Goal: Task Accomplishment & Management: Use online tool/utility

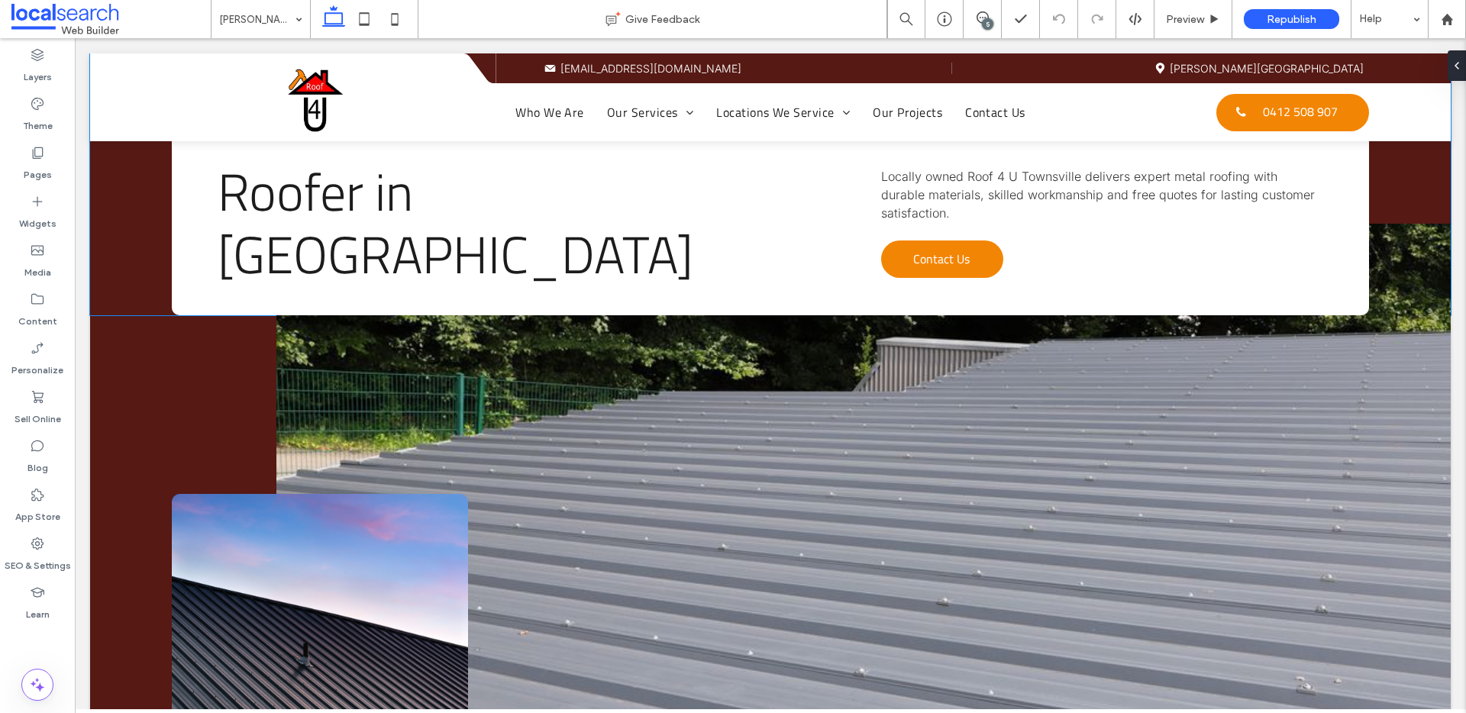
click at [908, 193] on span "Locally owned Roof 4 U Townsville delivers expert metal roofing with durable ma…" at bounding box center [1098, 195] width 434 height 52
click at [910, 186] on span "Locally owned Roof 4 U Townsville delivers expert metal roofing with durable ma…" at bounding box center [1098, 195] width 434 height 52
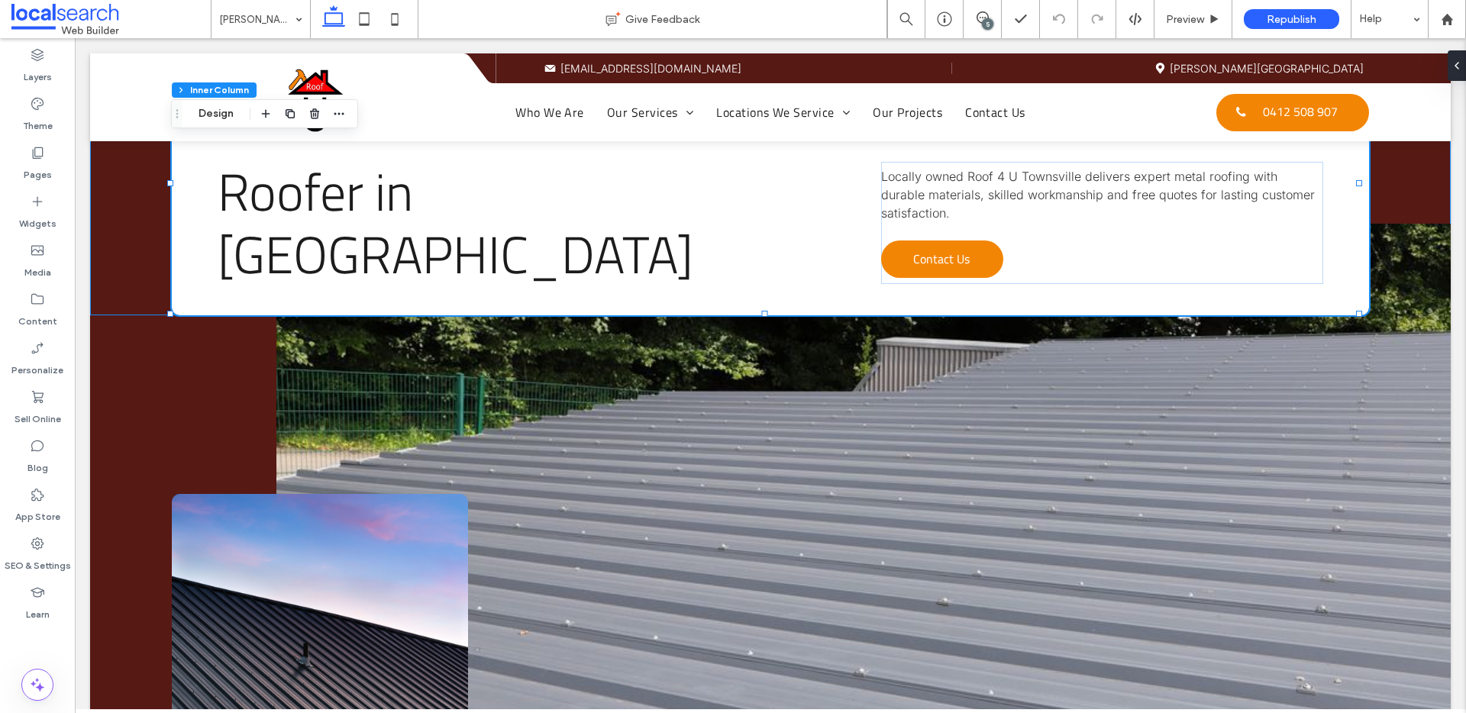
click at [910, 188] on span "Locally owned Roof 4 U Townsville delivers expert metal roofing with durable ma…" at bounding box center [1098, 195] width 434 height 52
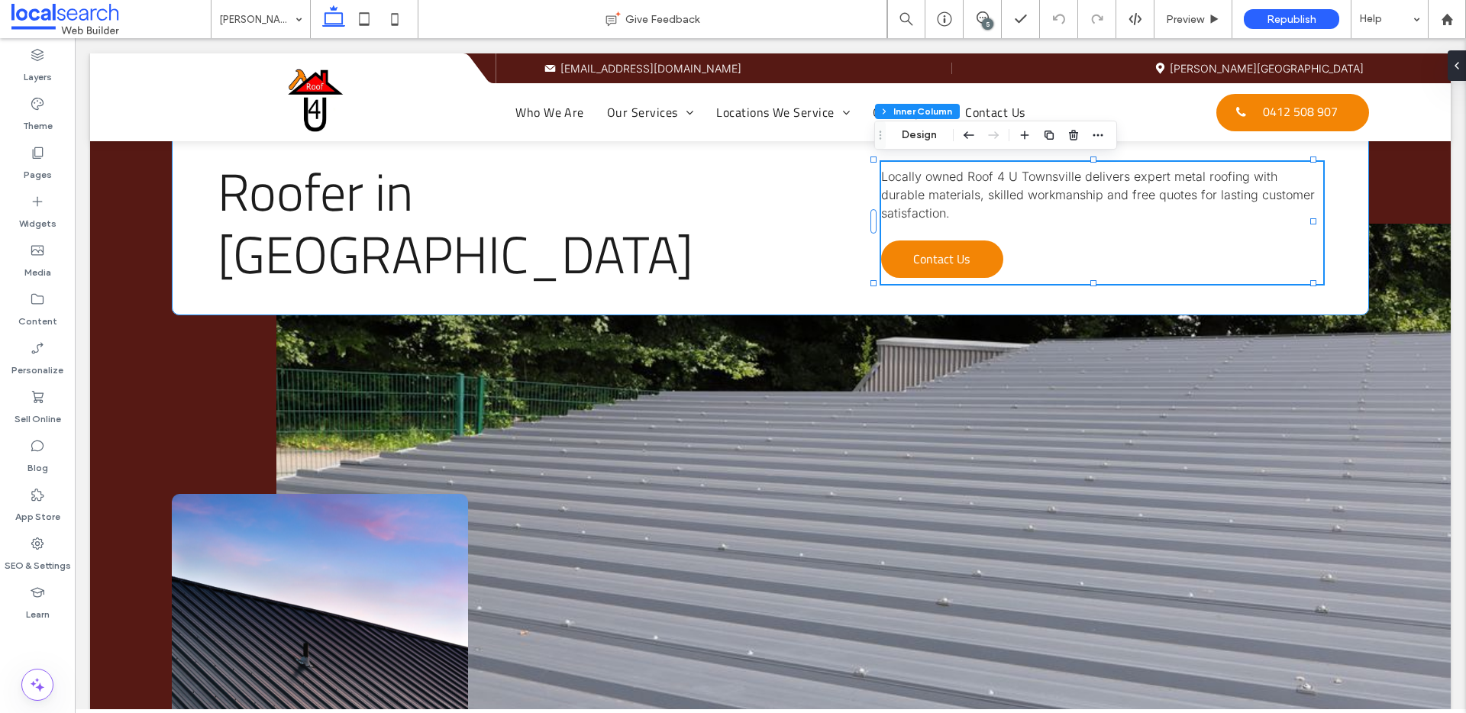
click at [913, 148] on div "Section Column Inner Column Inner Column Inner Column Design" at bounding box center [995, 135] width 243 height 29
click at [917, 140] on button "Design" at bounding box center [919, 135] width 55 height 18
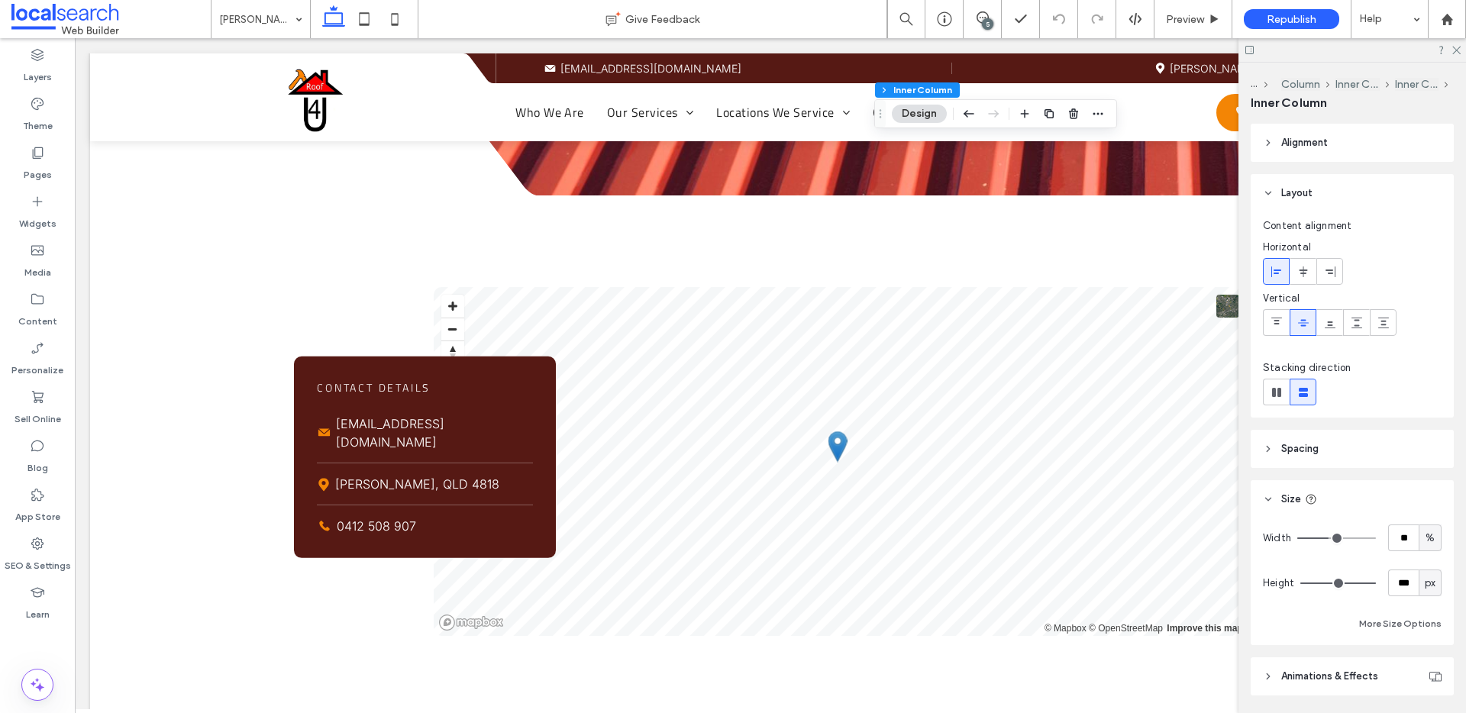
scroll to position [2119, 0]
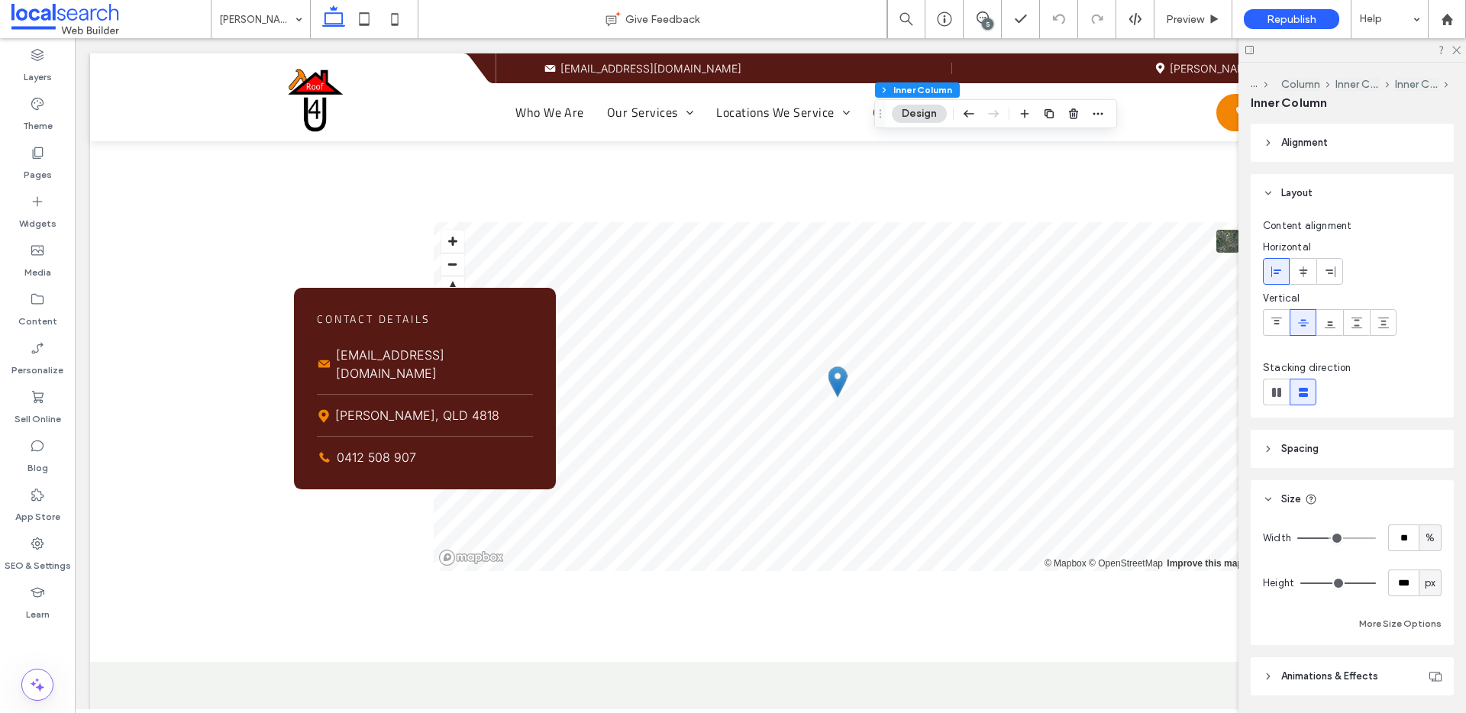
click at [1455, 46] on icon at bounding box center [1456, 49] width 10 height 10
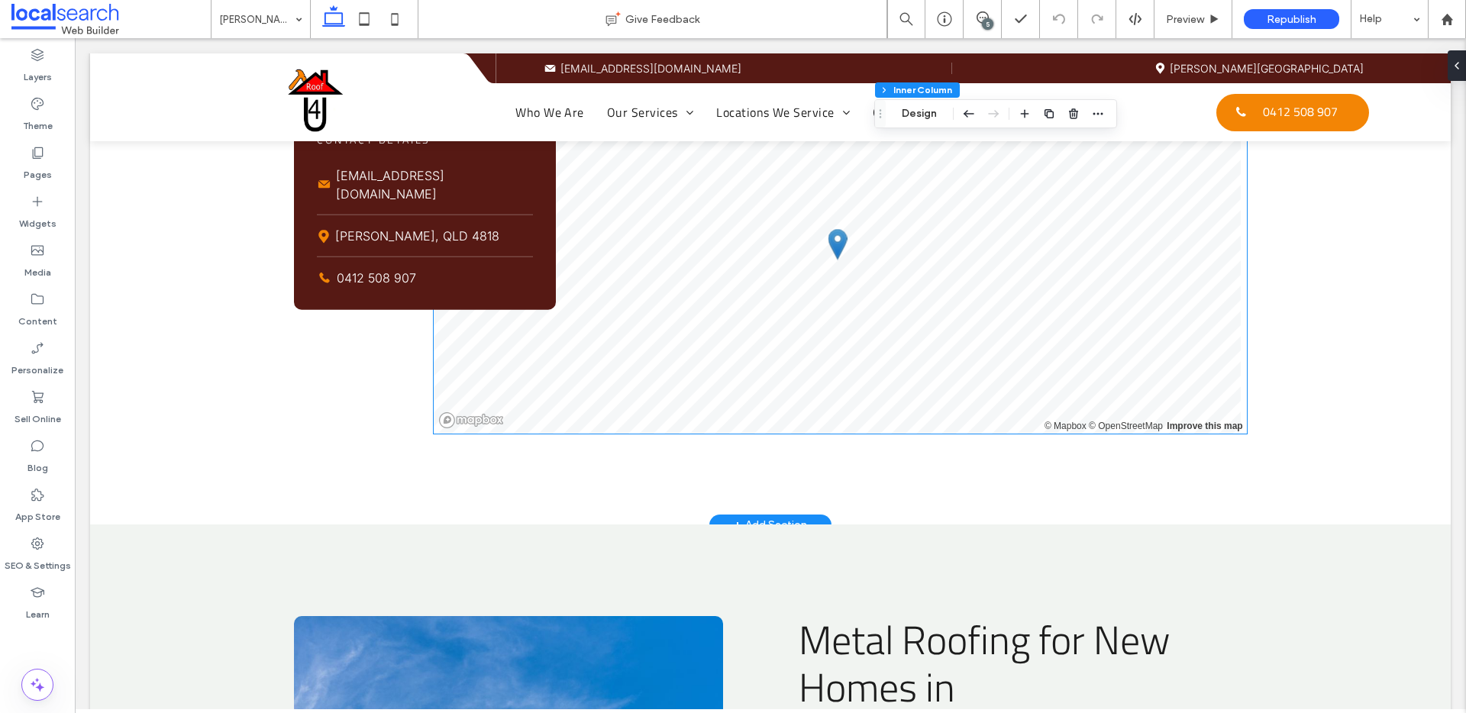
scroll to position [1926, 0]
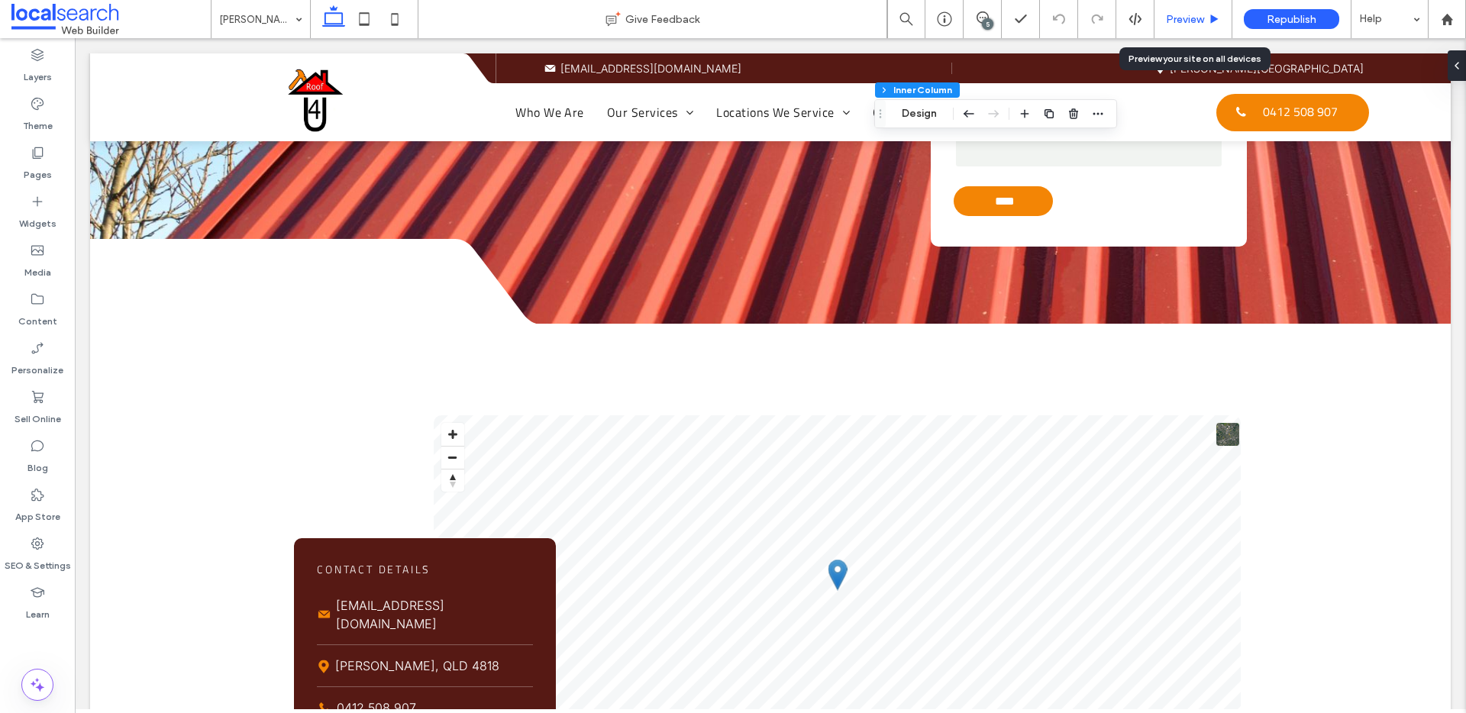
click at [1198, 18] on span "Preview" at bounding box center [1185, 19] width 38 height 13
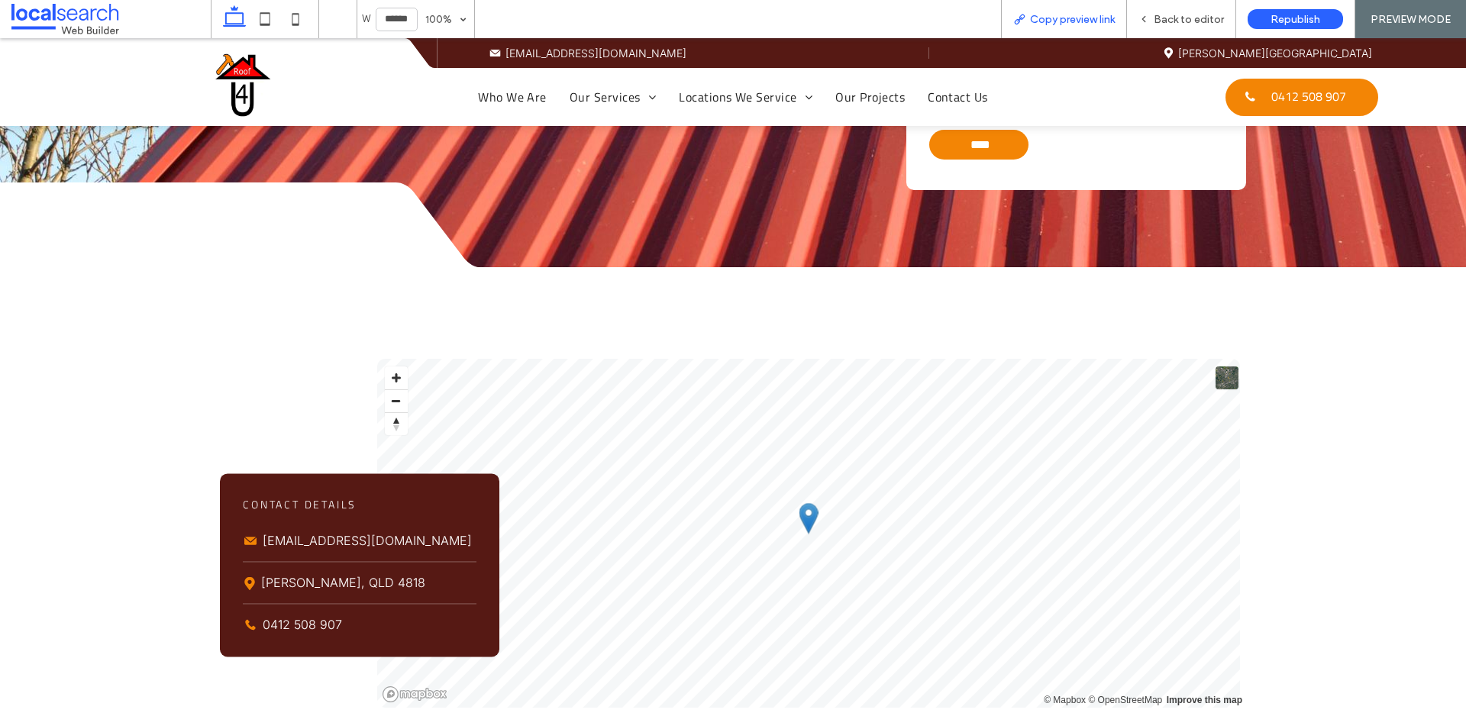
click at [1043, 16] on span "Copy preview link" at bounding box center [1072, 19] width 85 height 13
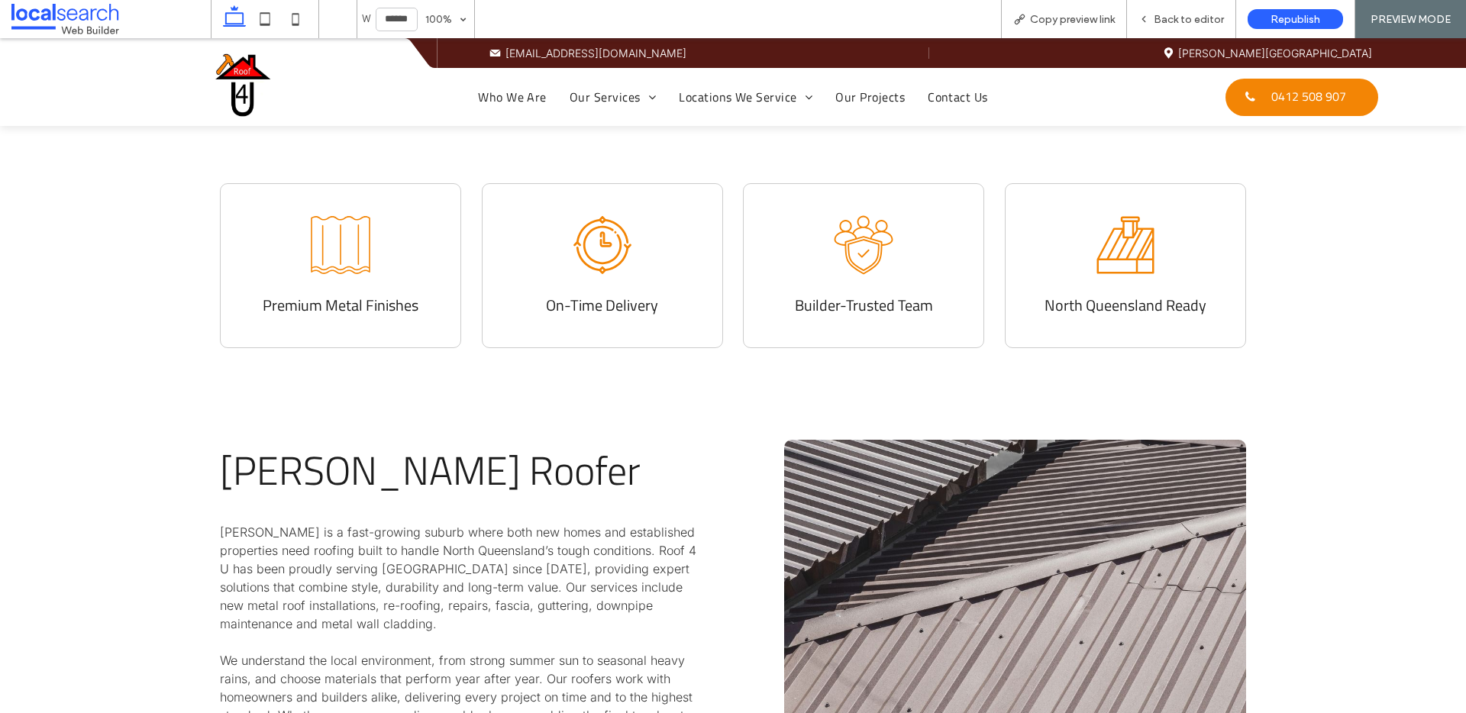
scroll to position [669, 0]
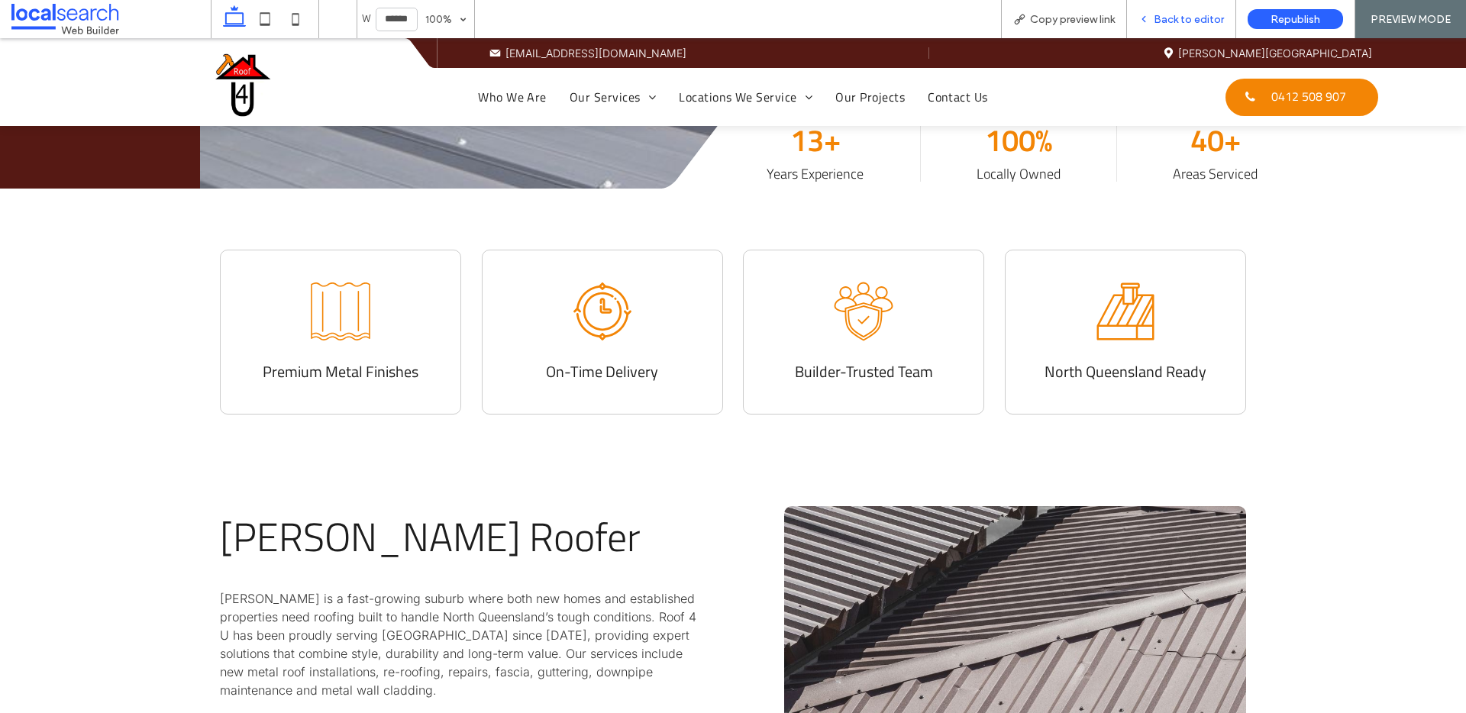
click at [1158, 14] on span "Back to editor" at bounding box center [1189, 19] width 70 height 13
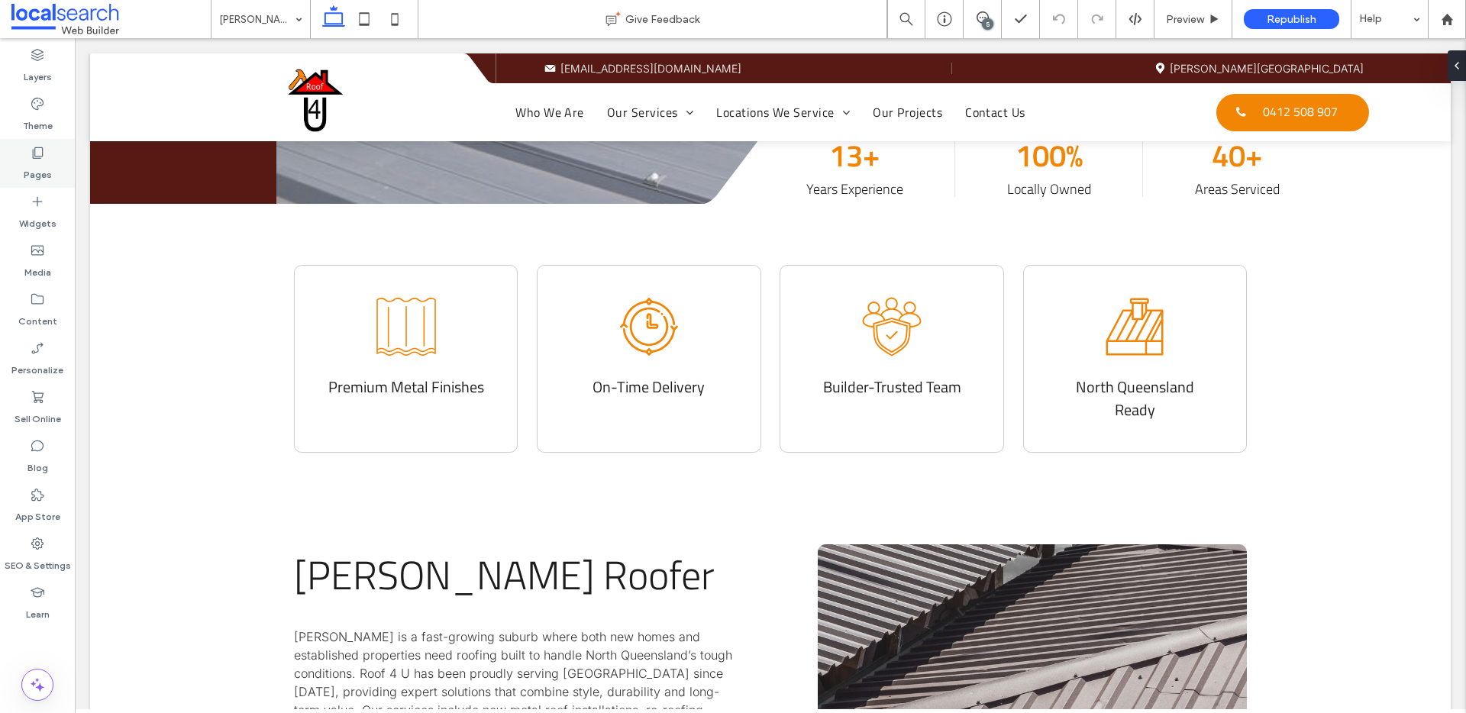
click at [22, 160] on div "Pages" at bounding box center [37, 163] width 75 height 49
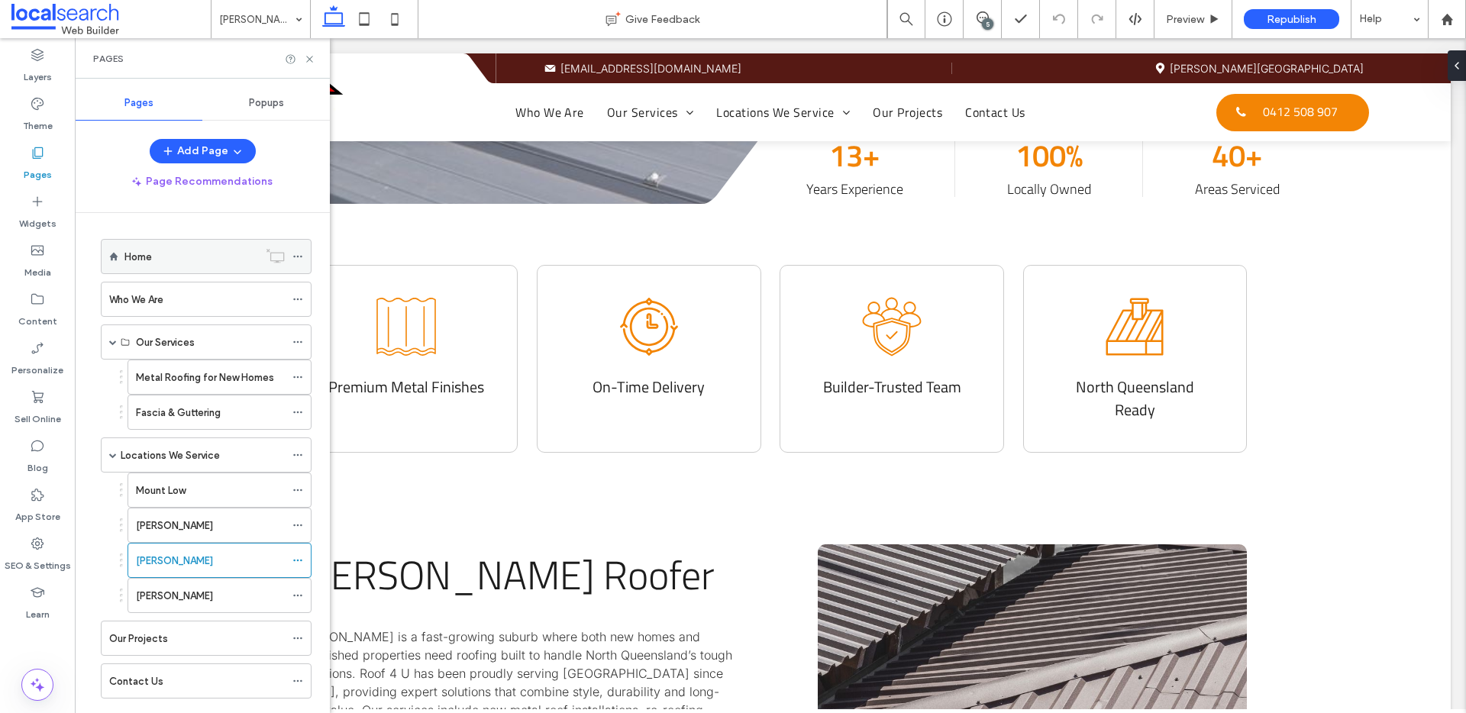
click at [189, 263] on div "Home" at bounding box center [191, 257] width 134 height 16
click at [310, 61] on icon at bounding box center [309, 58] width 11 height 11
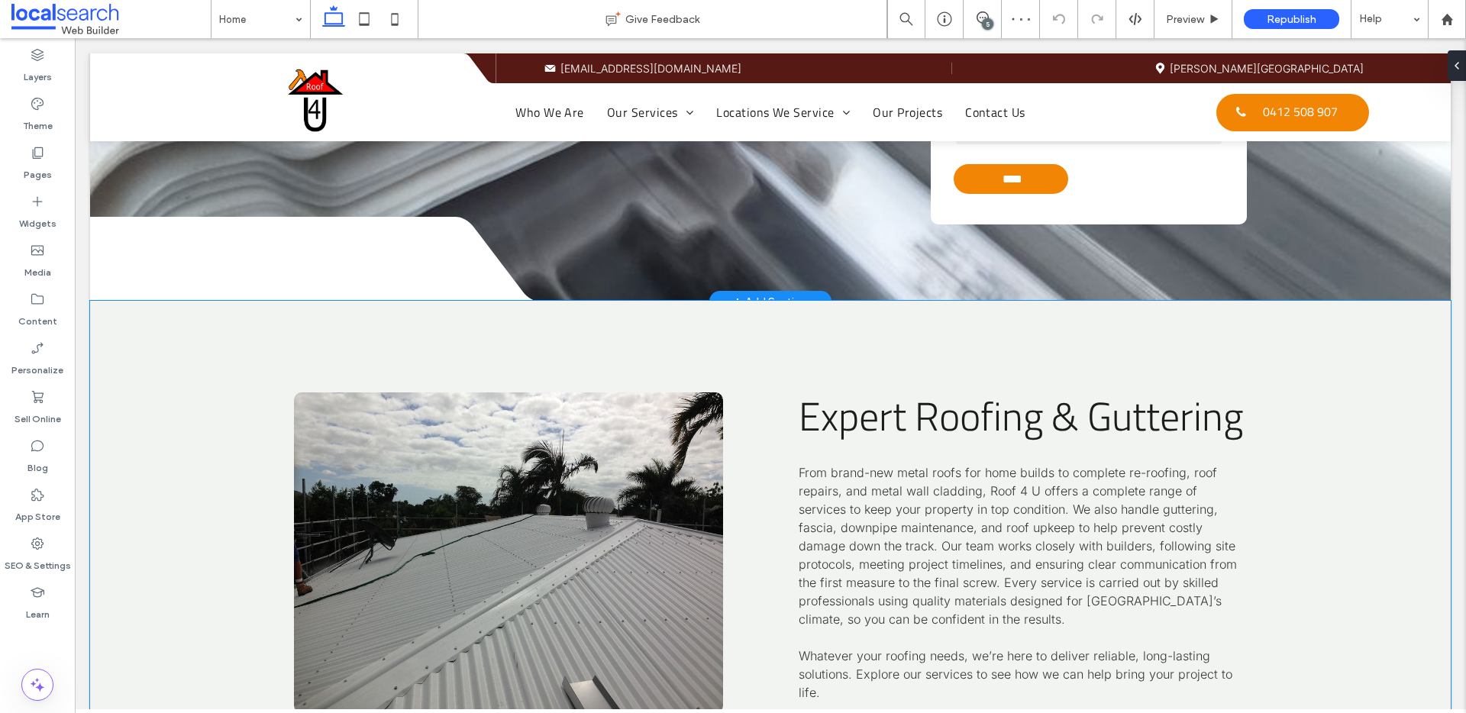
scroll to position [2607, 0]
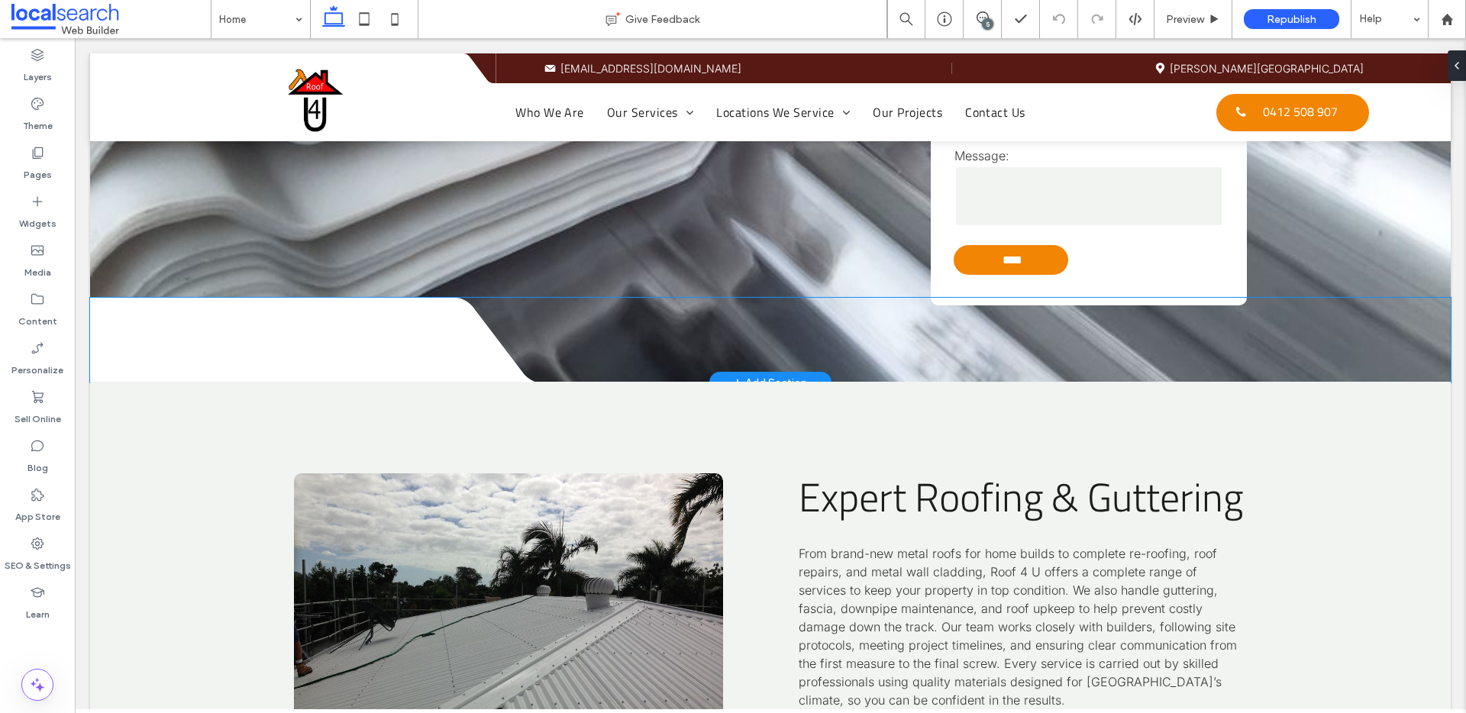
click at [270, 328] on div at bounding box center [269, 341] width 358 height 86
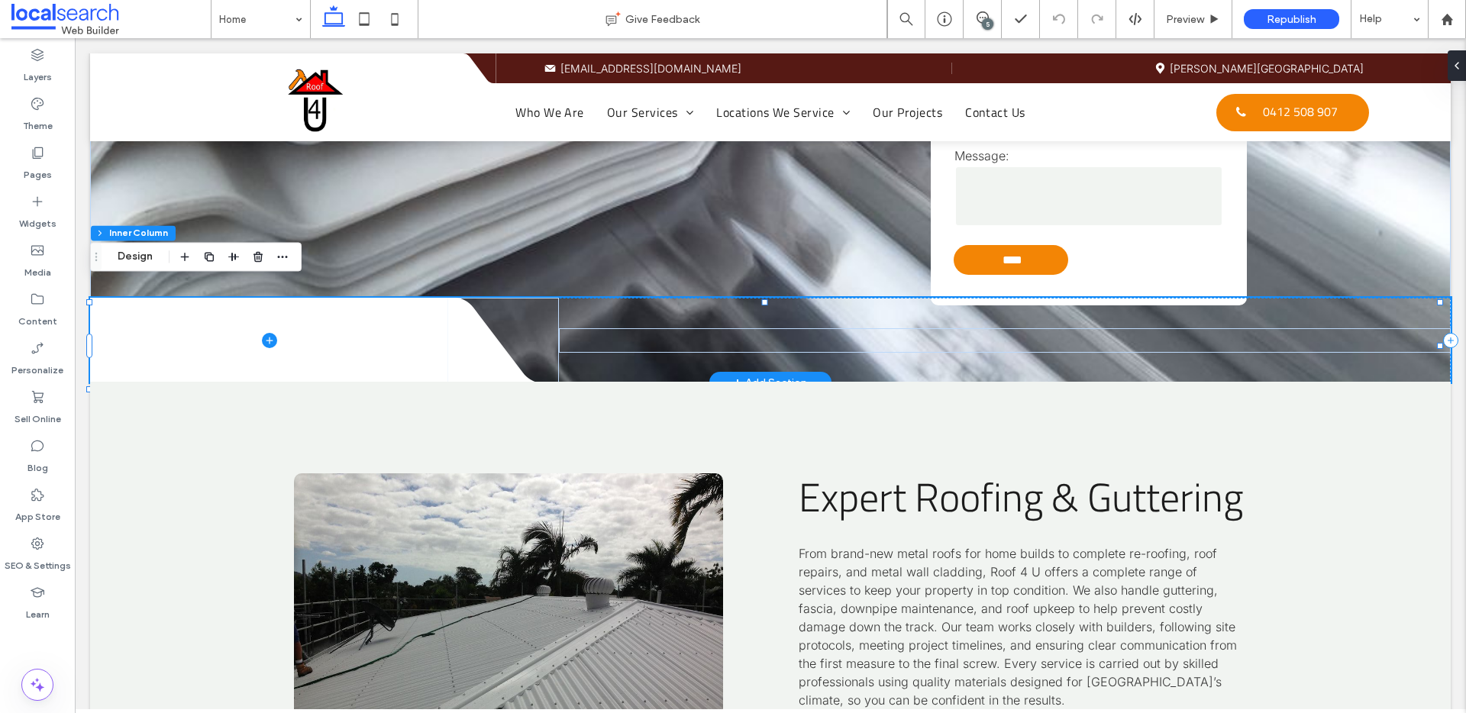
click at [194, 298] on span at bounding box center [269, 341] width 358 height 86
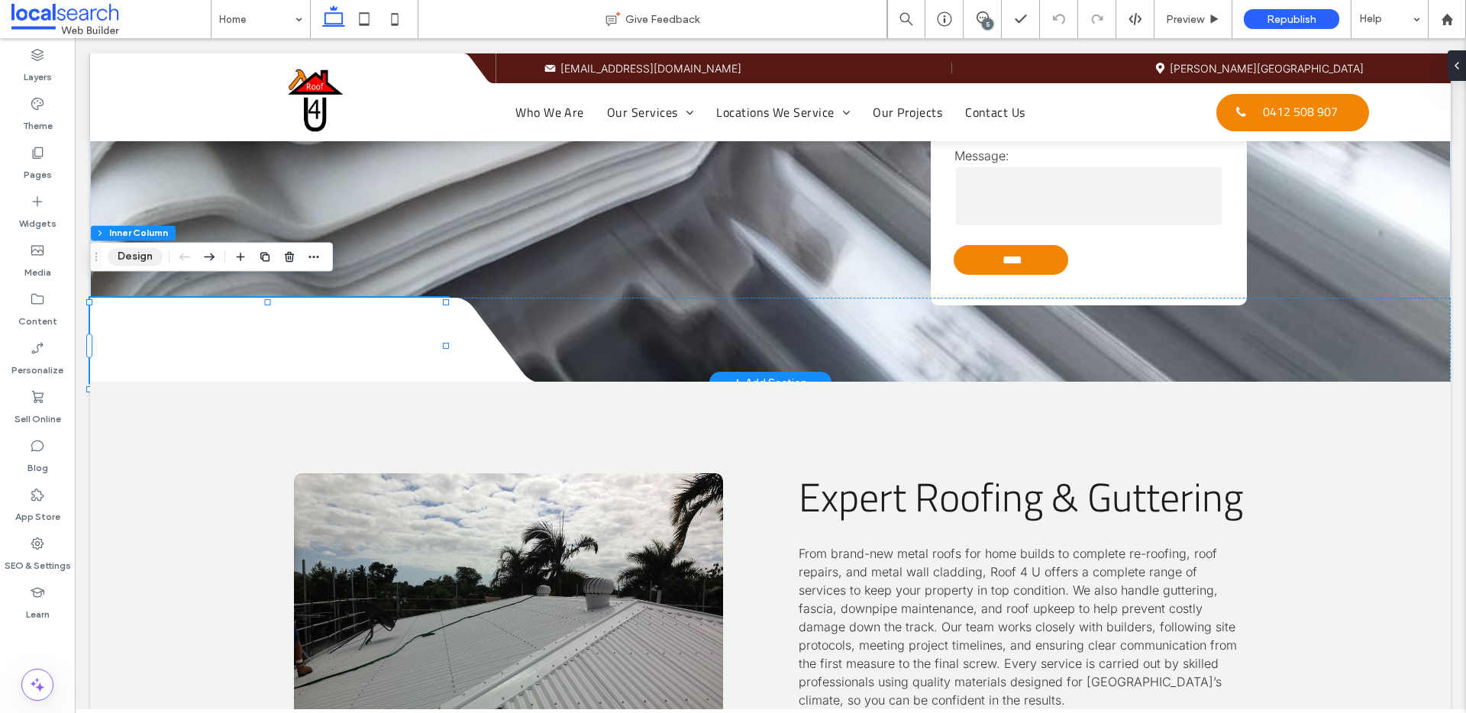
click at [131, 257] on button "Design" at bounding box center [135, 256] width 55 height 18
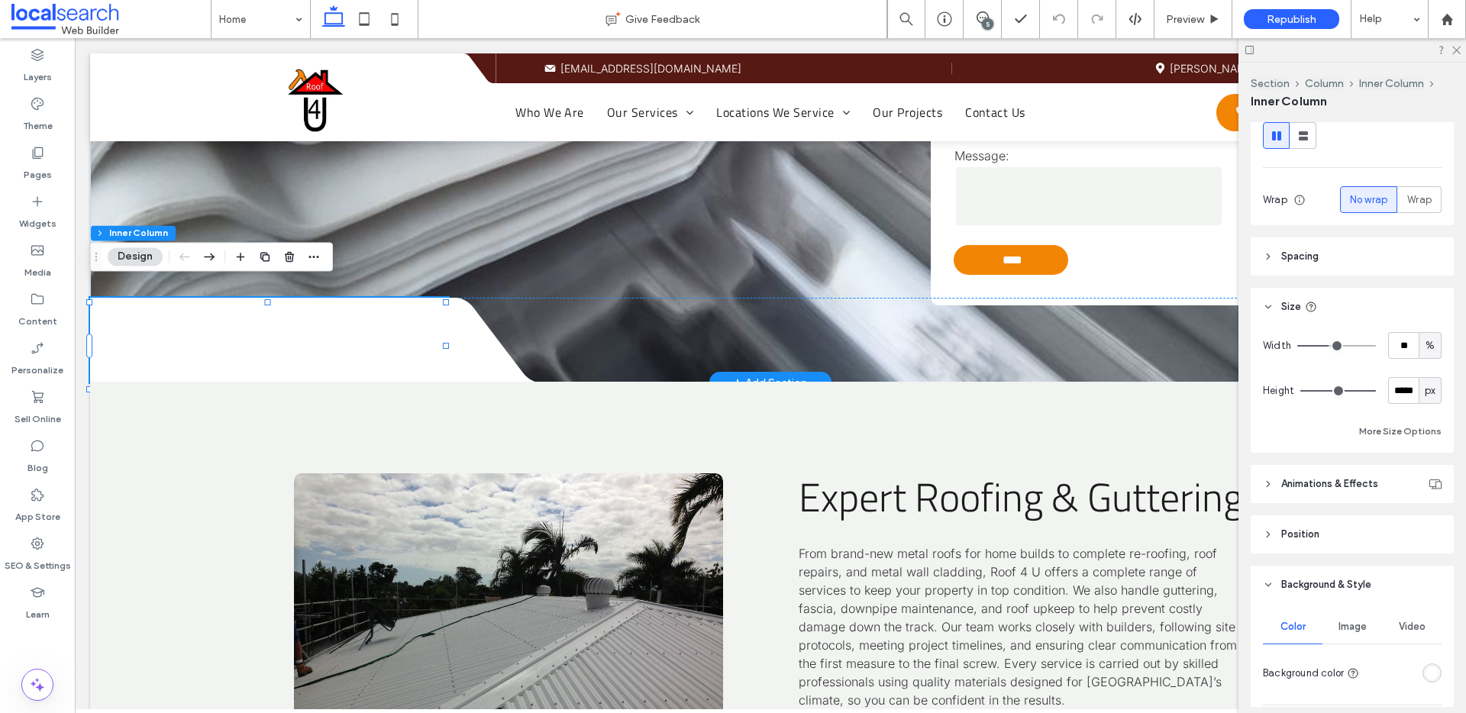
scroll to position [425, 0]
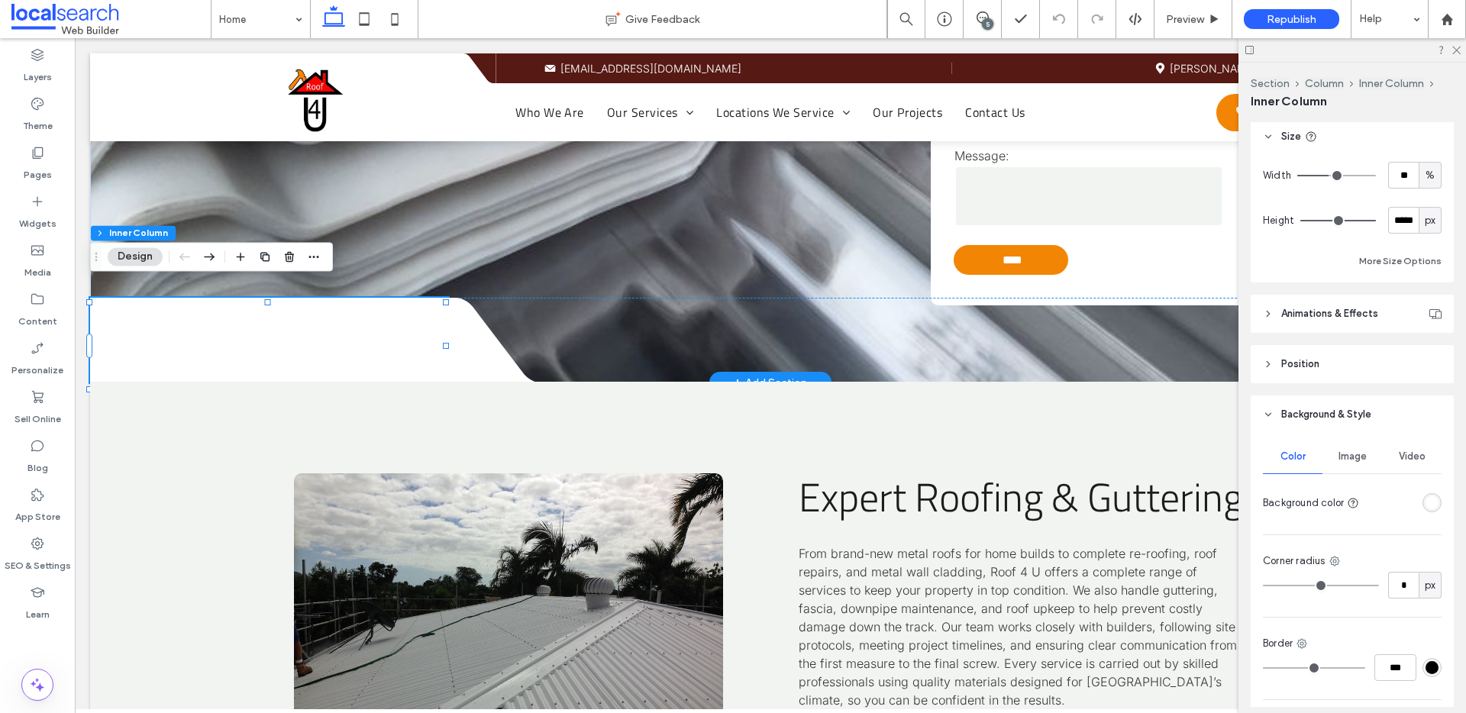
click at [1426, 500] on div "rgba(255, 255, 255, 1)" at bounding box center [1432, 502] width 13 height 13
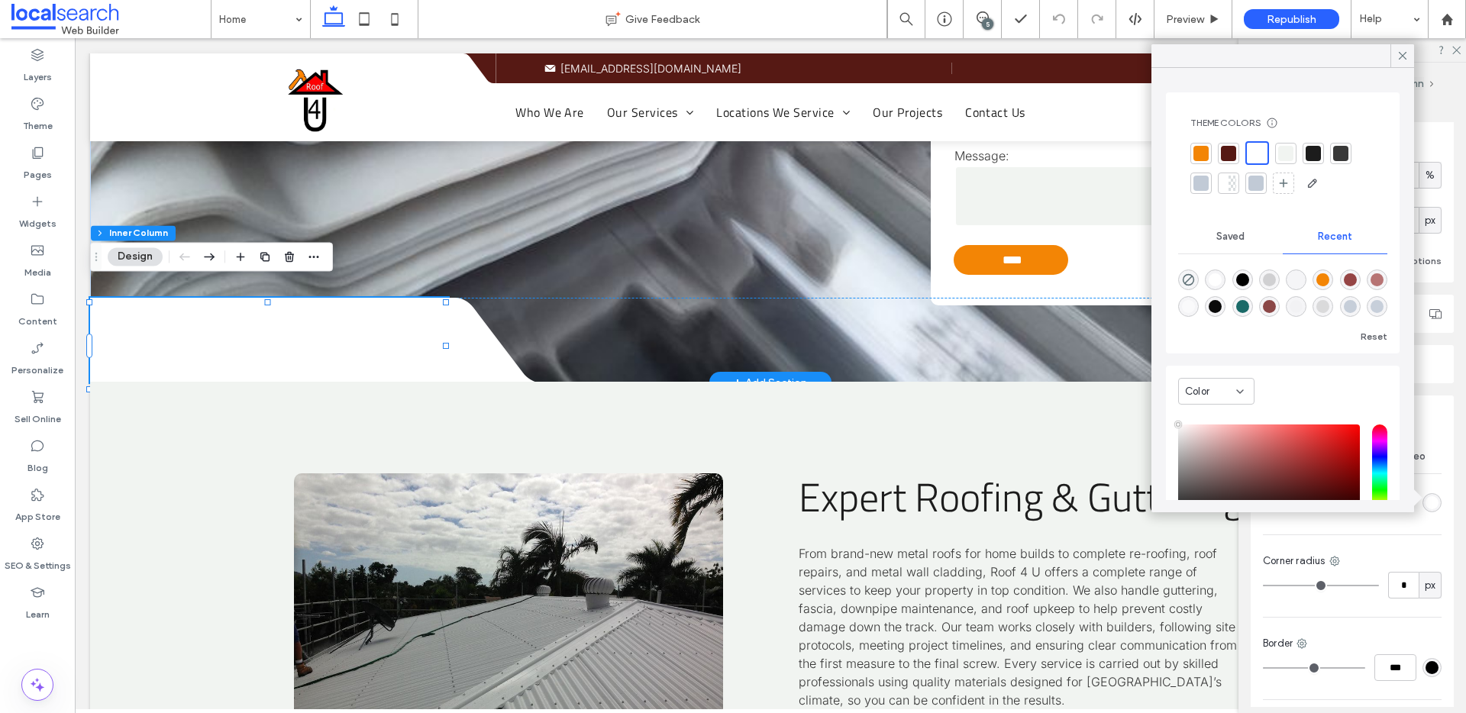
click at [1284, 157] on div at bounding box center [1285, 153] width 15 height 15
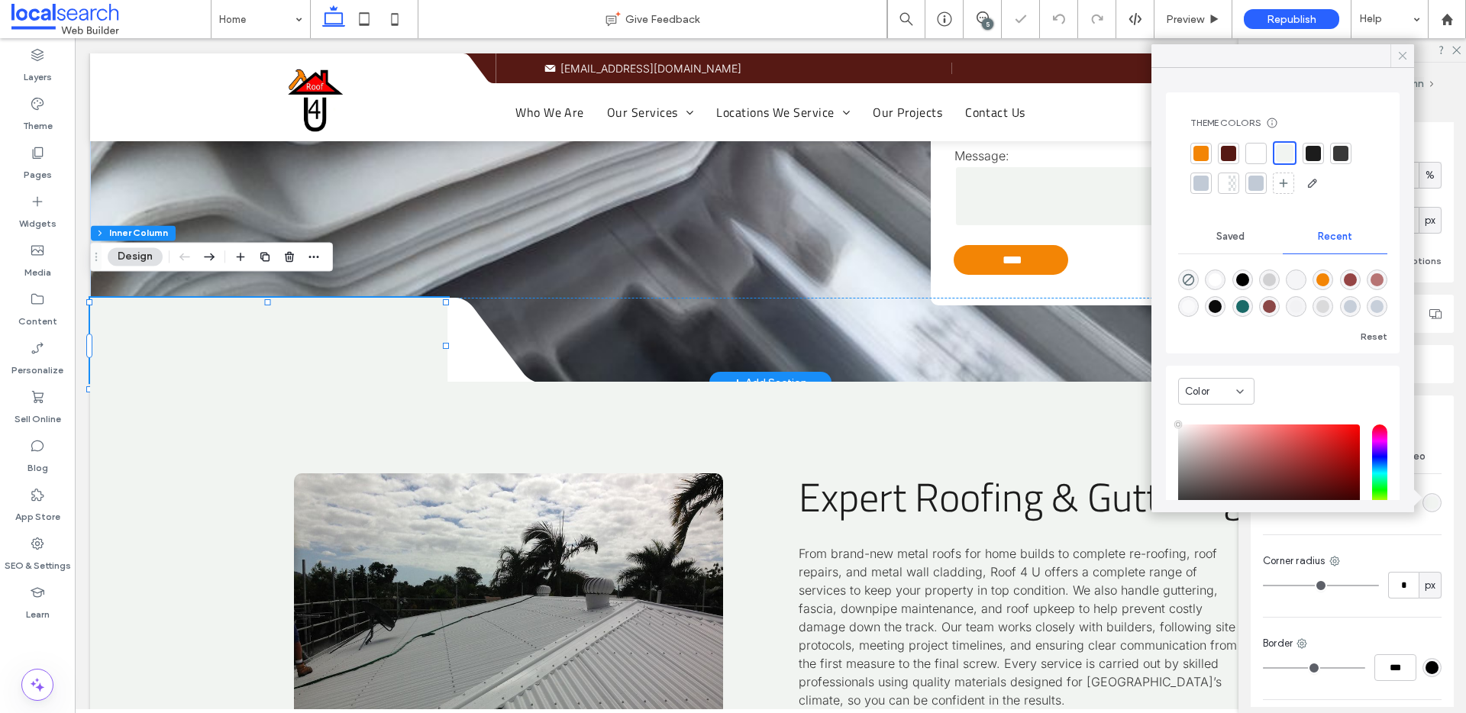
click at [1401, 53] on use at bounding box center [1403, 56] width 8 height 8
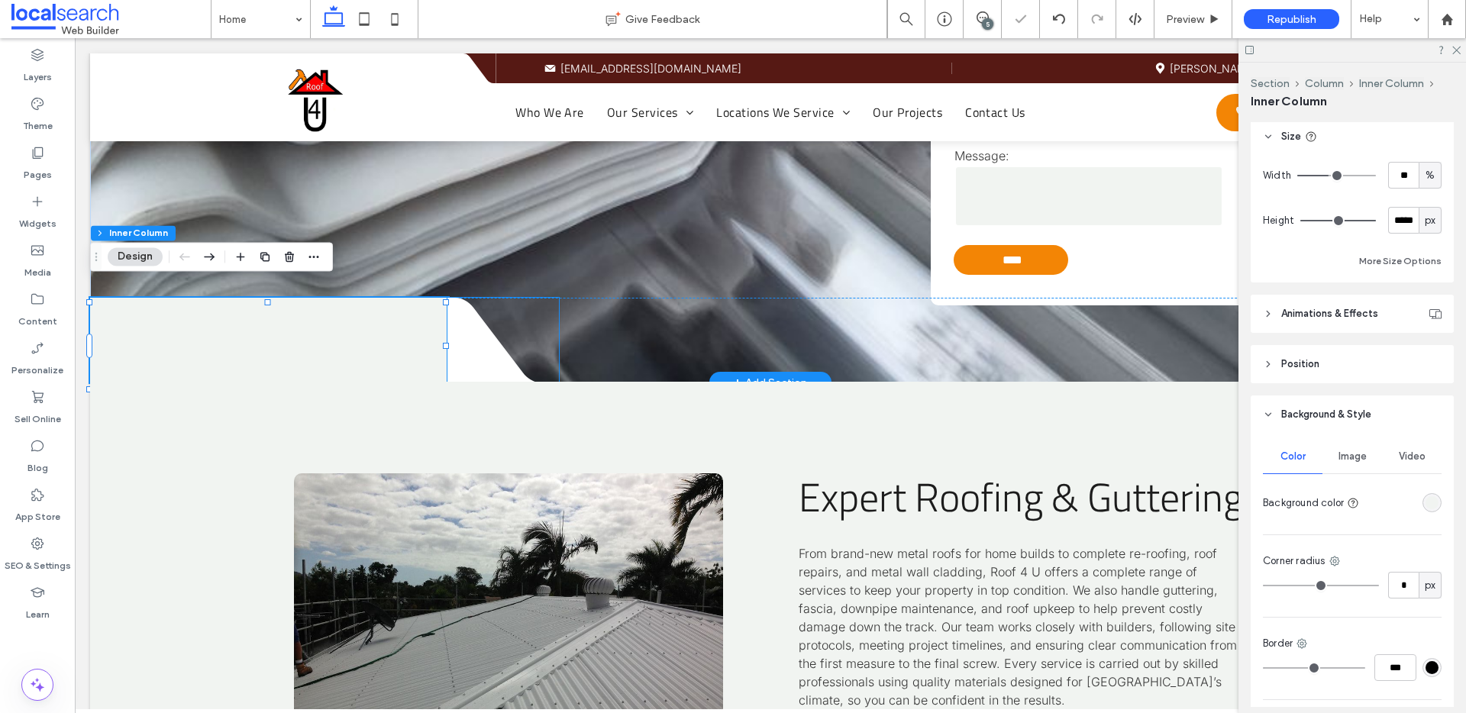
click at [451, 347] on icon at bounding box center [503, 341] width 110 height 86
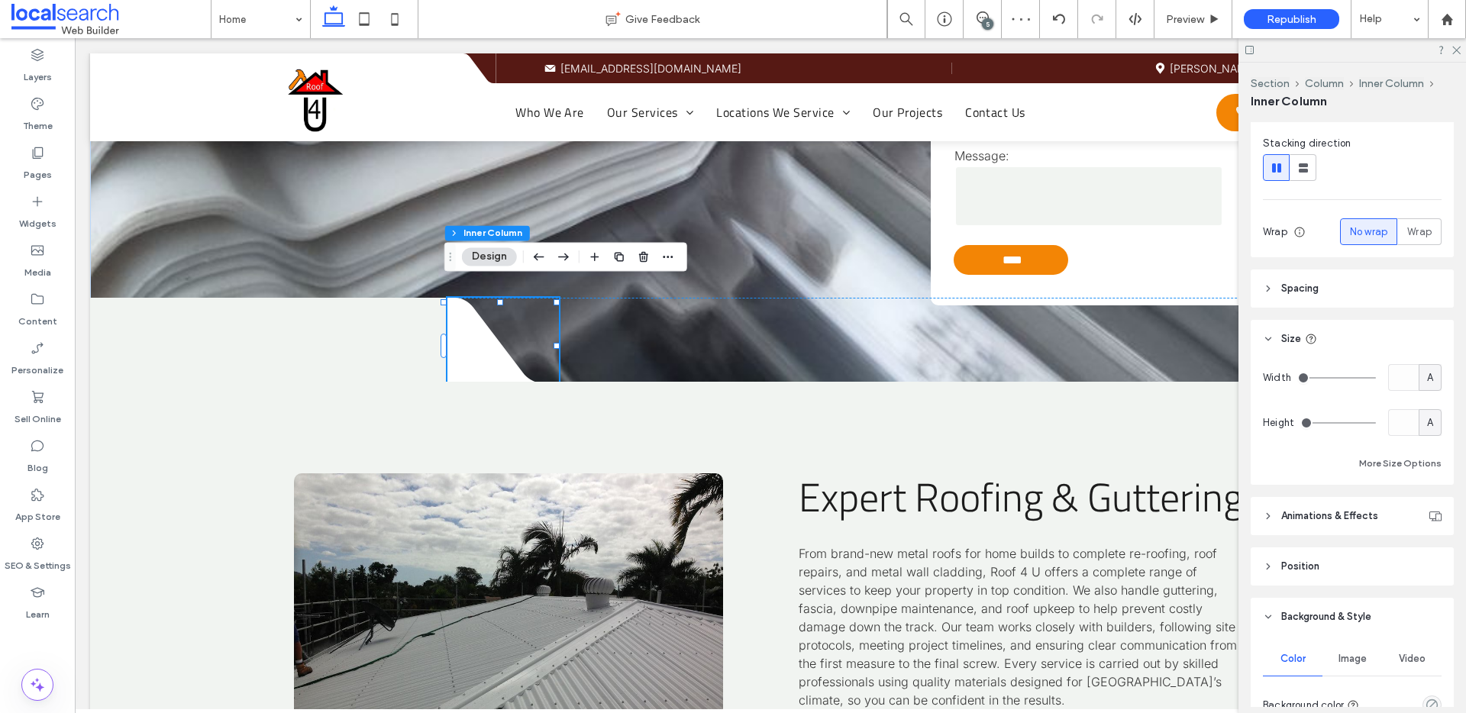
scroll to position [463, 0]
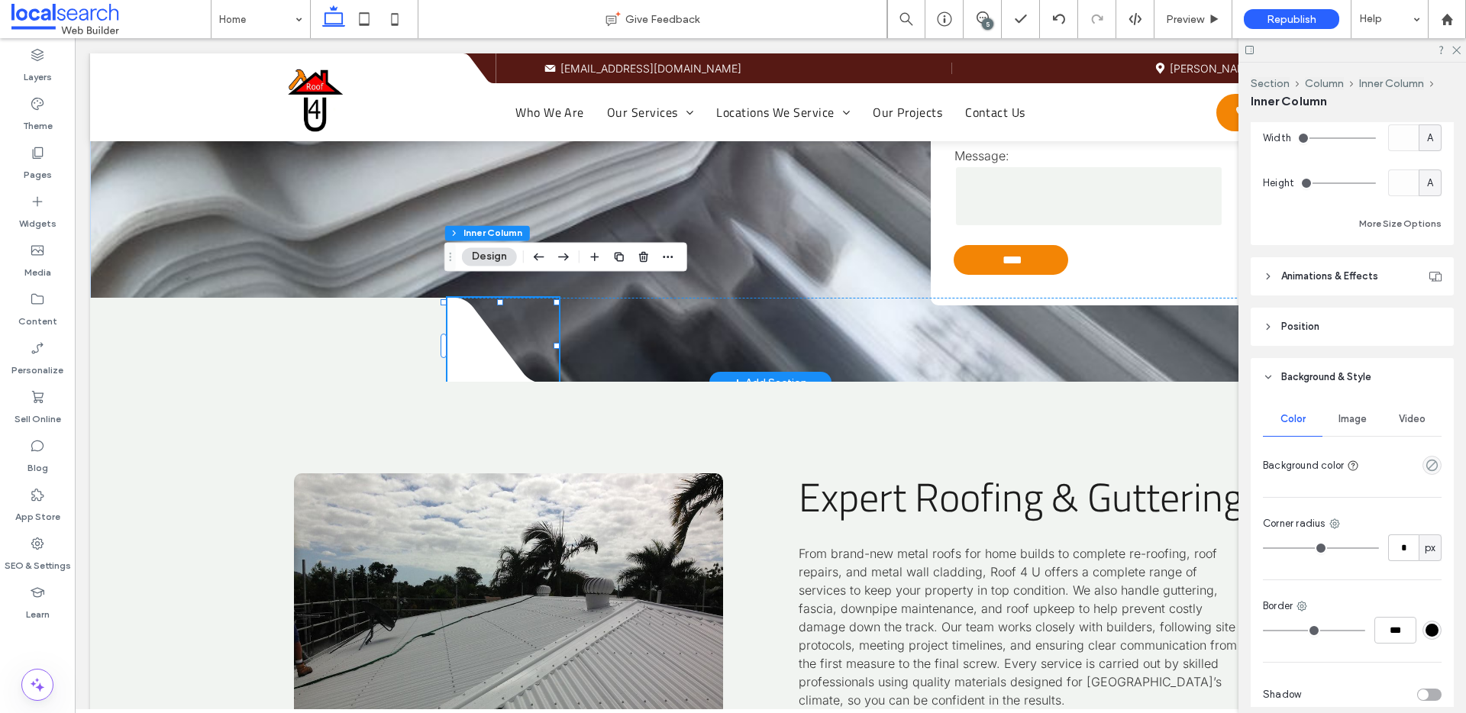
click at [467, 347] on icon at bounding box center [503, 341] width 110 height 86
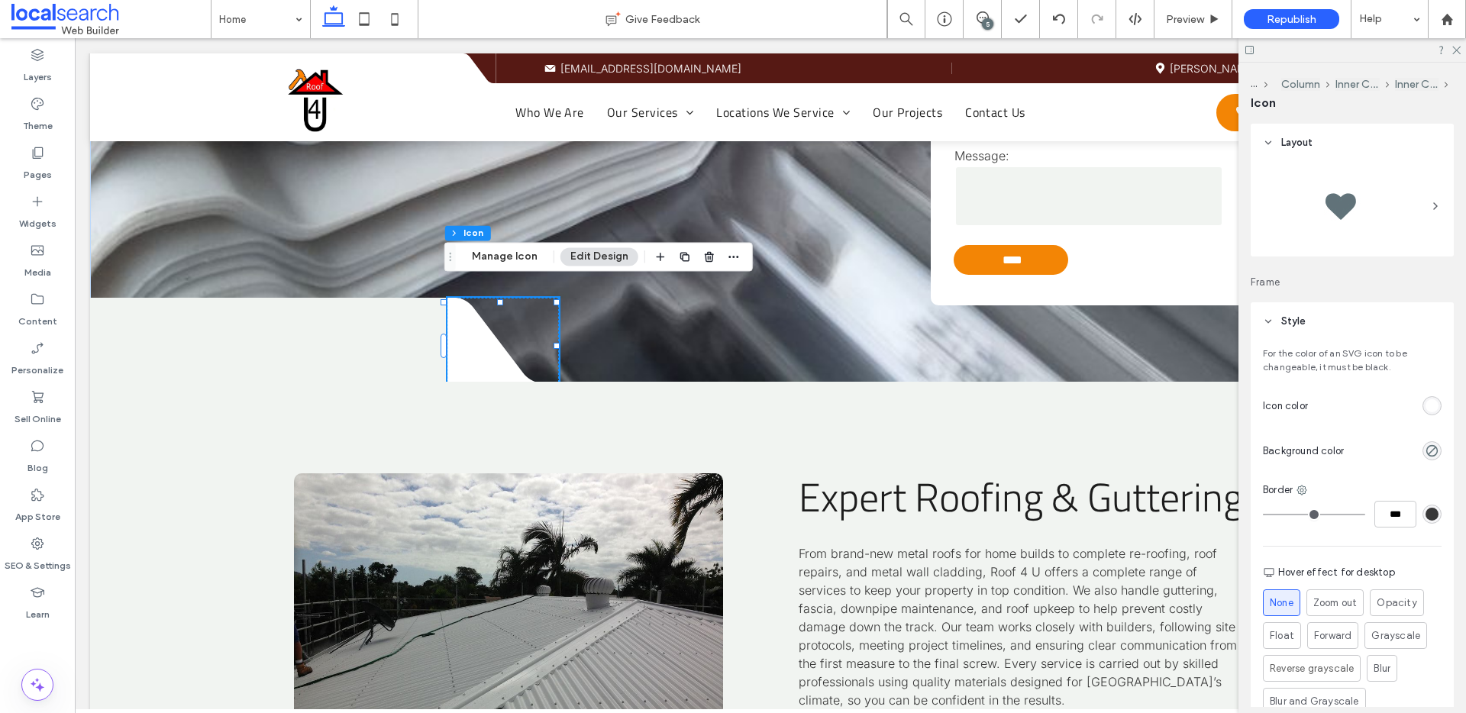
click at [1426, 396] on div "rgb(255, 255, 255)" at bounding box center [1432, 405] width 19 height 19
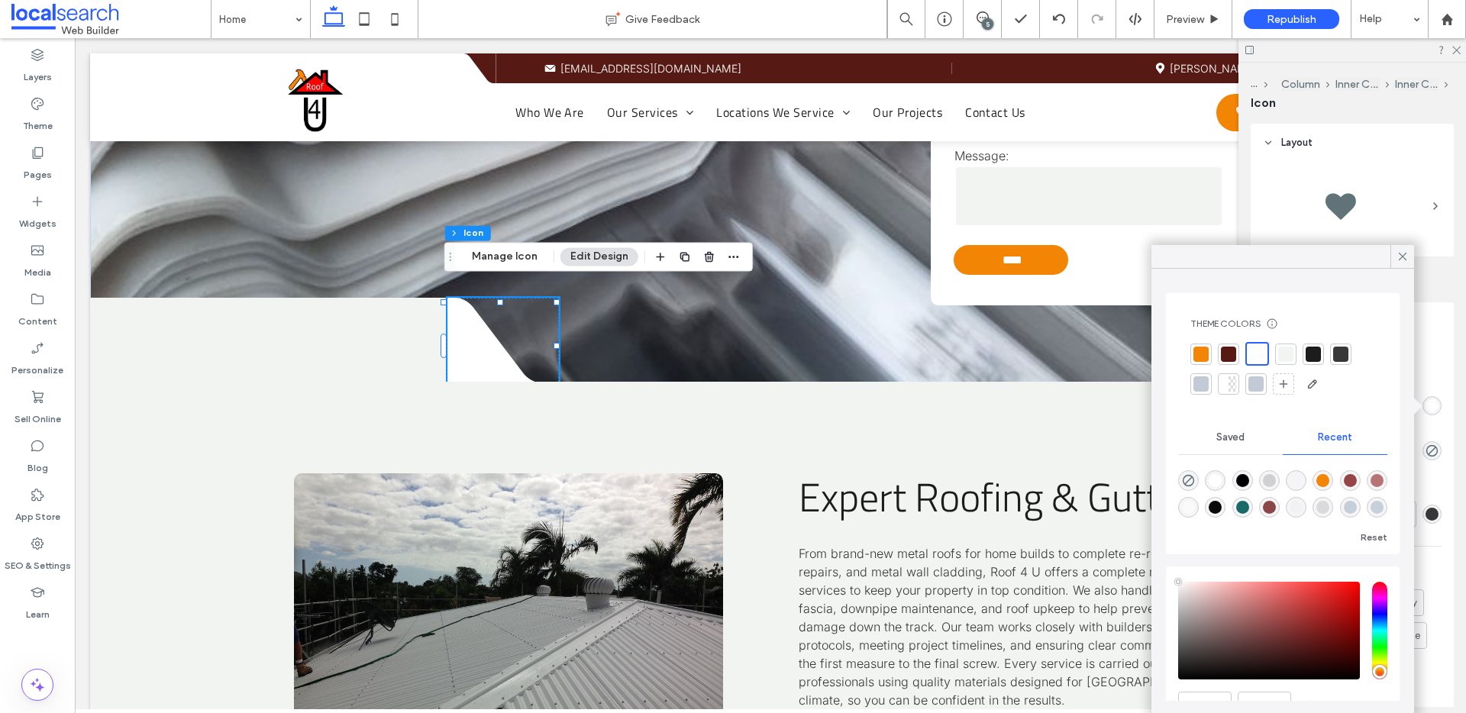
click at [1288, 347] on div at bounding box center [1285, 354] width 15 height 15
click at [1401, 251] on icon at bounding box center [1403, 257] width 14 height 14
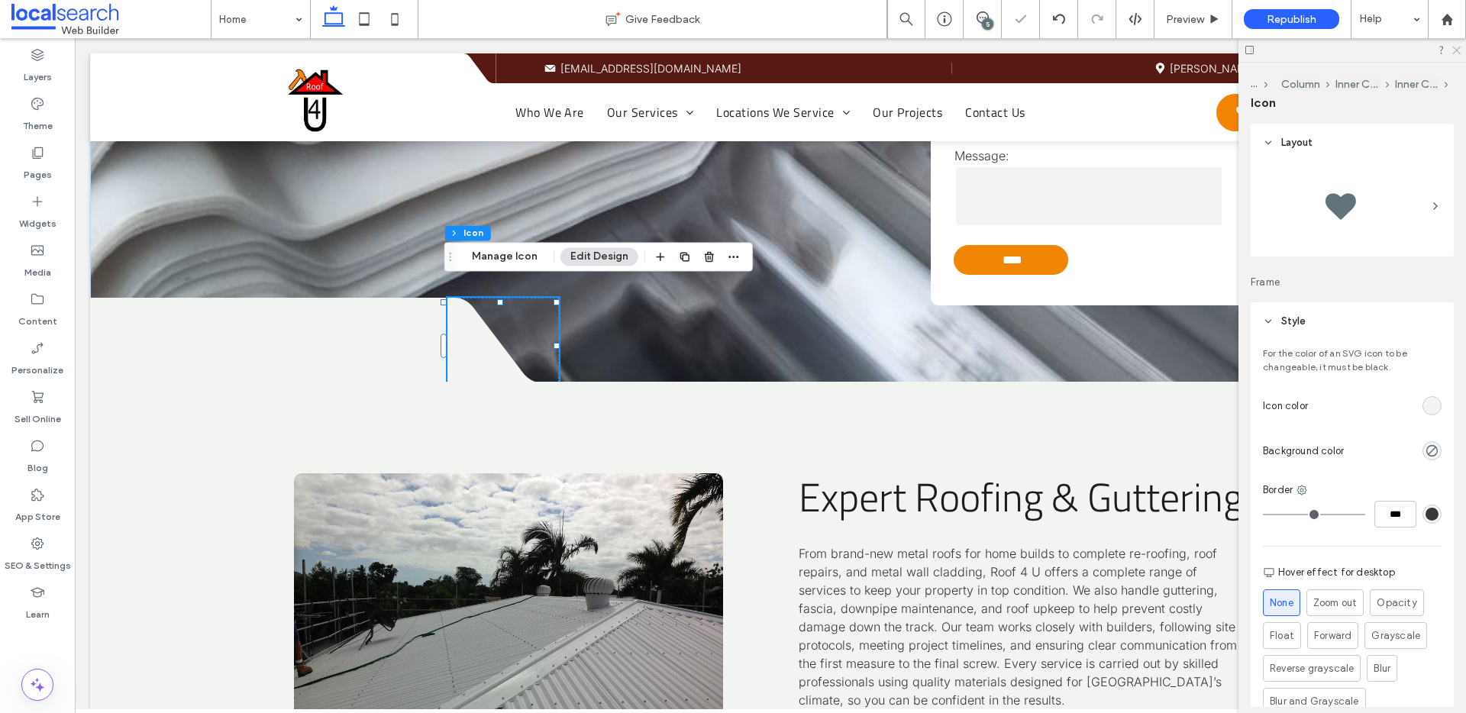
click at [1457, 50] on use at bounding box center [1457, 51] width 8 height 8
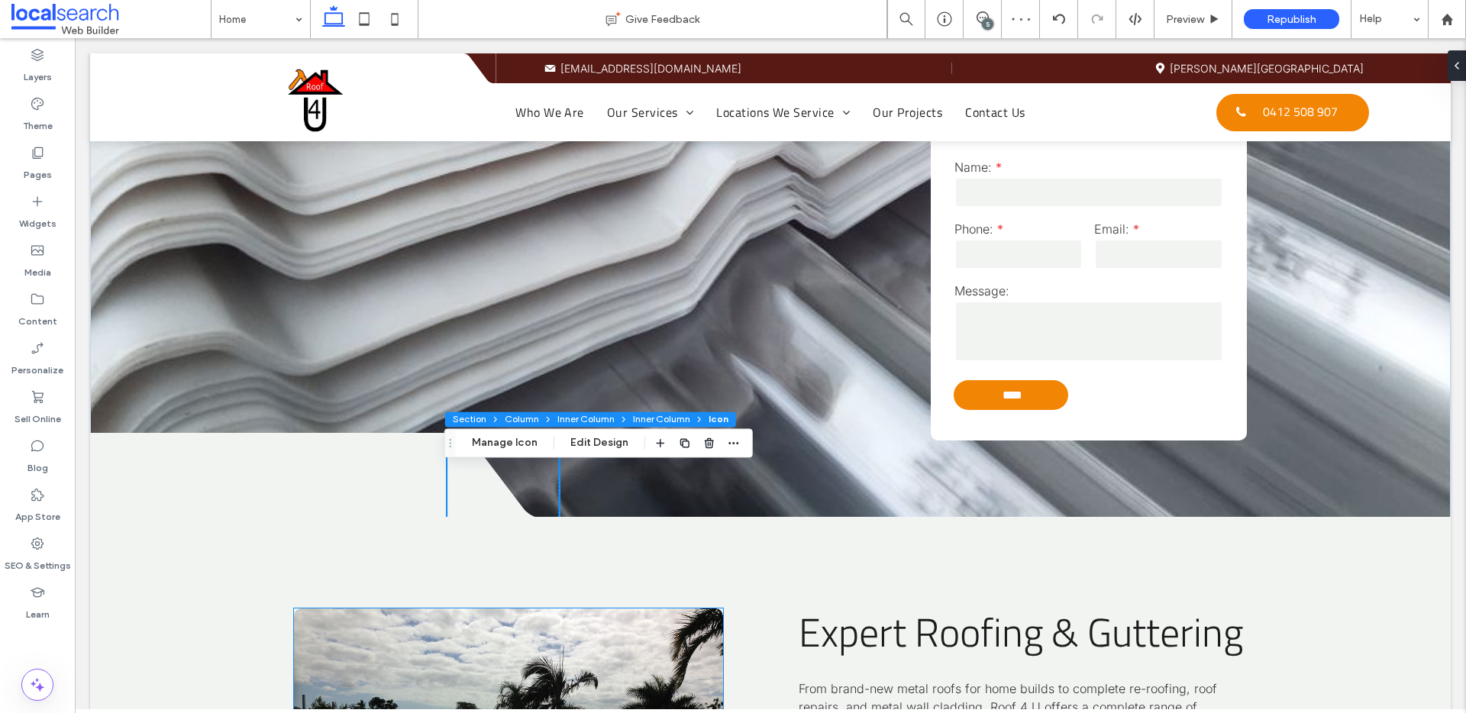
scroll to position [2420, 0]
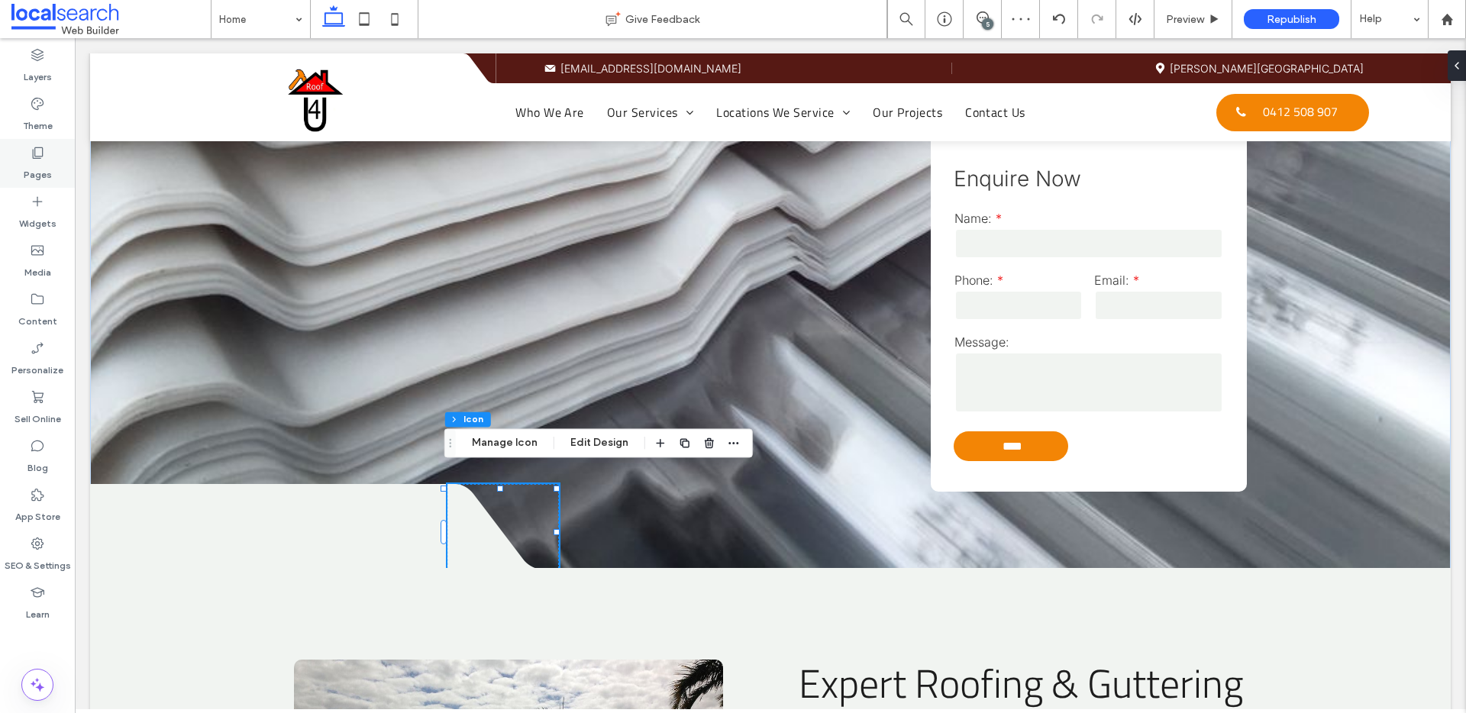
click at [40, 151] on icon at bounding box center [37, 152] width 15 height 15
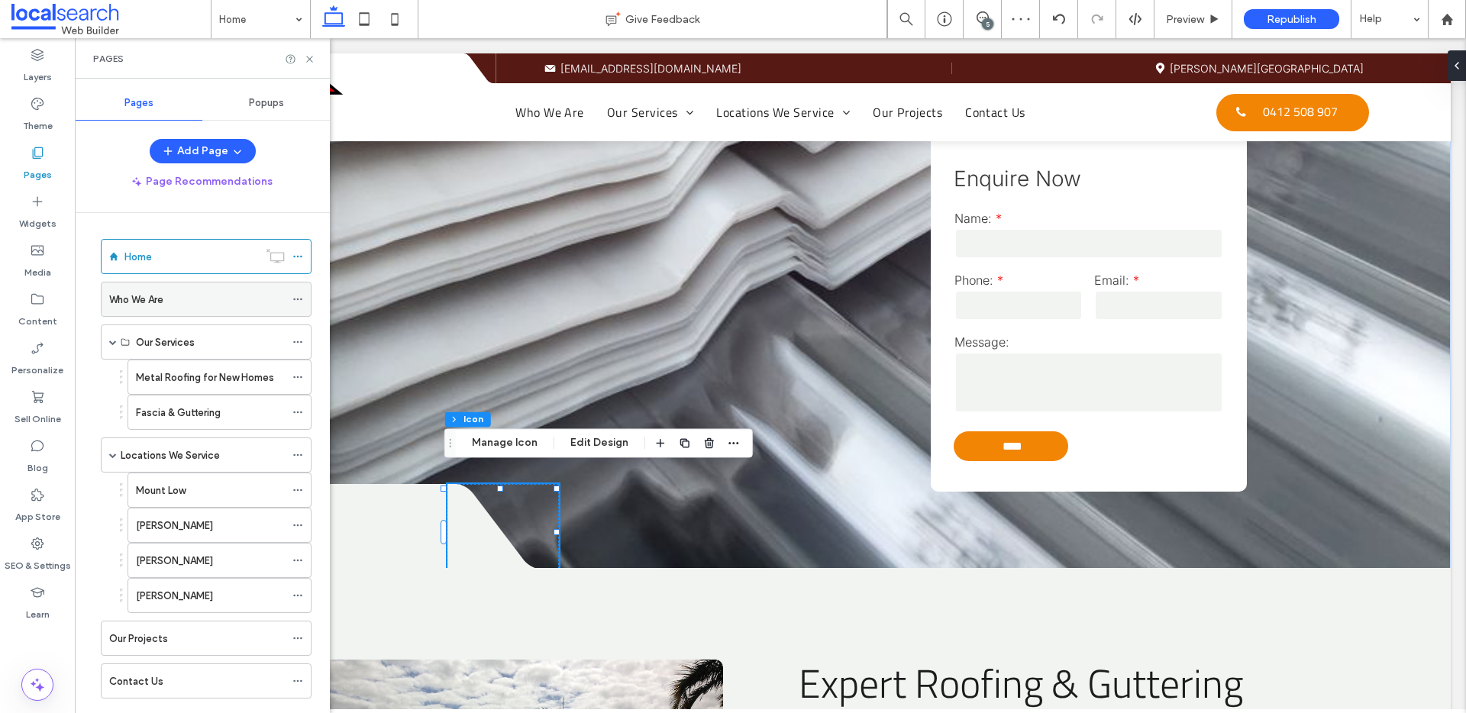
click at [174, 300] on div "Who We Are" at bounding box center [197, 300] width 176 height 16
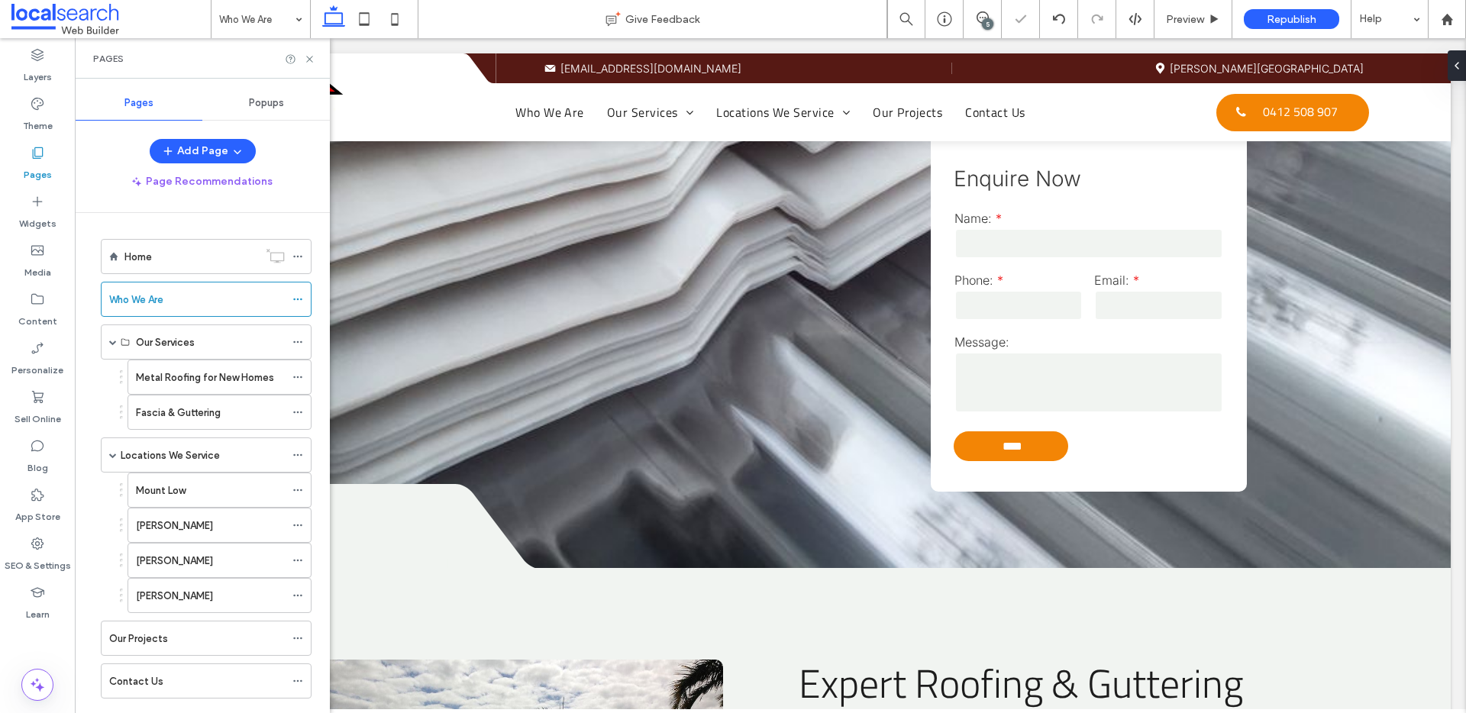
click at [309, 59] on use at bounding box center [309, 59] width 6 height 6
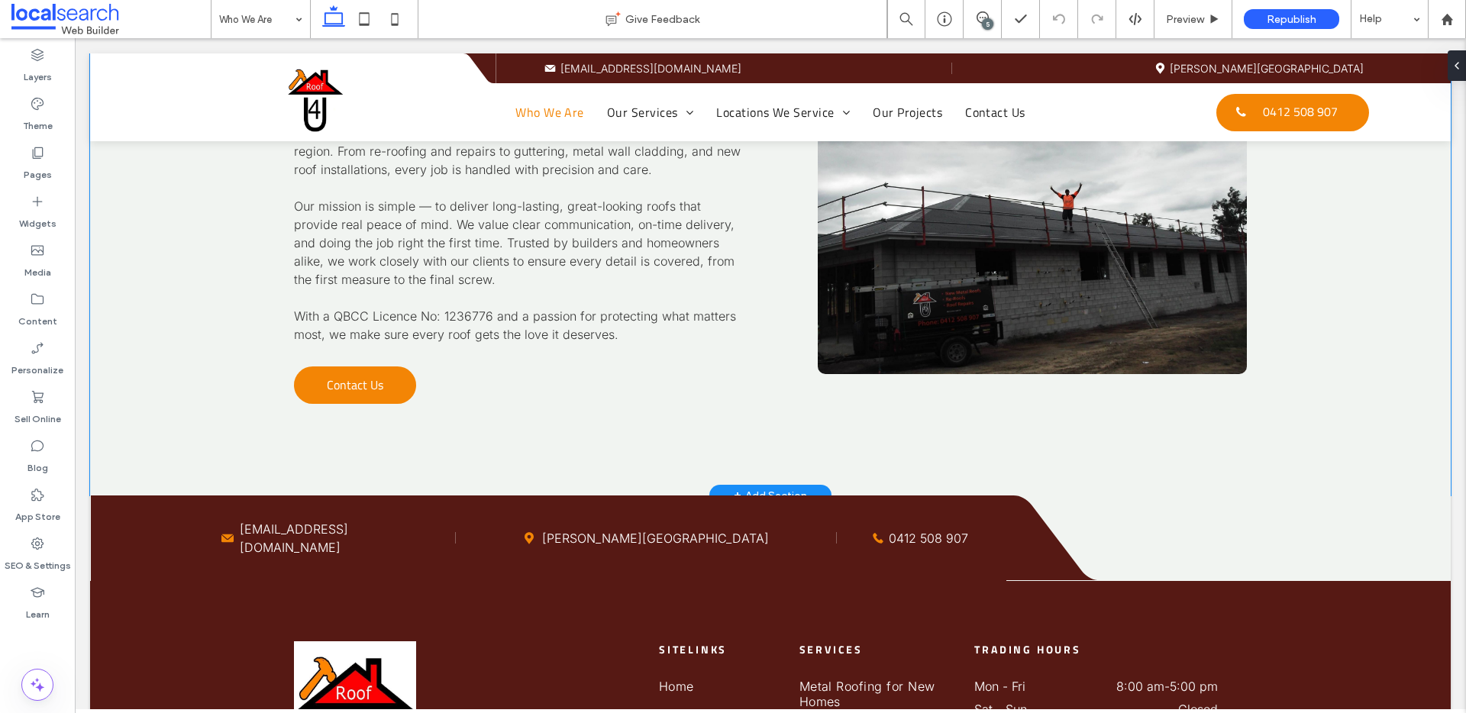
scroll to position [687, 0]
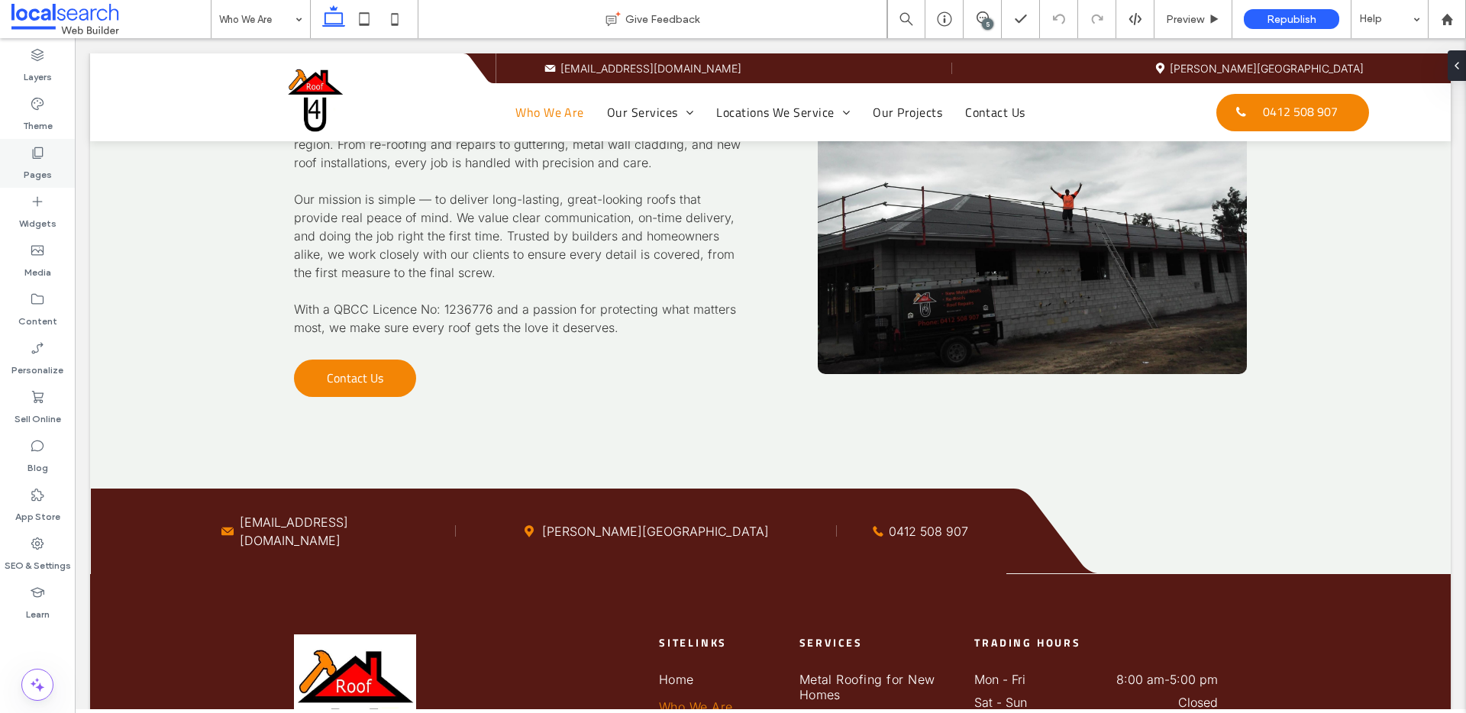
click at [40, 164] on label "Pages" at bounding box center [38, 170] width 28 height 21
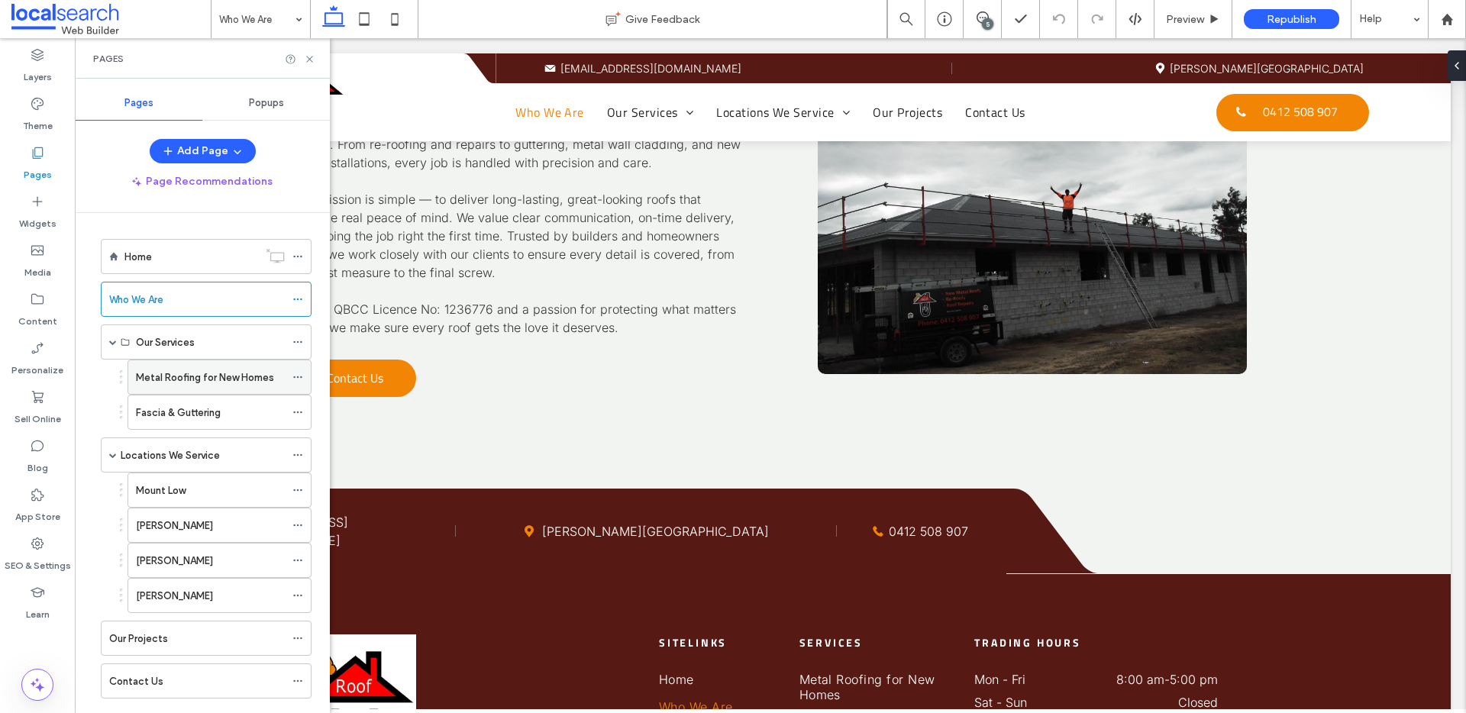
click at [195, 376] on label "Metal Roofing for New Homes" at bounding box center [205, 377] width 138 height 27
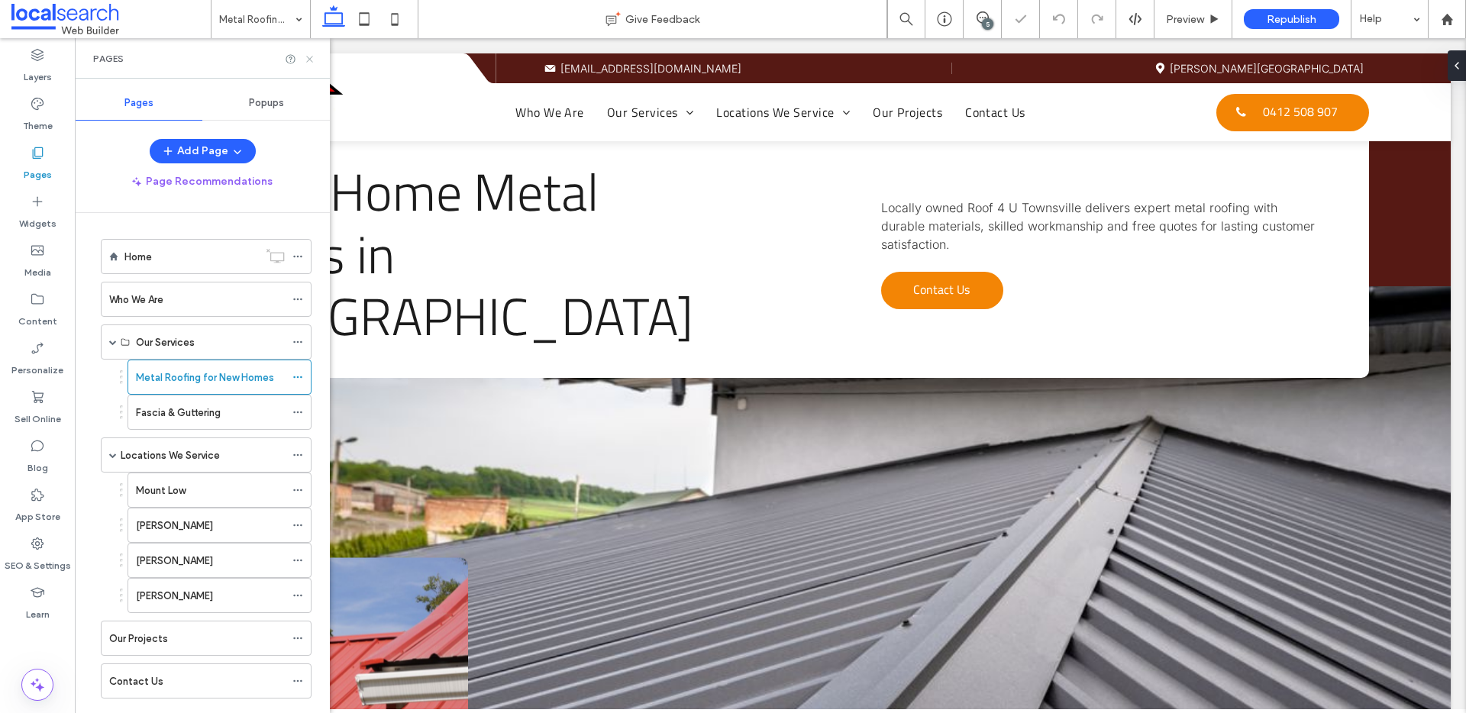
click at [306, 56] on icon at bounding box center [309, 58] width 11 height 11
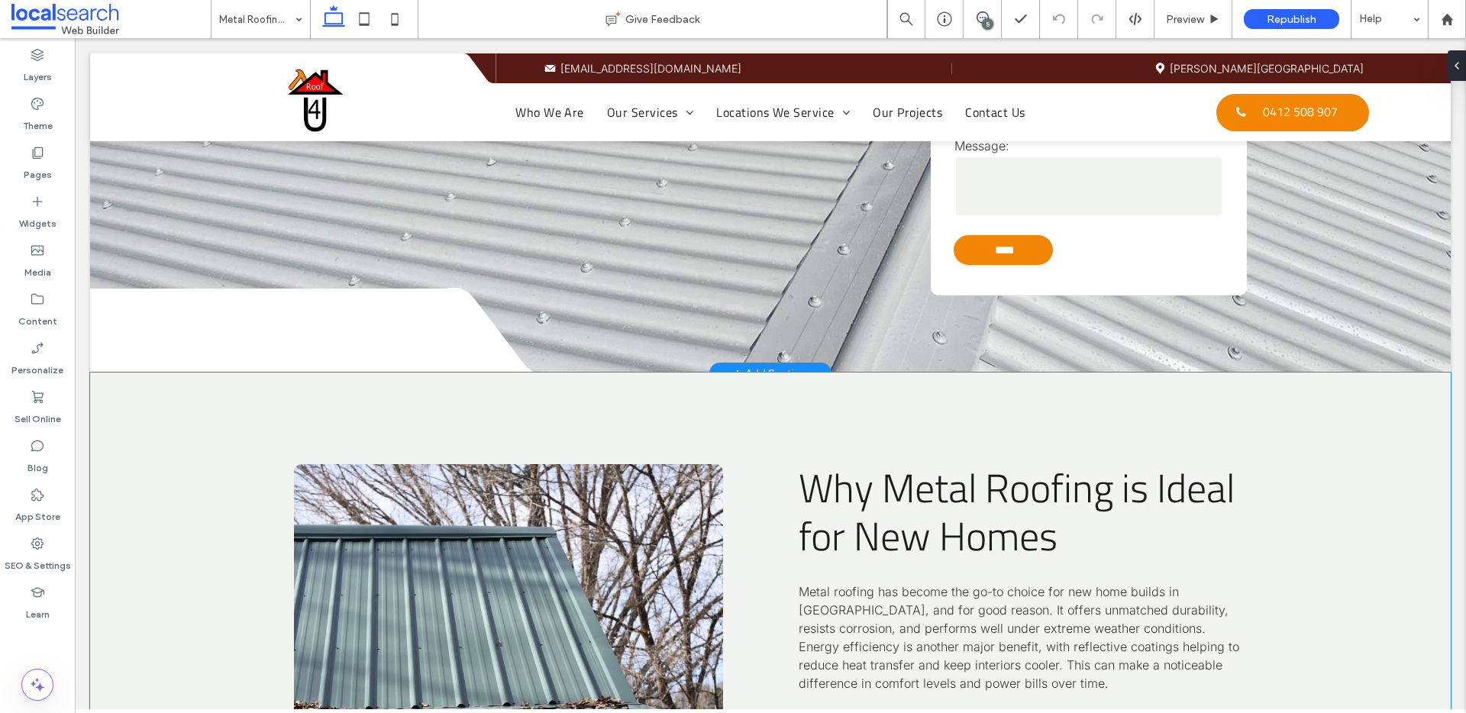
scroll to position [2351, 0]
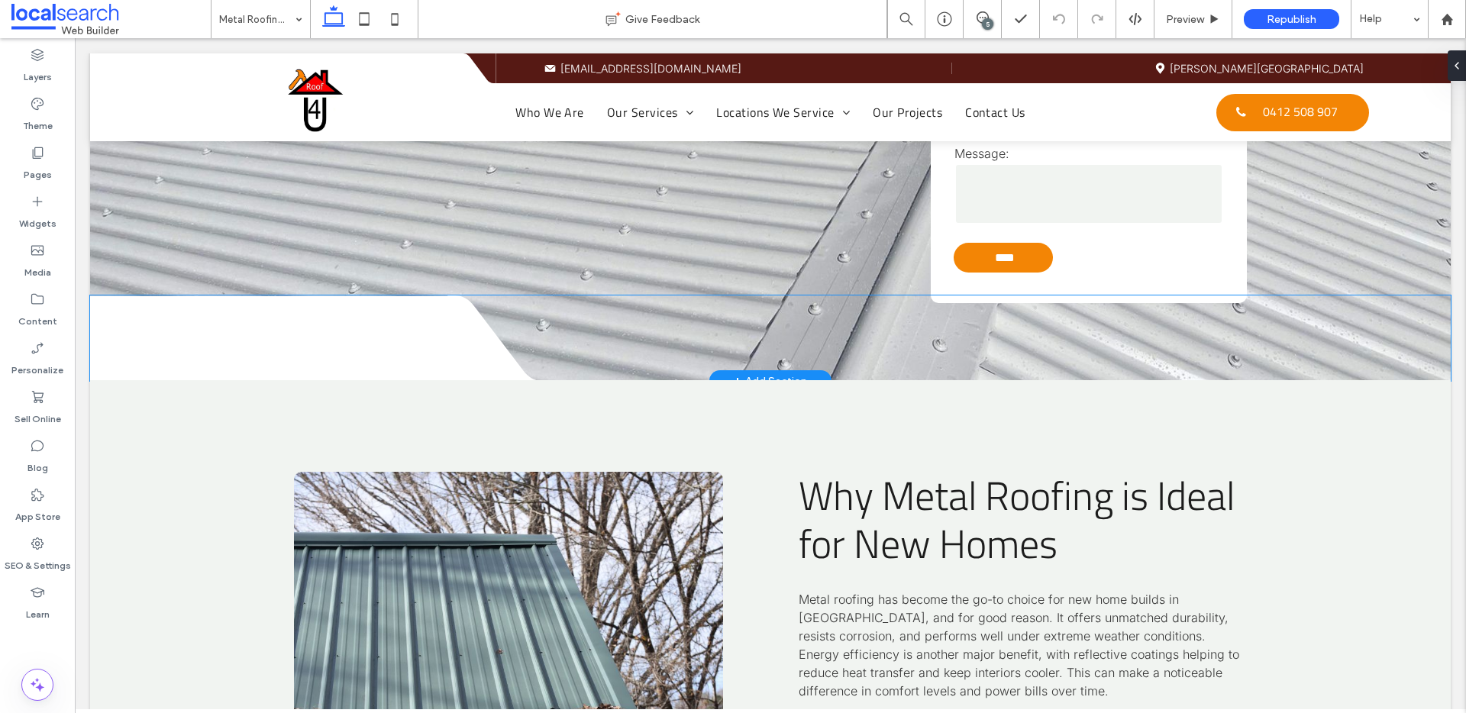
click at [281, 296] on div at bounding box center [269, 338] width 358 height 85
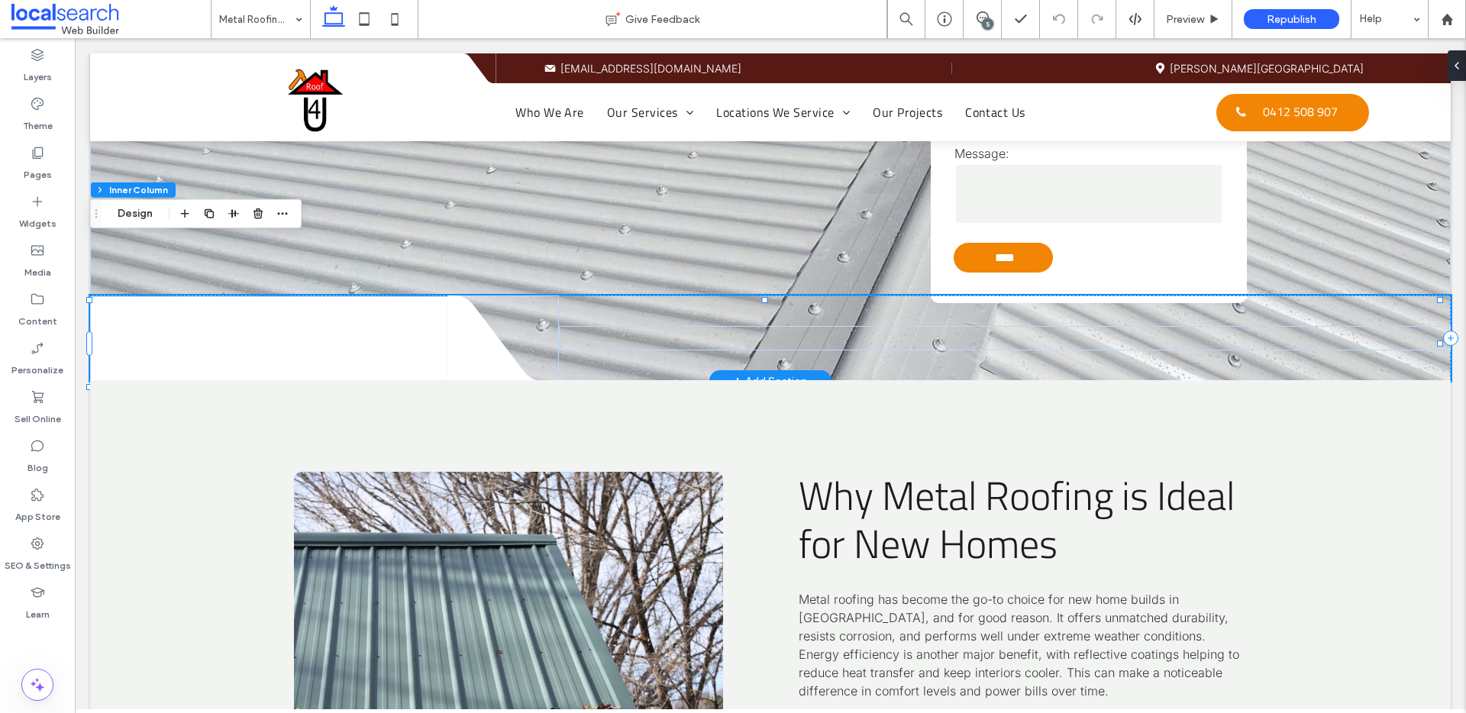
click at [222, 296] on div at bounding box center [269, 338] width 358 height 85
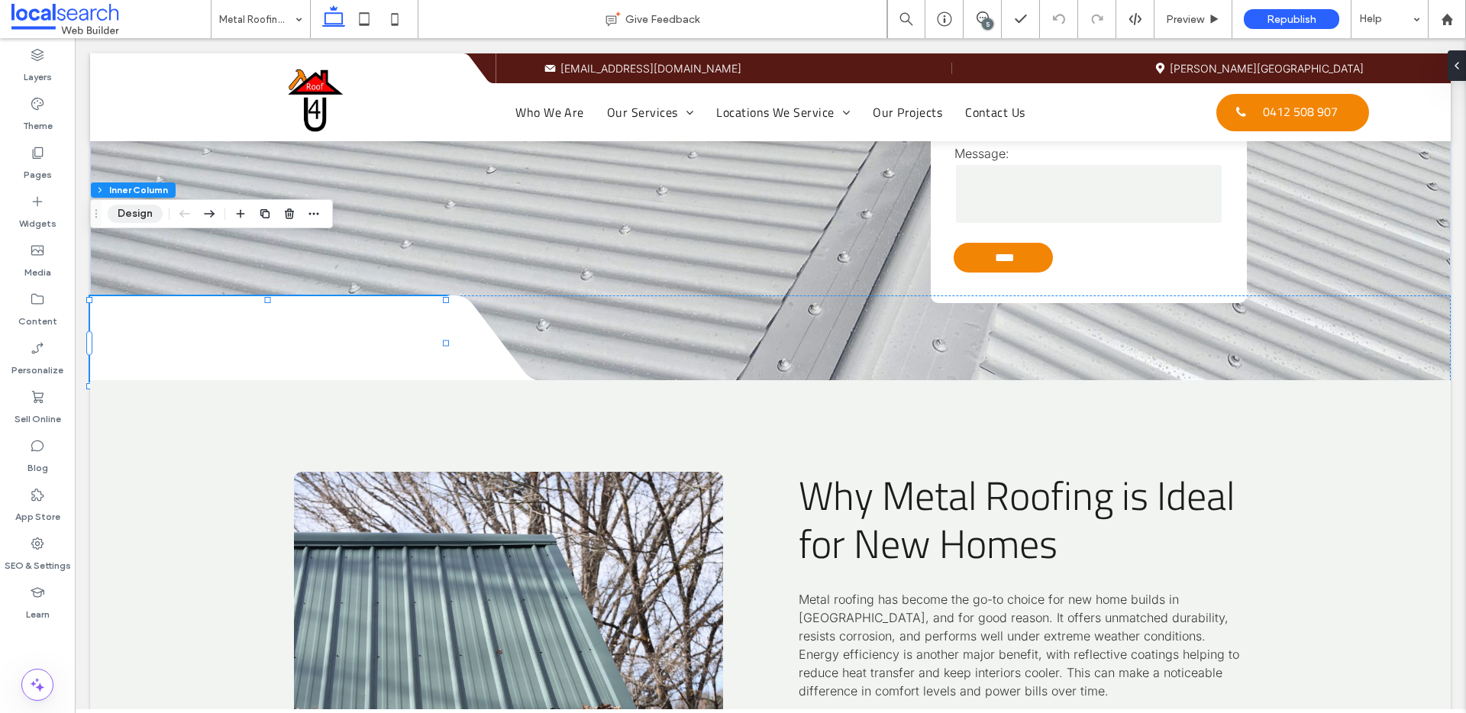
click at [150, 212] on button "Design" at bounding box center [135, 214] width 55 height 18
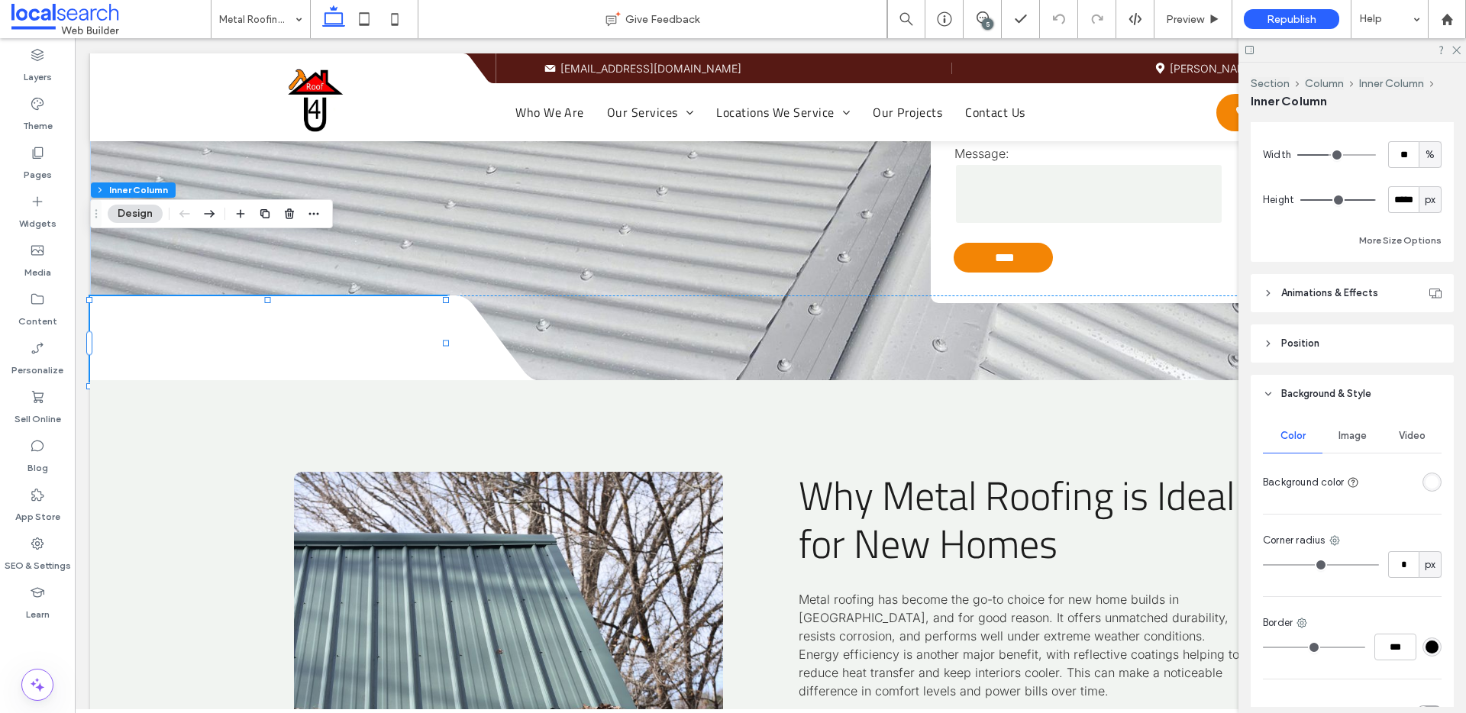
scroll to position [447, 0]
click at [1421, 493] on div at bounding box center [1404, 481] width 76 height 27
click at [1426, 485] on div "rgba(255, 255, 255, 1)" at bounding box center [1432, 481] width 13 height 13
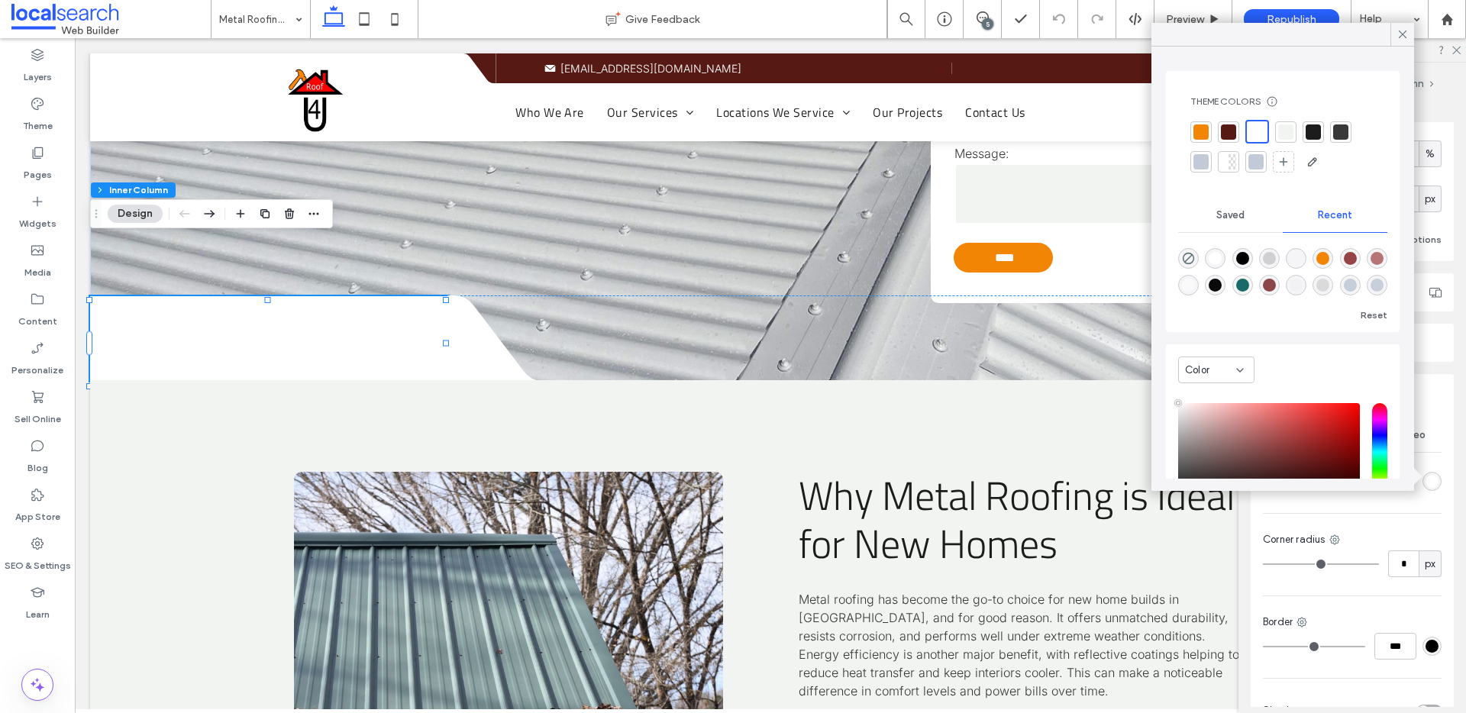
click at [1282, 137] on div at bounding box center [1285, 131] width 15 height 15
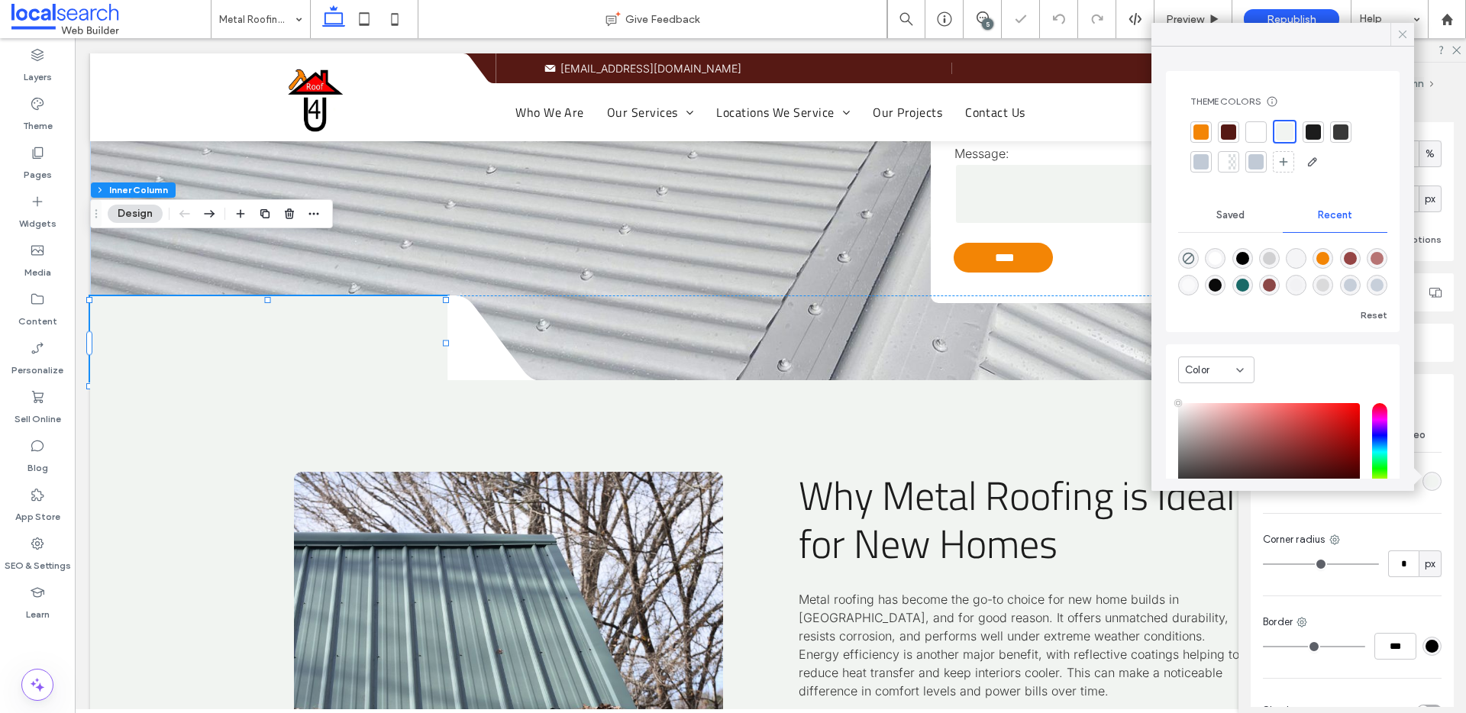
click at [1407, 33] on icon at bounding box center [1403, 34] width 14 height 14
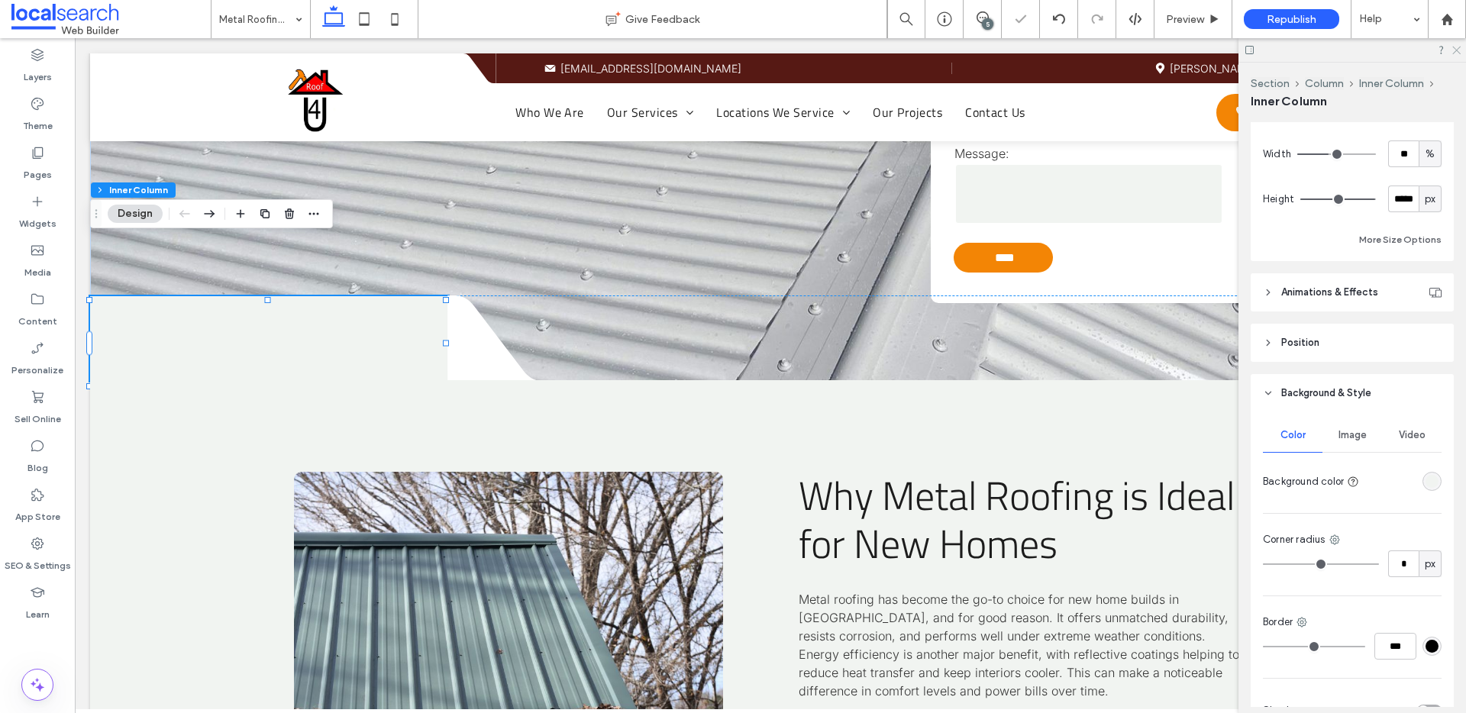
click at [1455, 49] on icon at bounding box center [1456, 49] width 10 height 10
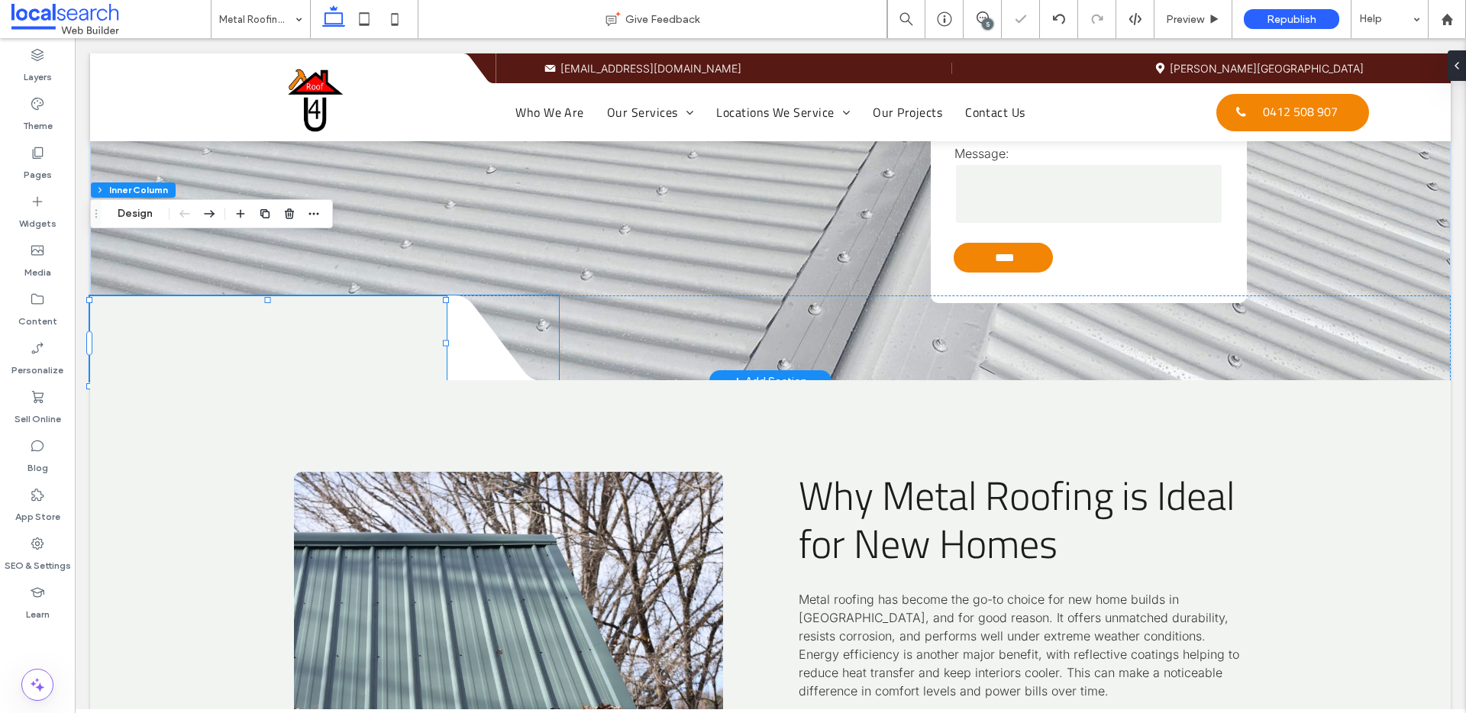
click at [481, 304] on icon at bounding box center [503, 339] width 110 height 86
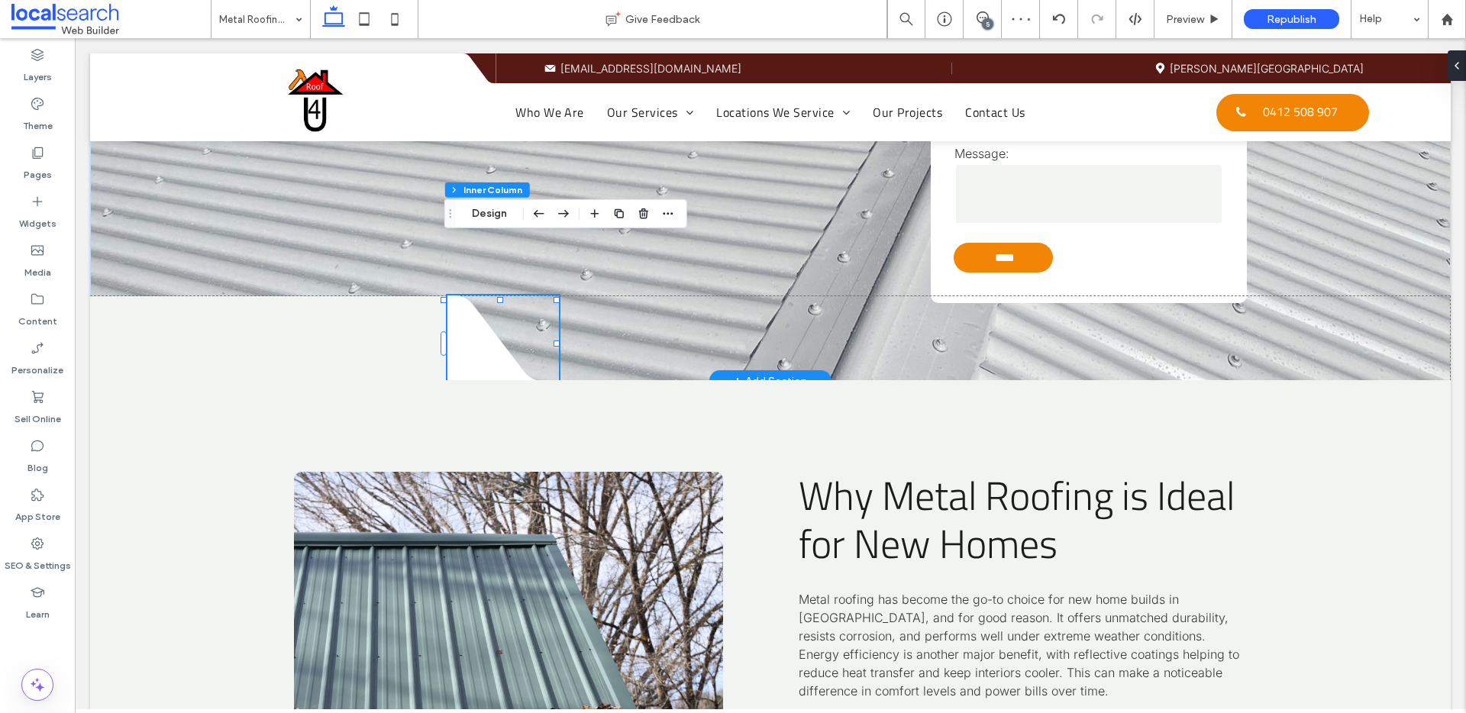
click at [474, 302] on icon at bounding box center [503, 339] width 110 height 86
click at [582, 214] on button "Edit Design" at bounding box center [600, 214] width 78 height 18
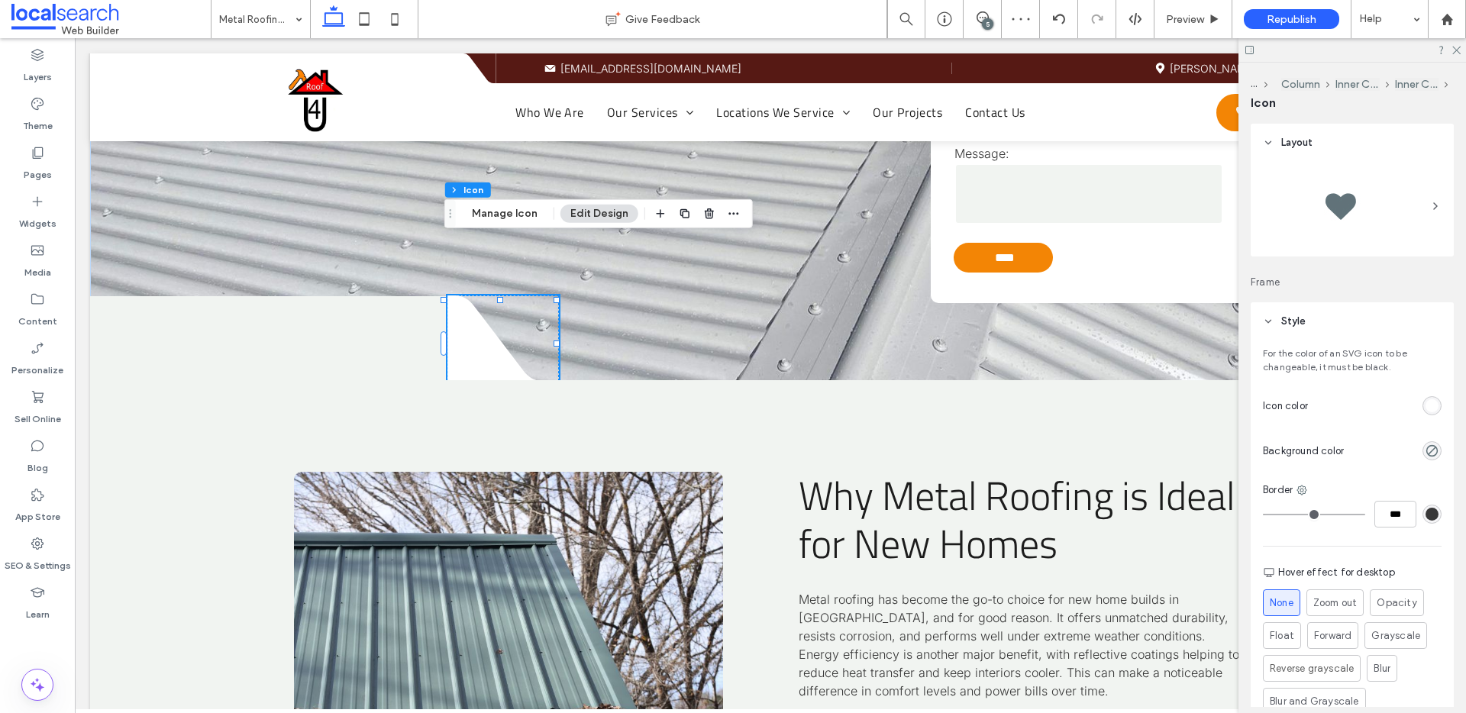
click at [1432, 403] on div "rgb(255, 255, 255)" at bounding box center [1432, 405] width 19 height 19
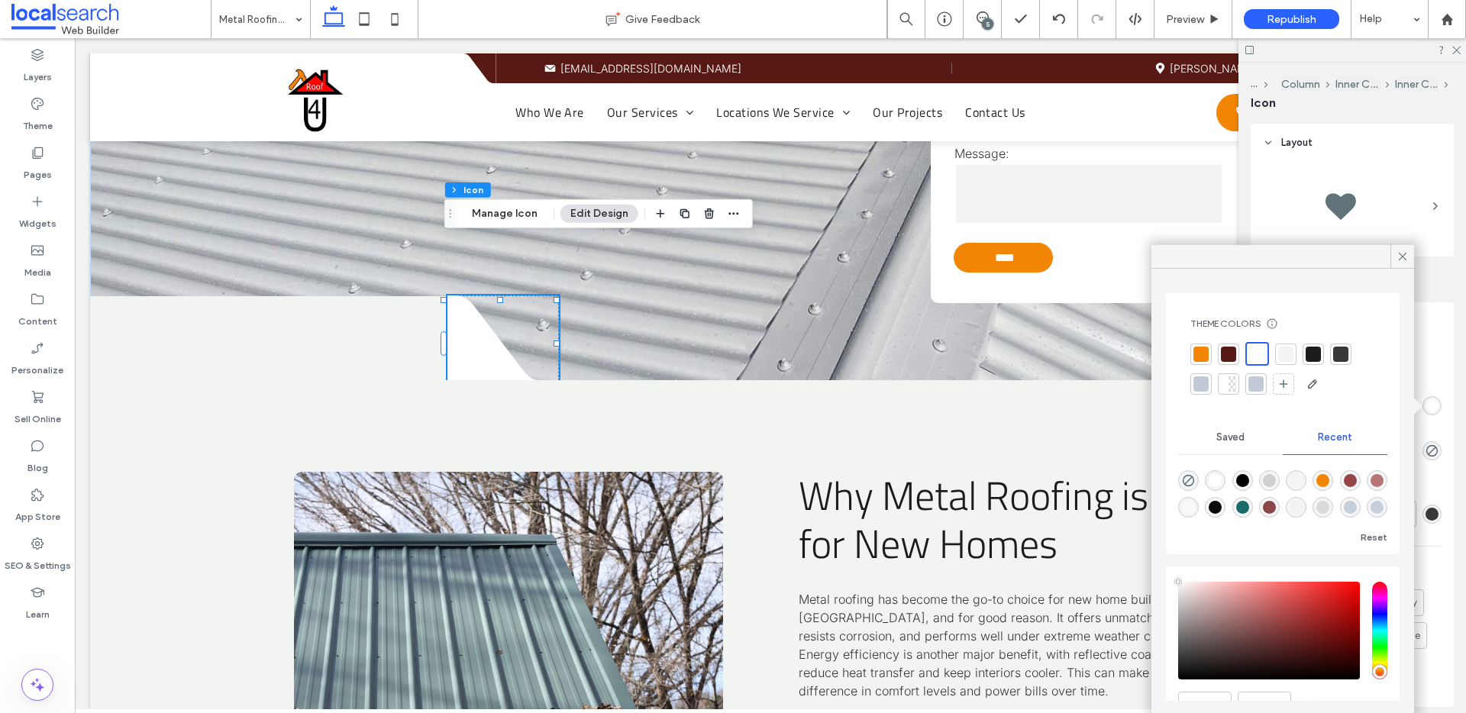
click at [1282, 361] on div at bounding box center [1285, 354] width 15 height 15
click at [1401, 257] on icon at bounding box center [1403, 257] width 14 height 14
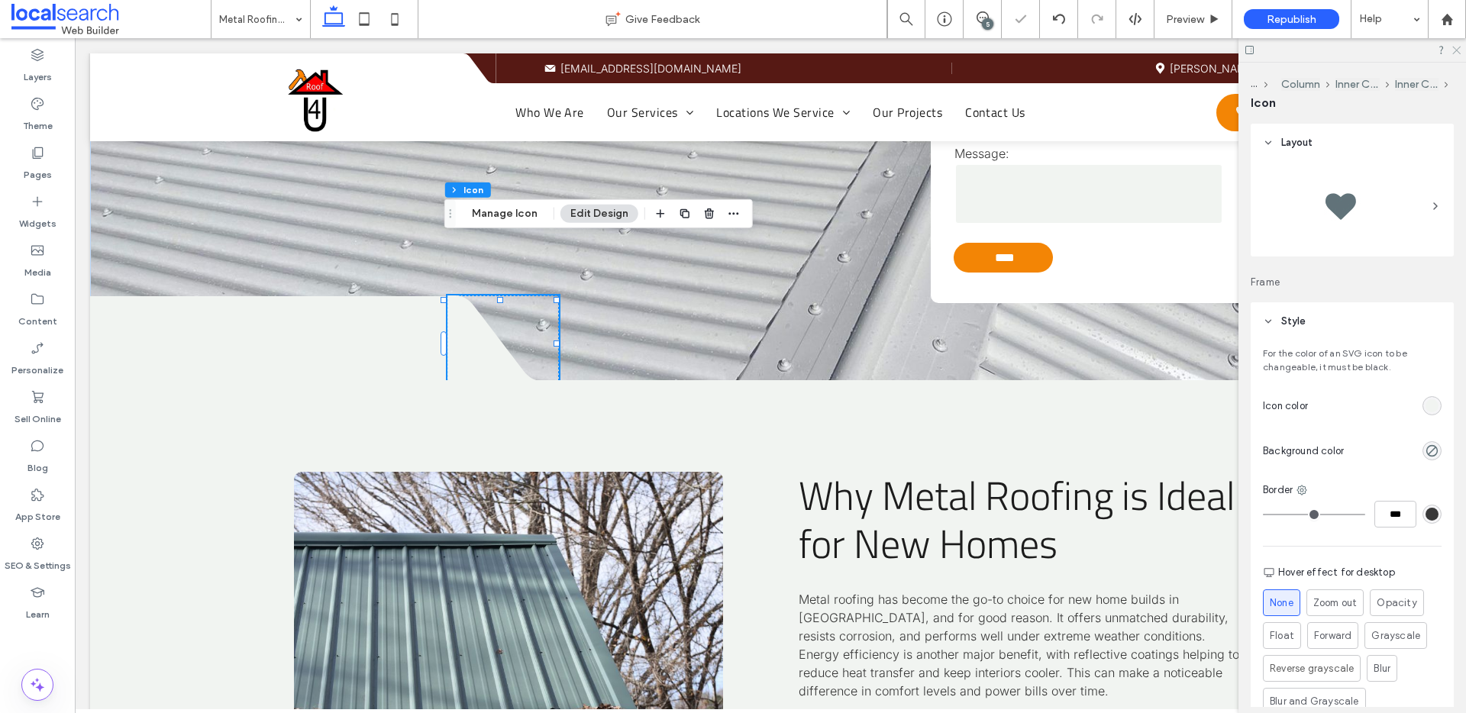
click at [1454, 53] on icon at bounding box center [1456, 49] width 10 height 10
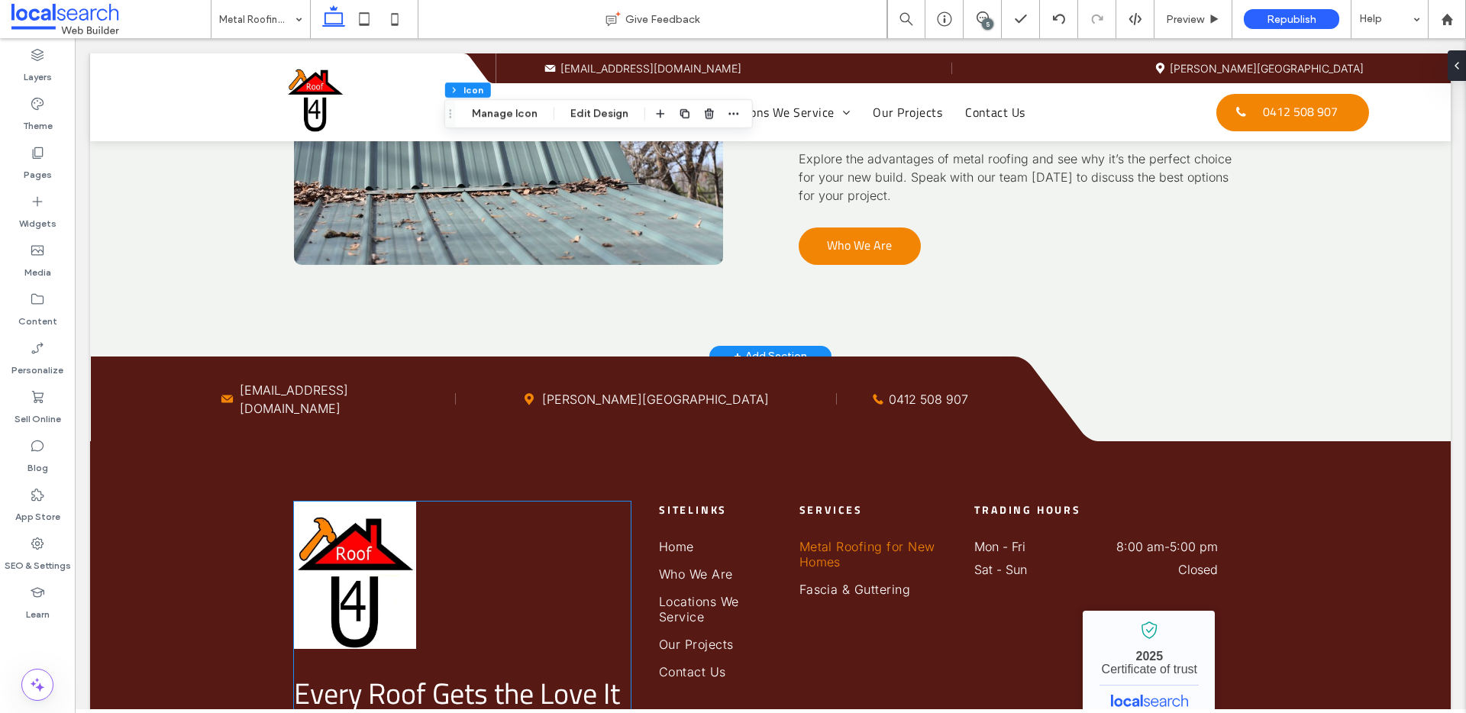
scroll to position [2877, 0]
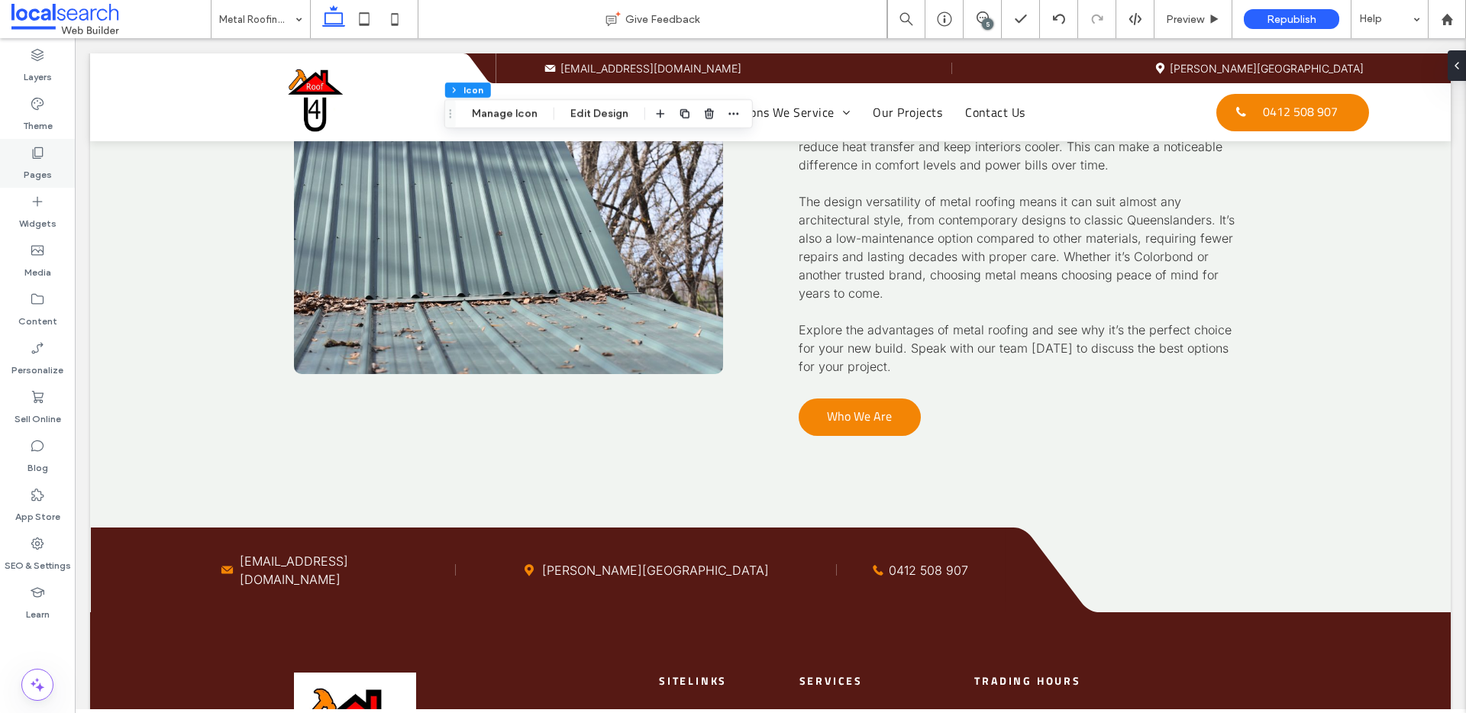
click at [31, 169] on label "Pages" at bounding box center [38, 170] width 28 height 21
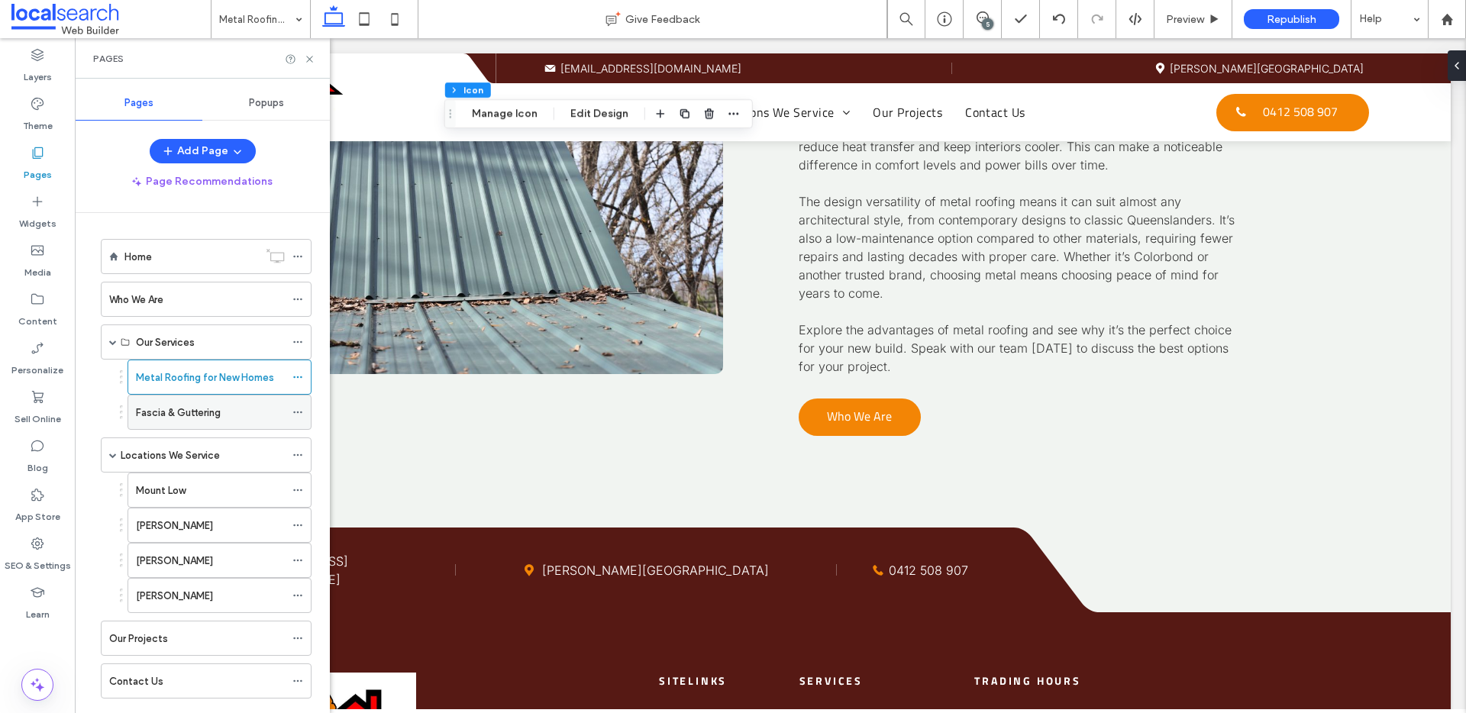
click at [172, 422] on div "Fascia & Guttering" at bounding box center [210, 413] width 149 height 34
click at [309, 59] on use at bounding box center [309, 59] width 6 height 6
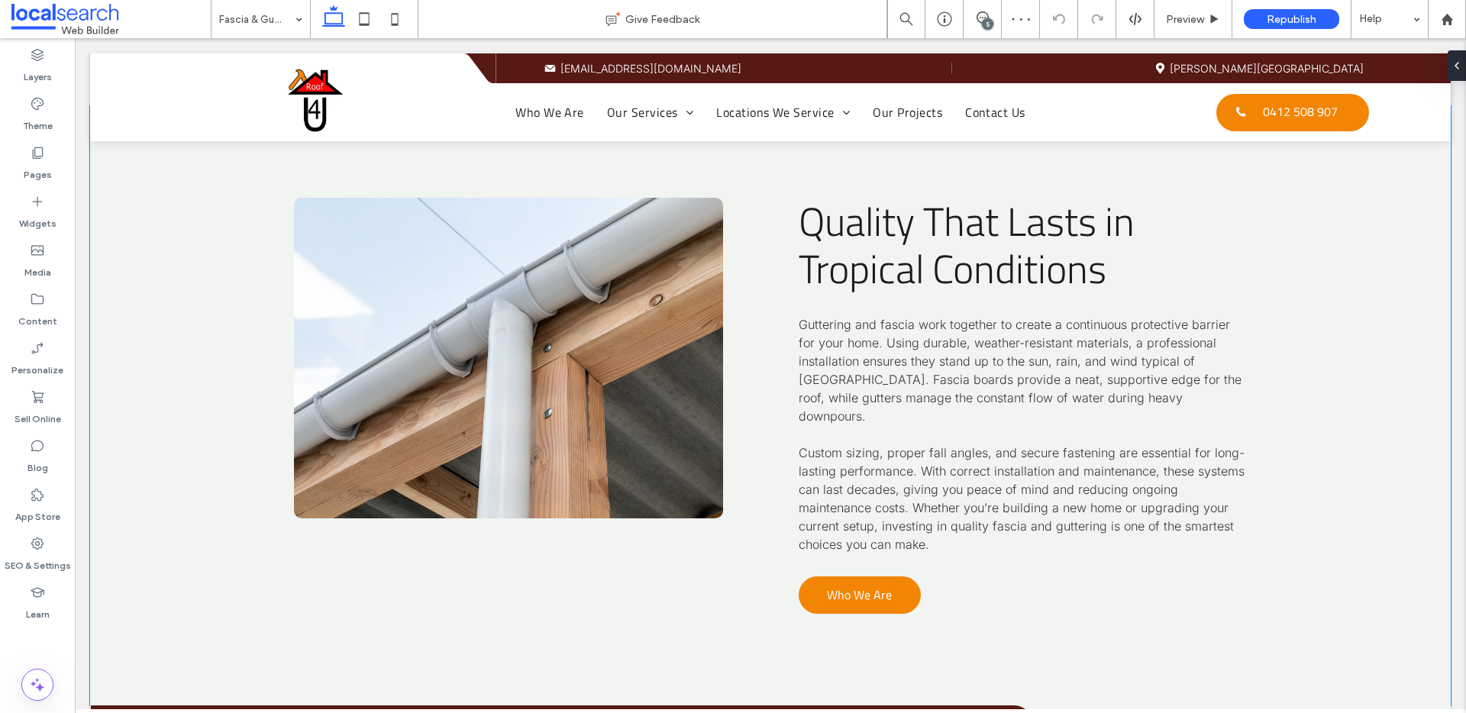
scroll to position [2103, 0]
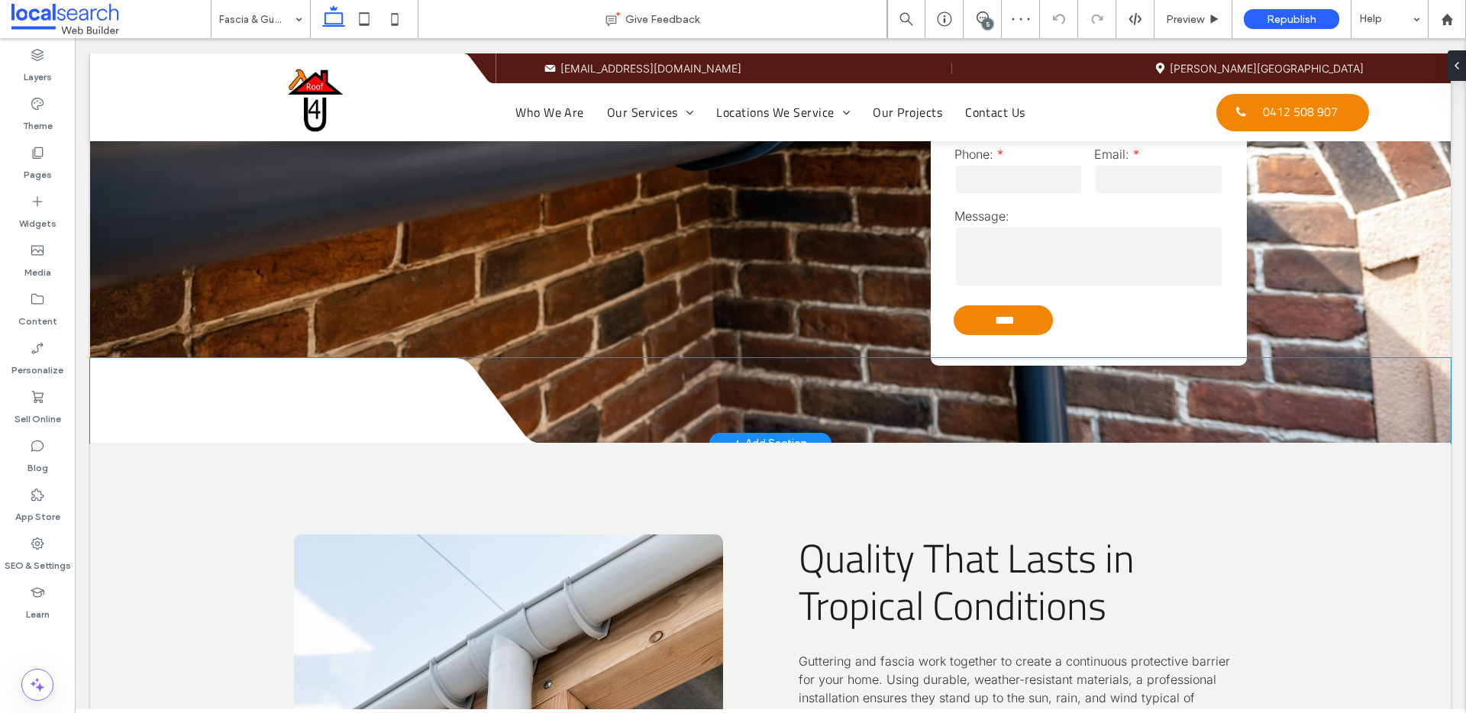
click at [243, 415] on div at bounding box center [269, 400] width 358 height 85
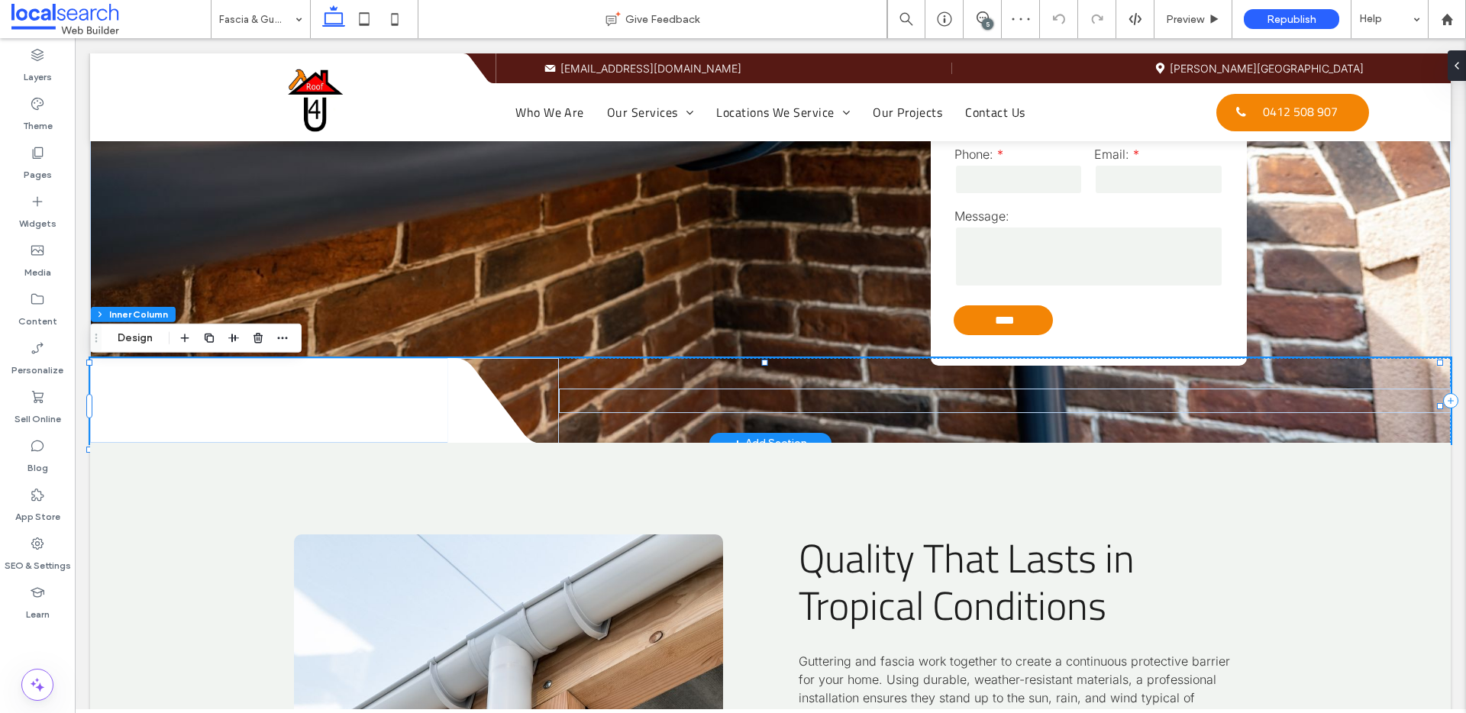
click at [220, 417] on div at bounding box center [269, 400] width 358 height 85
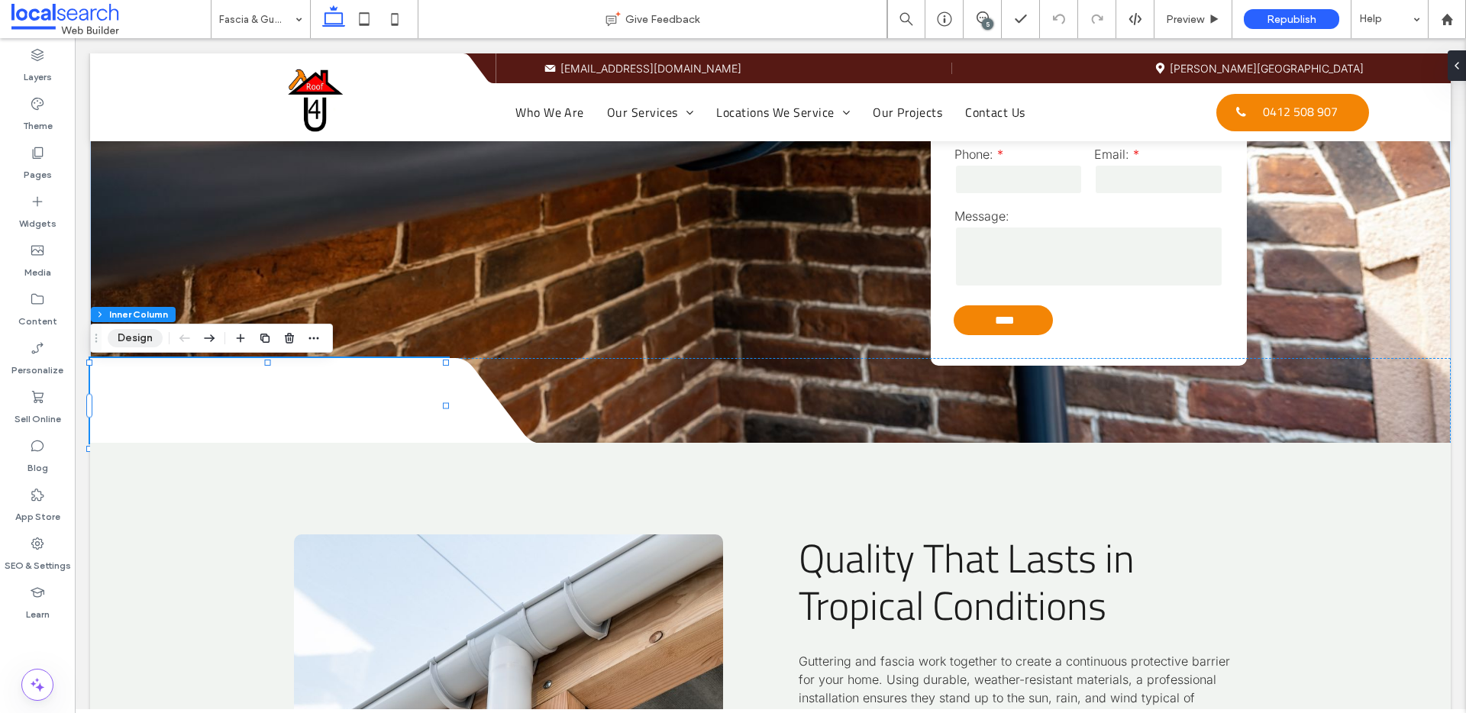
click at [151, 335] on button "Design" at bounding box center [135, 338] width 55 height 18
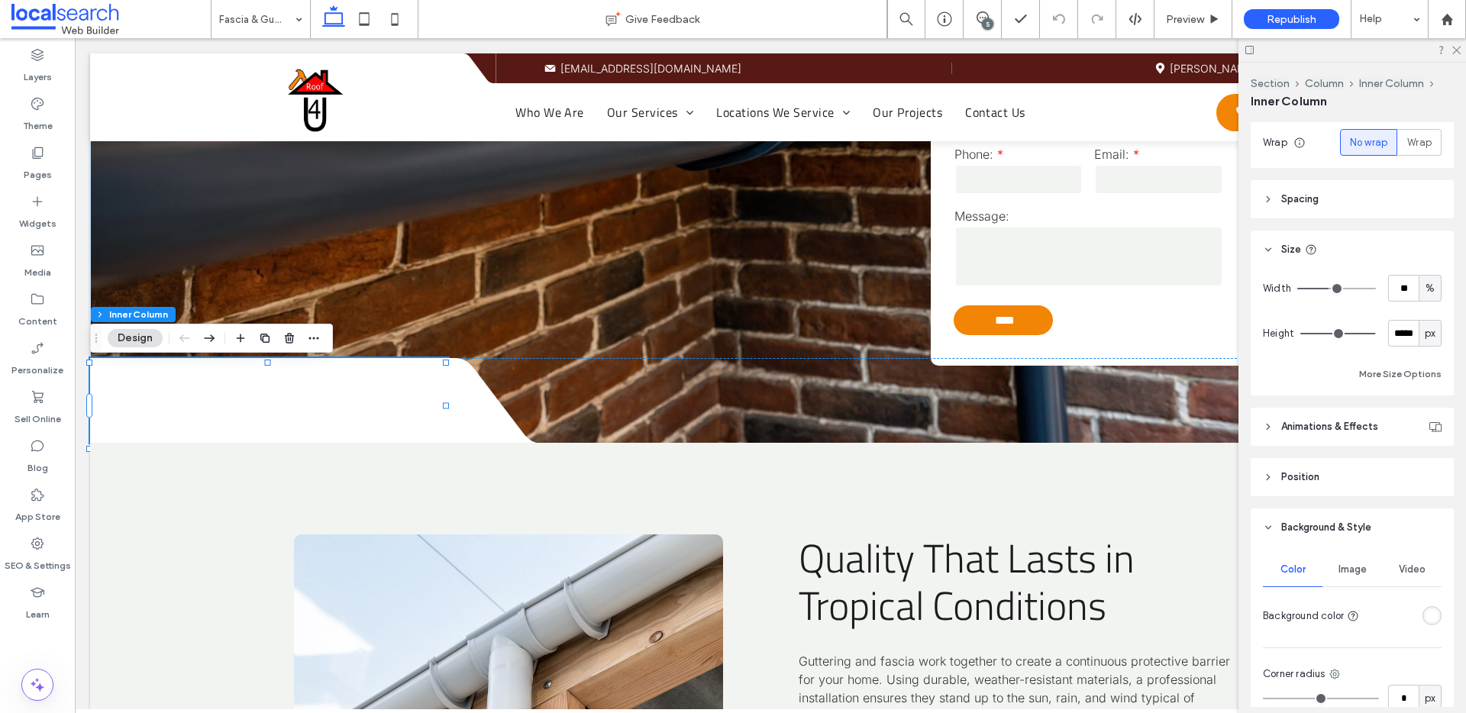
scroll to position [321, 0]
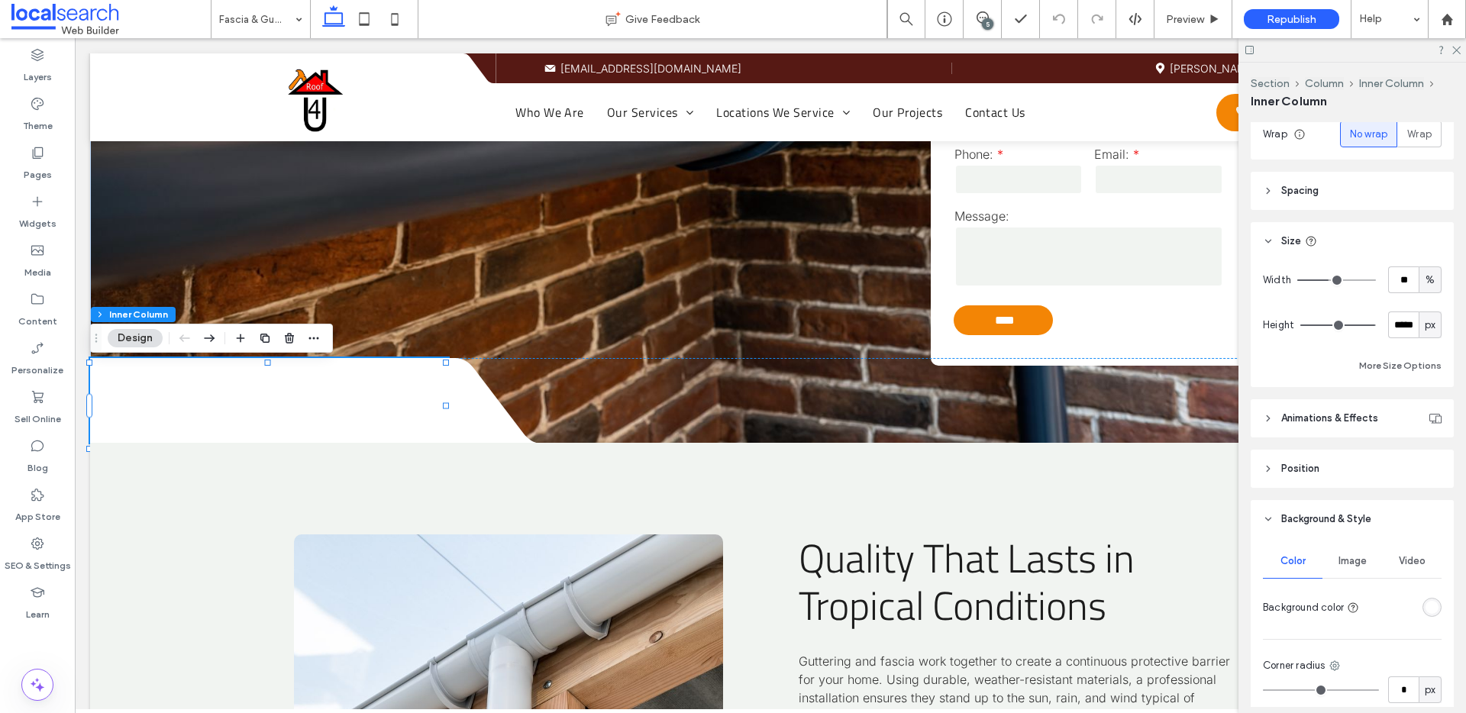
drag, startPoint x: 1428, startPoint y: 608, endPoint x: 1424, endPoint y: 599, distance: 10.2
click at [1428, 608] on div "rgba(255, 255, 255, 1)" at bounding box center [1432, 607] width 13 height 13
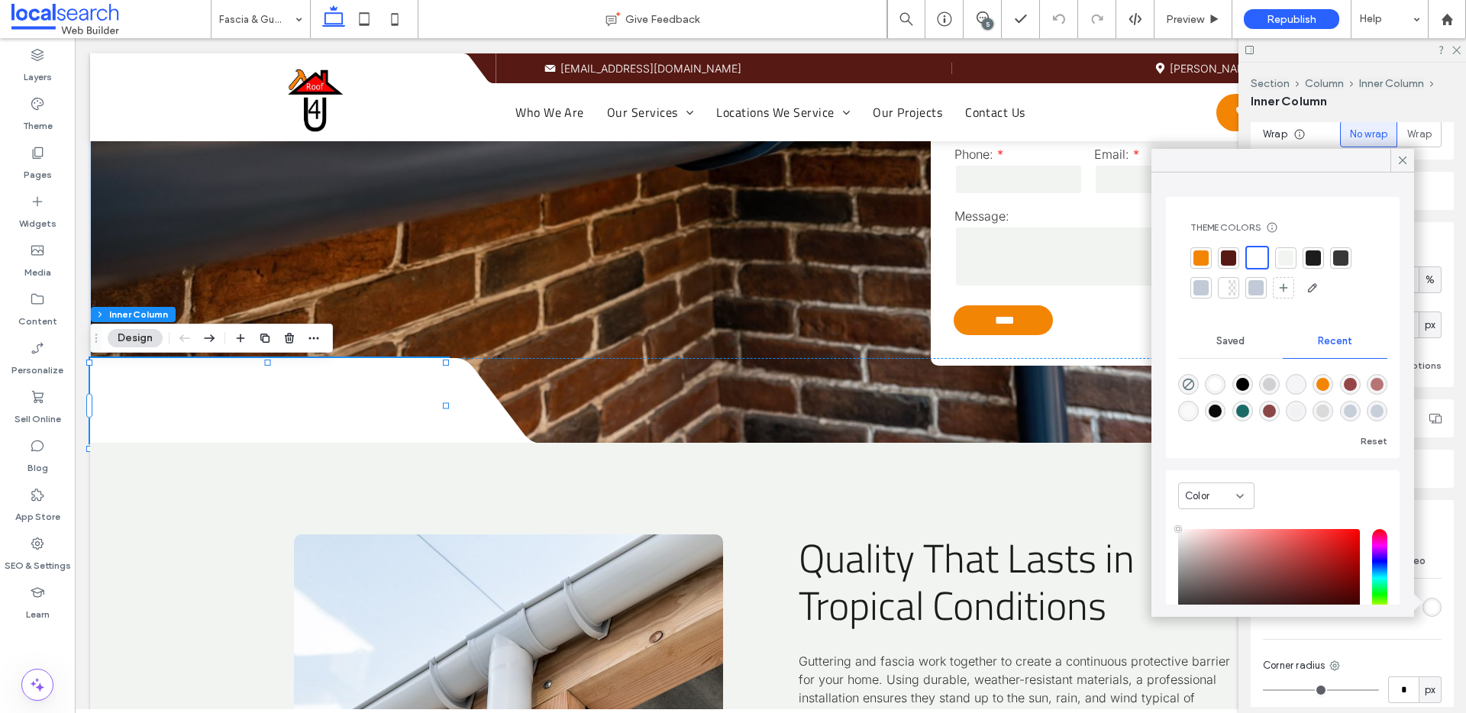
click at [1282, 265] on div at bounding box center [1285, 257] width 21 height 21
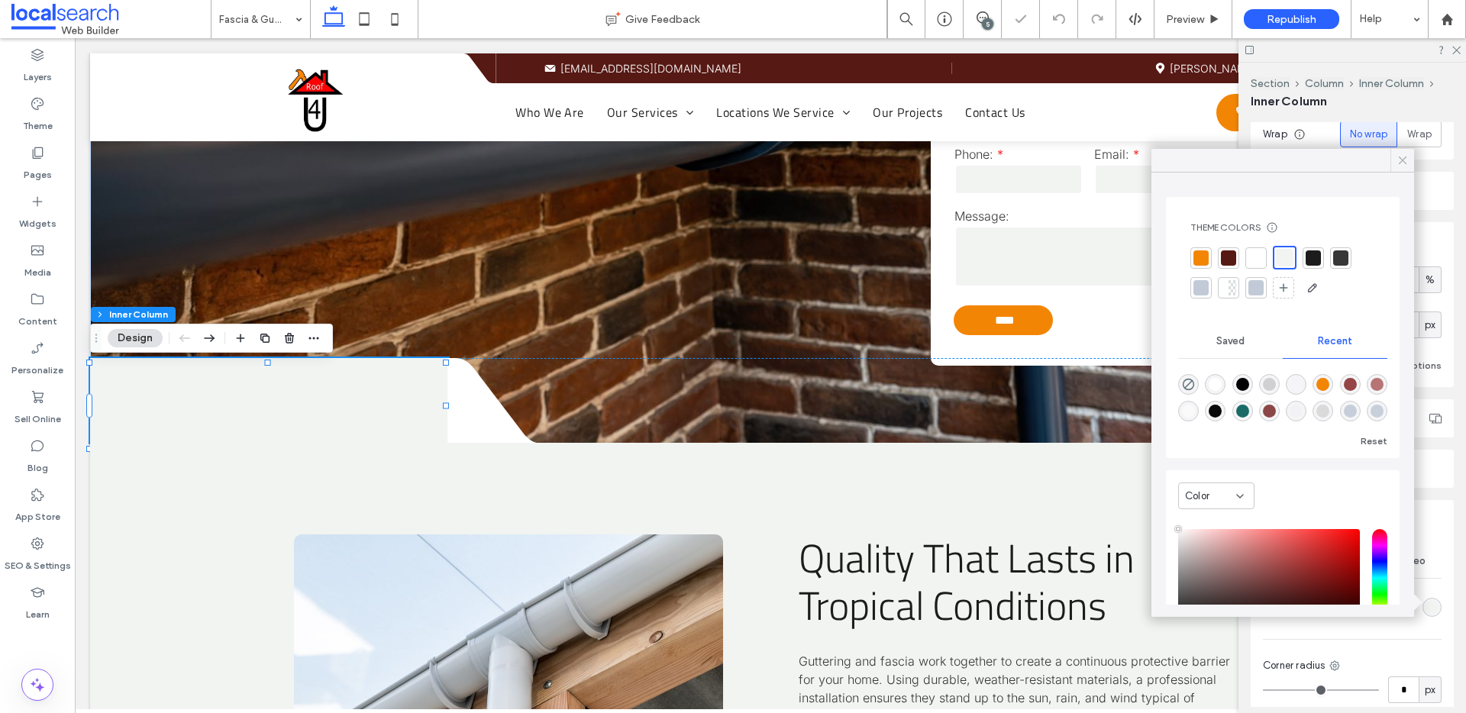
click at [1411, 157] on div at bounding box center [1403, 160] width 24 height 23
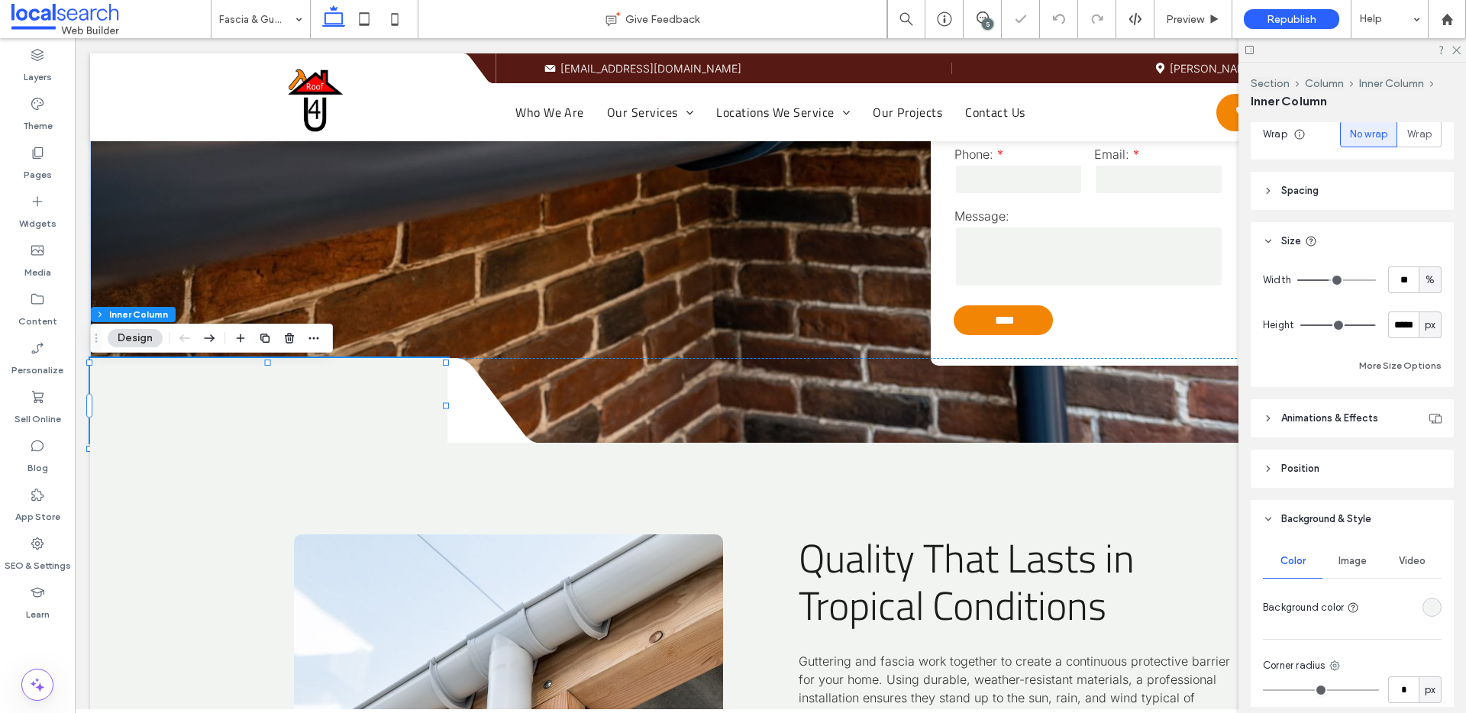
click at [1462, 47] on div at bounding box center [1353, 50] width 228 height 24
click at [1459, 50] on icon at bounding box center [1456, 49] width 10 height 10
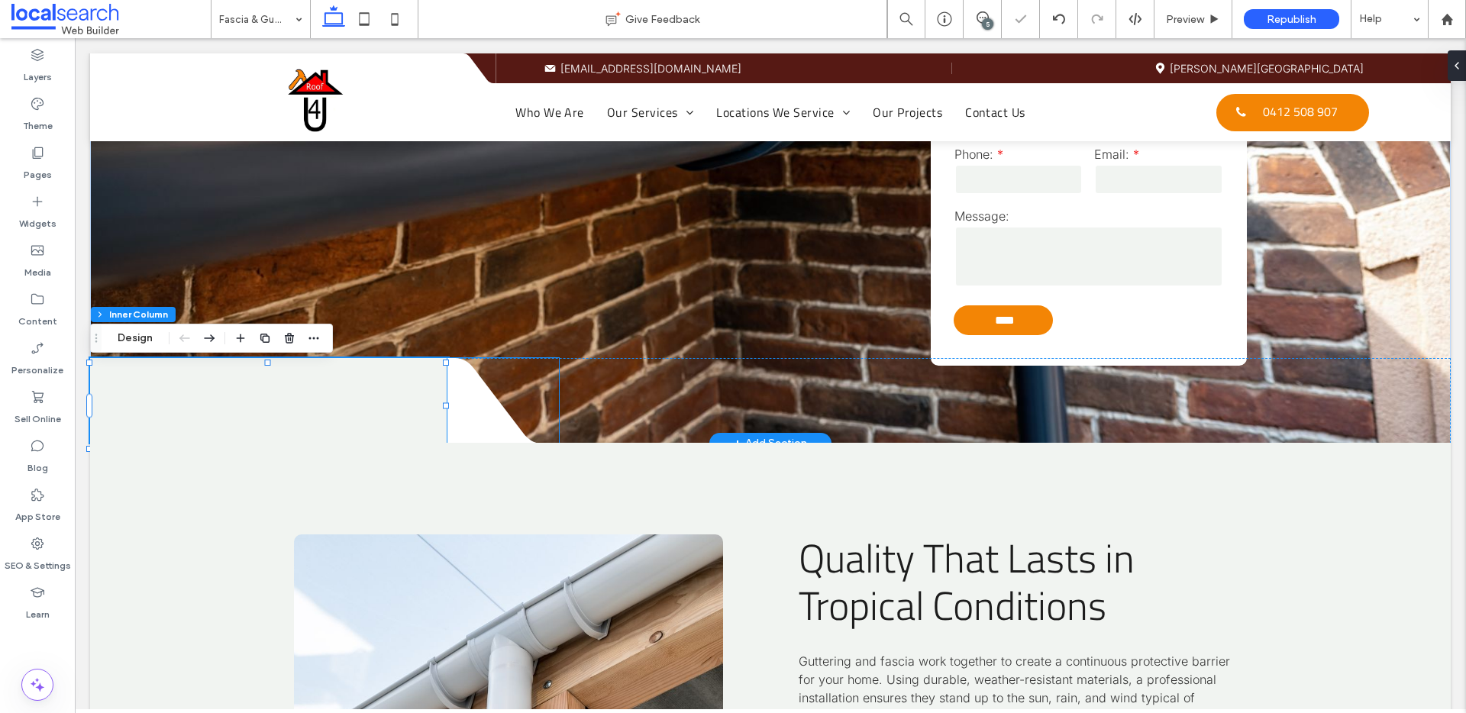
click at [483, 422] on icon at bounding box center [503, 401] width 110 height 86
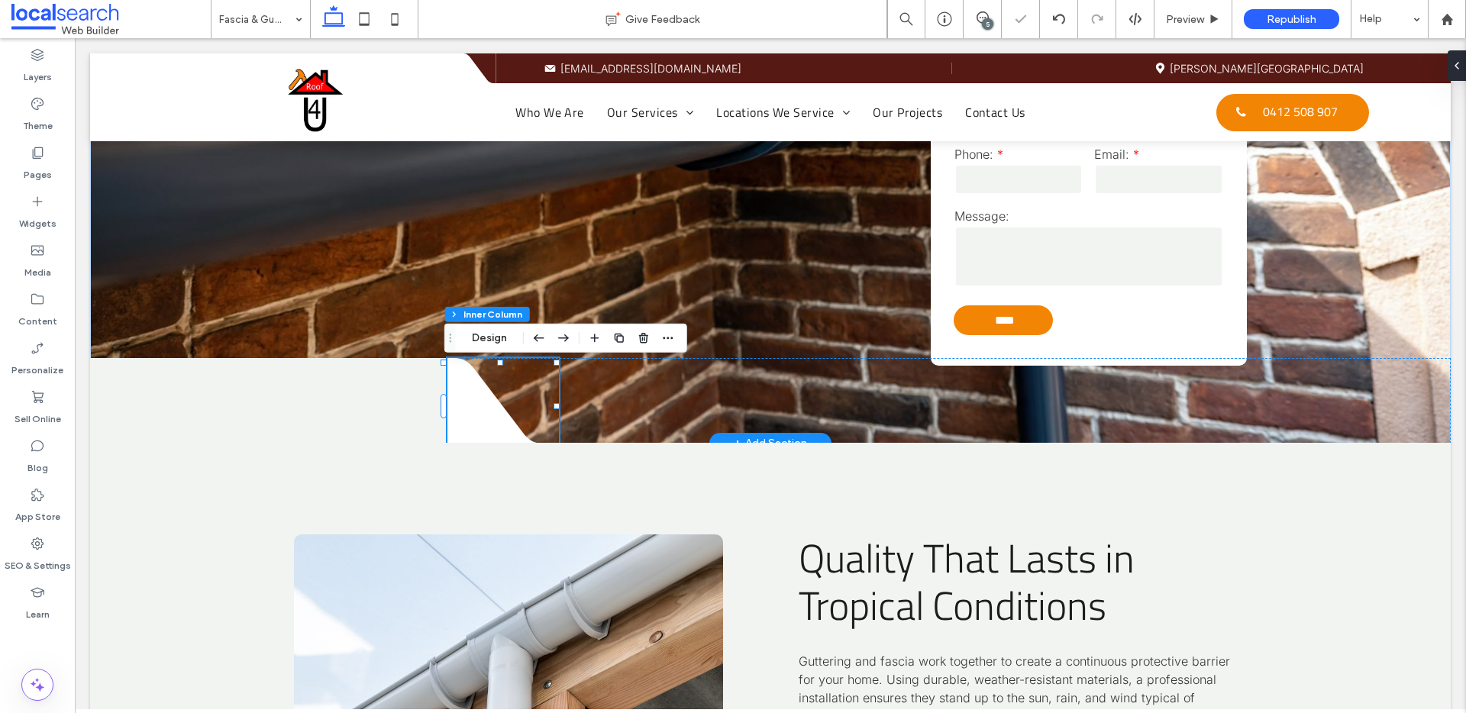
click at [470, 425] on icon at bounding box center [503, 401] width 110 height 86
click at [590, 335] on button "Edit Design" at bounding box center [600, 338] width 78 height 18
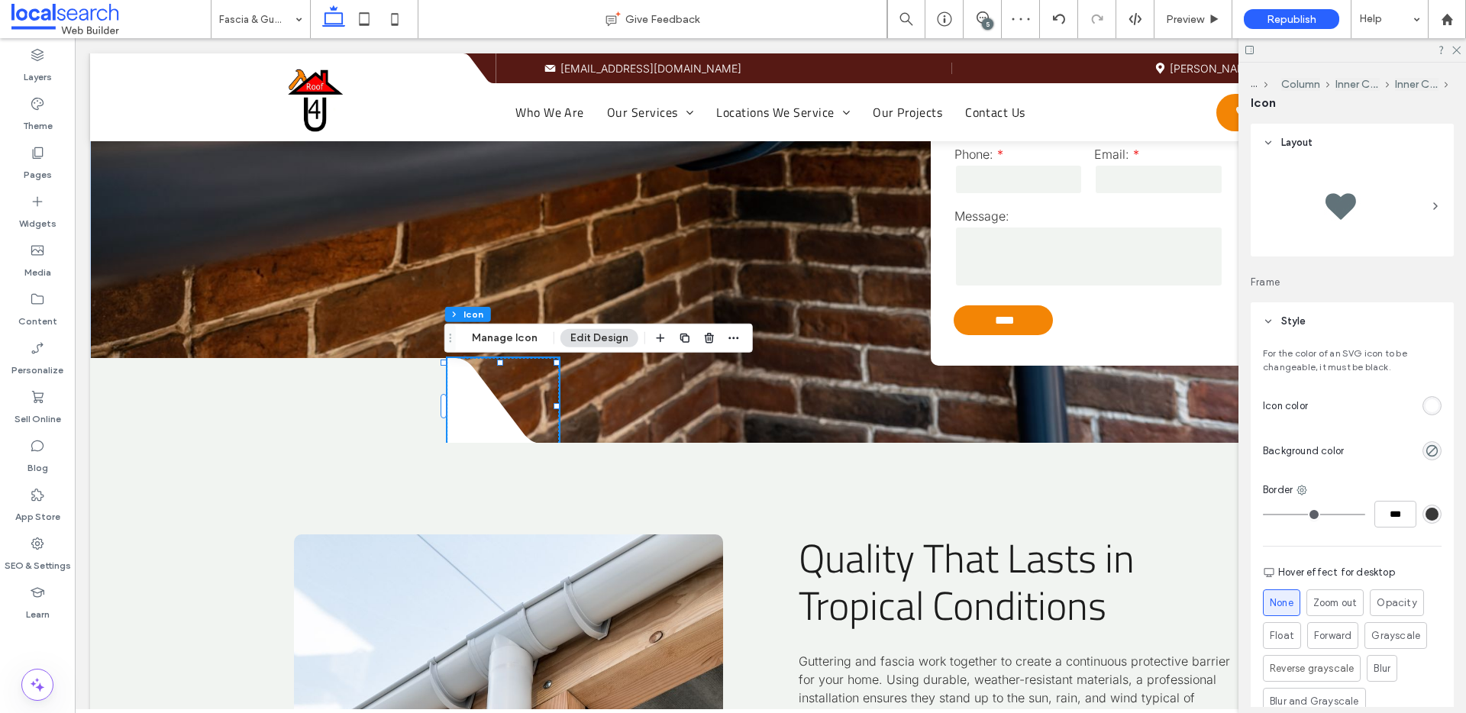
click at [1429, 407] on div "rgb(255, 255, 255)" at bounding box center [1432, 405] width 13 height 13
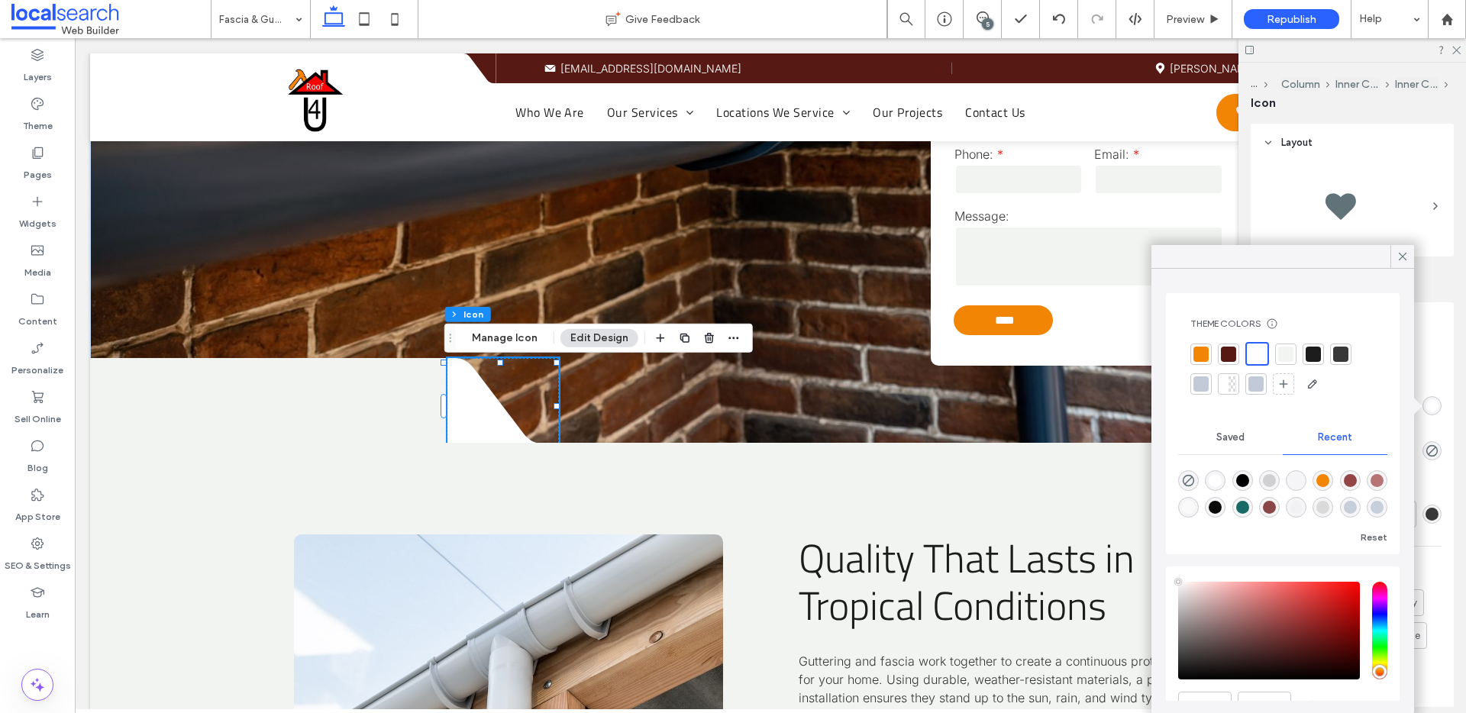
click at [1287, 354] on div at bounding box center [1285, 354] width 15 height 15
click at [1401, 260] on icon at bounding box center [1403, 257] width 14 height 14
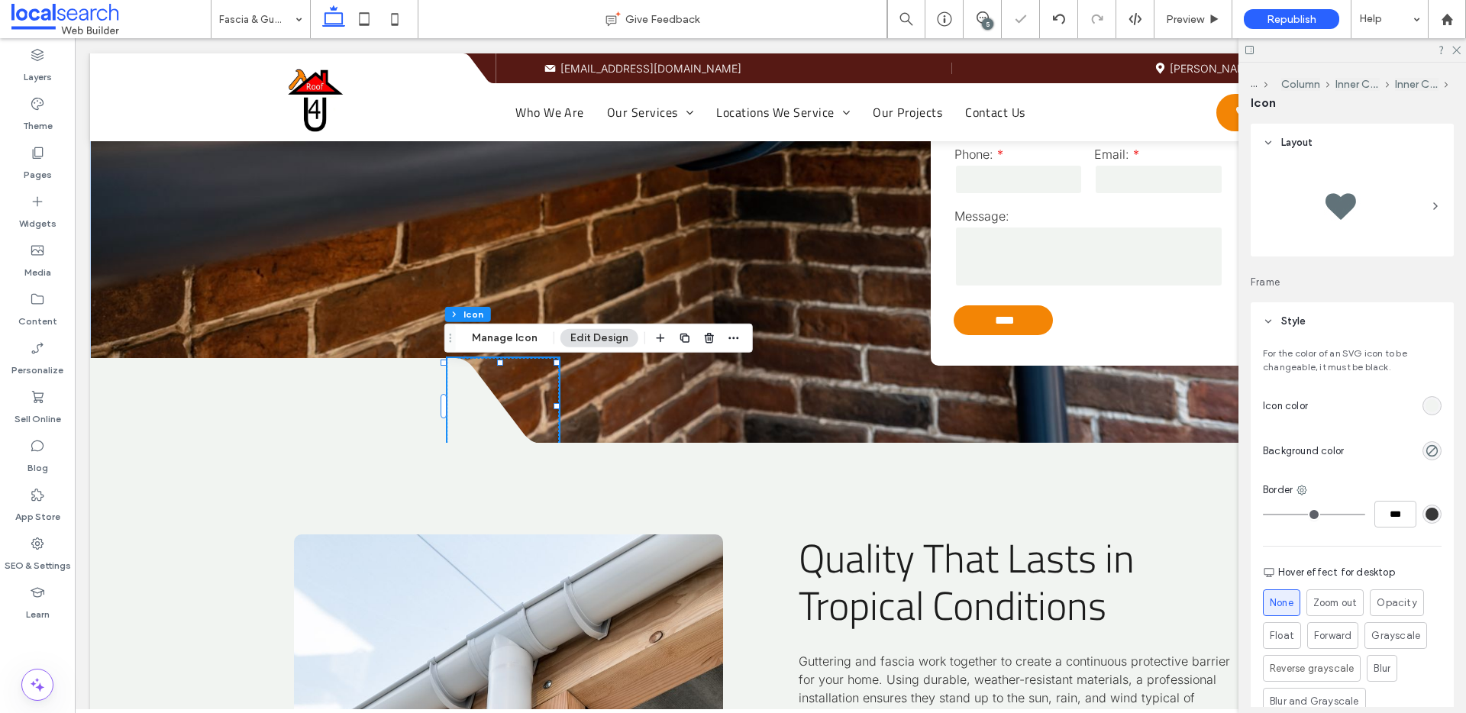
click at [1461, 47] on div at bounding box center [1353, 50] width 228 height 24
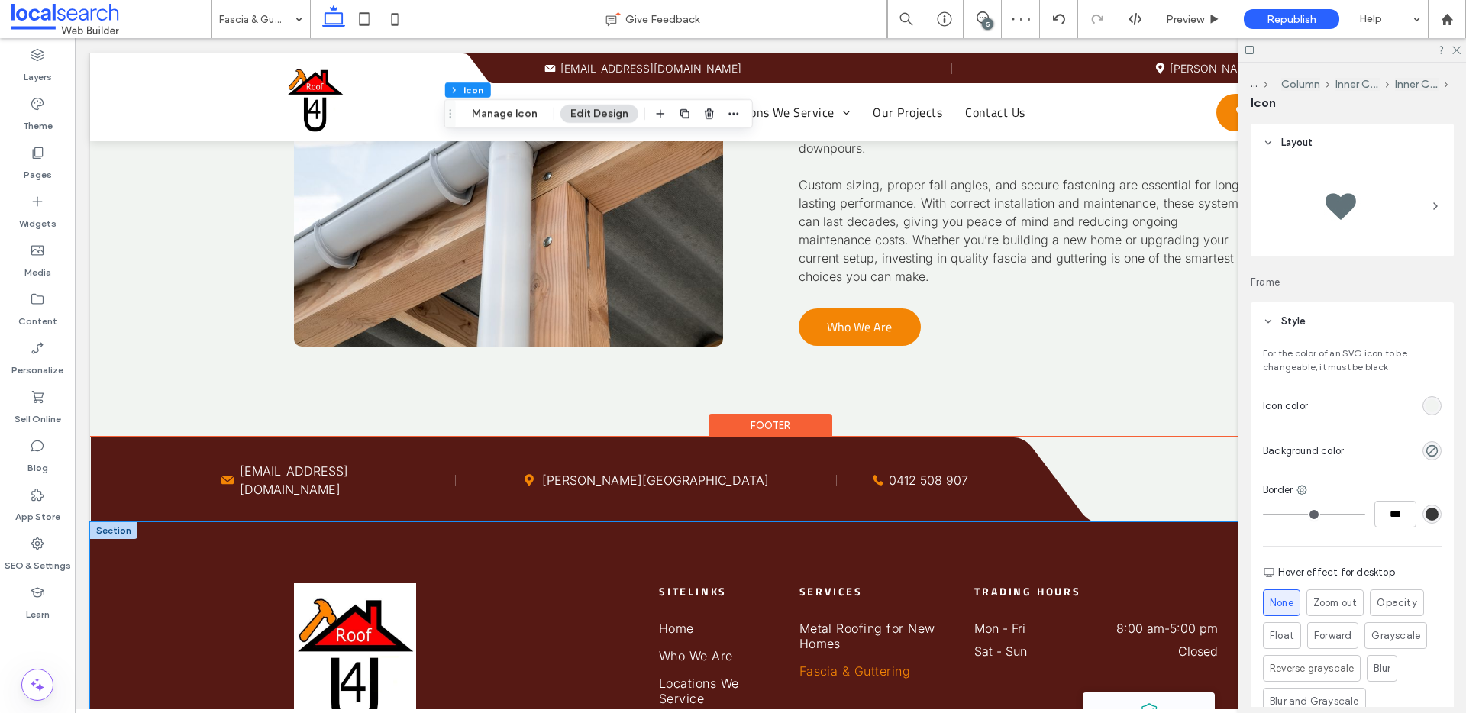
scroll to position [2775, 0]
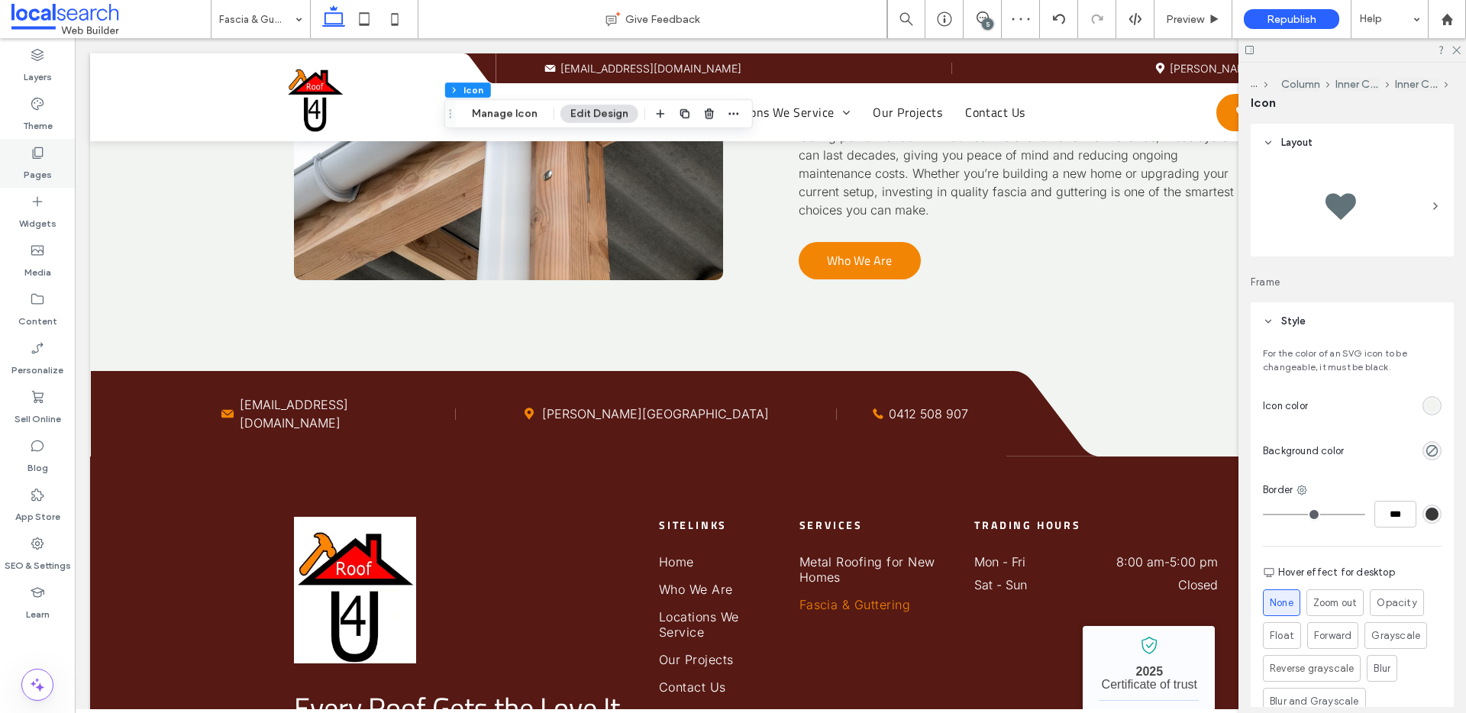
click at [38, 175] on label "Pages" at bounding box center [38, 170] width 28 height 21
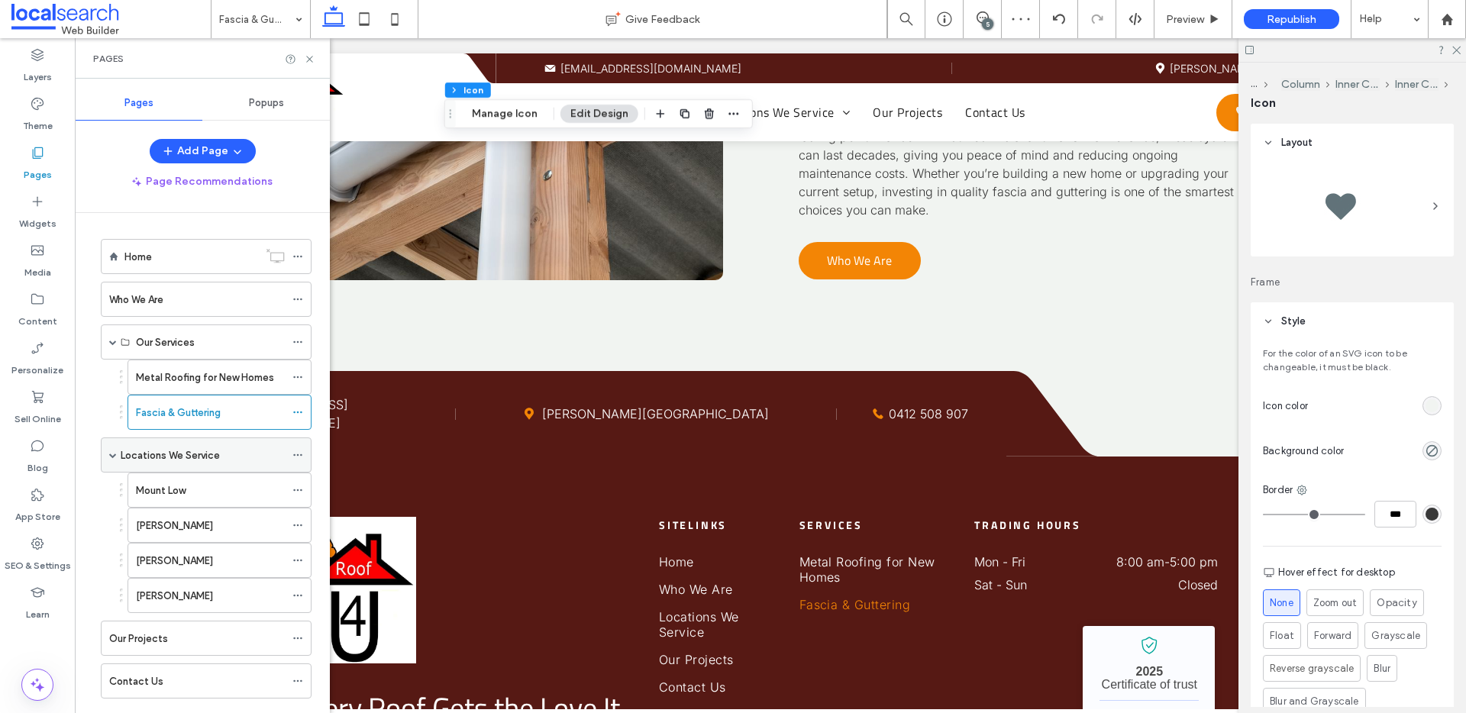
click at [167, 458] on label "Locations We Service" at bounding box center [170, 455] width 99 height 27
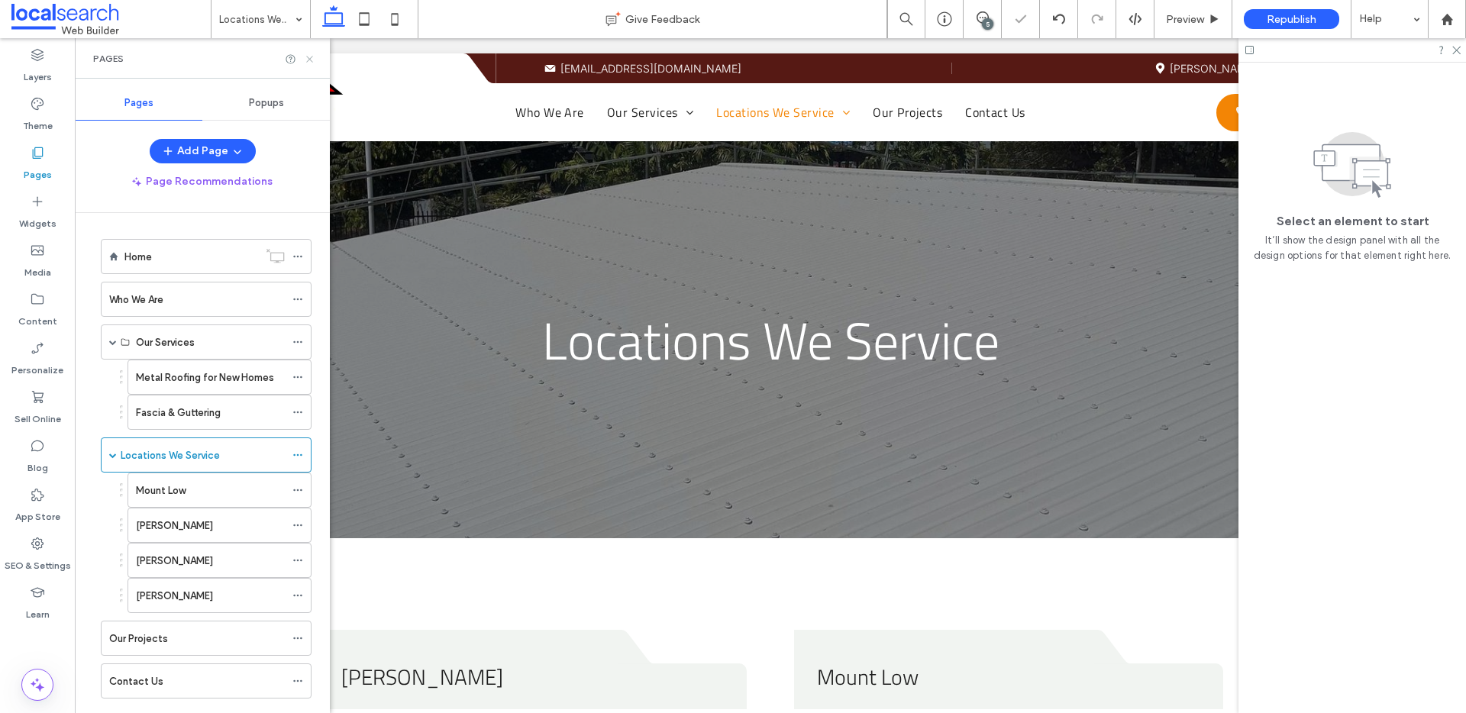
drag, startPoint x: 312, startPoint y: 58, endPoint x: 244, endPoint y: 40, distance: 70.4
click at [312, 58] on icon at bounding box center [309, 58] width 11 height 11
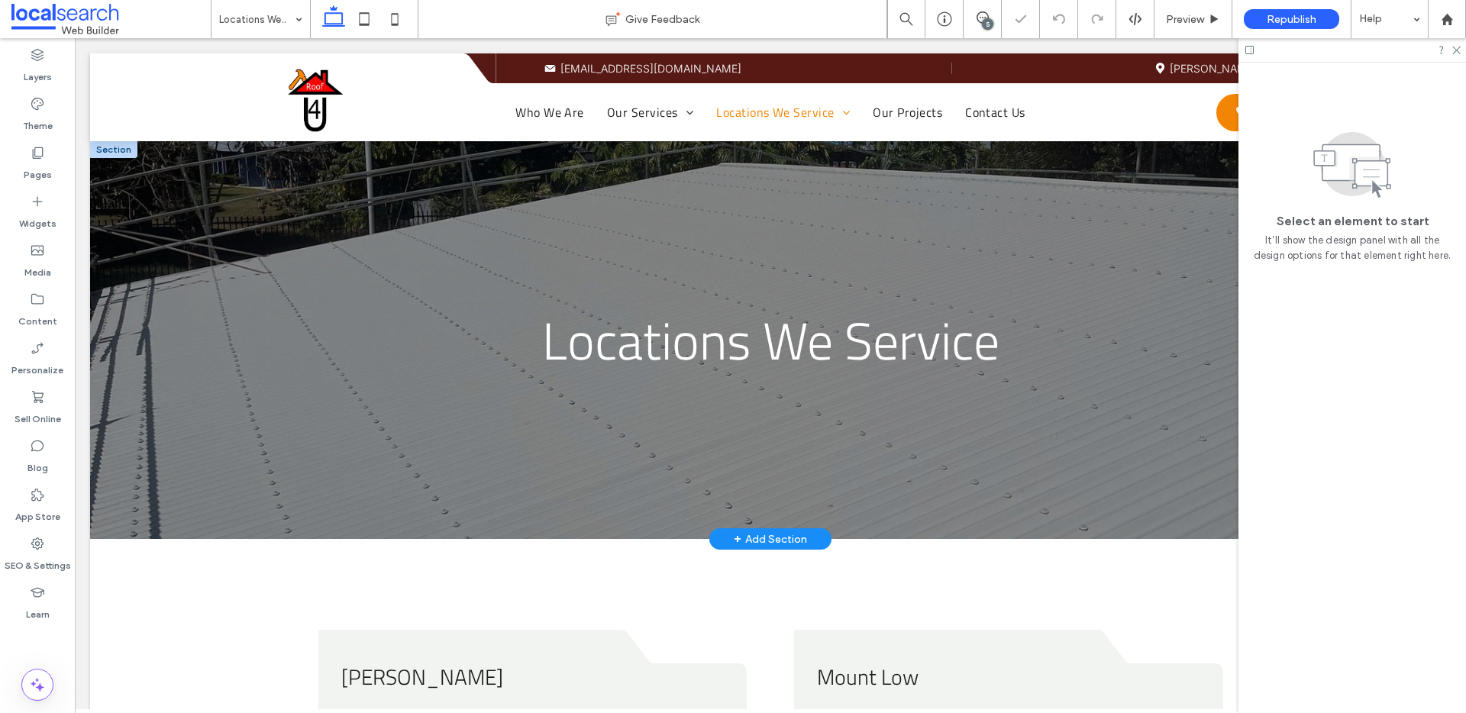
scroll to position [325, 0]
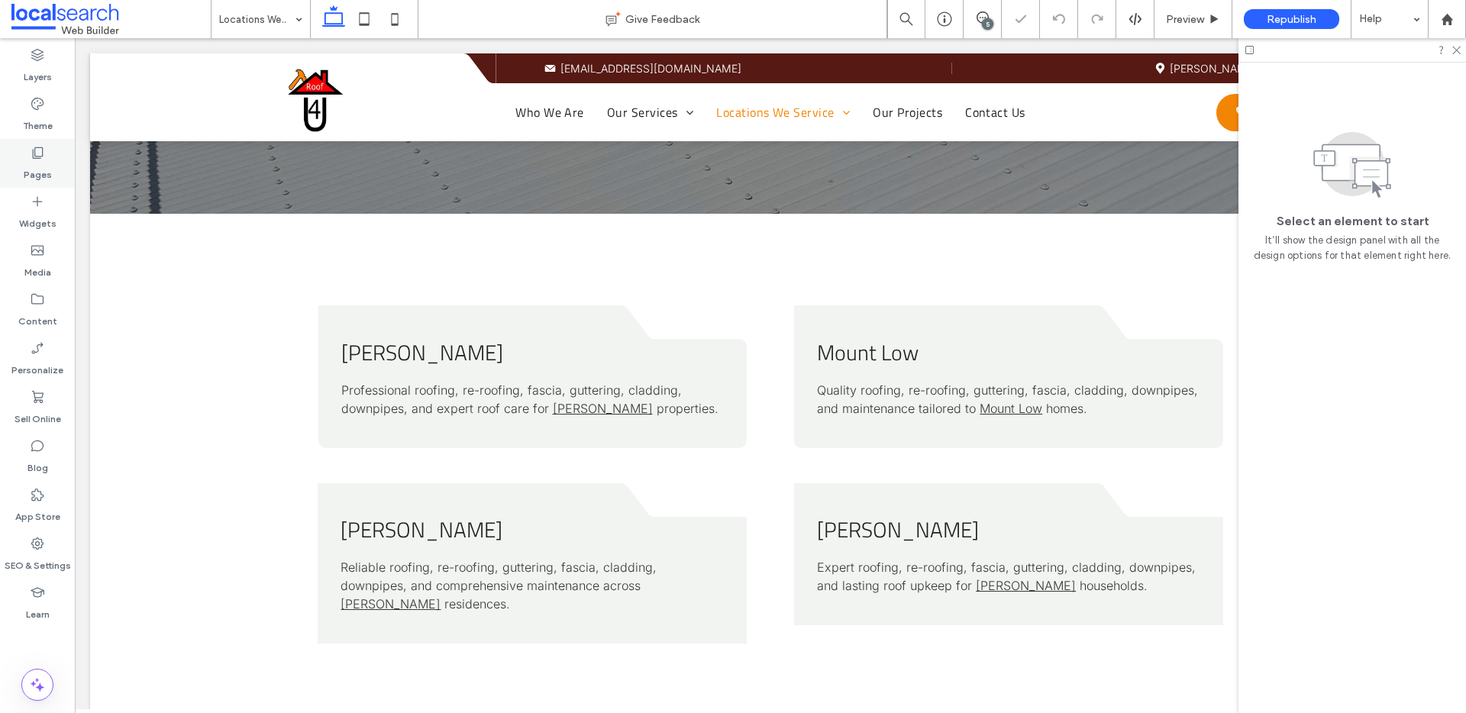
click at [45, 158] on div "Pages" at bounding box center [37, 163] width 75 height 49
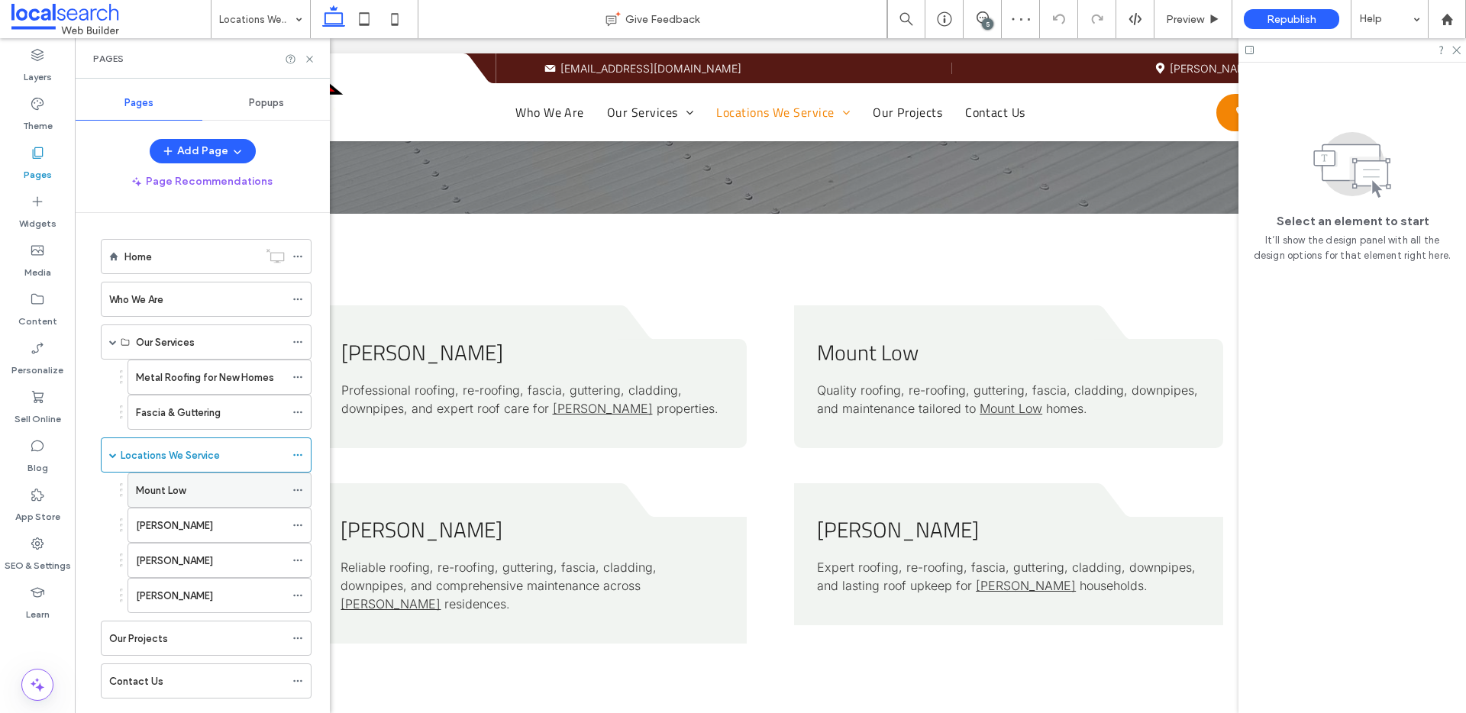
click at [174, 488] on label "Mount Low" at bounding box center [161, 490] width 50 height 27
click at [309, 57] on icon at bounding box center [309, 58] width 11 height 11
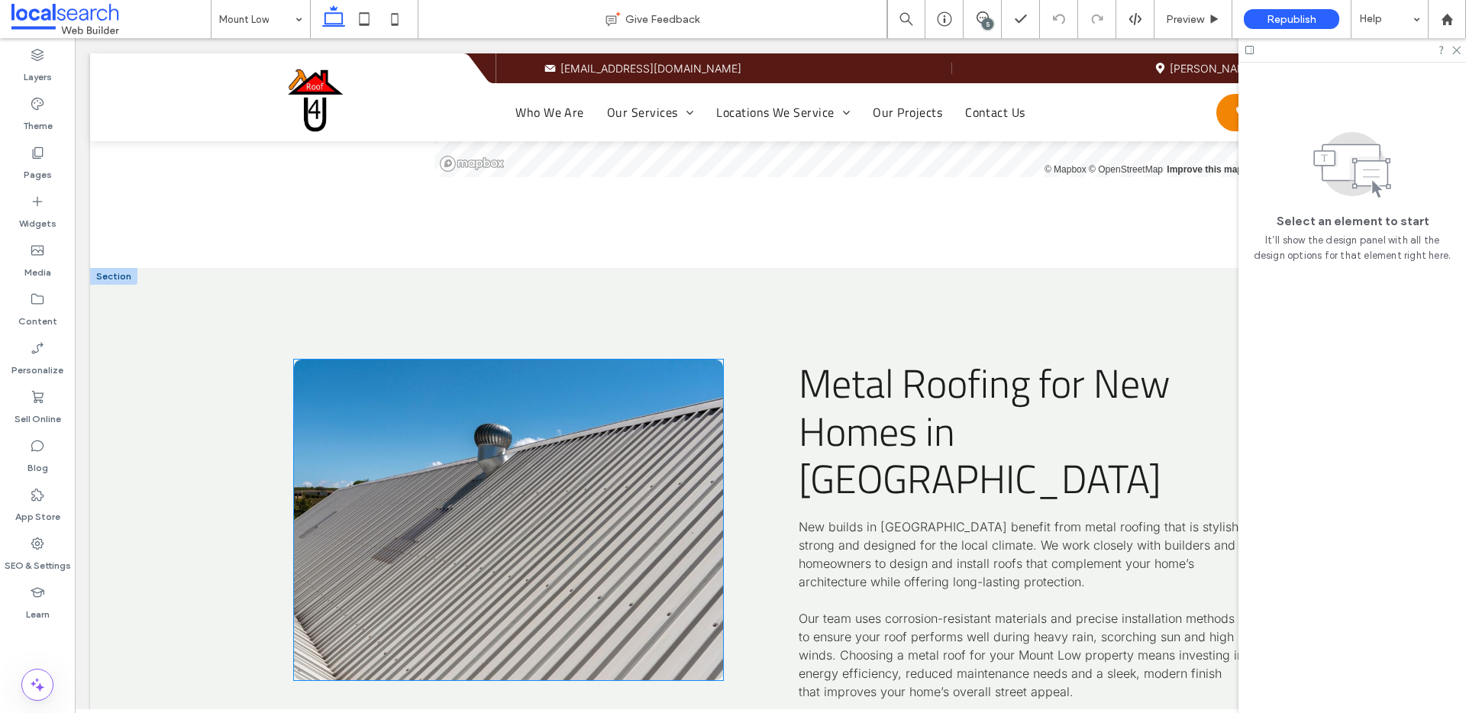
scroll to position [2498, 0]
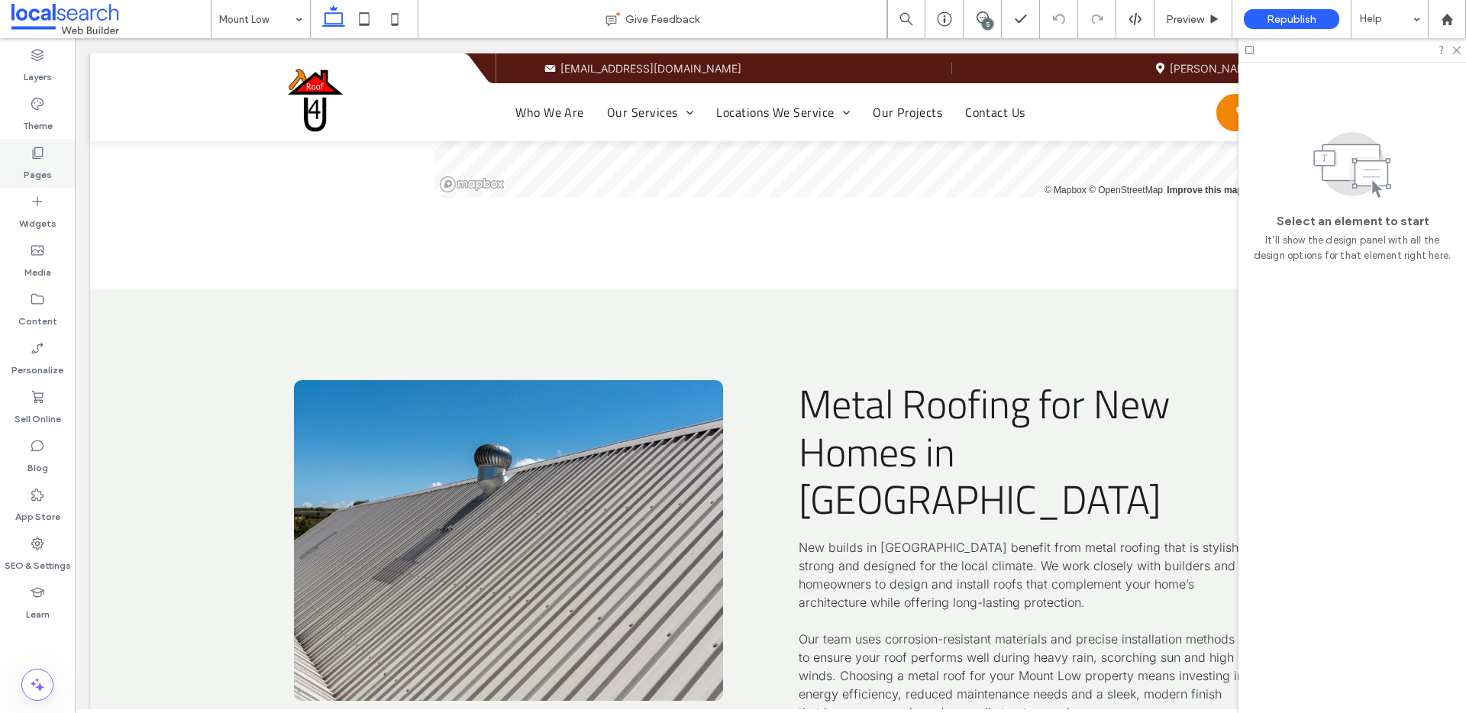
click at [51, 168] on div "Pages" at bounding box center [37, 163] width 75 height 49
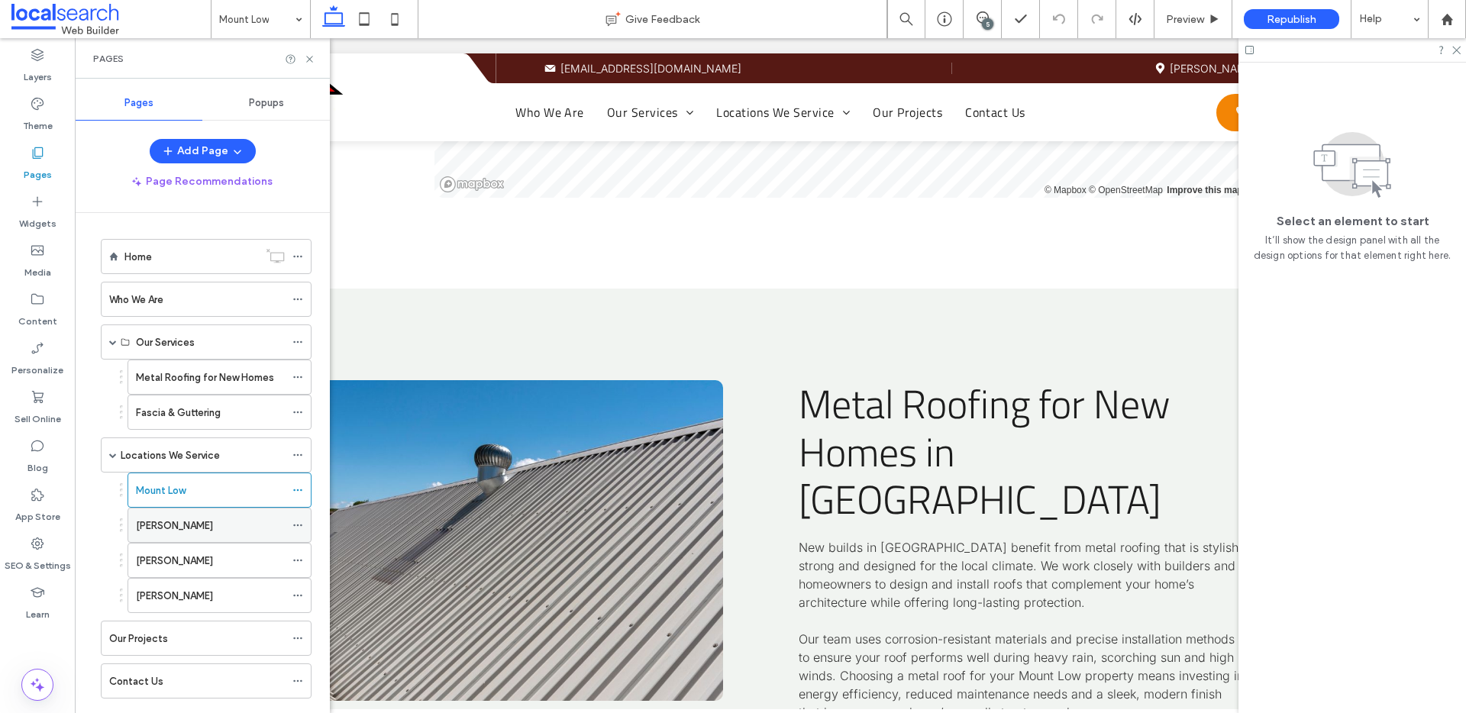
click at [176, 535] on div "Shaw" at bounding box center [210, 526] width 149 height 34
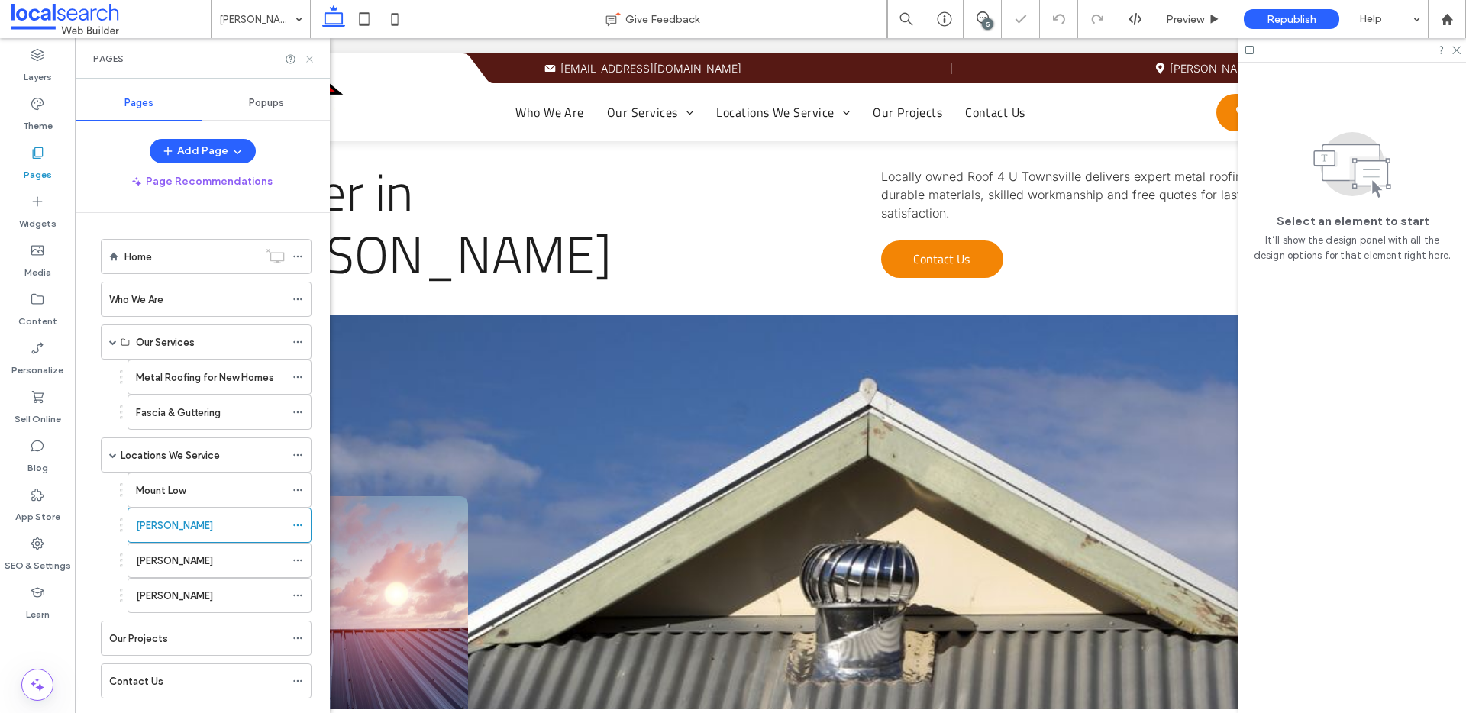
click at [310, 59] on use at bounding box center [309, 59] width 6 height 6
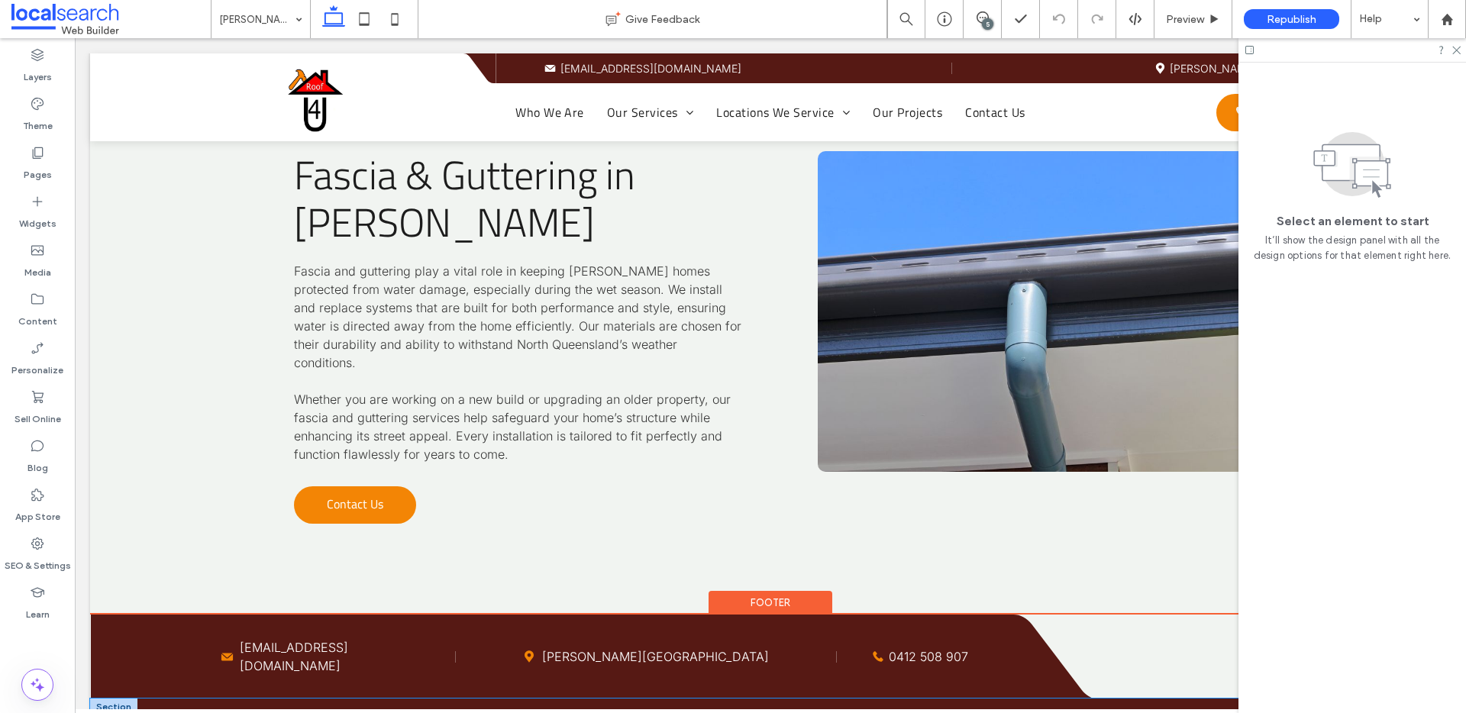
scroll to position [3165, 0]
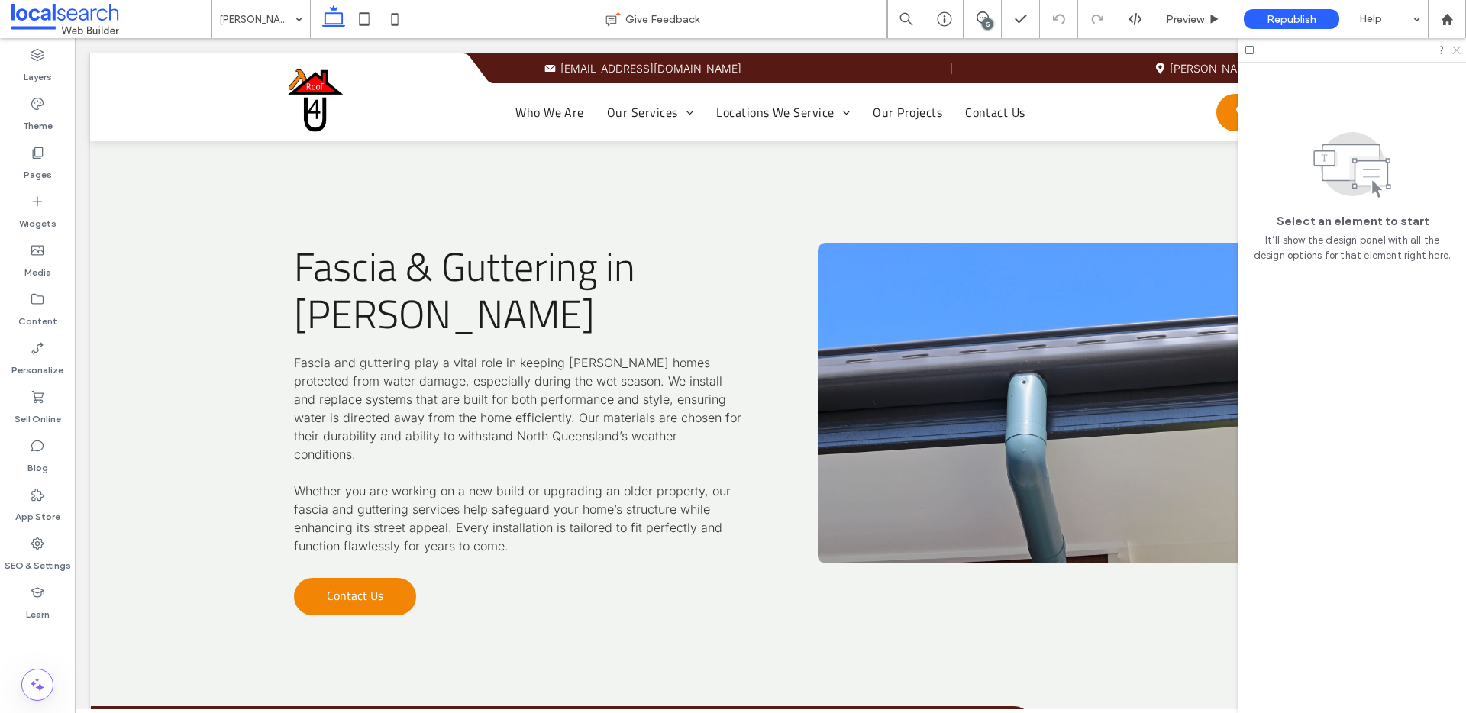
click at [1458, 50] on icon at bounding box center [1456, 49] width 10 height 10
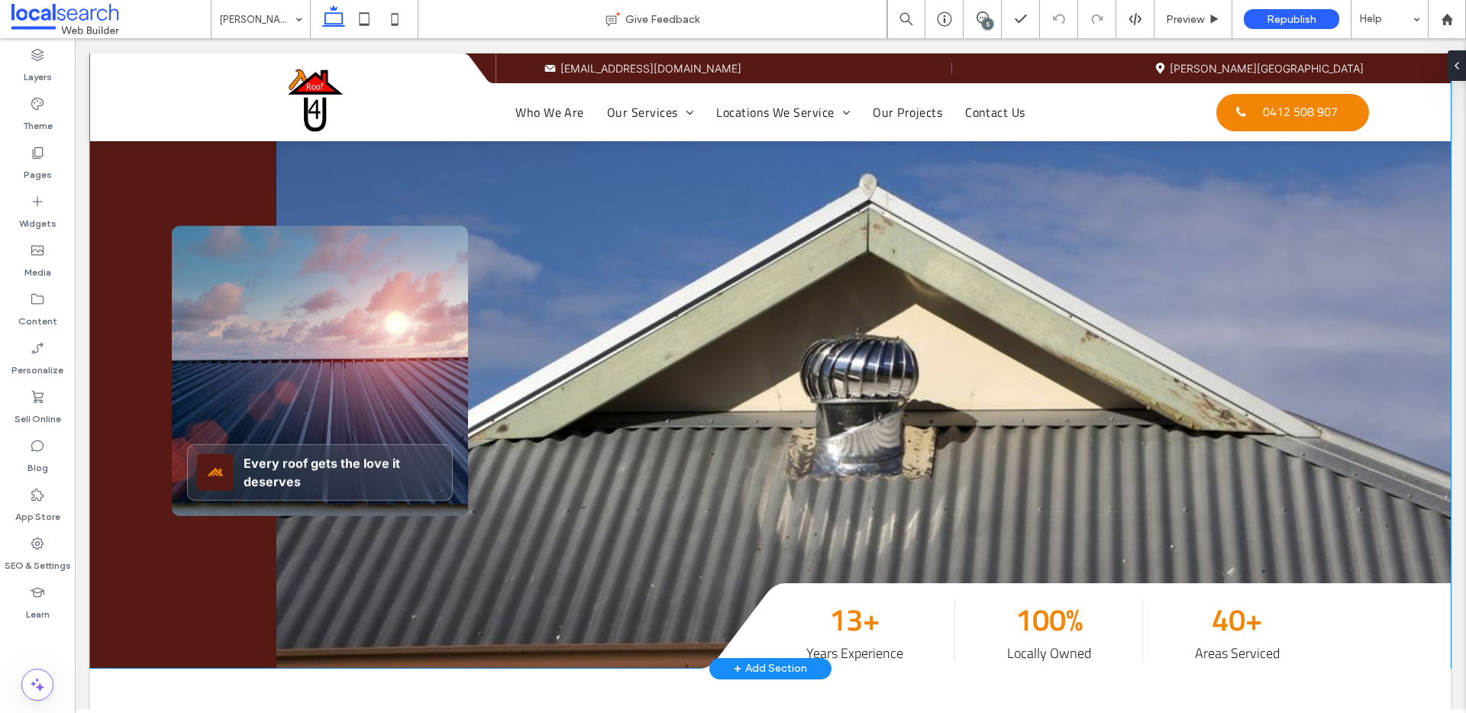
scroll to position [0, 0]
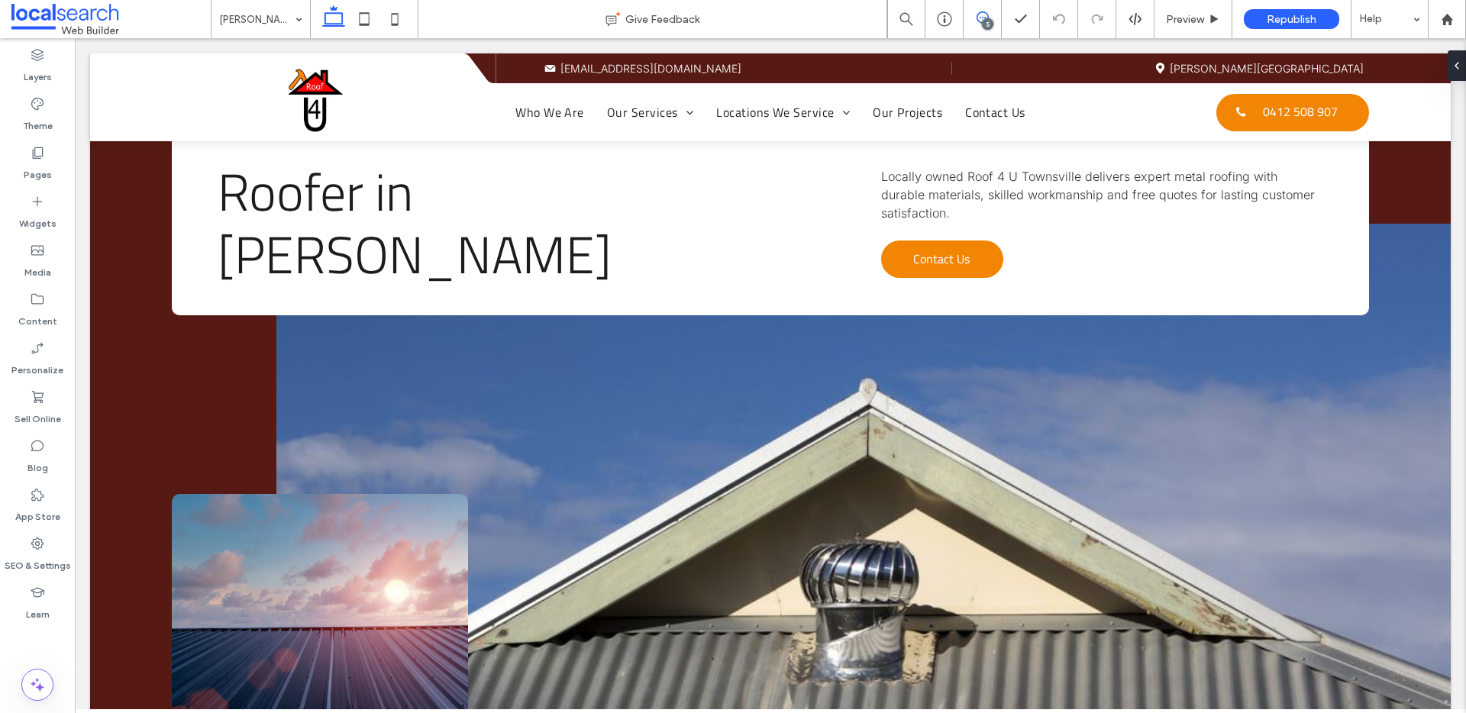
click at [983, 19] on div "5" at bounding box center [987, 23] width 11 height 11
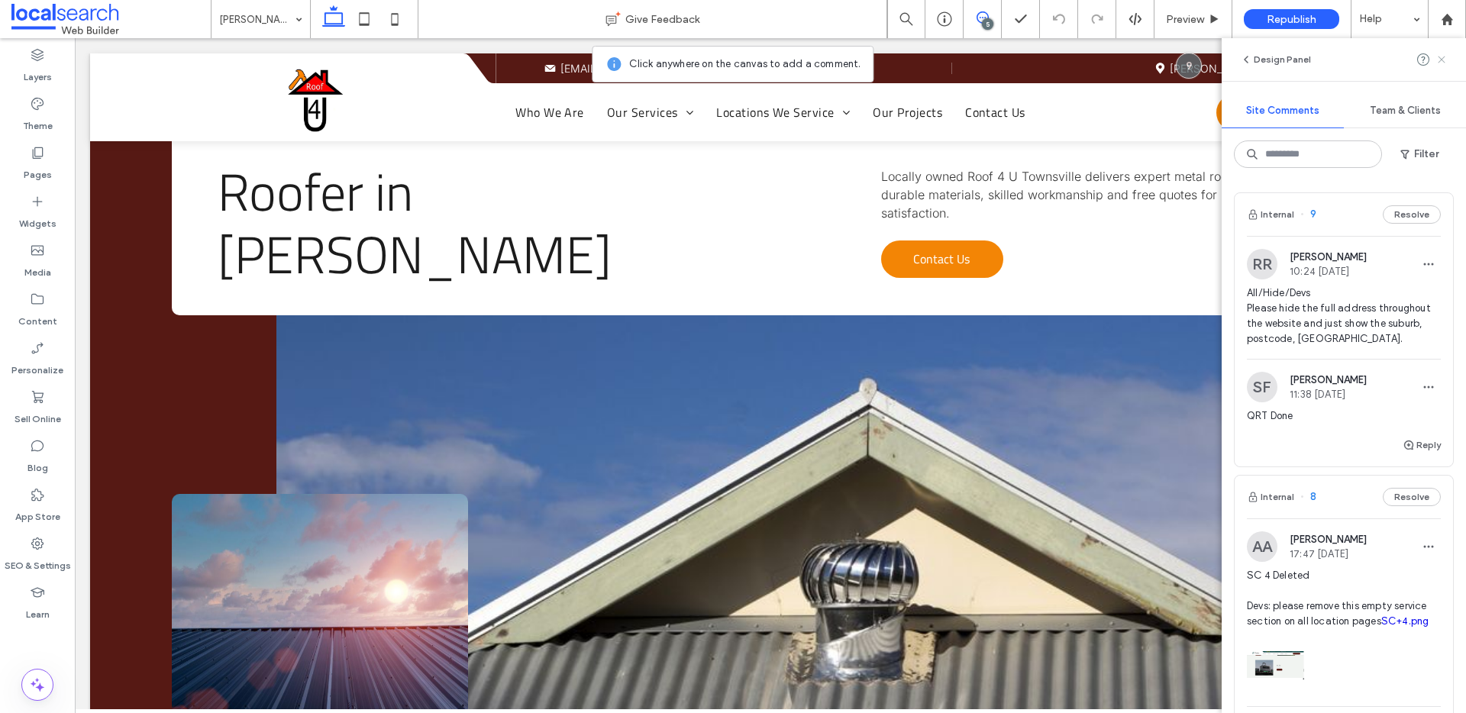
click at [1441, 56] on icon at bounding box center [1442, 59] width 12 height 12
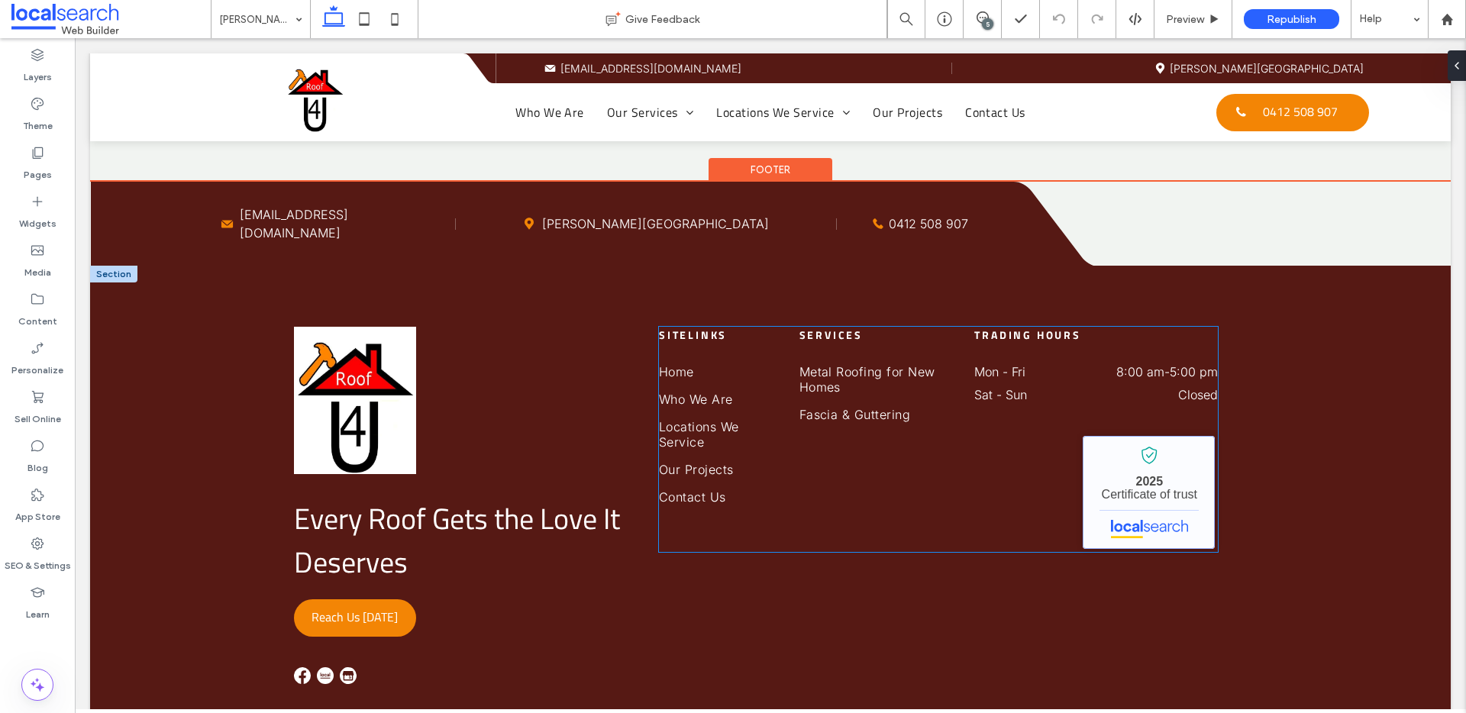
scroll to position [3534, 0]
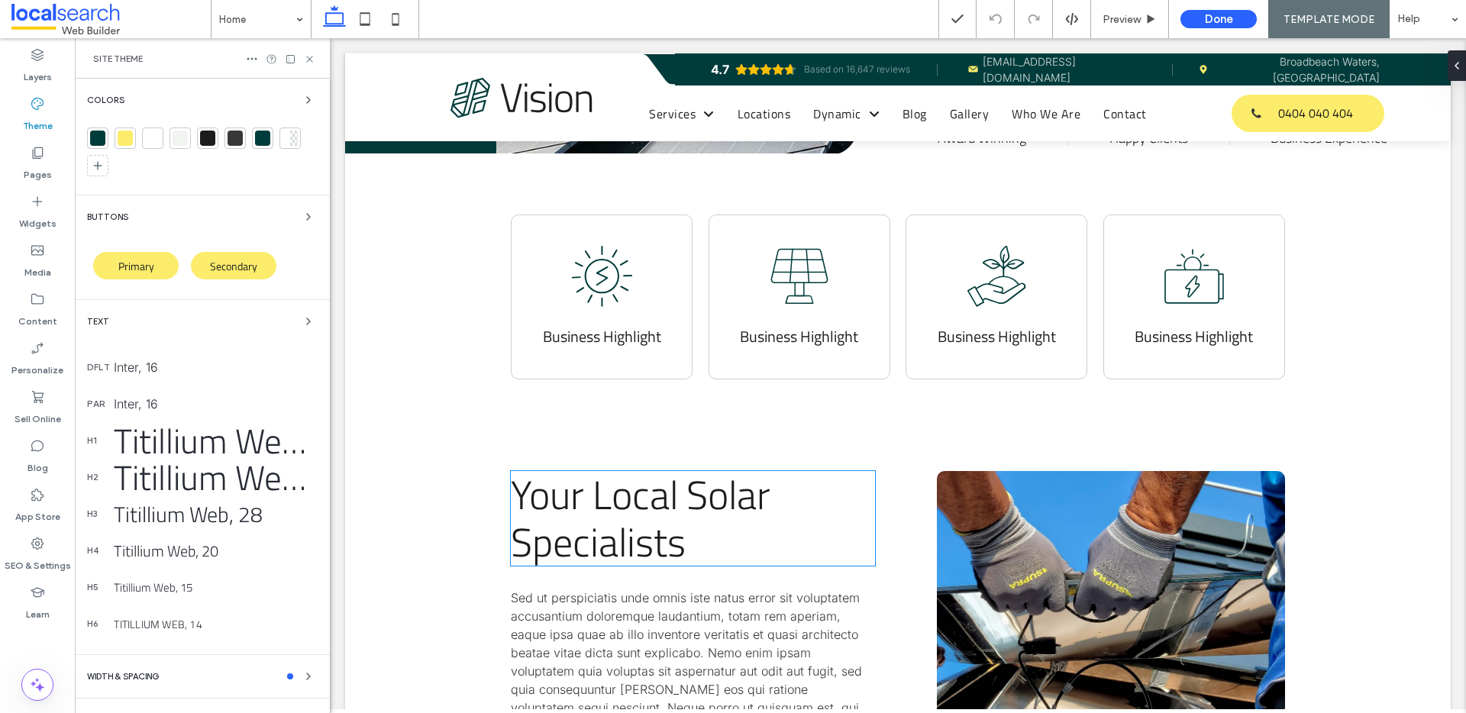
scroll to position [449, 0]
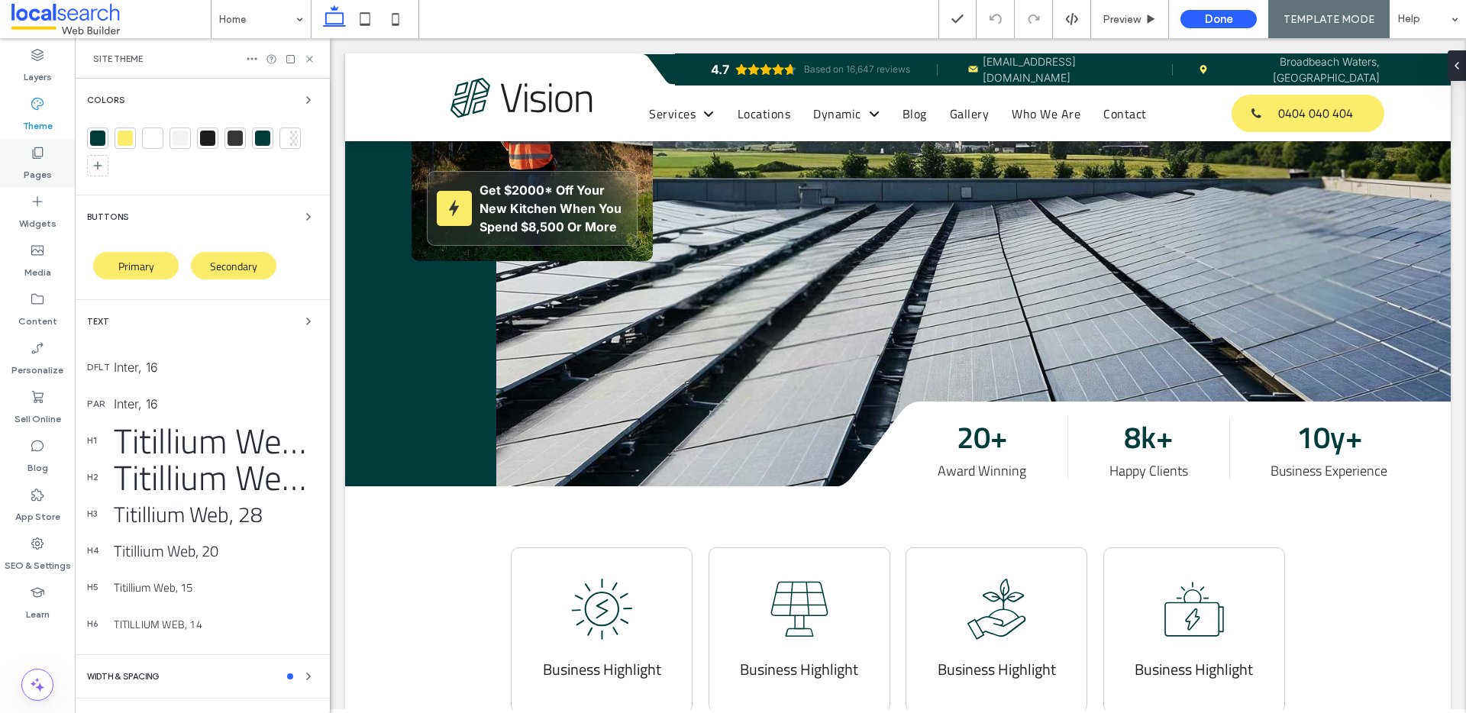
click at [35, 167] on label "Pages" at bounding box center [38, 170] width 28 height 21
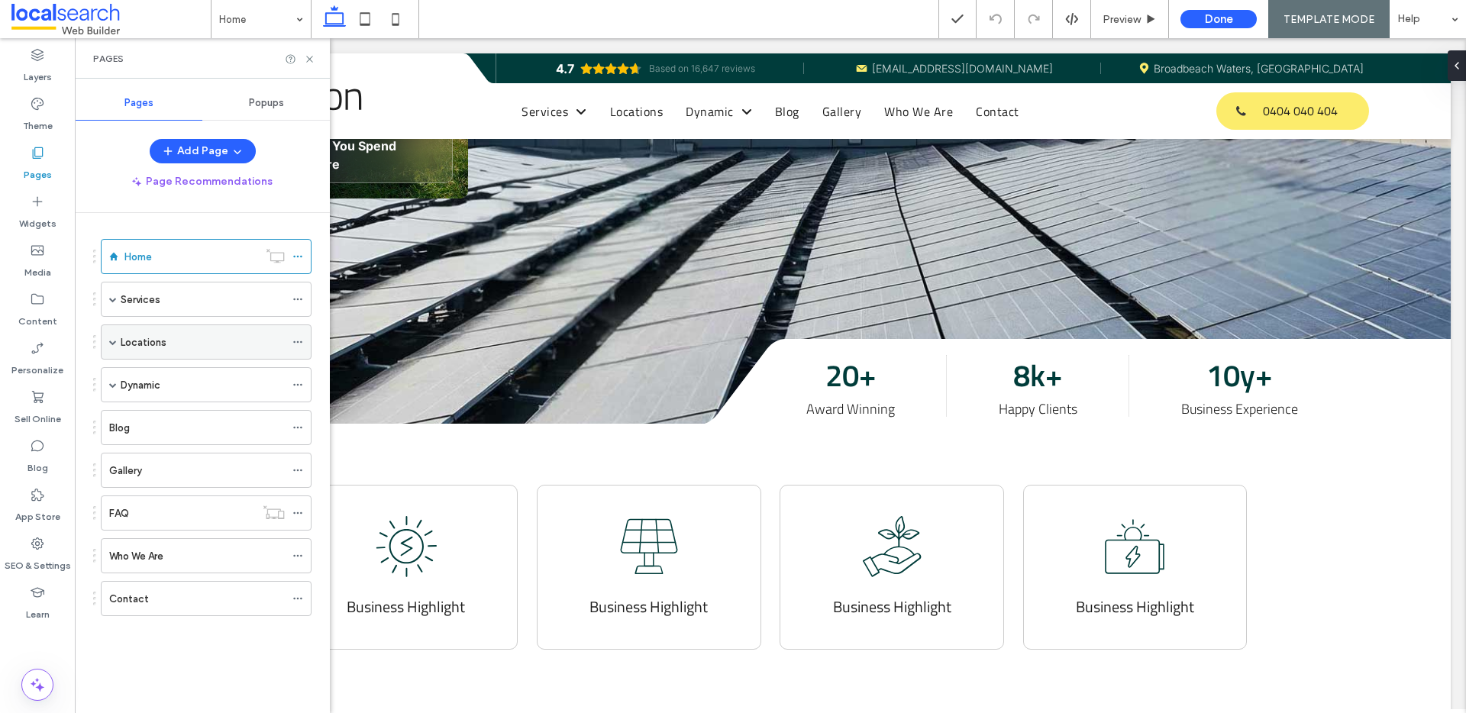
click at [149, 347] on label "Locations" at bounding box center [144, 342] width 46 height 27
click at [175, 380] on label "Location 1" at bounding box center [159, 377] width 47 height 27
click at [309, 60] on icon at bounding box center [309, 58] width 11 height 11
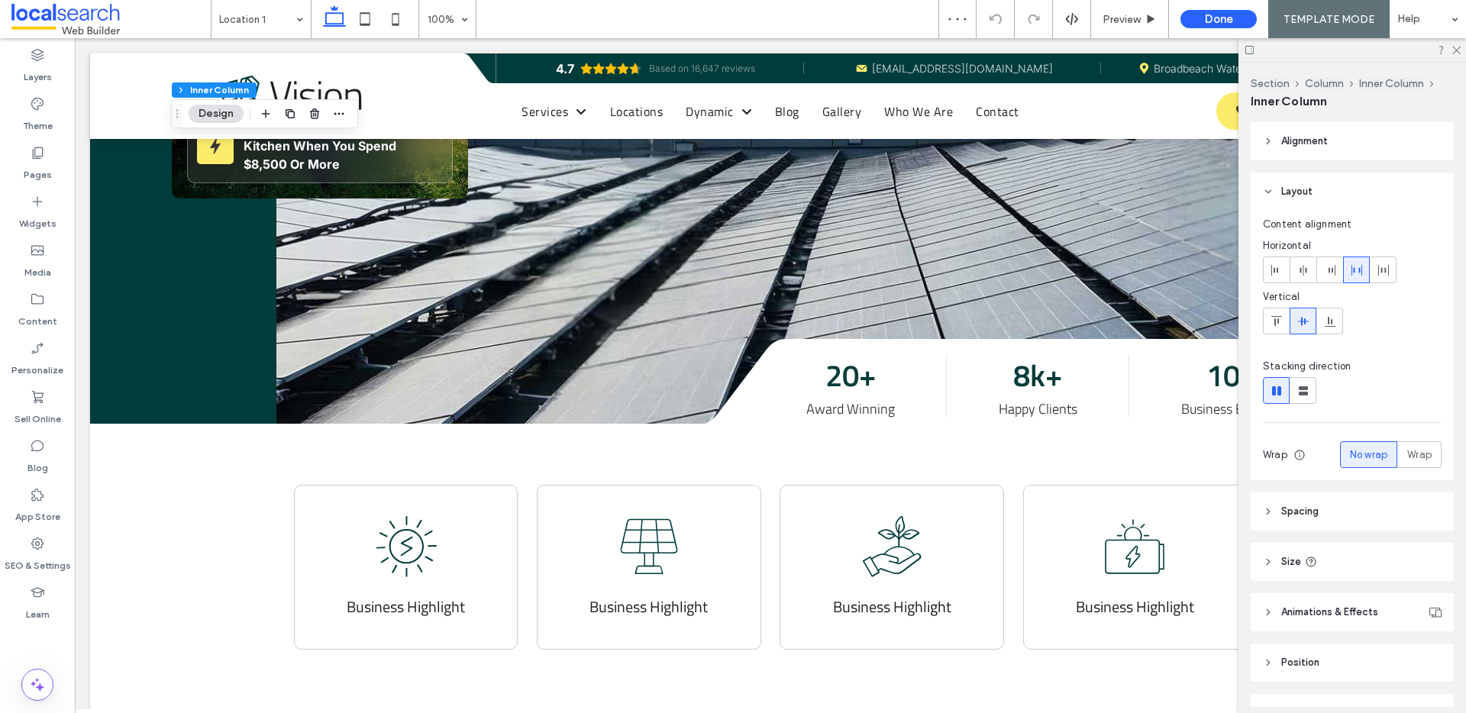
click at [1285, 570] on header "Size" at bounding box center [1352, 562] width 203 height 38
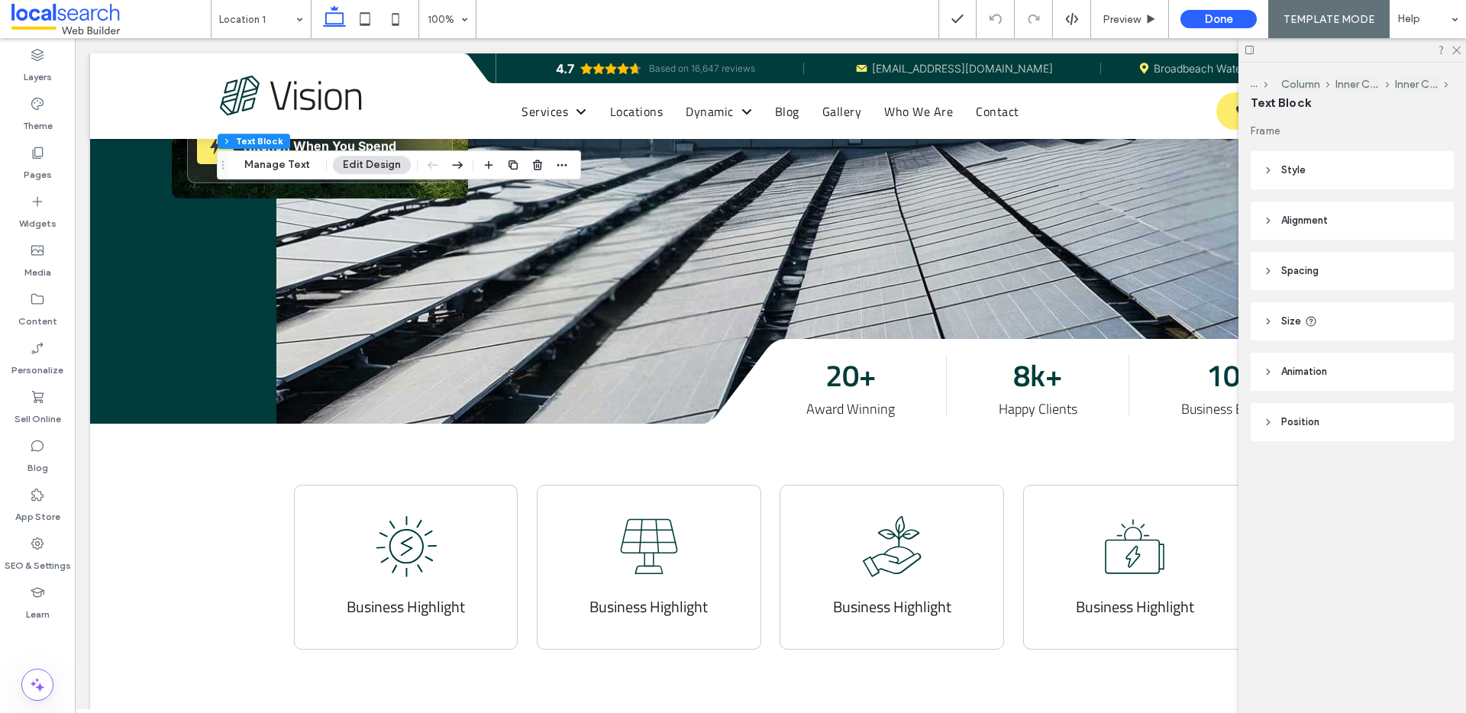
click at [1270, 322] on icon at bounding box center [1268, 321] width 11 height 11
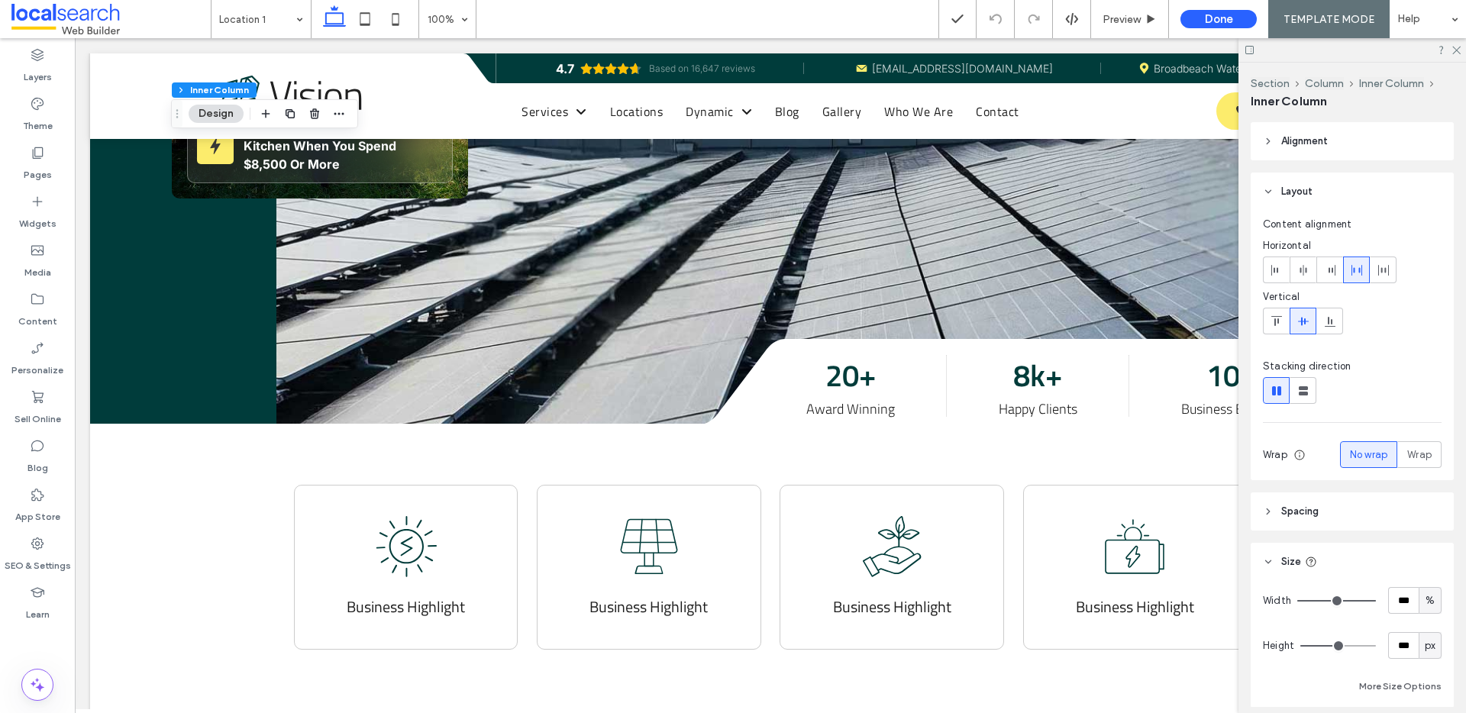
scroll to position [213, 0]
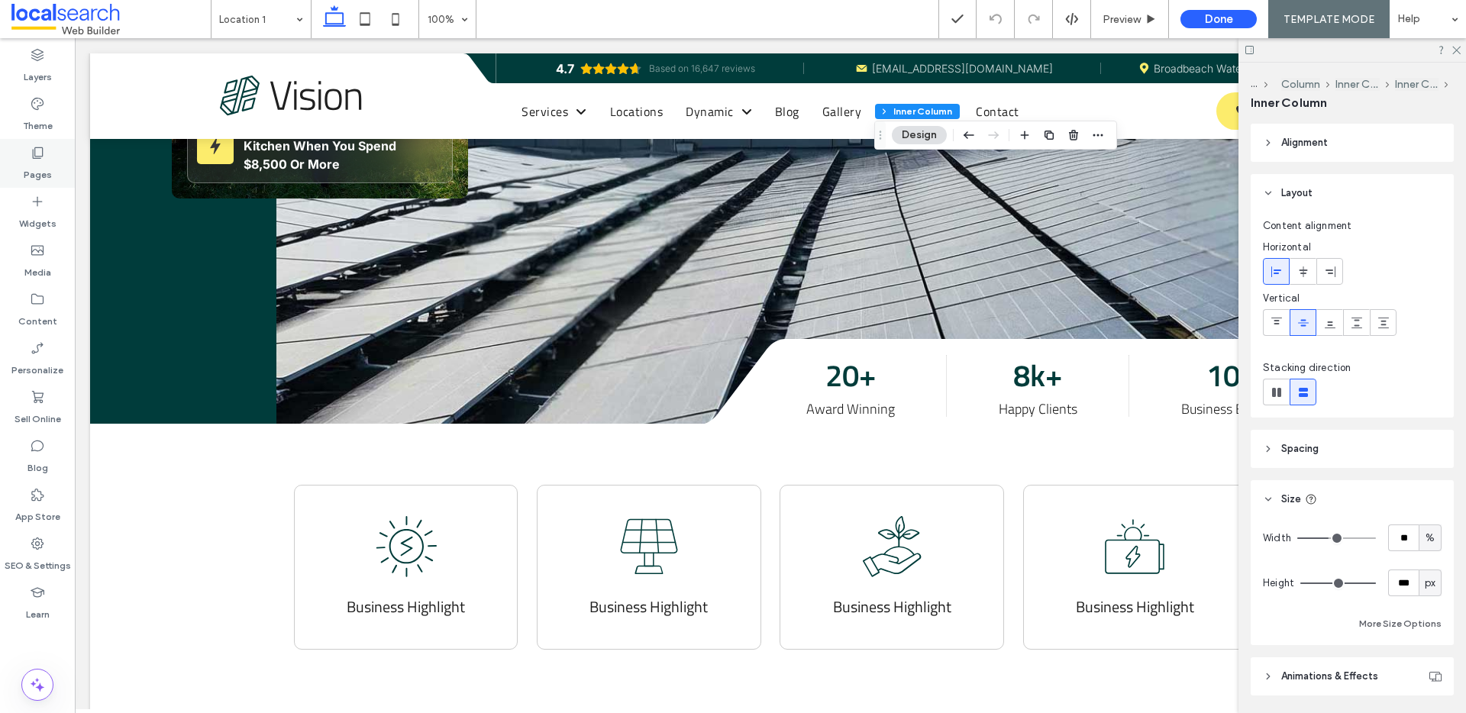
click at [30, 155] on icon at bounding box center [37, 152] width 15 height 15
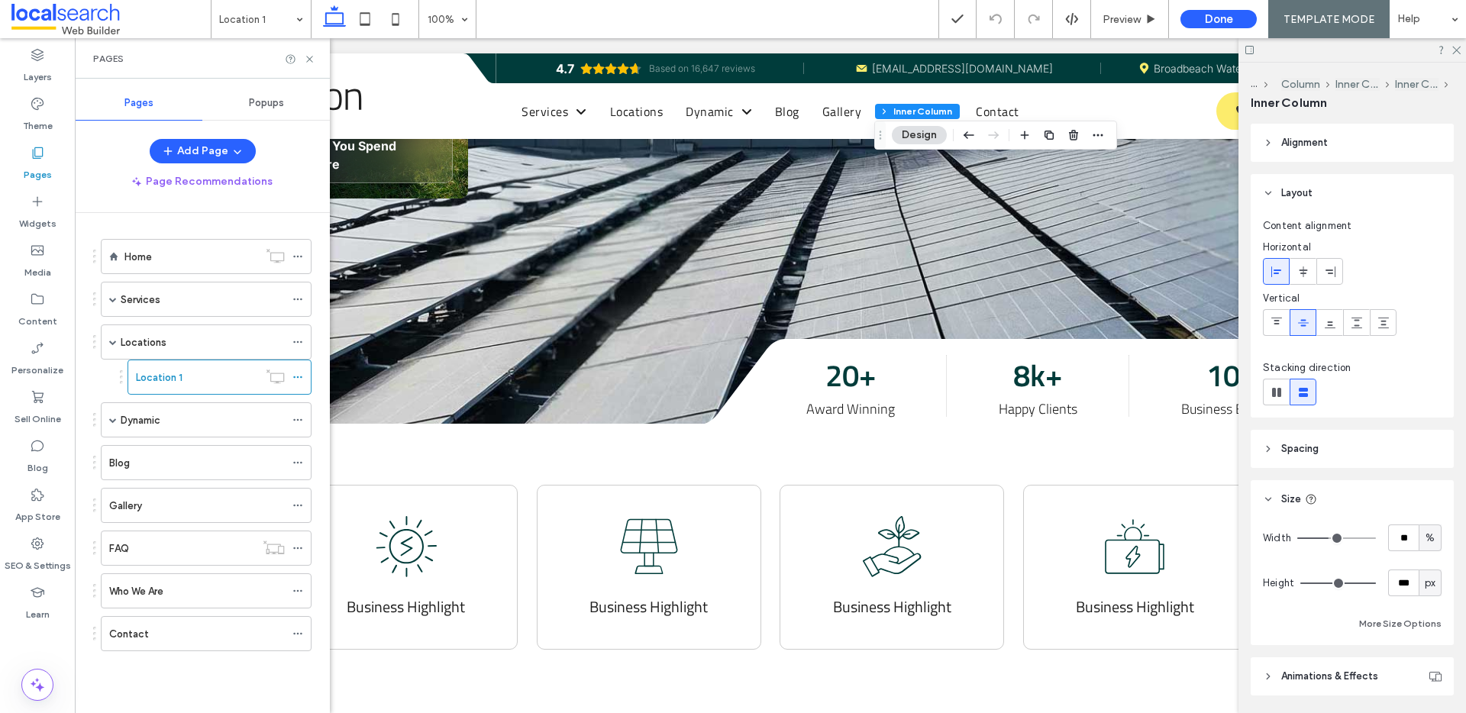
click at [136, 261] on label "Home" at bounding box center [137, 257] width 27 height 27
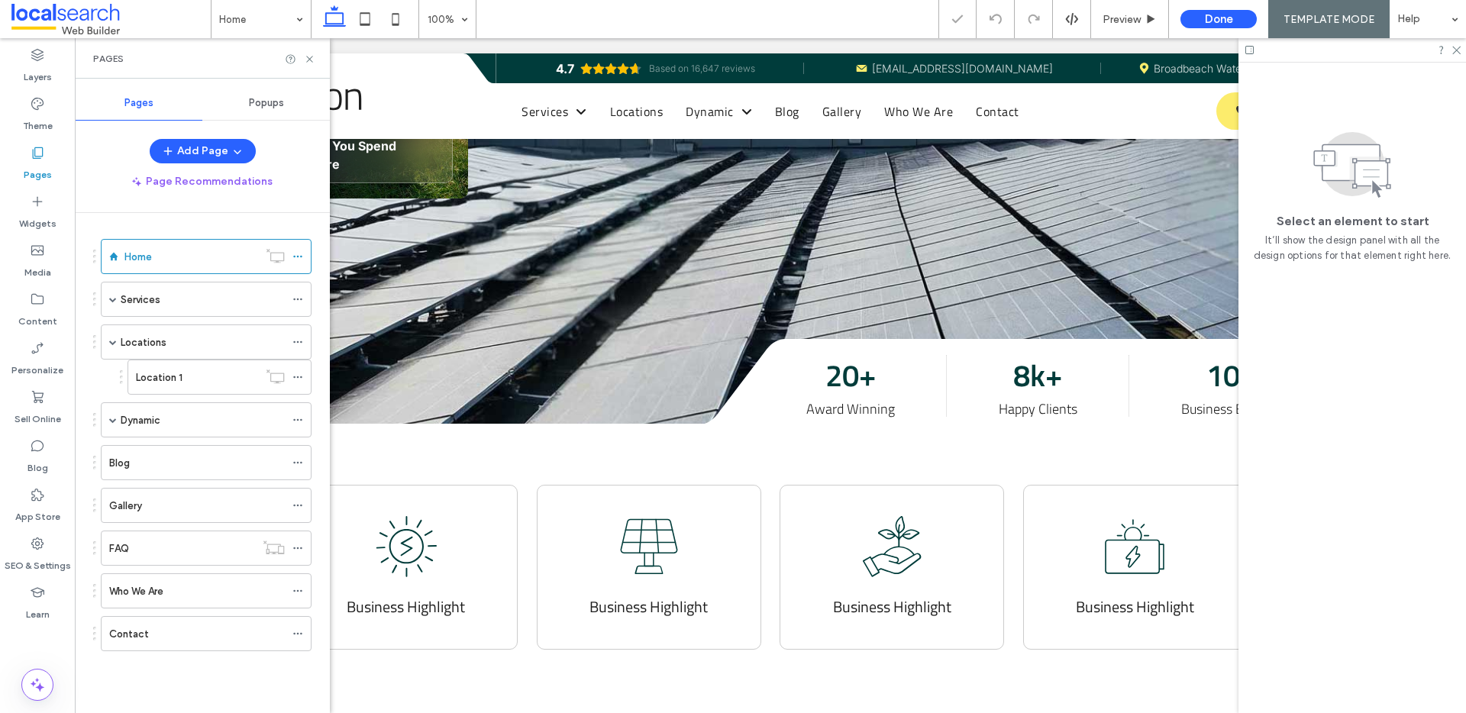
click at [310, 57] on icon at bounding box center [309, 58] width 11 height 11
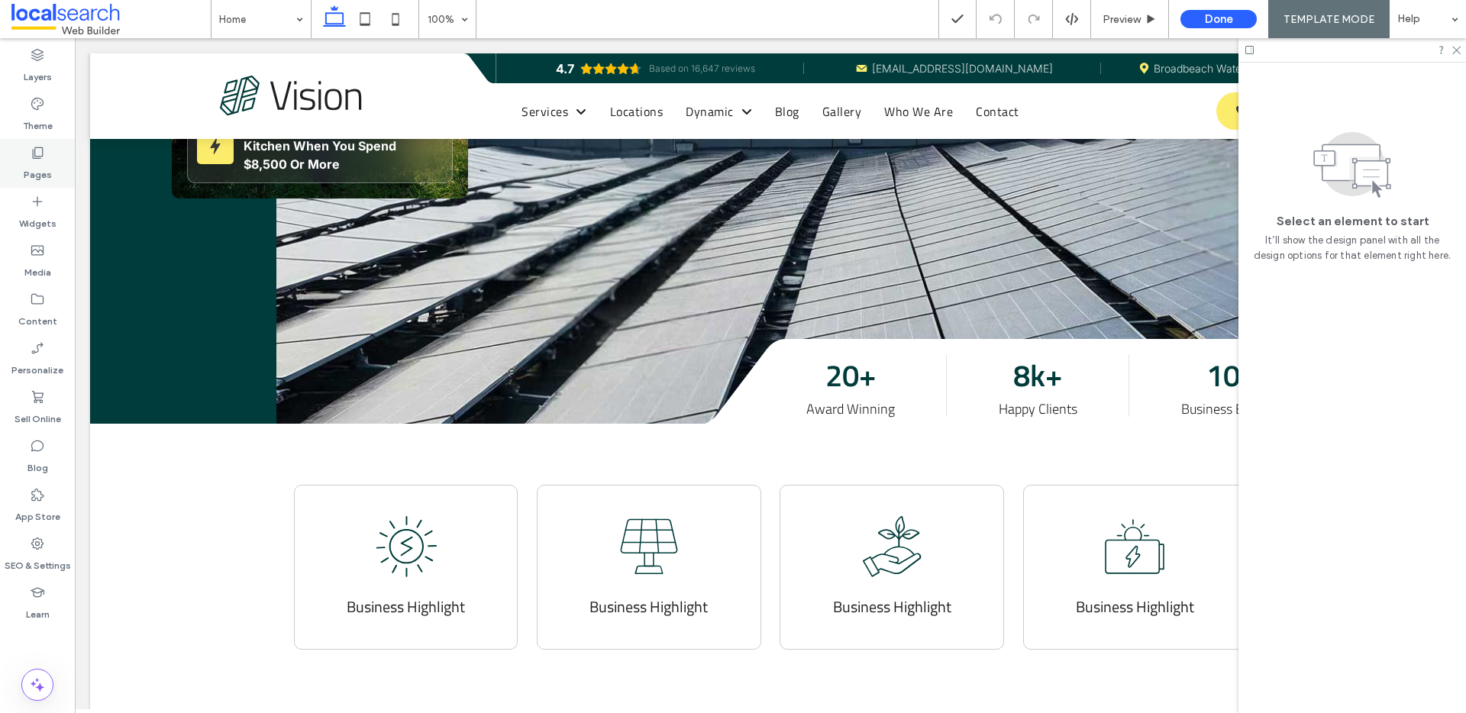
click at [29, 172] on label "Pages" at bounding box center [38, 170] width 28 height 21
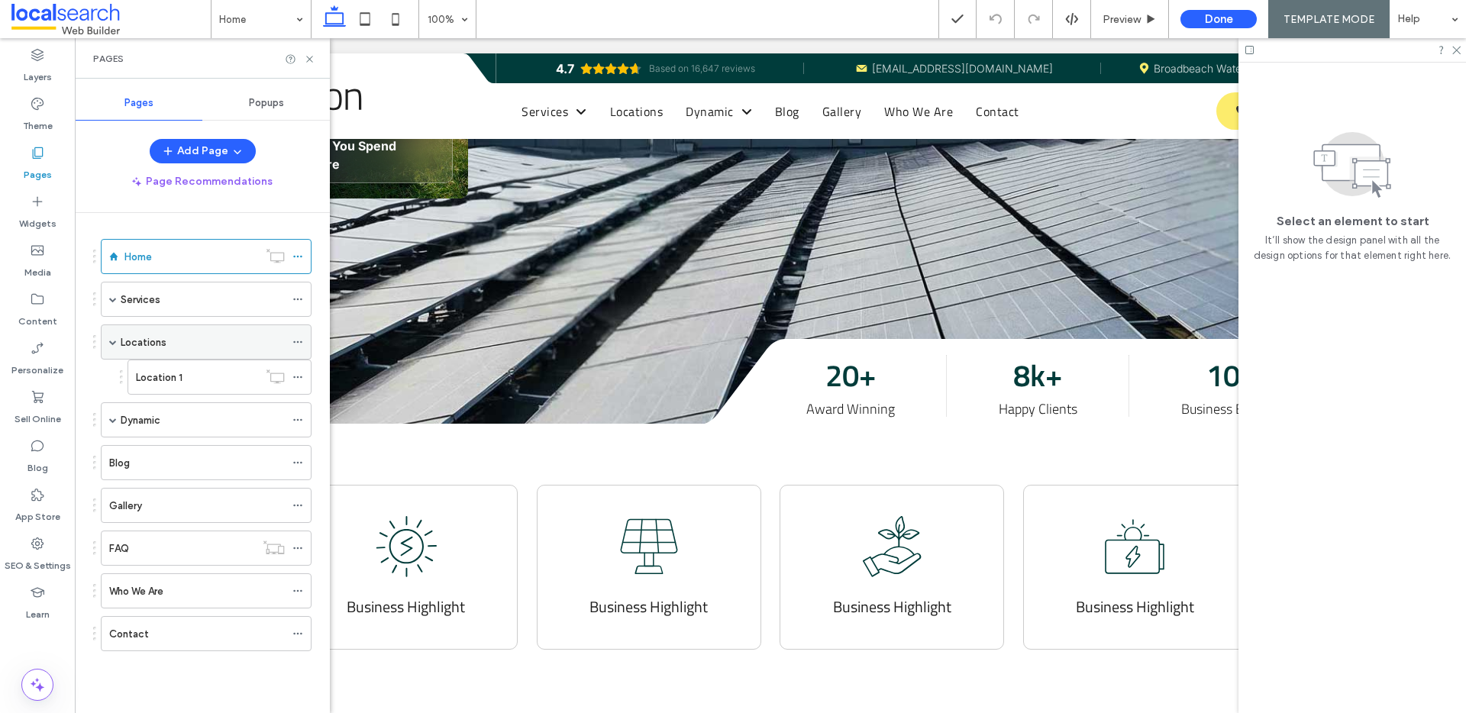
click at [167, 347] on div "Locations" at bounding box center [203, 343] width 164 height 16
click at [310, 60] on use at bounding box center [309, 59] width 6 height 6
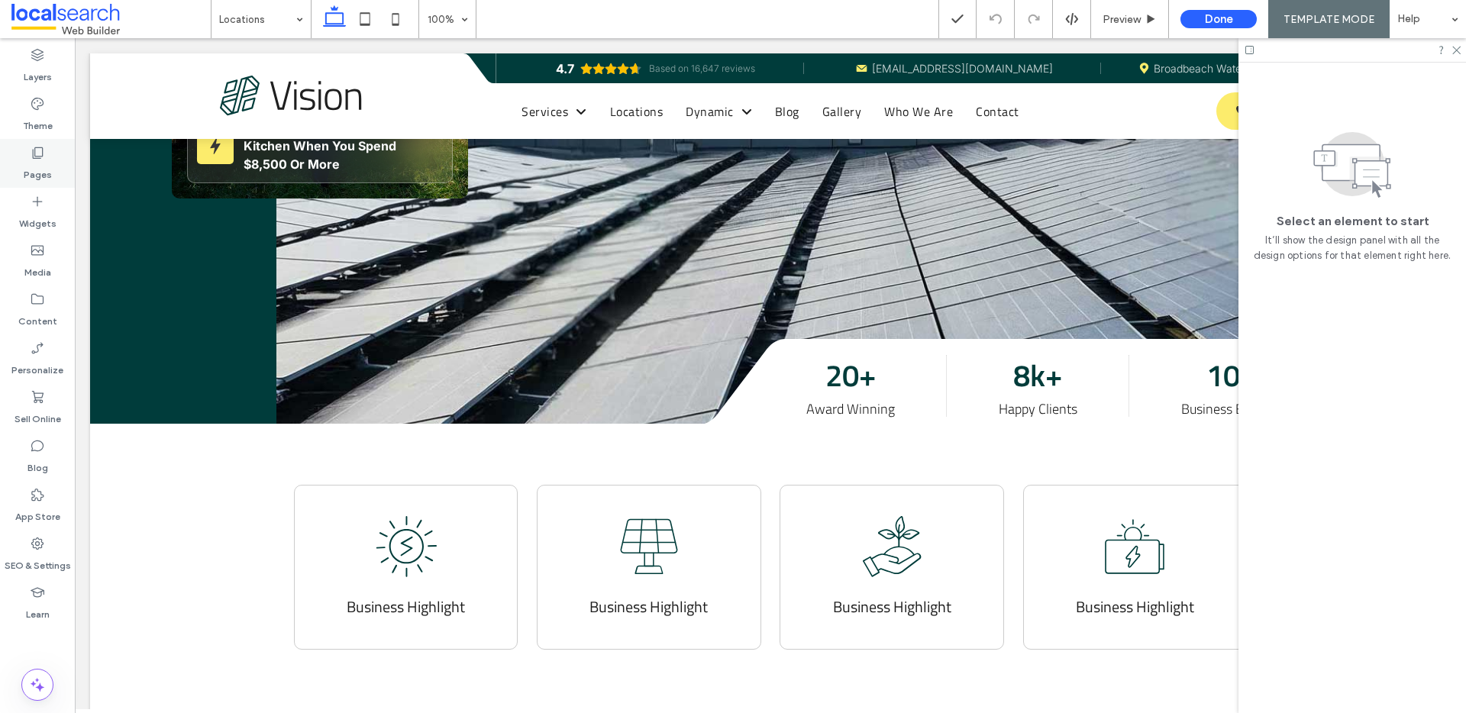
click at [32, 166] on label "Pages" at bounding box center [38, 170] width 28 height 21
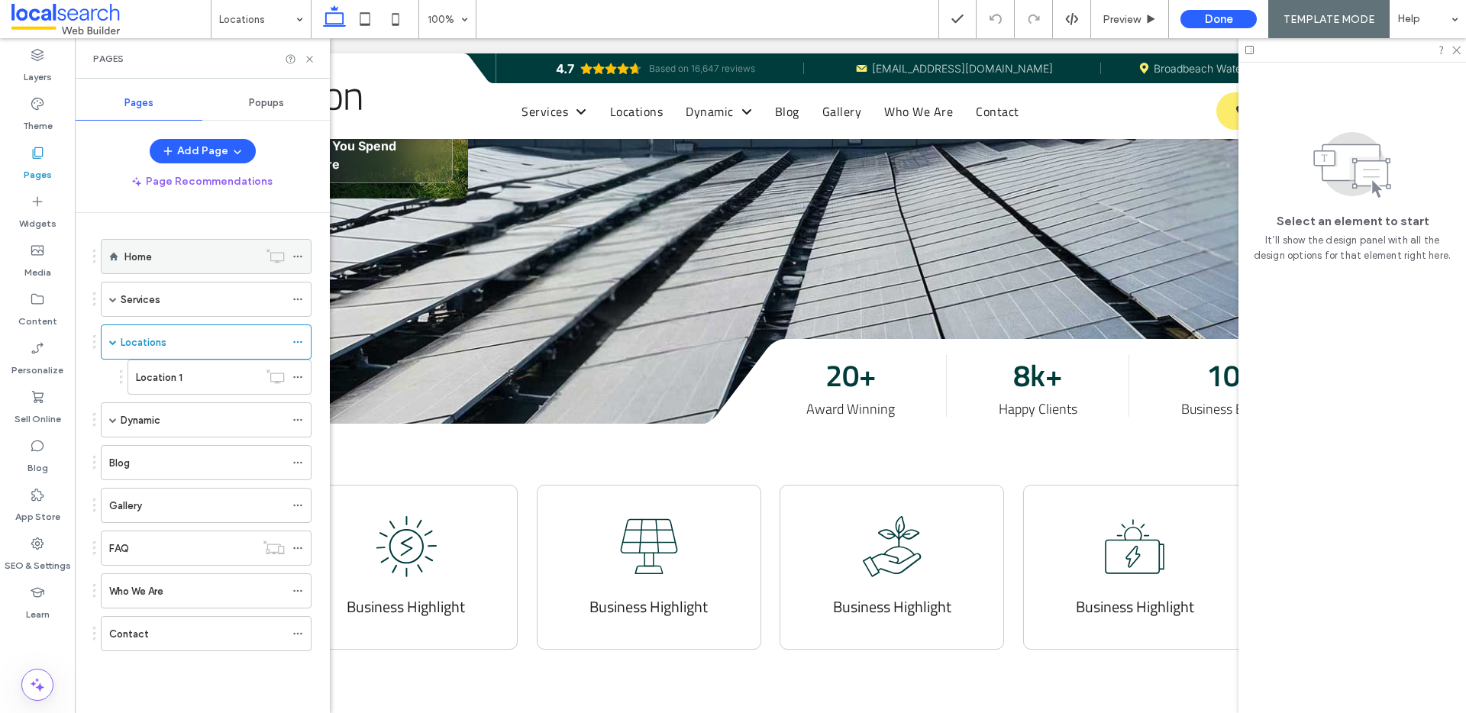
click at [176, 258] on div "Home" at bounding box center [191, 257] width 134 height 16
click at [306, 55] on icon at bounding box center [309, 58] width 11 height 11
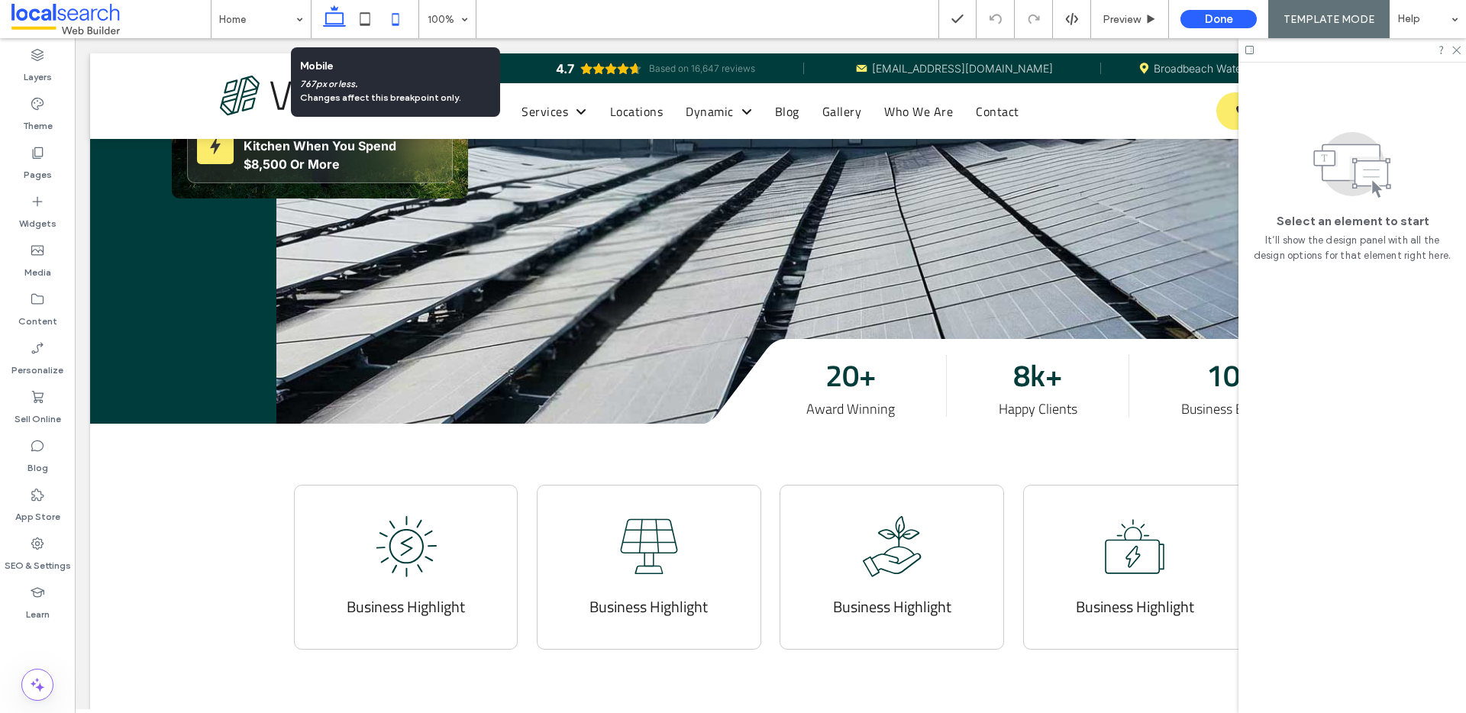
click at [394, 21] on icon at bounding box center [395, 19] width 31 height 31
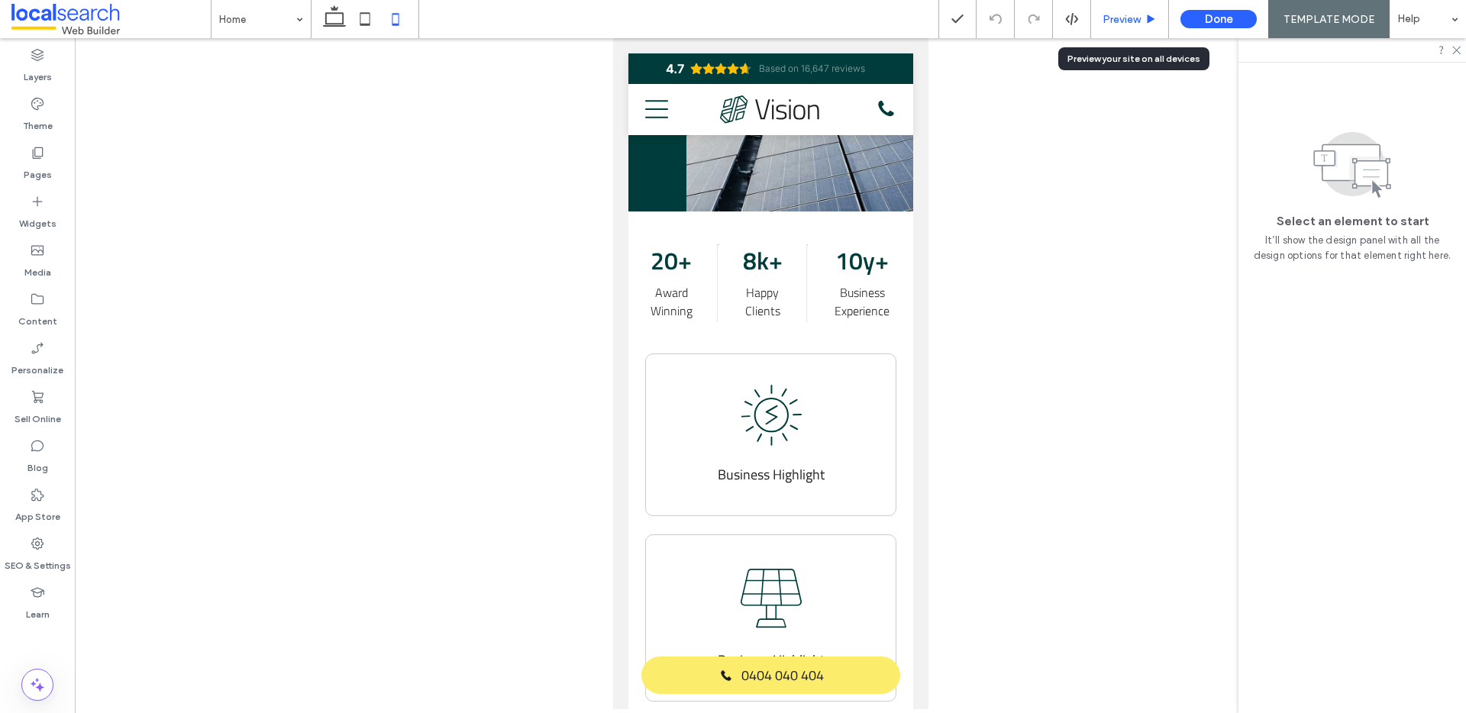
click at [1111, 18] on span "Preview" at bounding box center [1122, 19] width 38 height 13
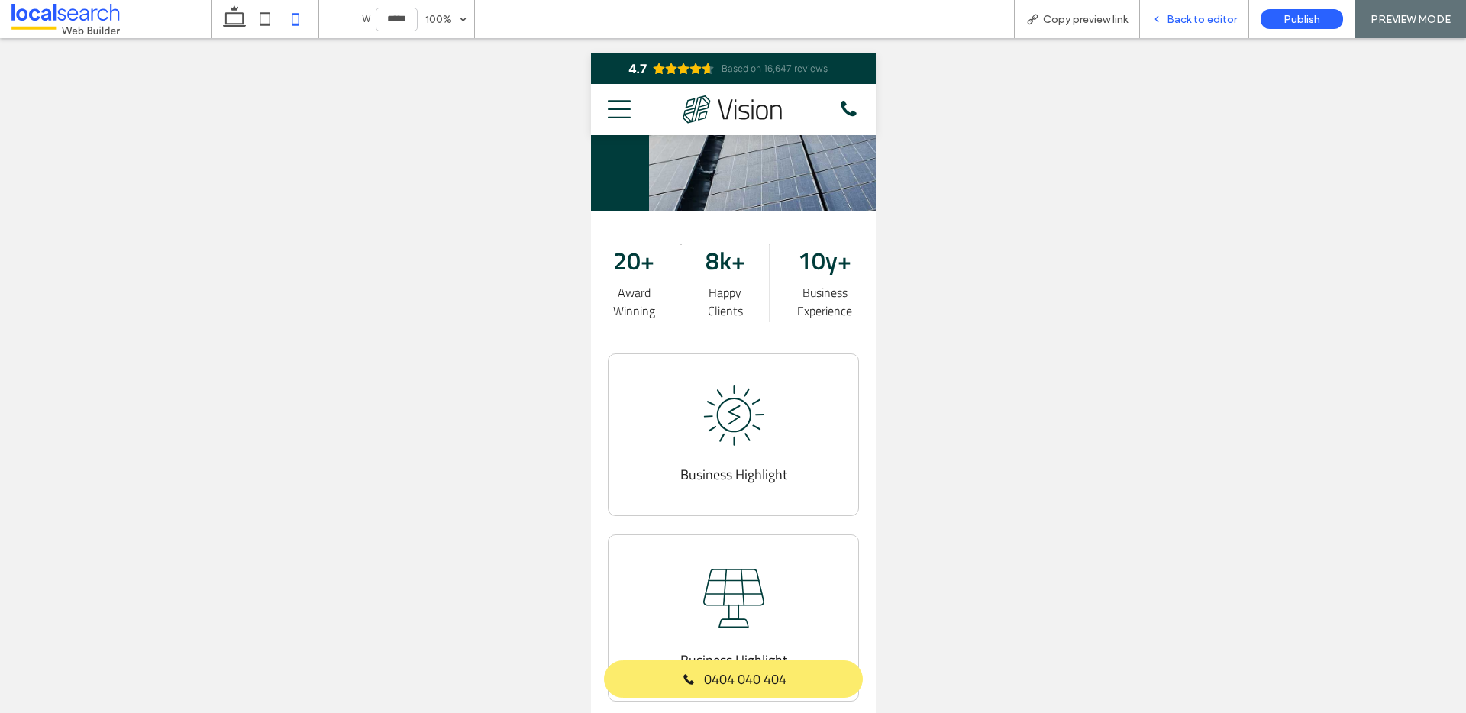
click at [1178, 14] on span "Back to editor" at bounding box center [1202, 19] width 70 height 13
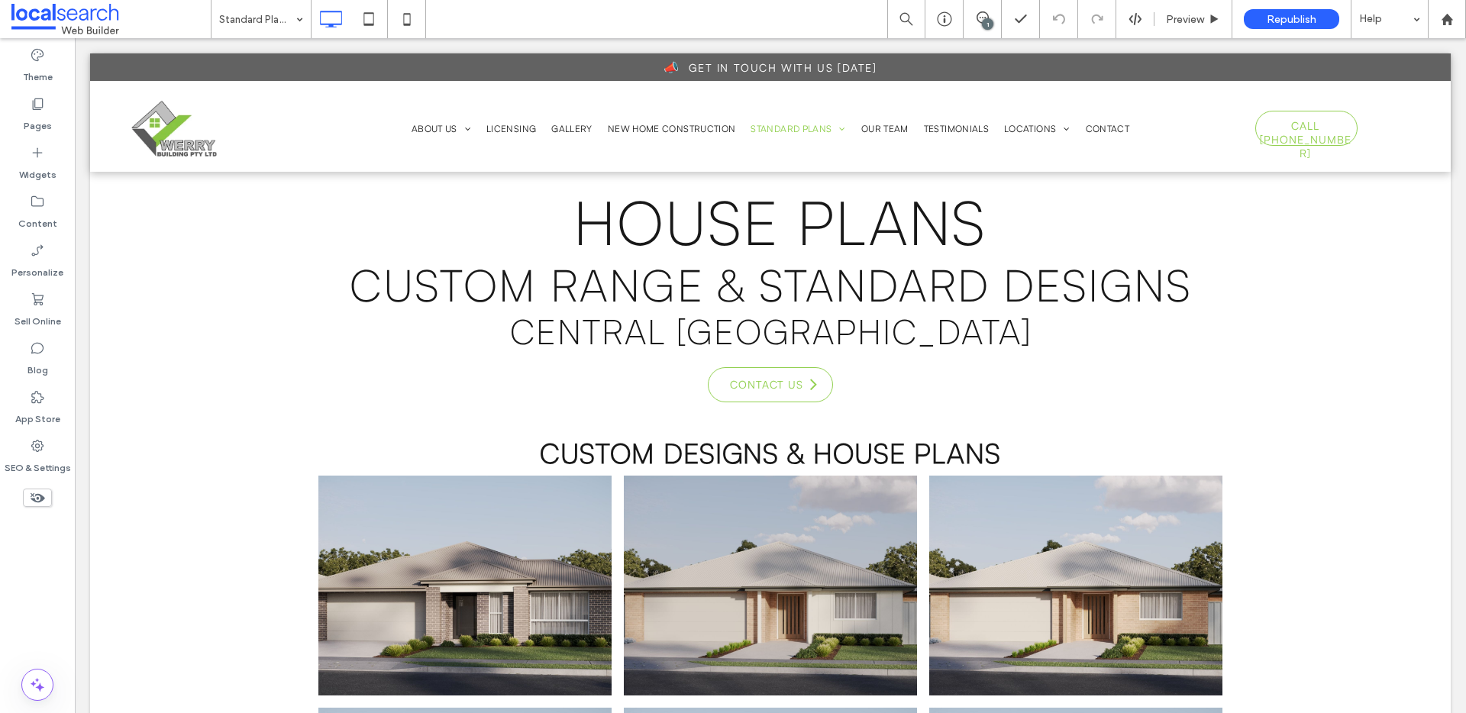
click at [990, 21] on div "1" at bounding box center [987, 23] width 11 height 11
click at [1450, 175] on use at bounding box center [1451, 177] width 12 height 12
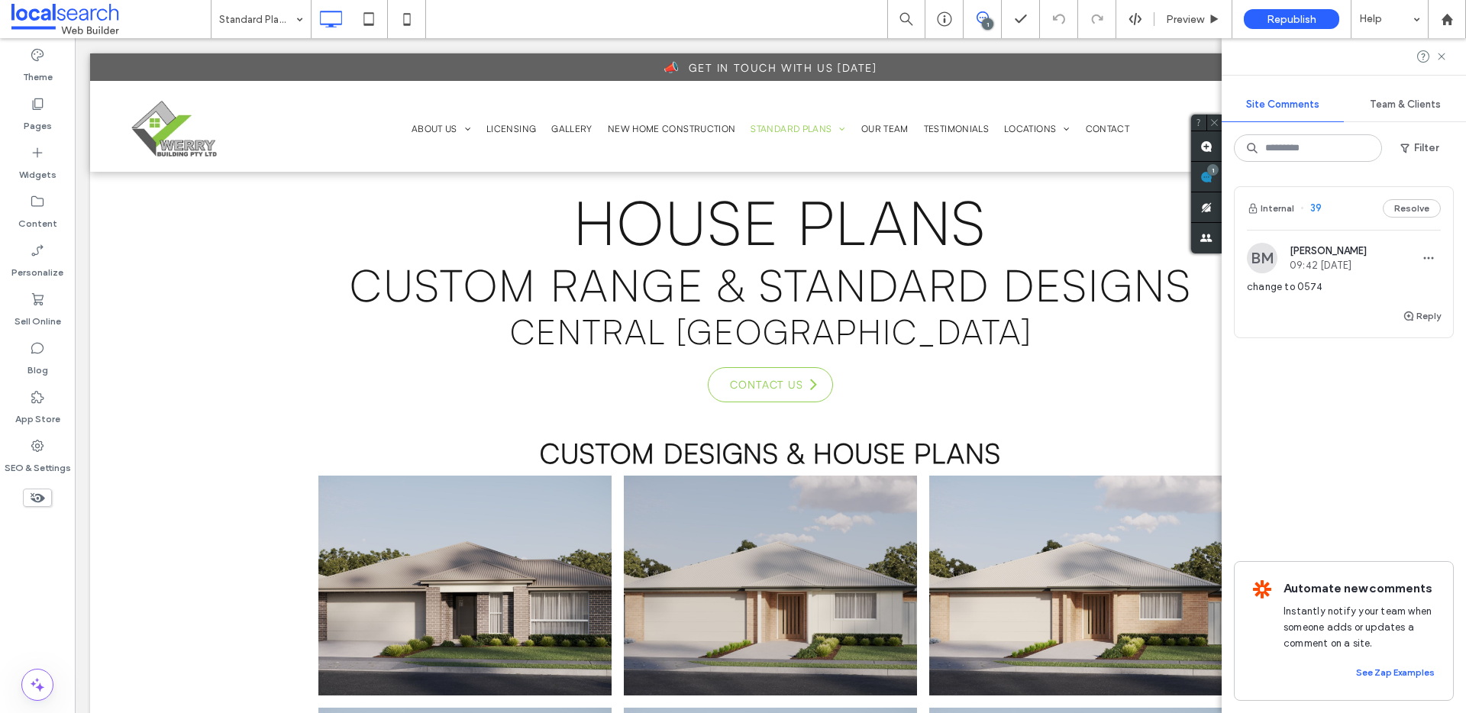
click at [1340, 209] on div "Internal 39 Resolve" at bounding box center [1344, 208] width 218 height 43
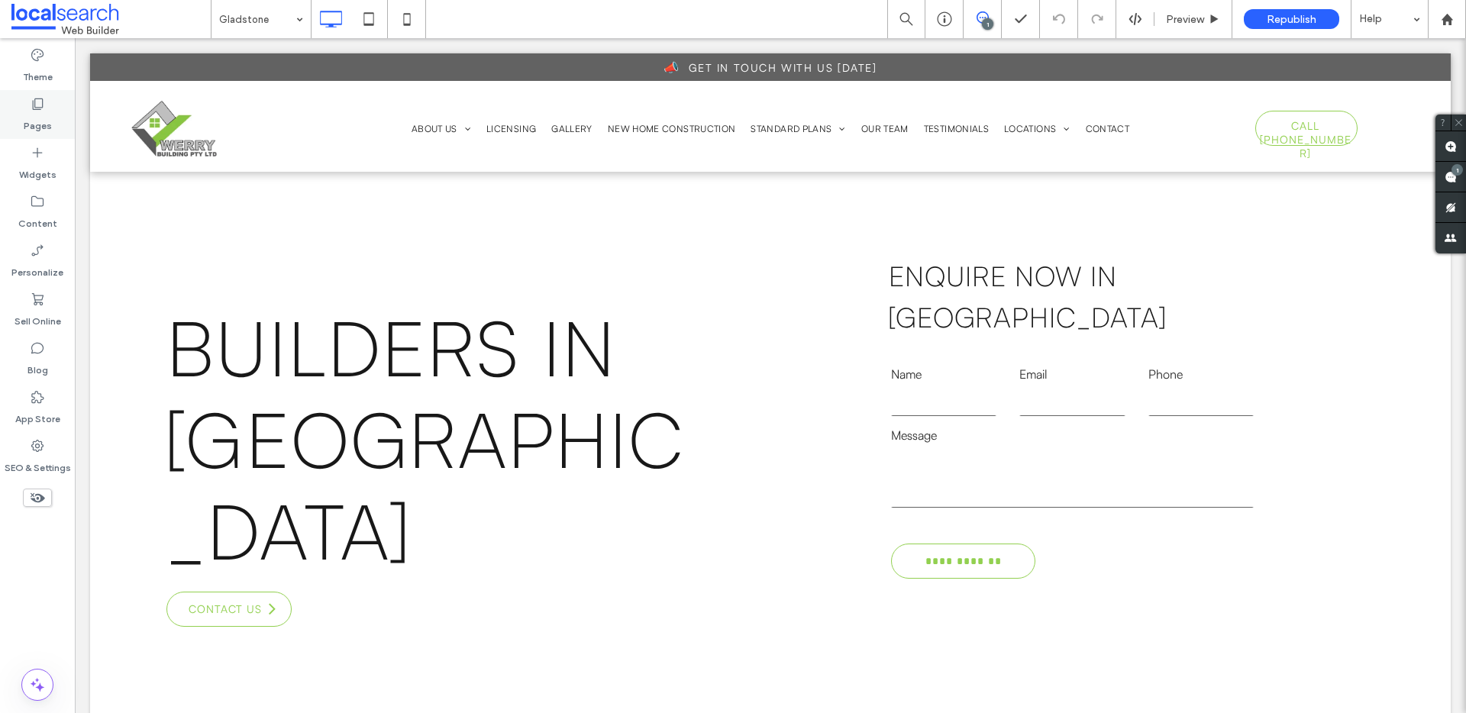
click at [37, 108] on icon at bounding box center [37, 103] width 15 height 15
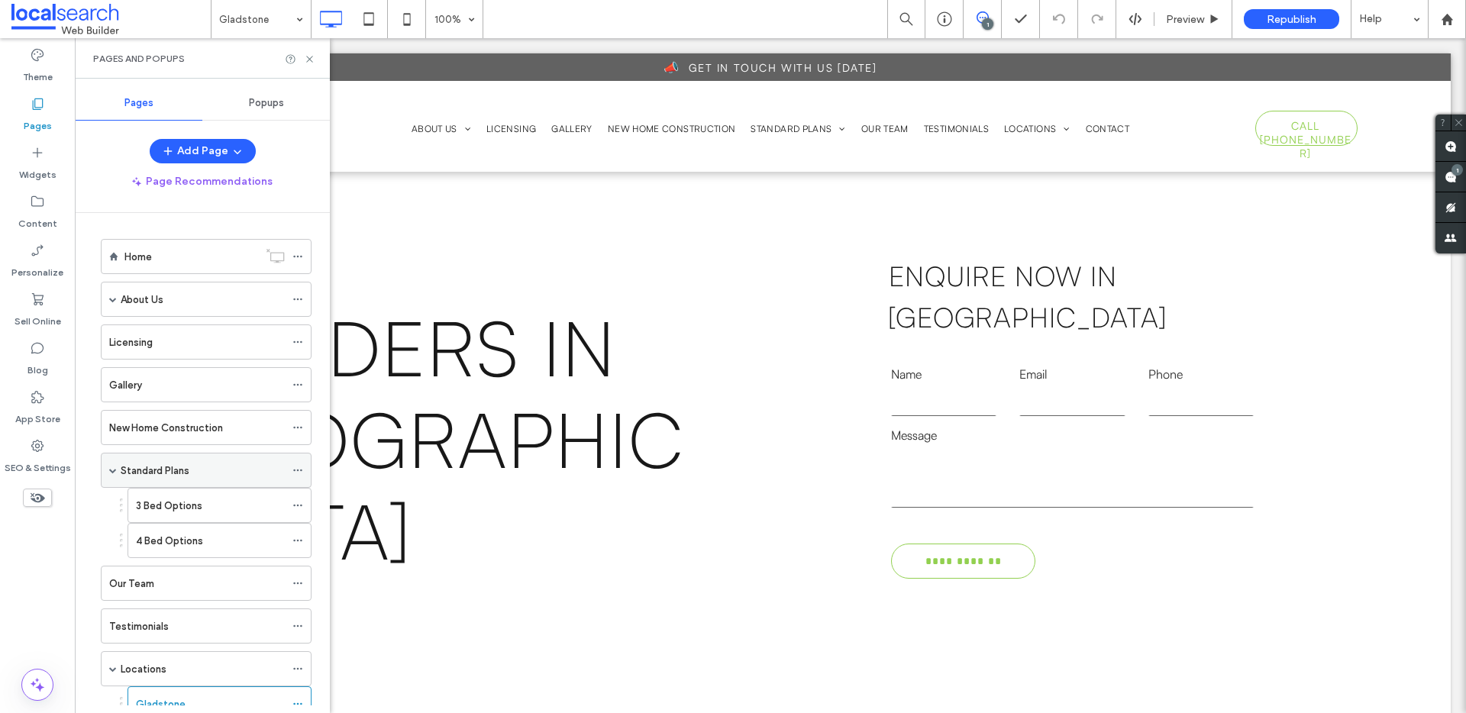
click at [184, 473] on label "Standard Plans" at bounding box center [155, 470] width 69 height 27
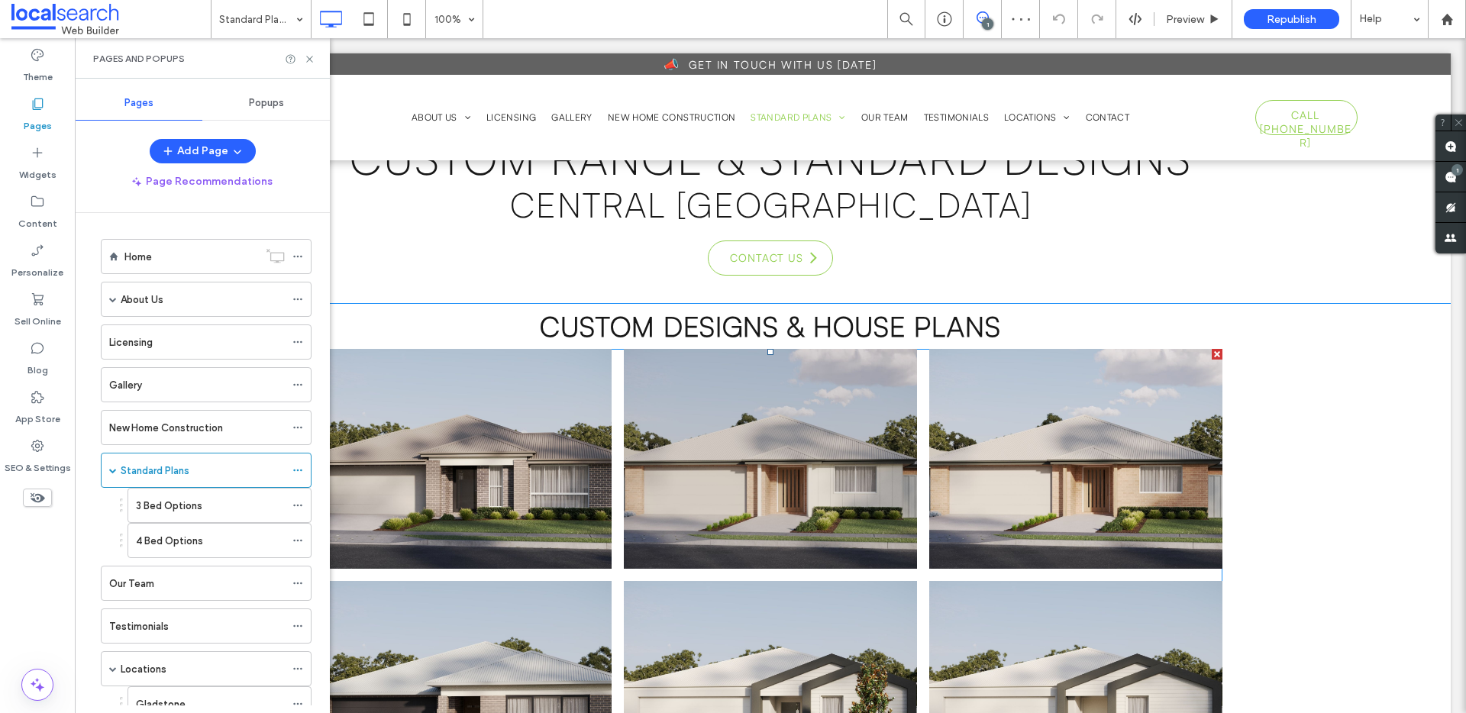
scroll to position [108, 0]
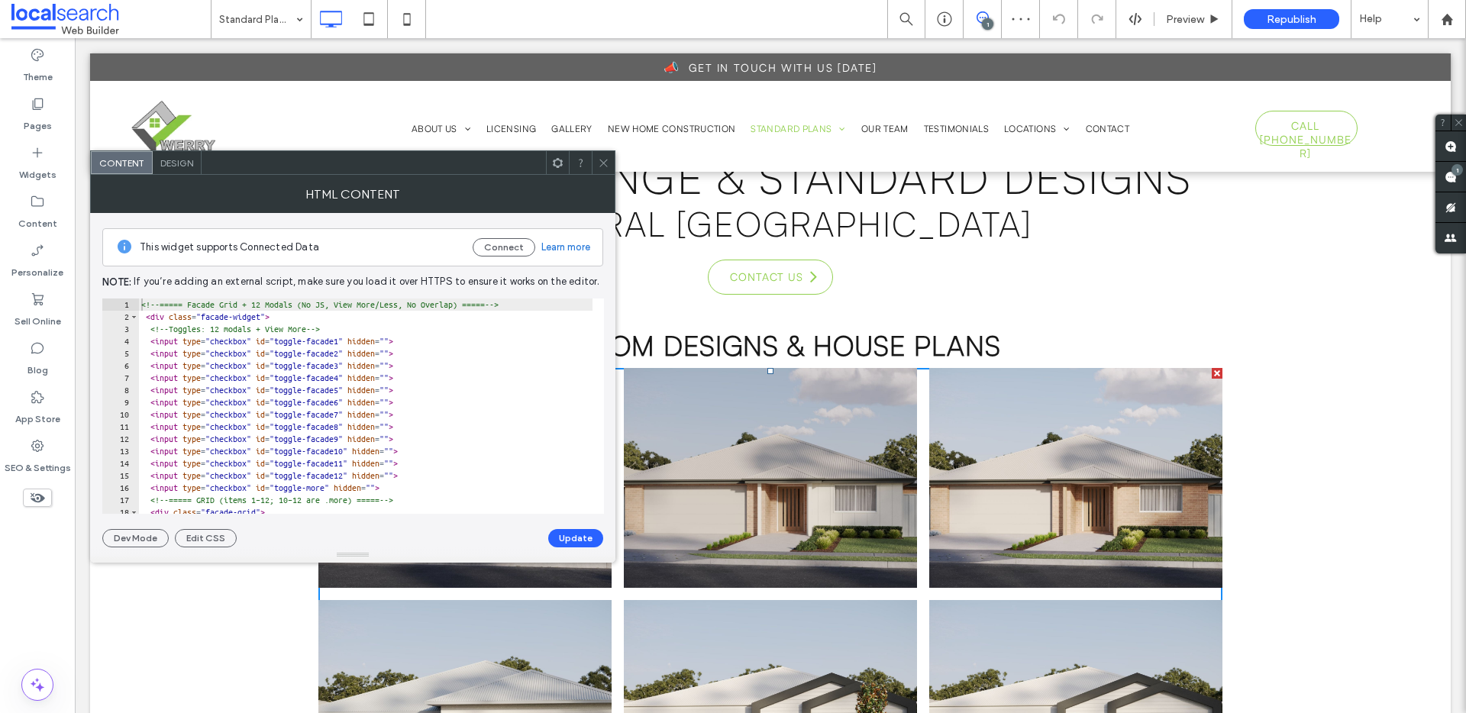
click at [601, 157] on icon at bounding box center [603, 162] width 11 height 11
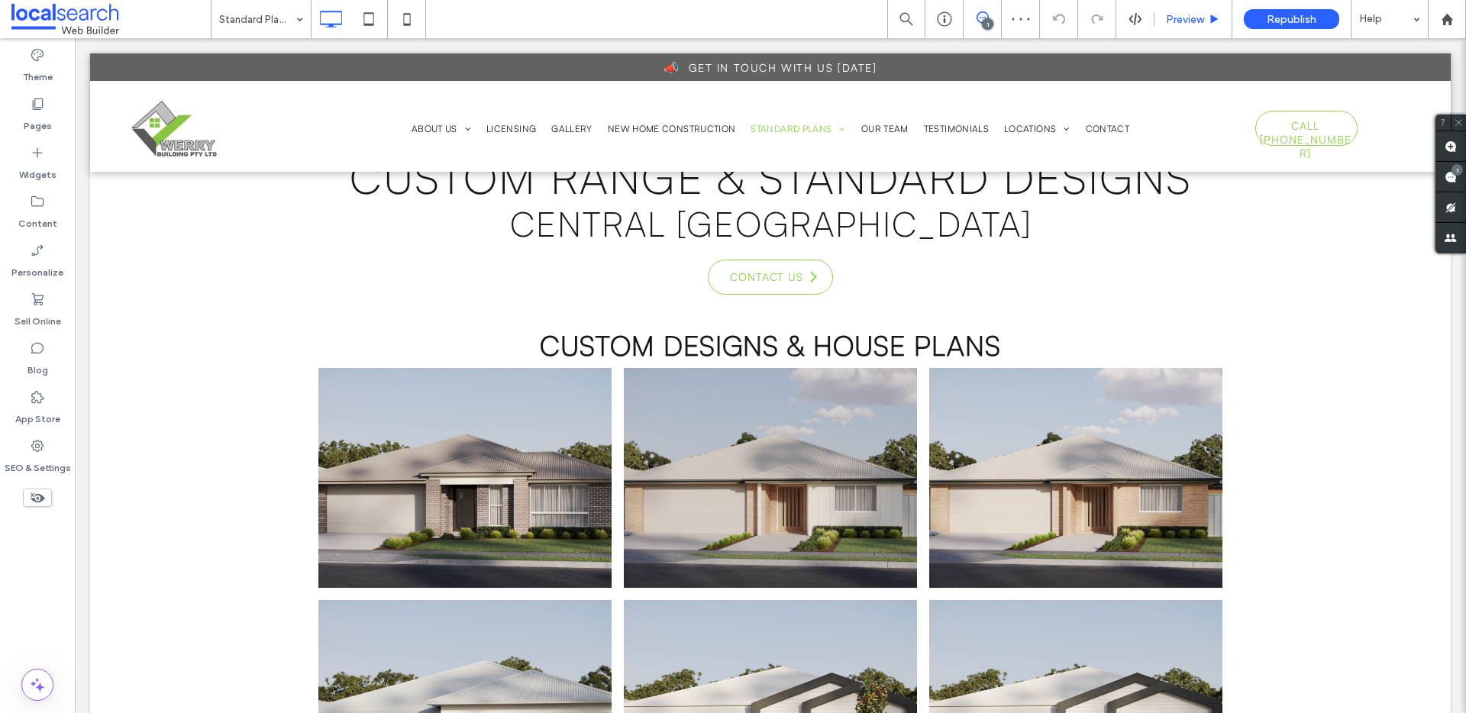
click at [1181, 17] on span "Preview" at bounding box center [1185, 19] width 38 height 13
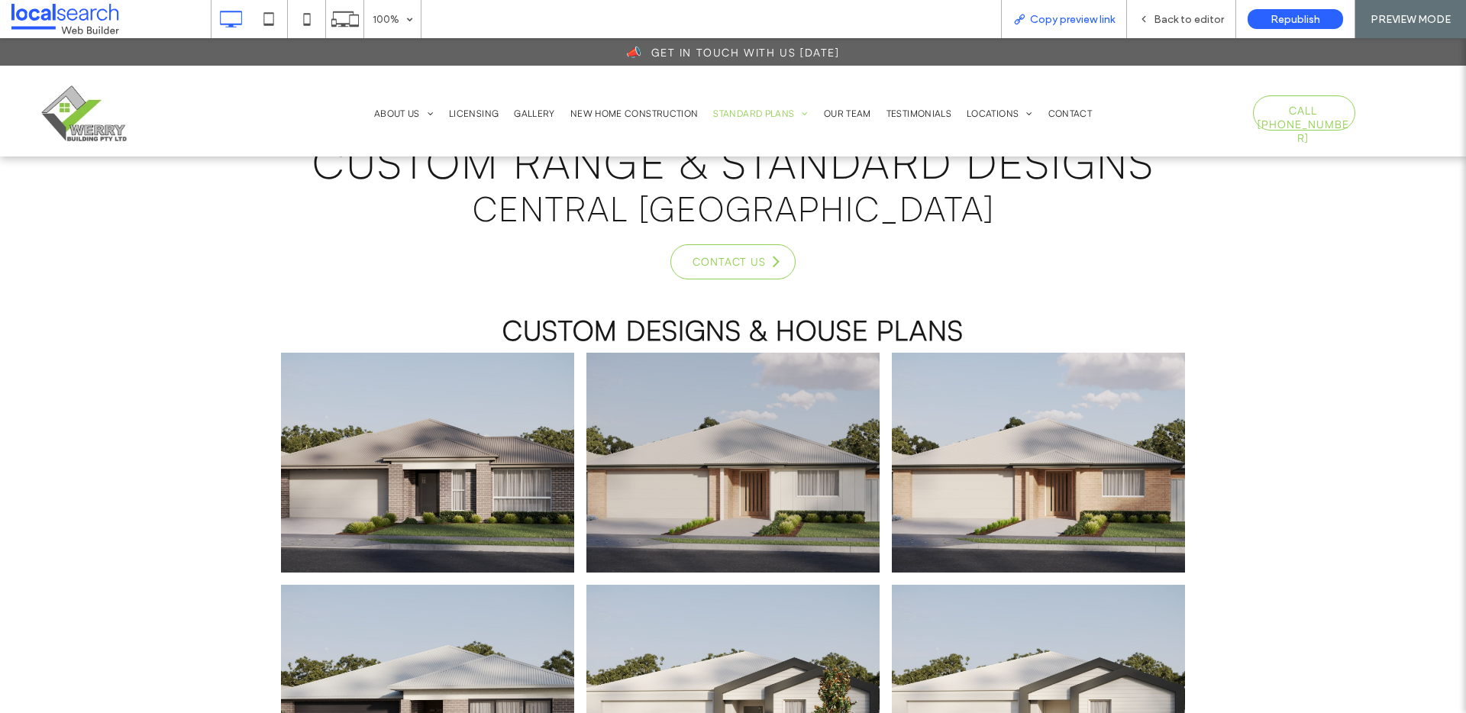
click at [1086, 18] on span "Copy preview link" at bounding box center [1072, 19] width 85 height 13
click at [1199, 21] on span "Back to editor" at bounding box center [1189, 19] width 70 height 13
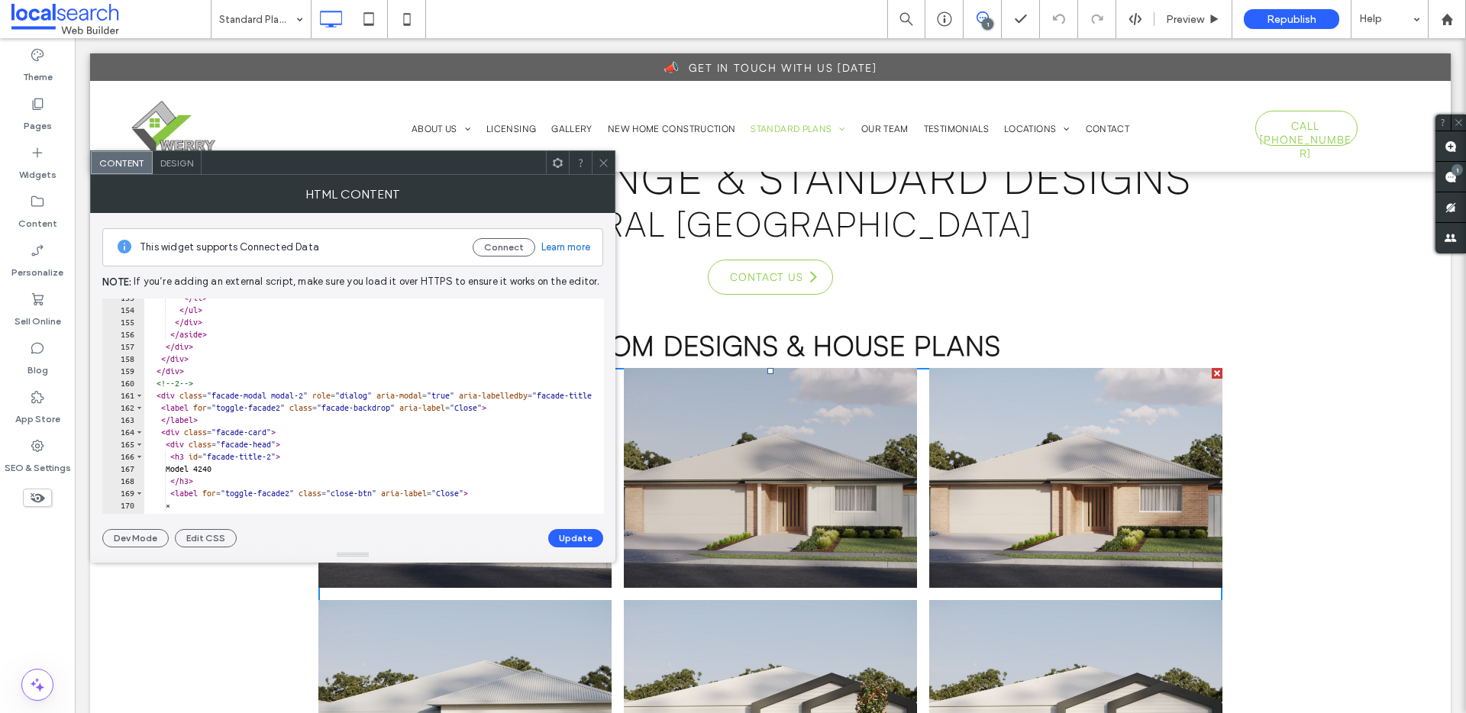
scroll to position [1933, 0]
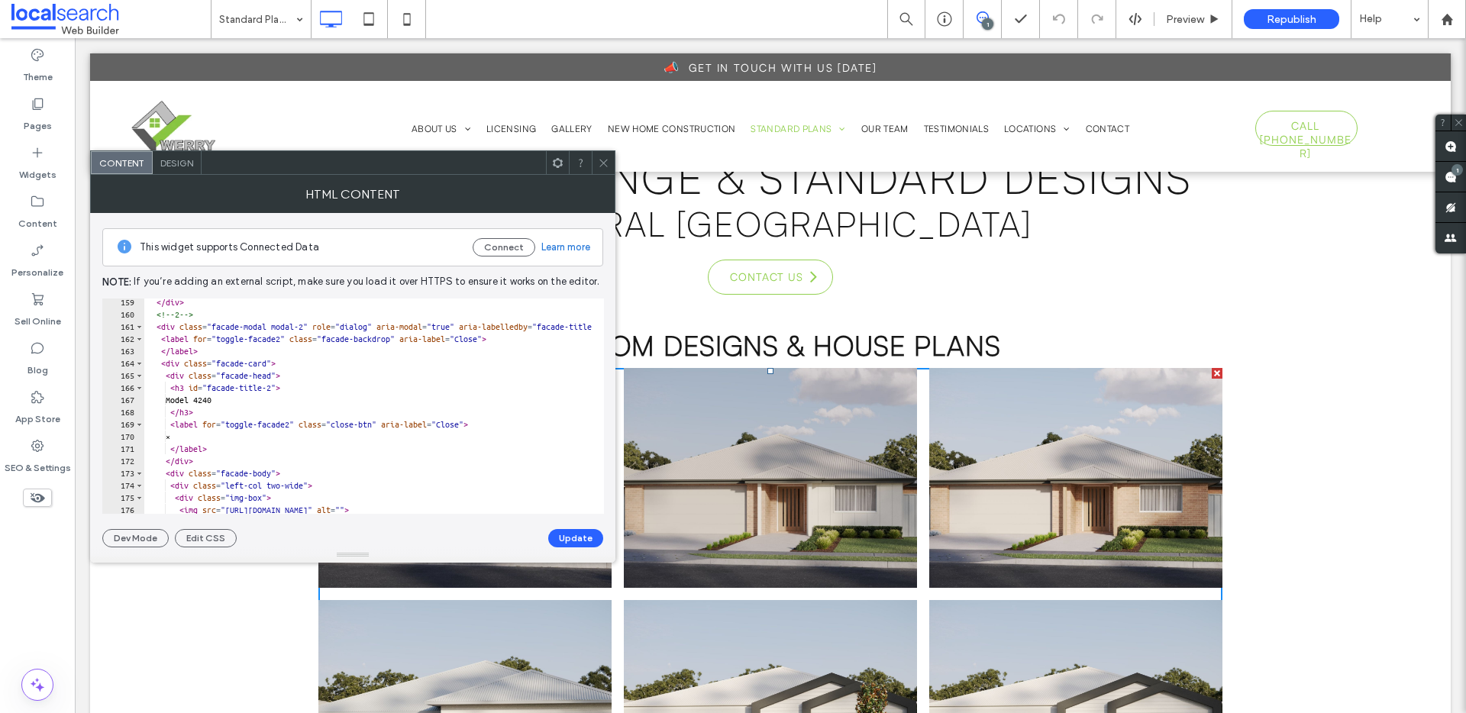
click at [606, 166] on use at bounding box center [604, 163] width 8 height 8
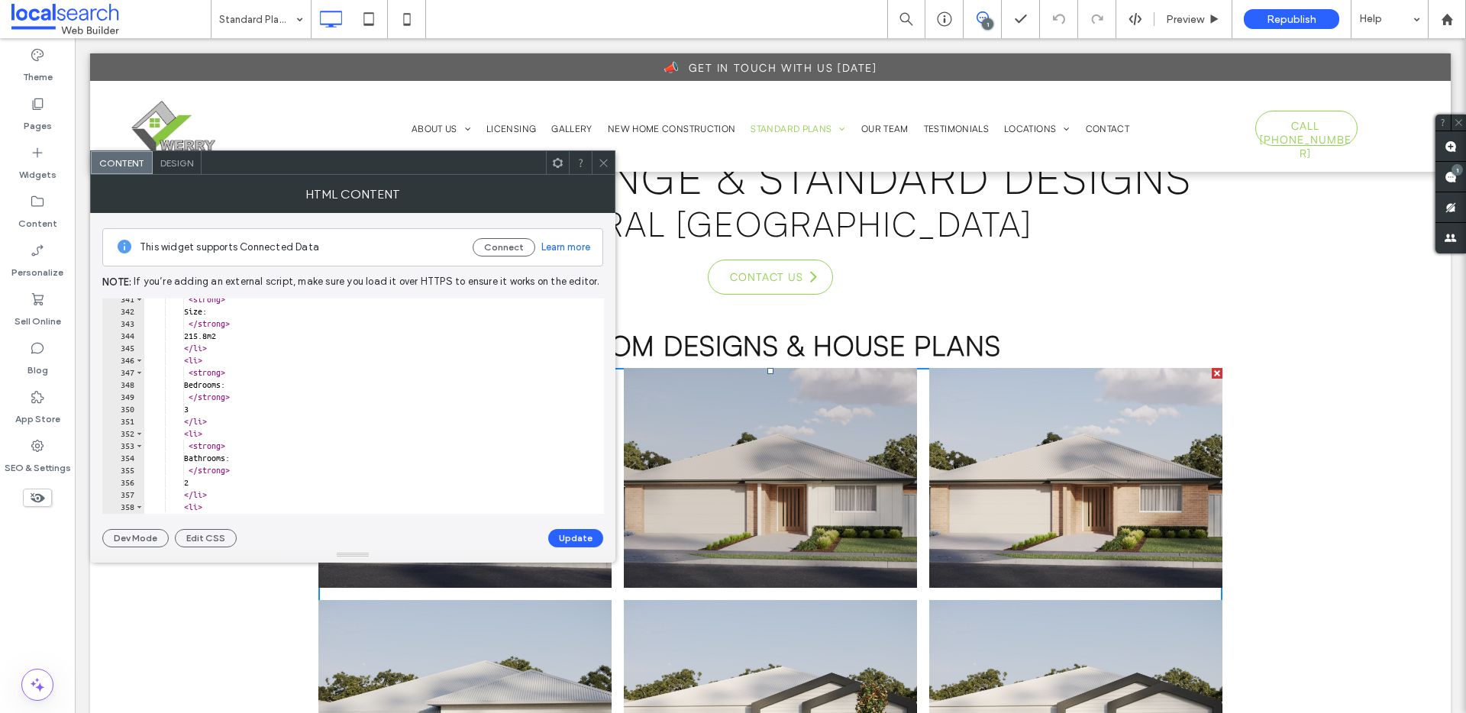
scroll to position [4160, 0]
click at [609, 162] on icon at bounding box center [603, 162] width 11 height 11
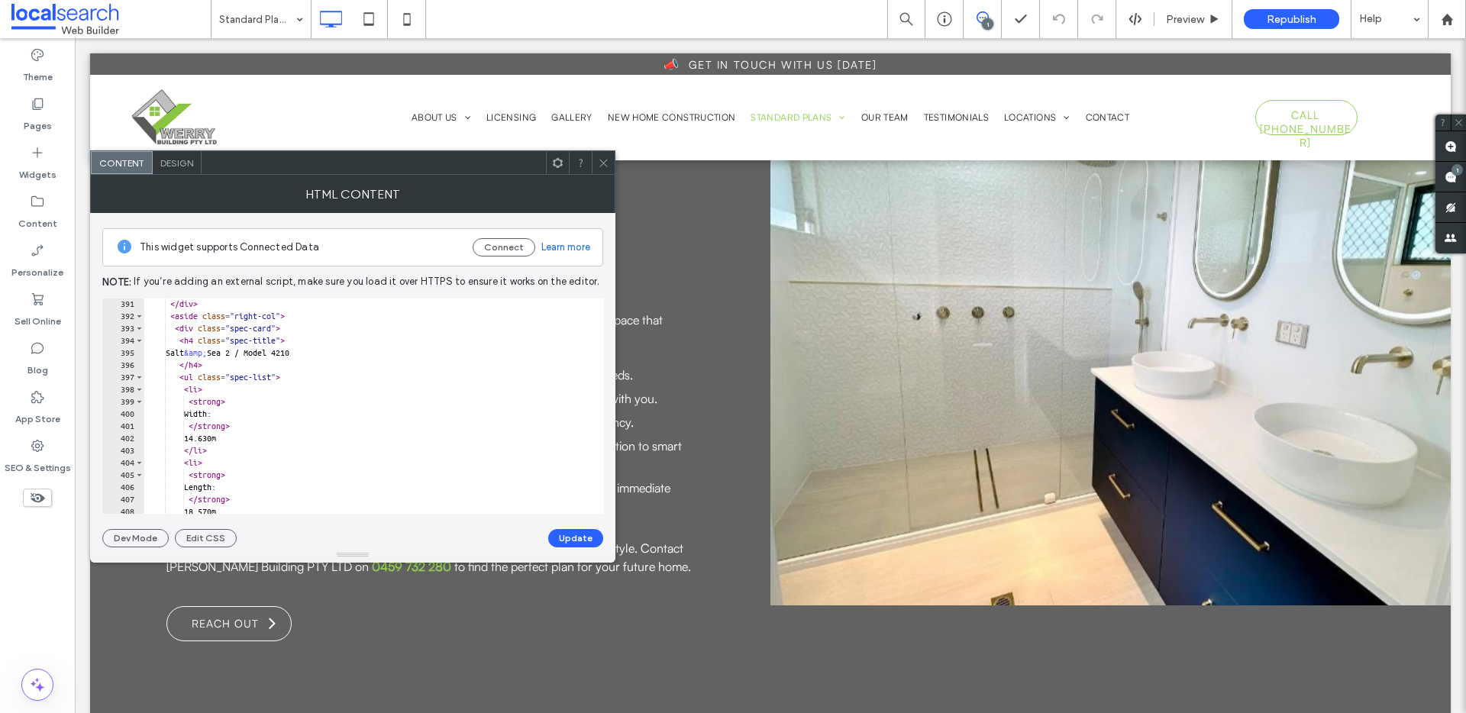
scroll to position [5120, 0]
click at [604, 163] on use at bounding box center [604, 163] width 8 height 8
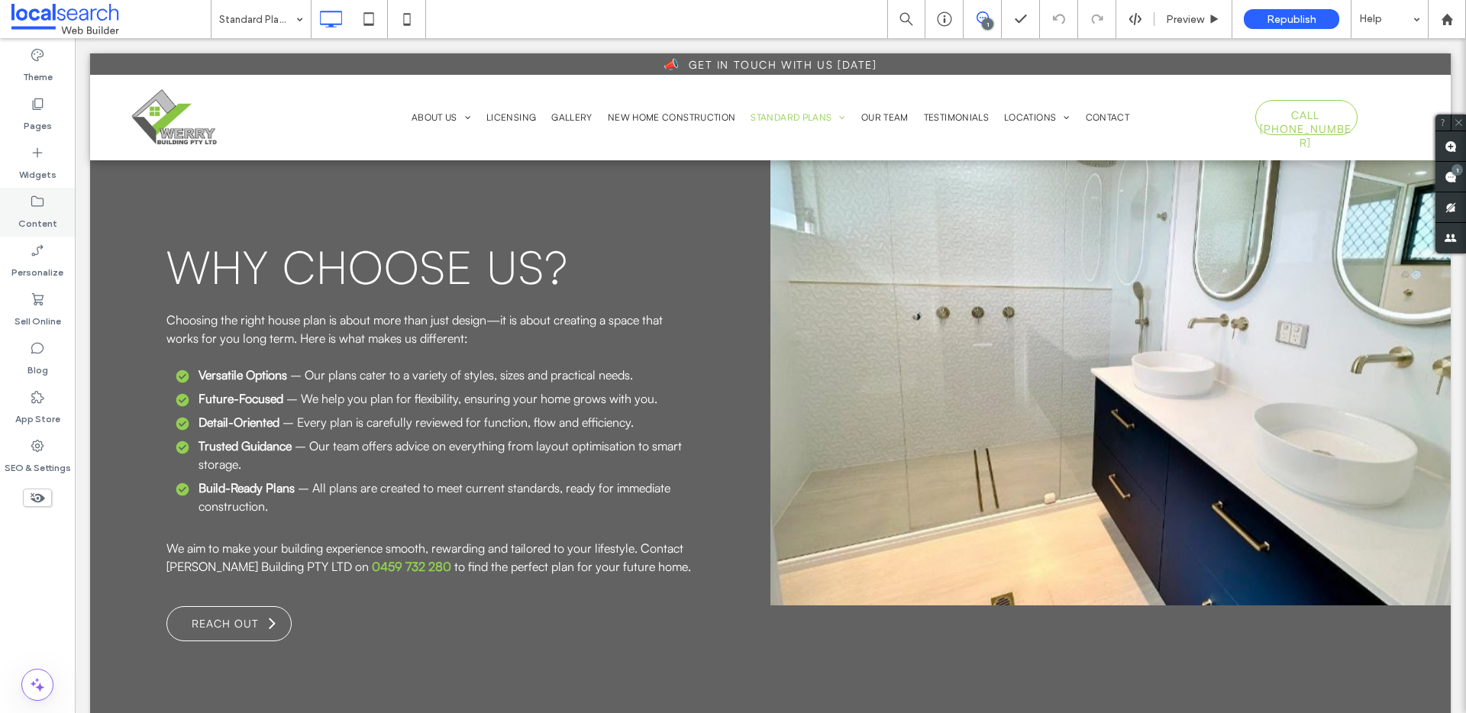
click at [14, 205] on div "Content" at bounding box center [37, 212] width 75 height 49
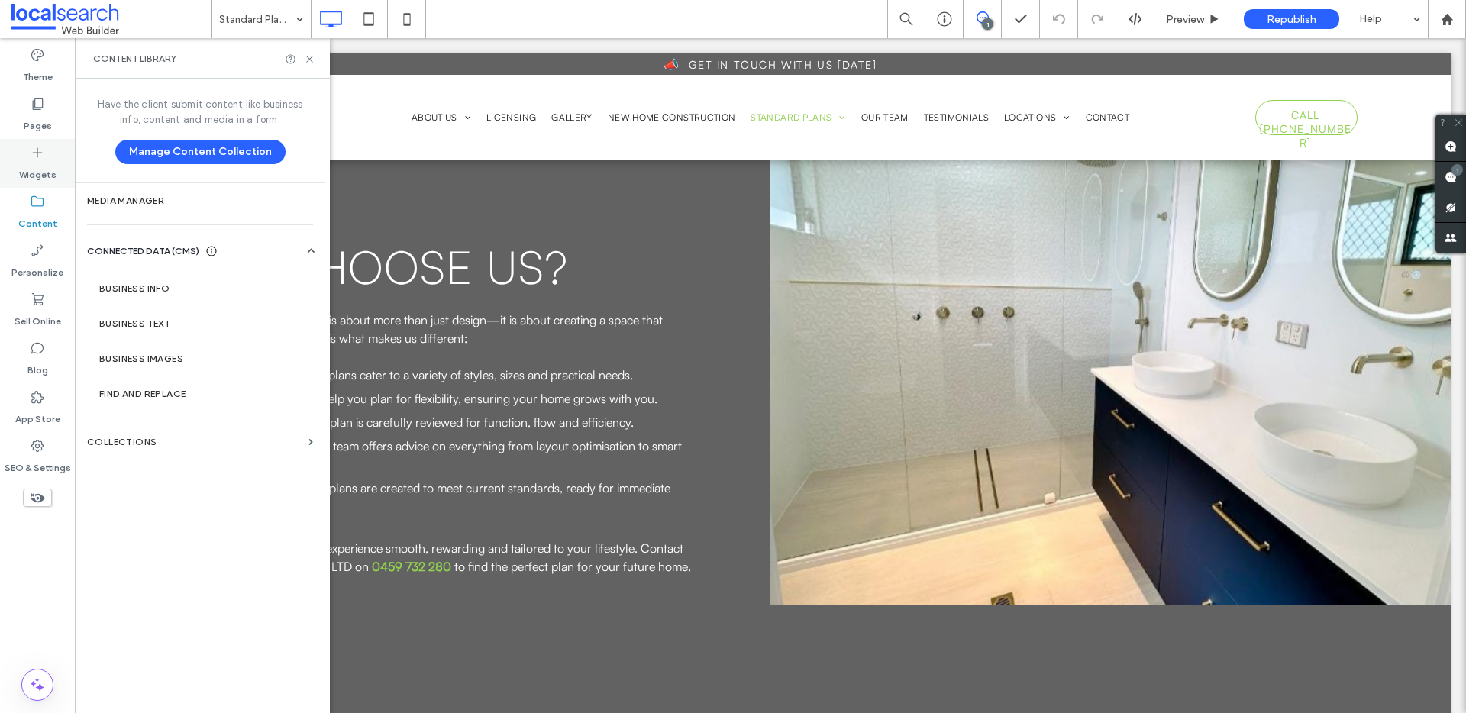
drag, startPoint x: 37, startPoint y: 125, endPoint x: 50, endPoint y: 141, distance: 20.2
click at [37, 125] on label "Pages" at bounding box center [38, 122] width 28 height 21
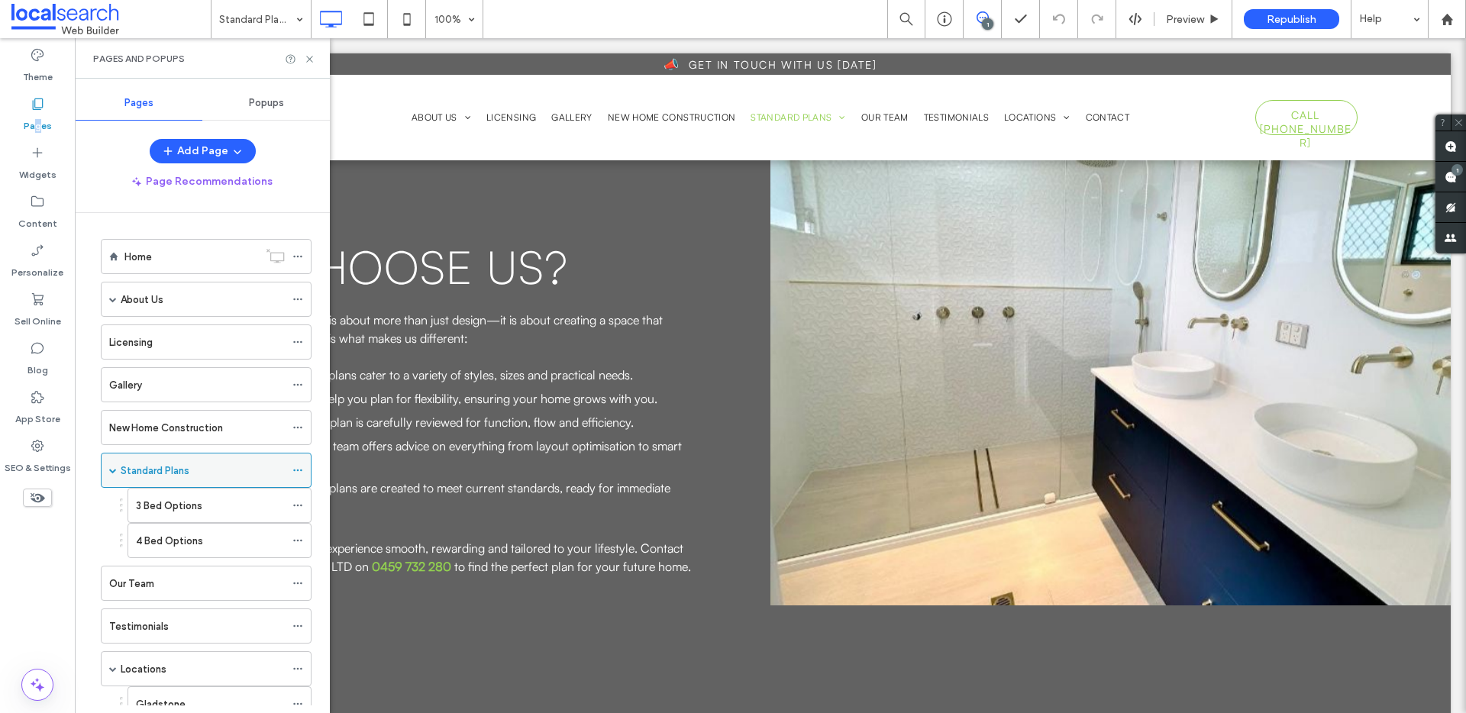
click at [179, 473] on label "Standard Plans" at bounding box center [155, 470] width 69 height 27
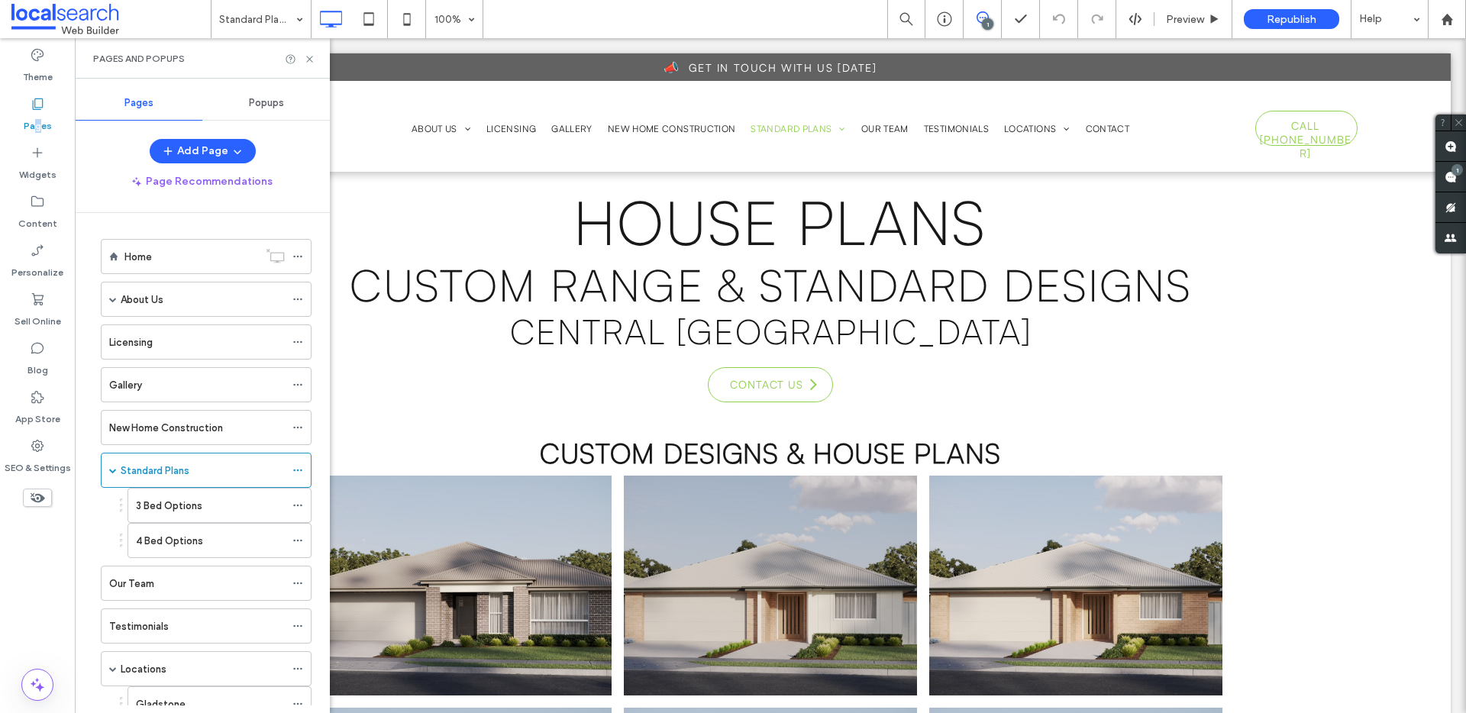
scroll to position [0, 0]
click at [310, 60] on icon at bounding box center [309, 58] width 11 height 11
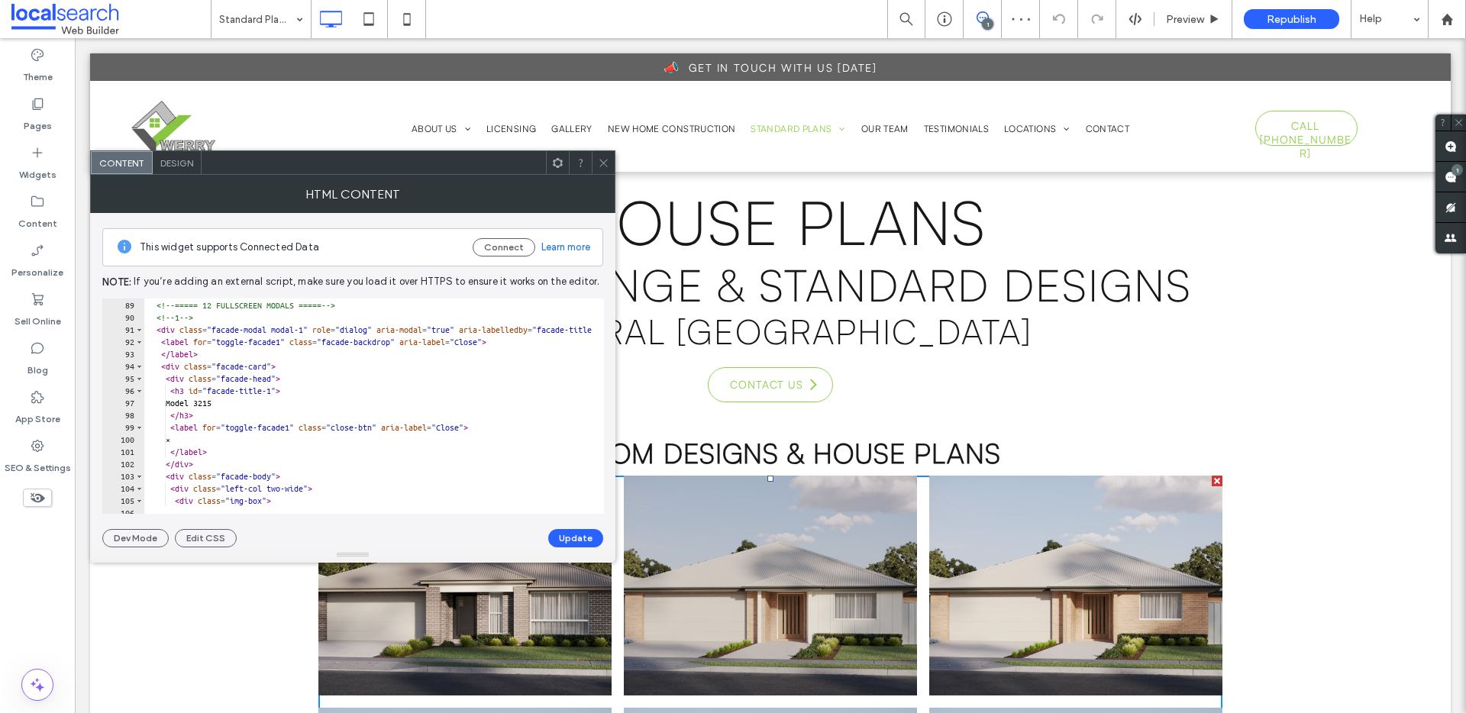
scroll to position [1075, 0]
click at [241, 406] on div "</ label > <!-- ===== 12 FULLSCREEN MODALS ===== --> <!-- 1 --> < div class = "…" at bounding box center [664, 401] width 1040 height 228
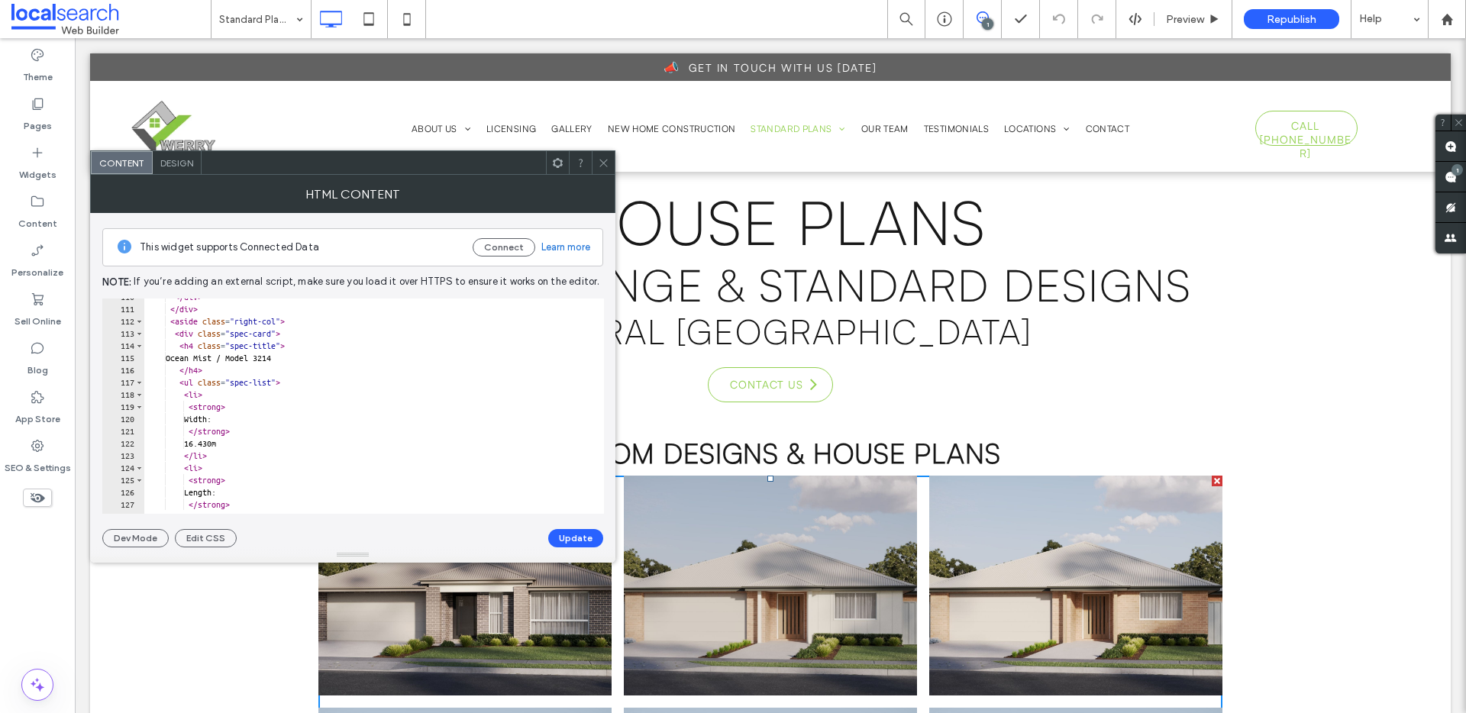
scroll to position [1341, 0]
click at [315, 355] on div "</ div > </ div > < aside class = "right-col" > < div class = "spec-card" > < h…" at bounding box center [664, 403] width 1040 height 228
click at [569, 534] on button "Update" at bounding box center [575, 538] width 55 height 18
click at [311, 357] on div "</ div > </ div > < aside class = "right-col" > < div class = "spec-card" > < h…" at bounding box center [664, 403] width 1040 height 228
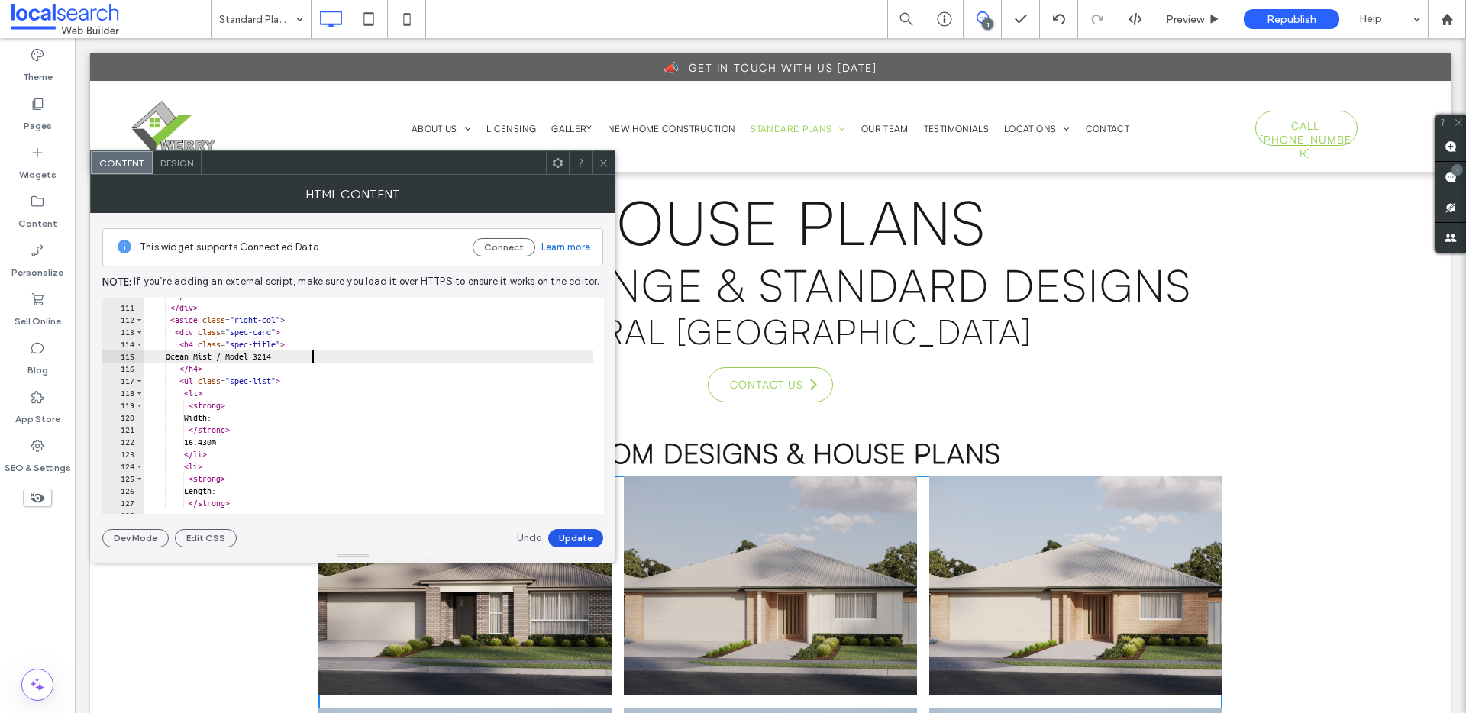
type textarea "**********"
click at [569, 535] on button "Update" at bounding box center [575, 538] width 55 height 18
click at [604, 163] on use at bounding box center [604, 163] width 8 height 8
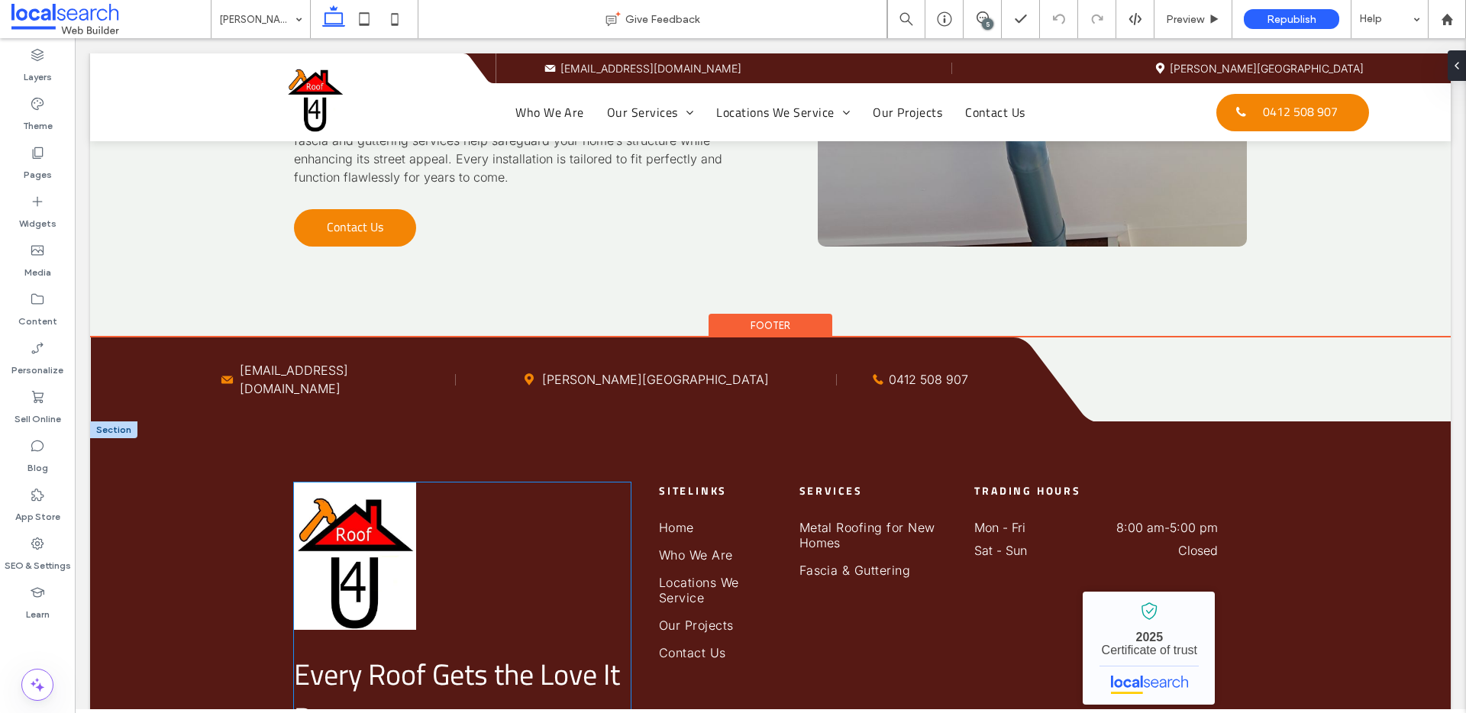
click at [359, 483] on img at bounding box center [355, 556] width 122 height 147
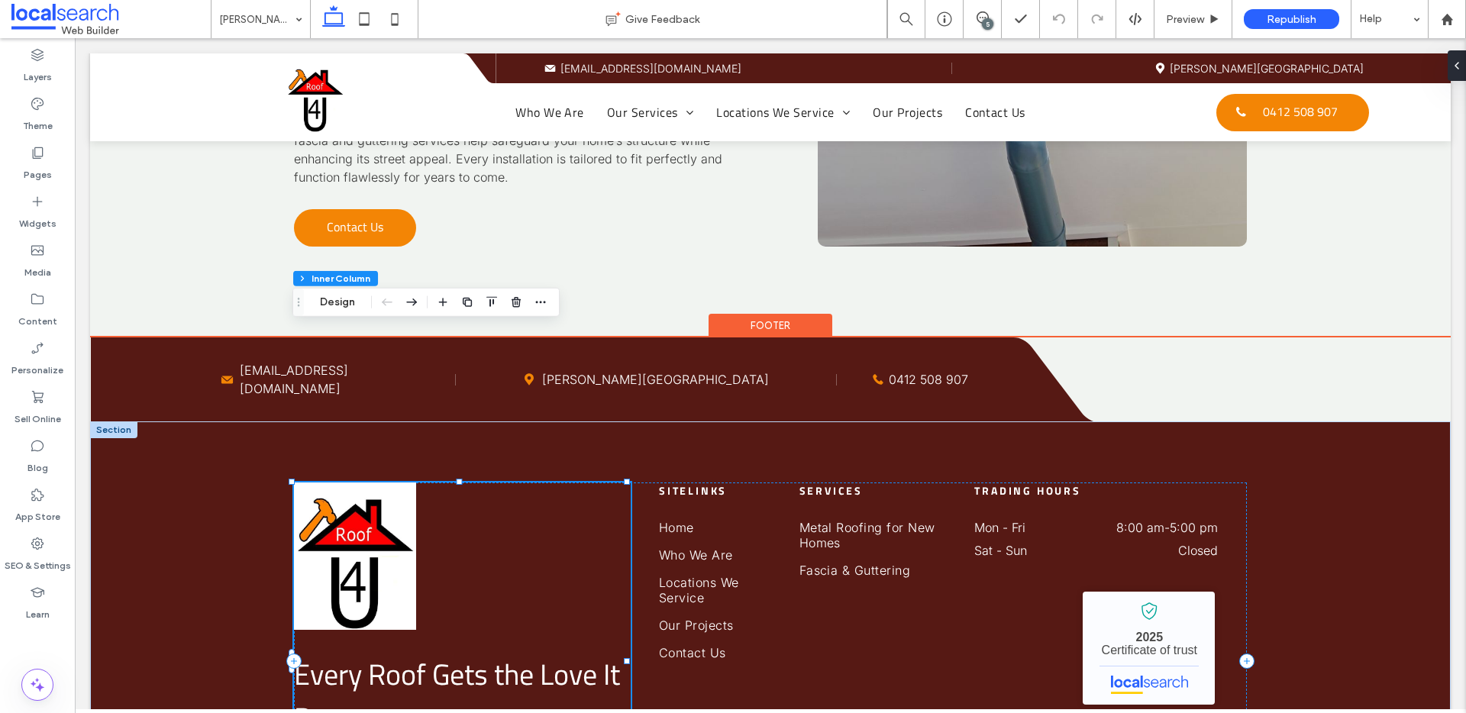
click at [342, 483] on img at bounding box center [355, 556] width 122 height 147
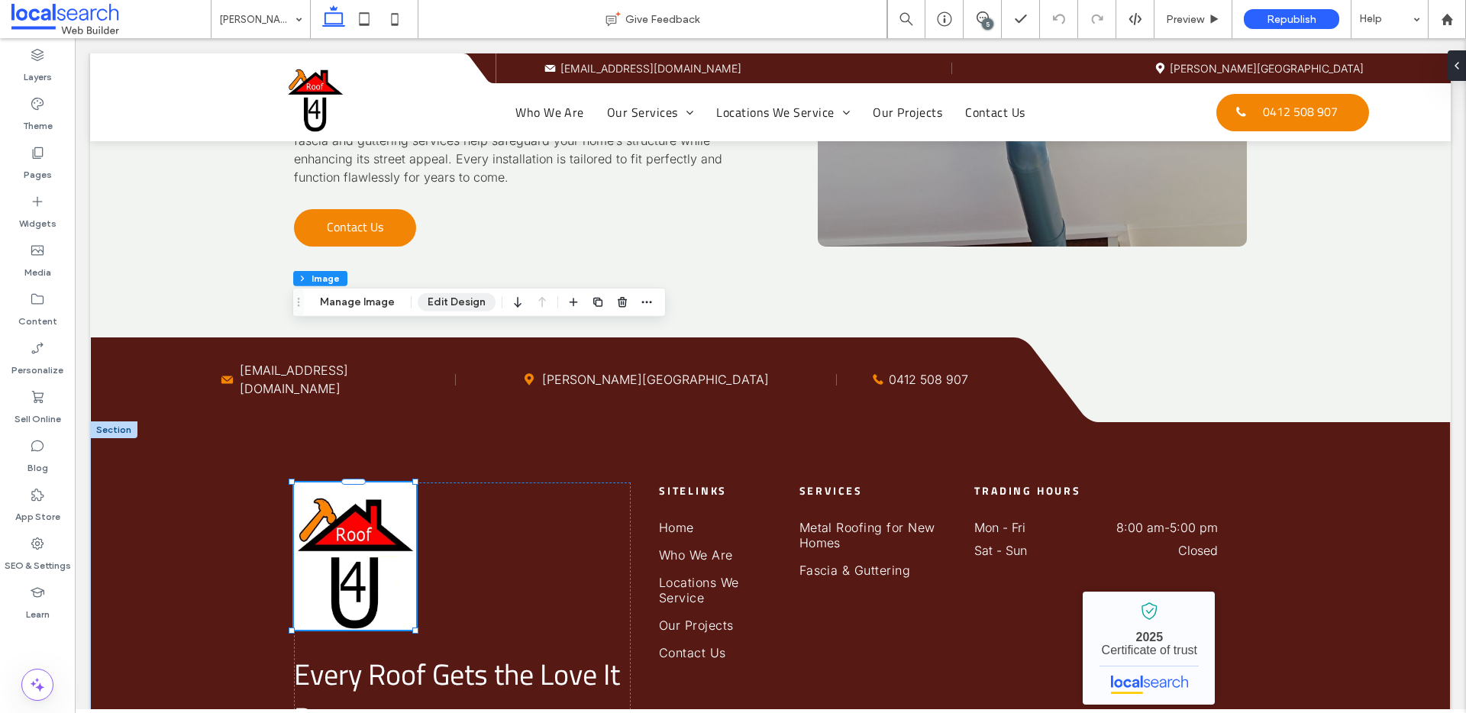
click at [460, 304] on button "Edit Design" at bounding box center [457, 302] width 78 height 18
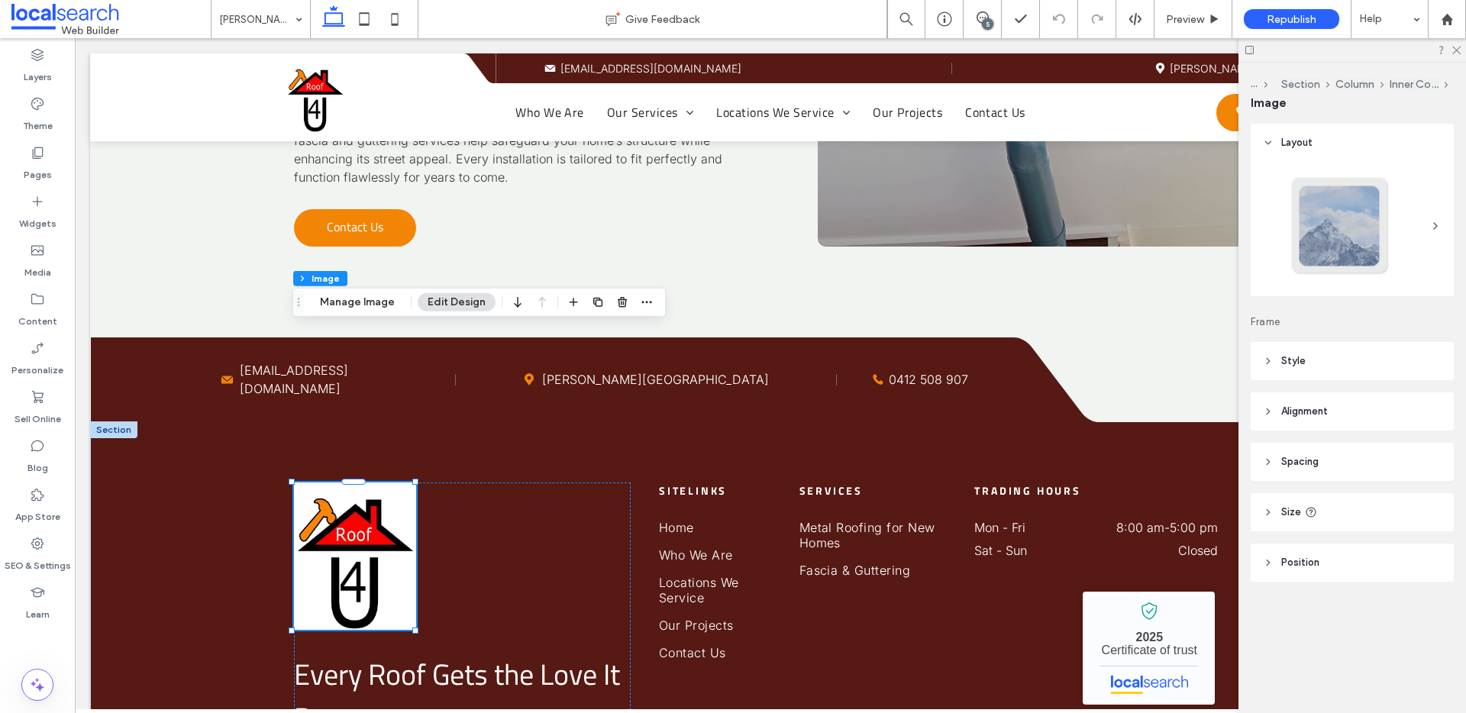
click at [1304, 474] on header "Spacing" at bounding box center [1352, 462] width 203 height 38
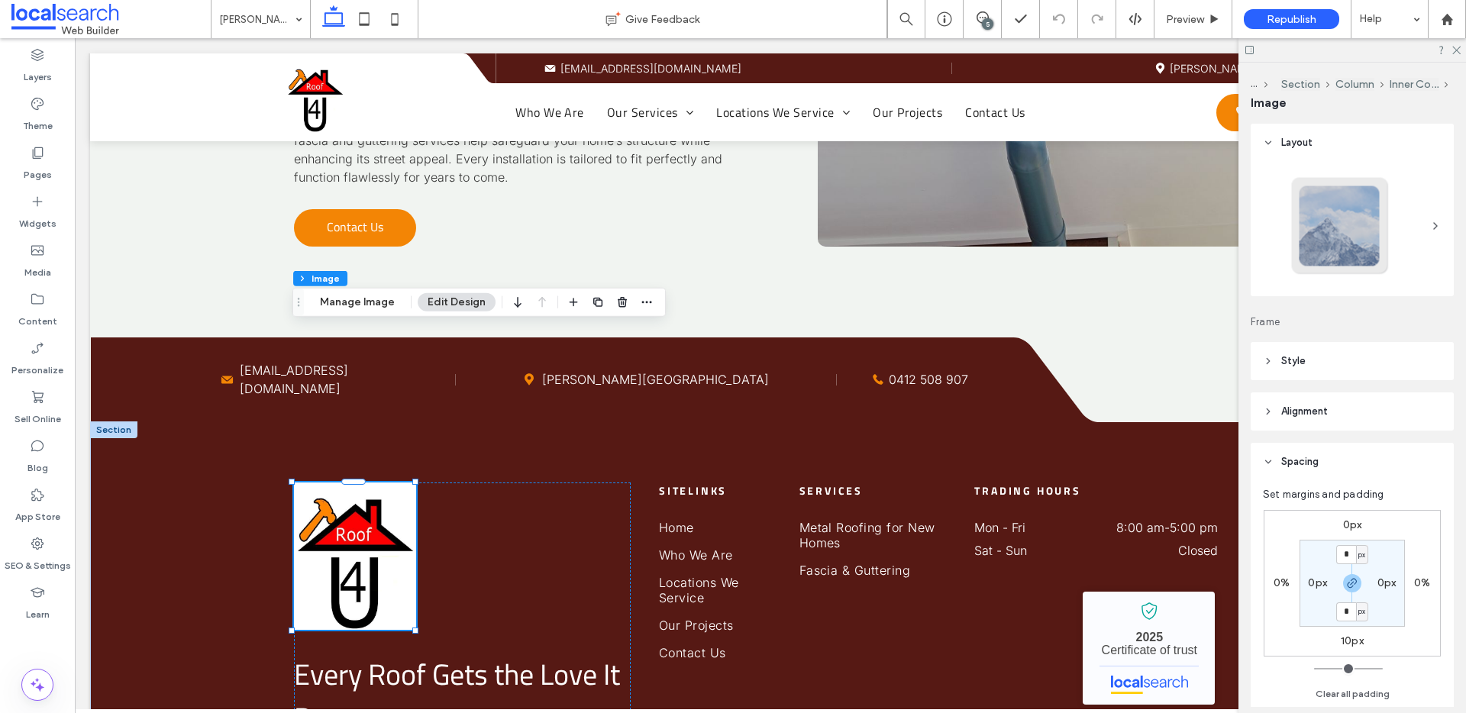
click at [1307, 467] on span "Spacing" at bounding box center [1300, 461] width 37 height 15
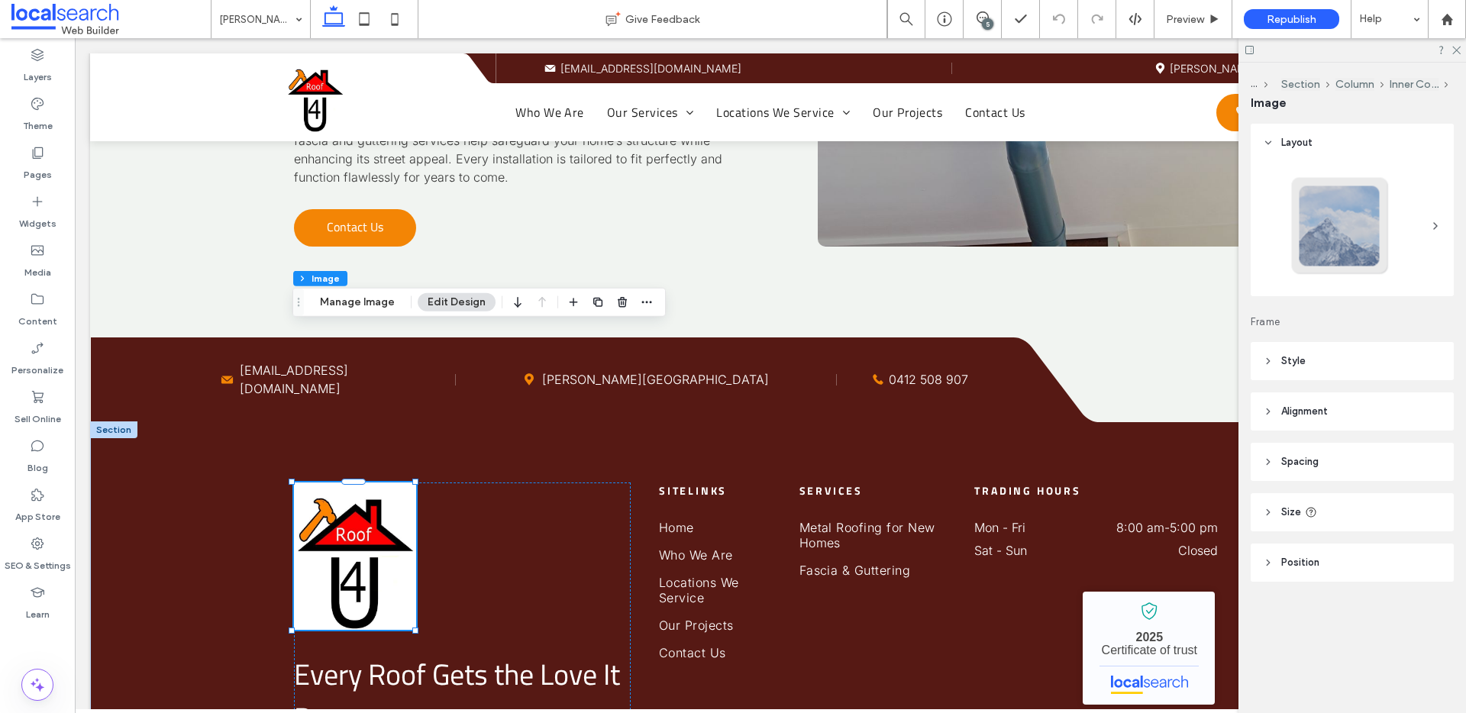
click at [1278, 364] on header "Style" at bounding box center [1352, 361] width 203 height 38
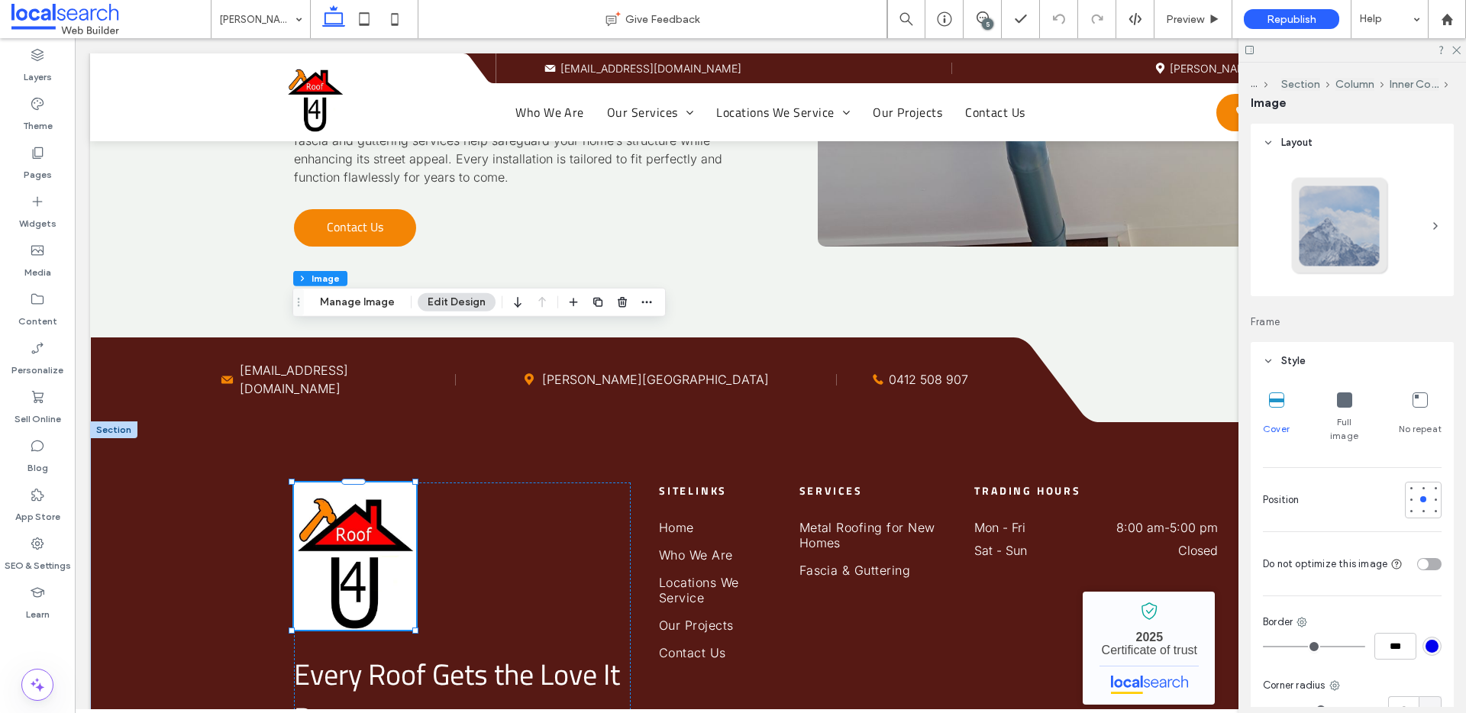
click at [1275, 364] on header "Style" at bounding box center [1352, 361] width 203 height 38
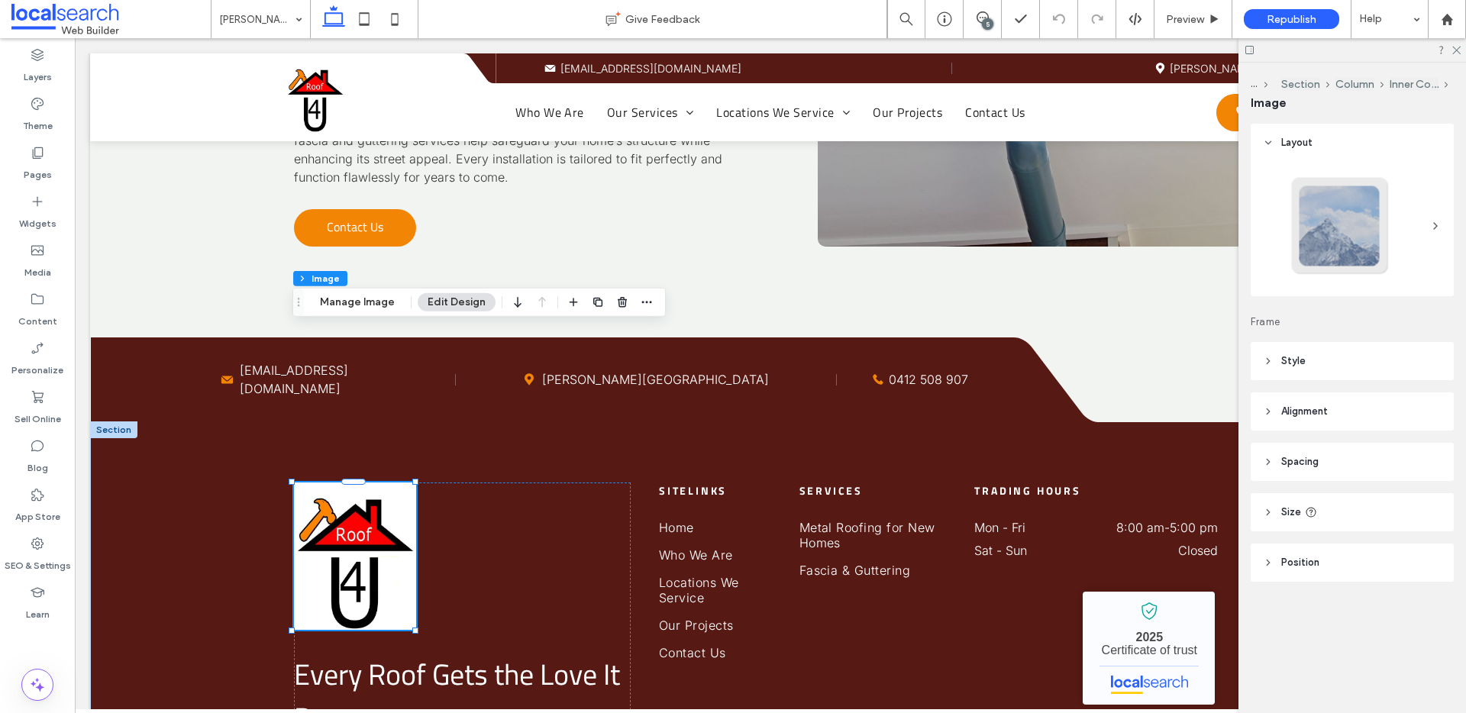
click at [1283, 407] on span "Alignment" at bounding box center [1305, 411] width 47 height 15
click at [1273, 414] on icon at bounding box center [1268, 411] width 11 height 11
click at [1279, 558] on header "Position" at bounding box center [1352, 563] width 203 height 38
click at [1271, 566] on icon at bounding box center [1268, 563] width 11 height 11
click at [1272, 520] on header "Size" at bounding box center [1352, 512] width 203 height 38
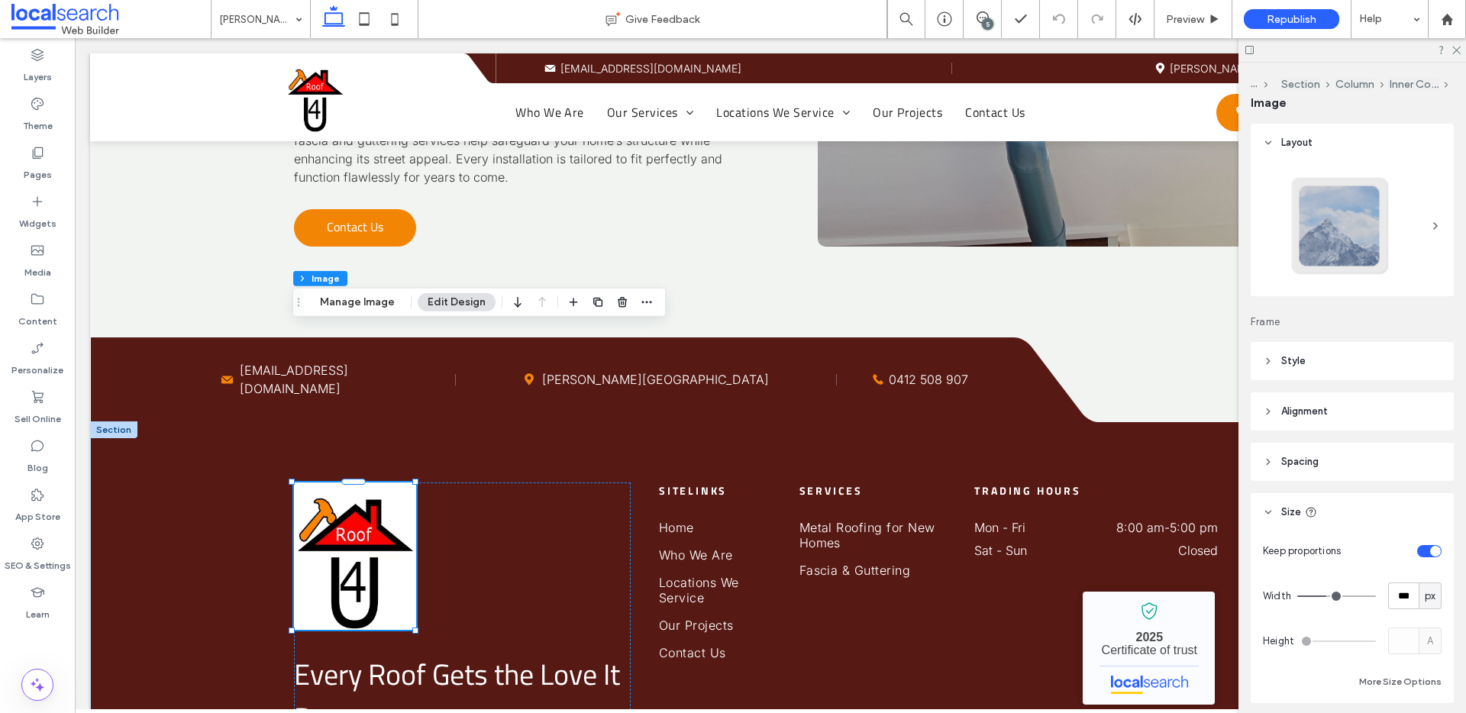
click at [1269, 517] on icon at bounding box center [1268, 512] width 11 height 11
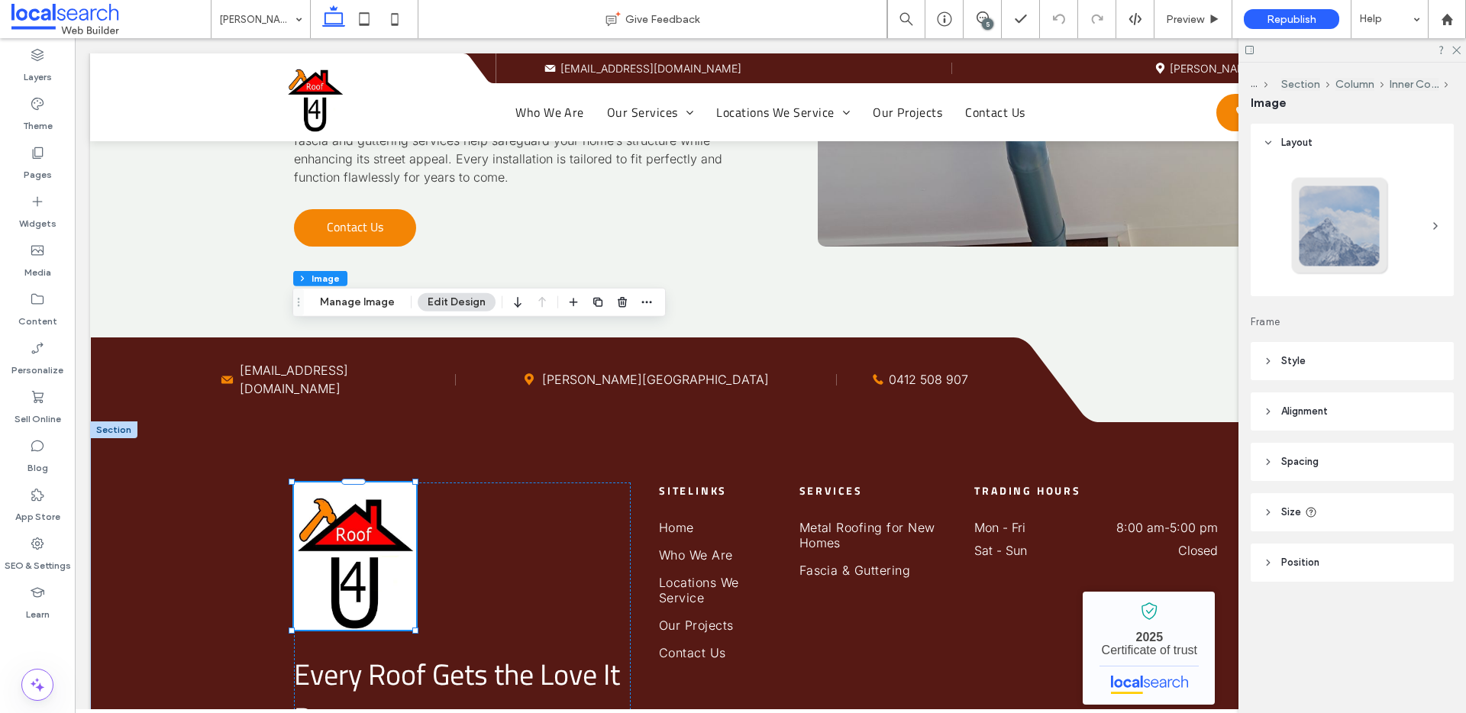
click at [1269, 508] on icon at bounding box center [1268, 512] width 11 height 11
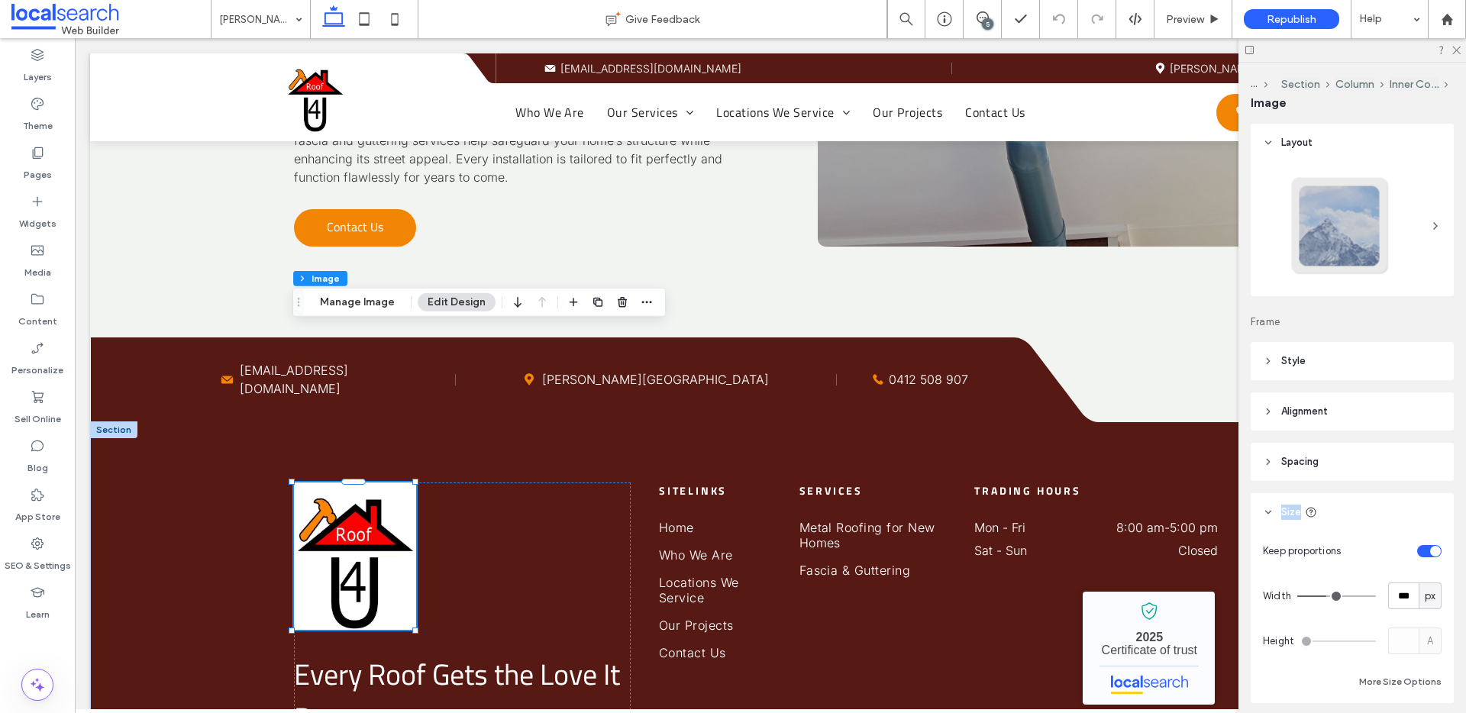
click at [1269, 508] on icon at bounding box center [1268, 512] width 11 height 11
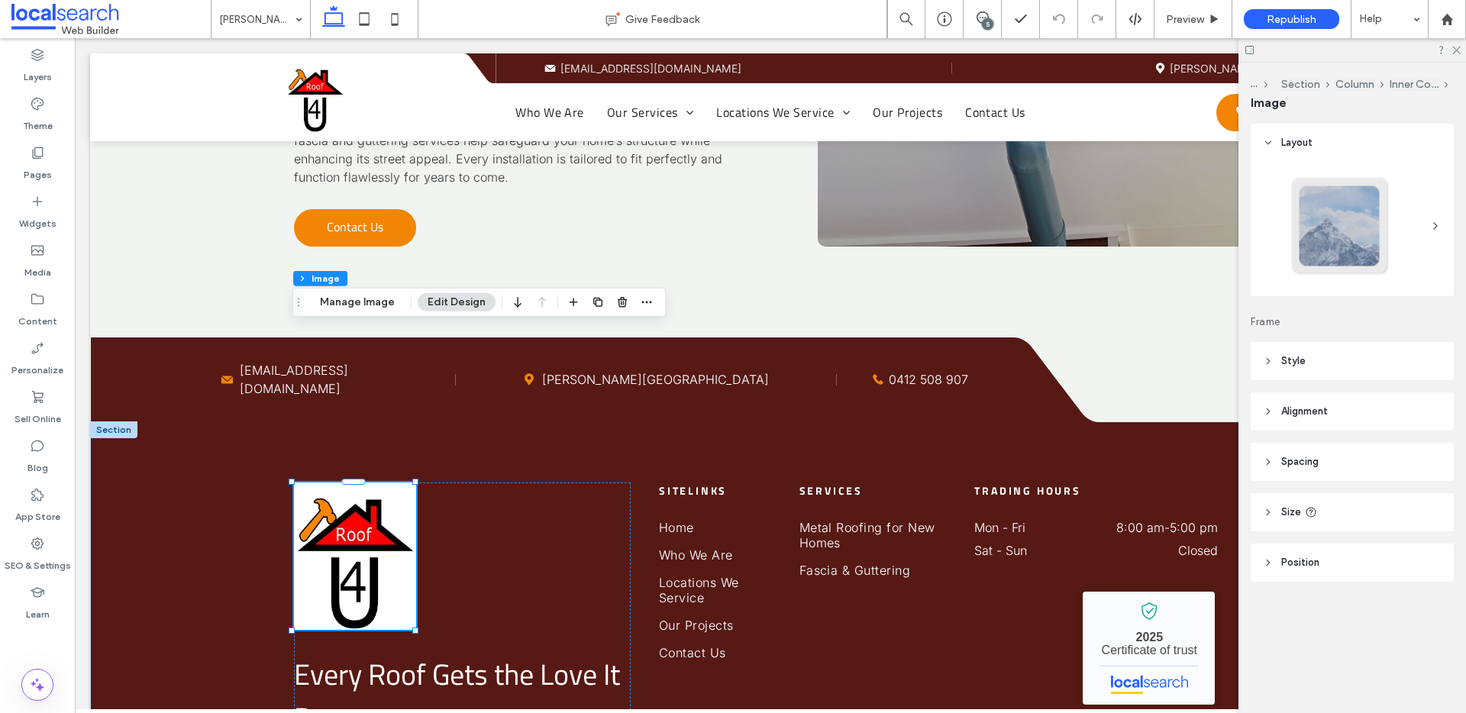
click at [1267, 422] on header "Alignment" at bounding box center [1352, 412] width 203 height 38
click at [1269, 417] on header "Alignment" at bounding box center [1352, 412] width 203 height 38
click at [1272, 367] on header "Style" at bounding box center [1352, 361] width 203 height 38
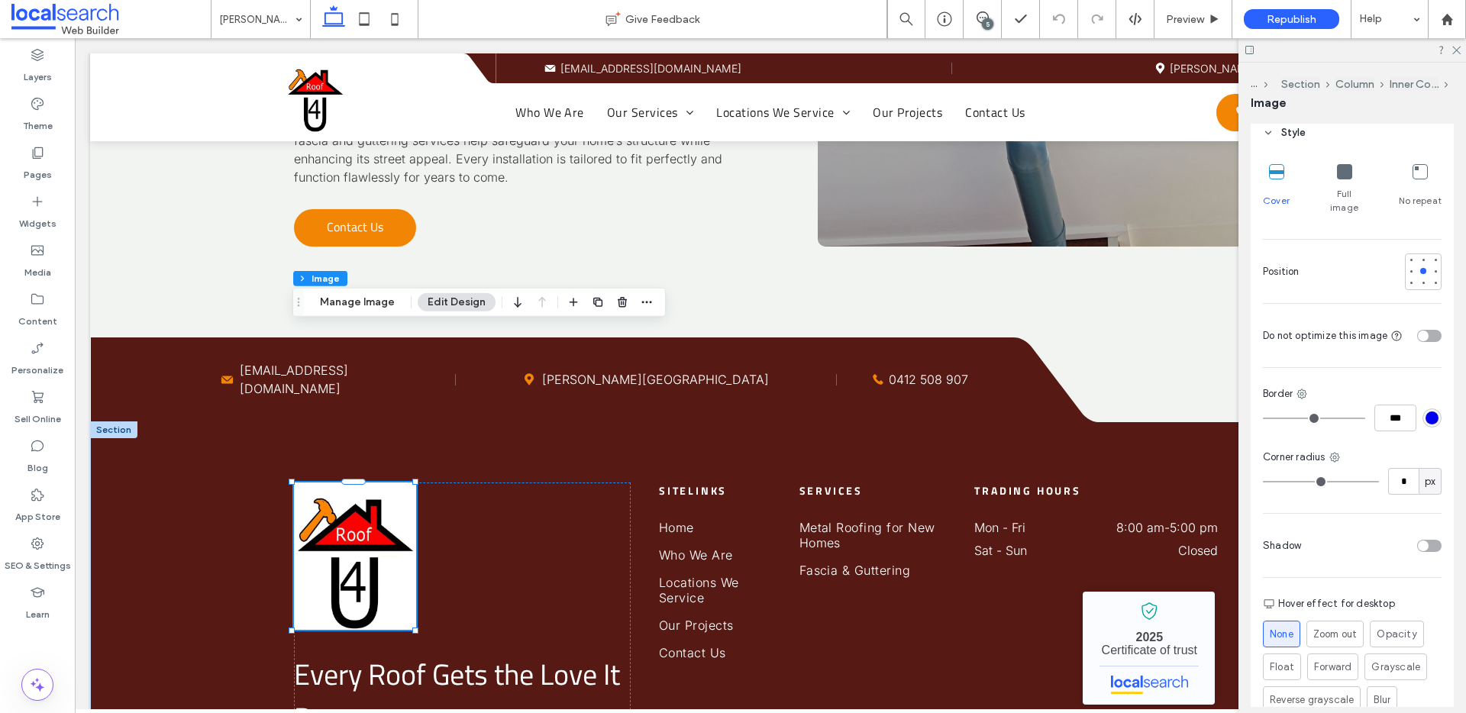
scroll to position [299, 0]
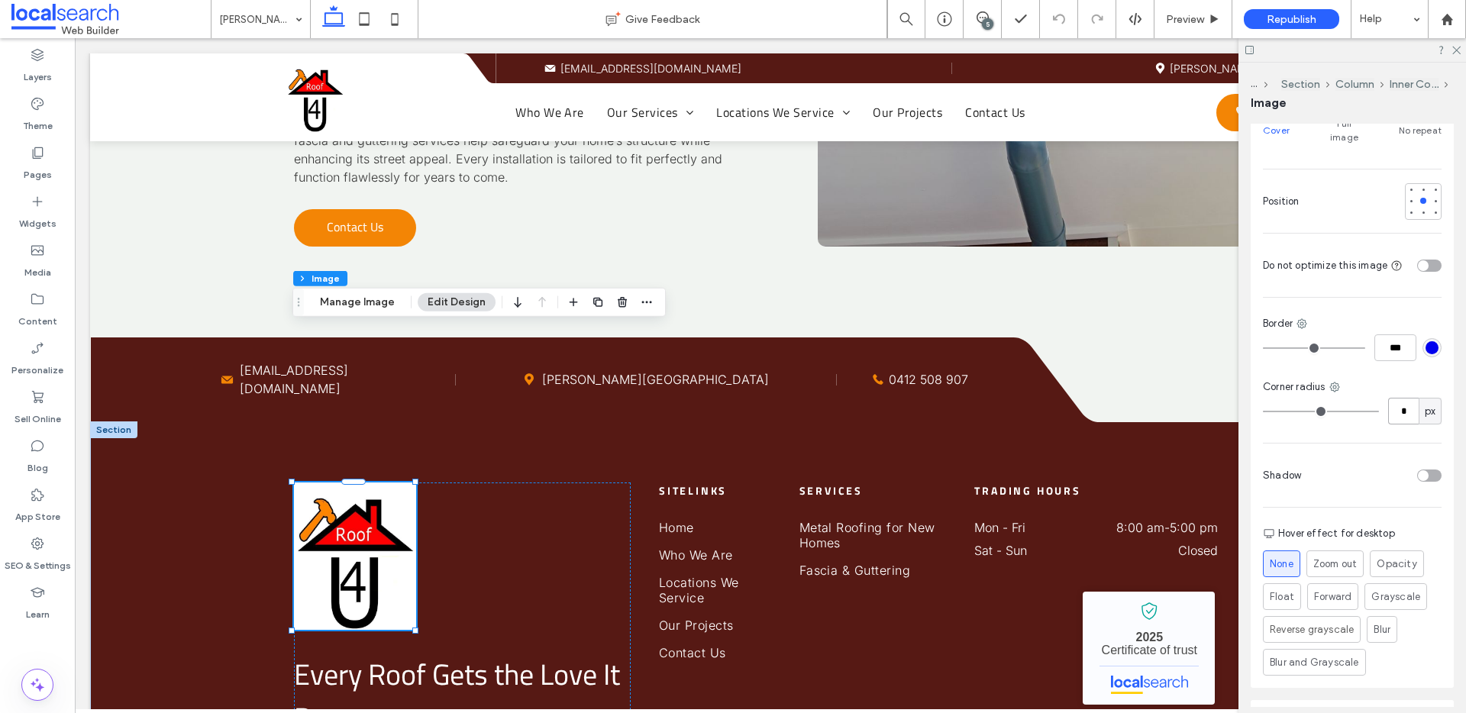
click at [1392, 402] on input "*" at bounding box center [1403, 411] width 31 height 27
type input "**"
click at [1456, 53] on icon at bounding box center [1456, 49] width 10 height 10
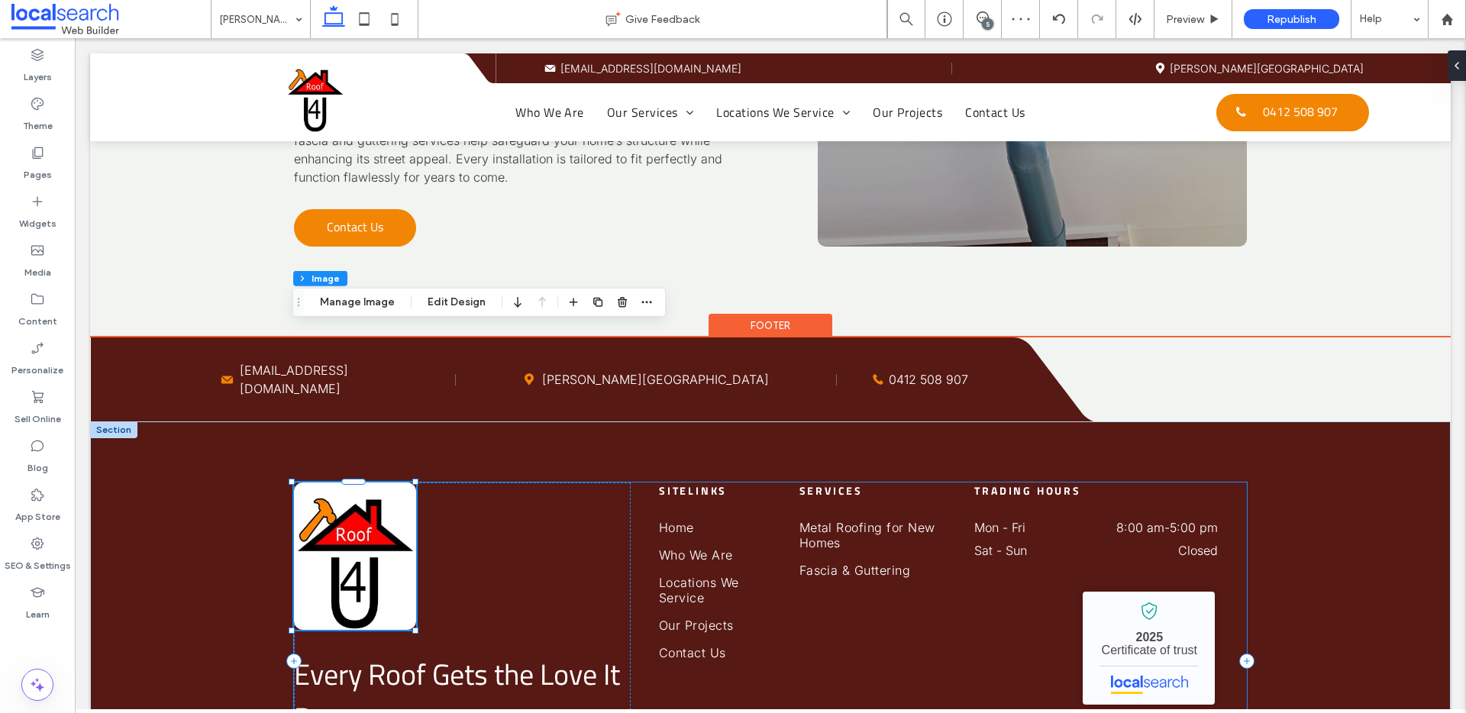
click at [683, 596] on div "Every Roof Gets the Love It Deserves Reach Us Today Sitelinks Home Who We Are L…" at bounding box center [770, 661] width 952 height 357
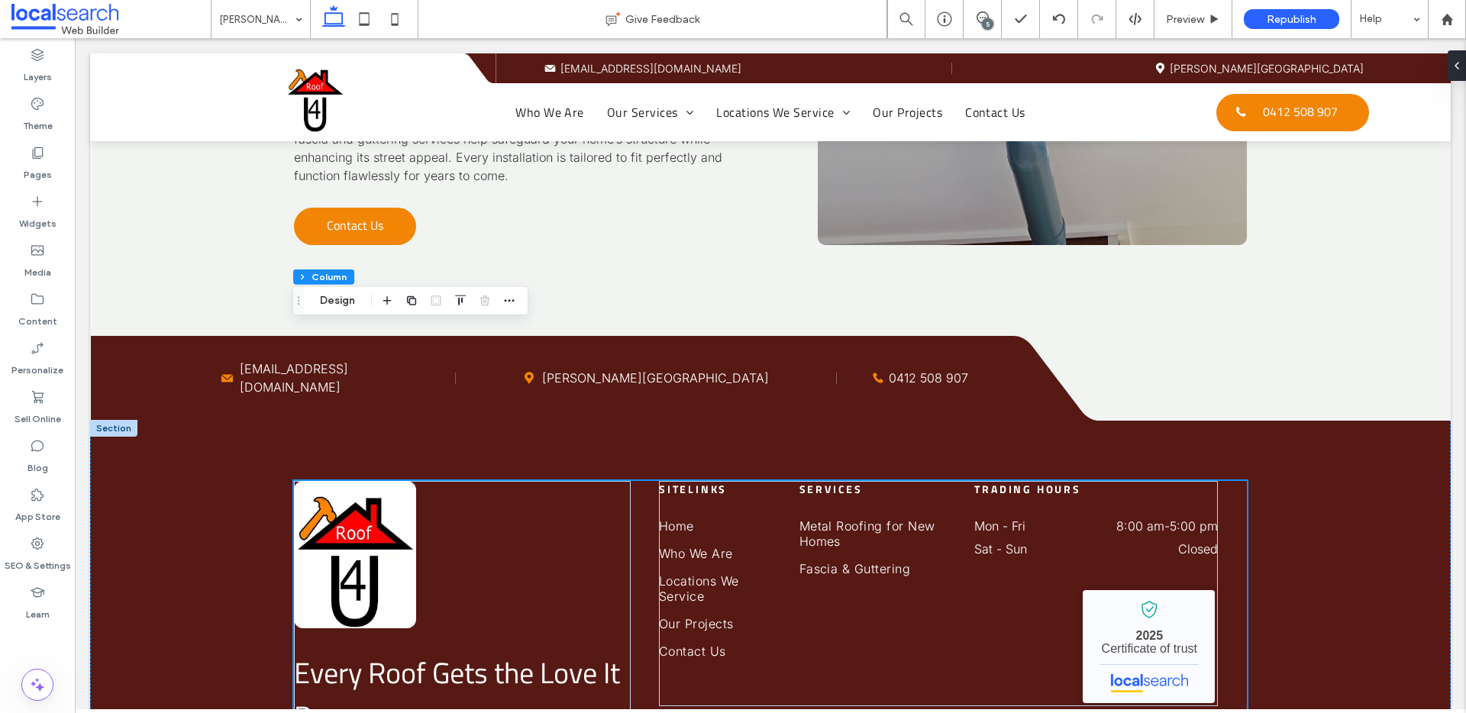
scroll to position [3690, 0]
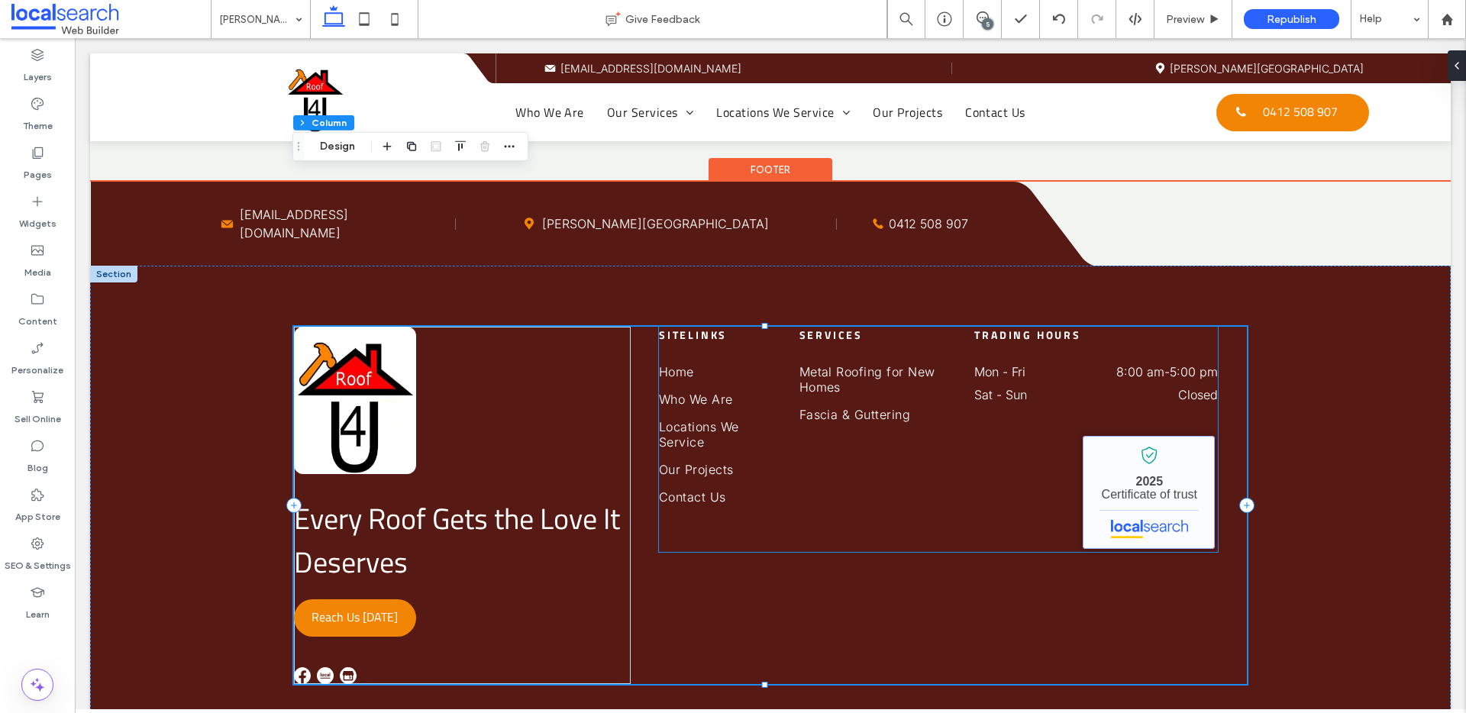
click at [1130, 436] on link "Roof 4 U - Localsearch verified business" at bounding box center [1149, 492] width 132 height 113
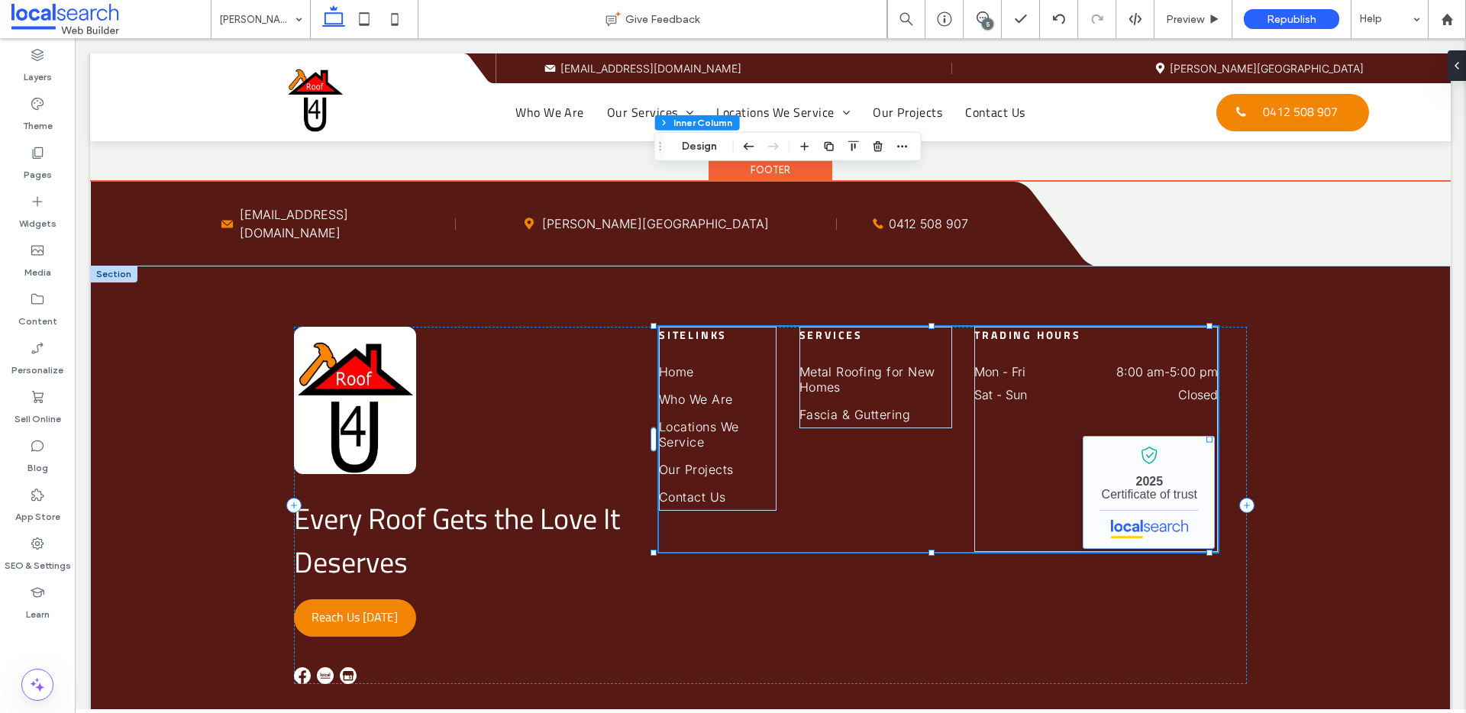
click at [1120, 436] on link "Roof 4 U - Localsearch verified business" at bounding box center [1149, 492] width 132 height 113
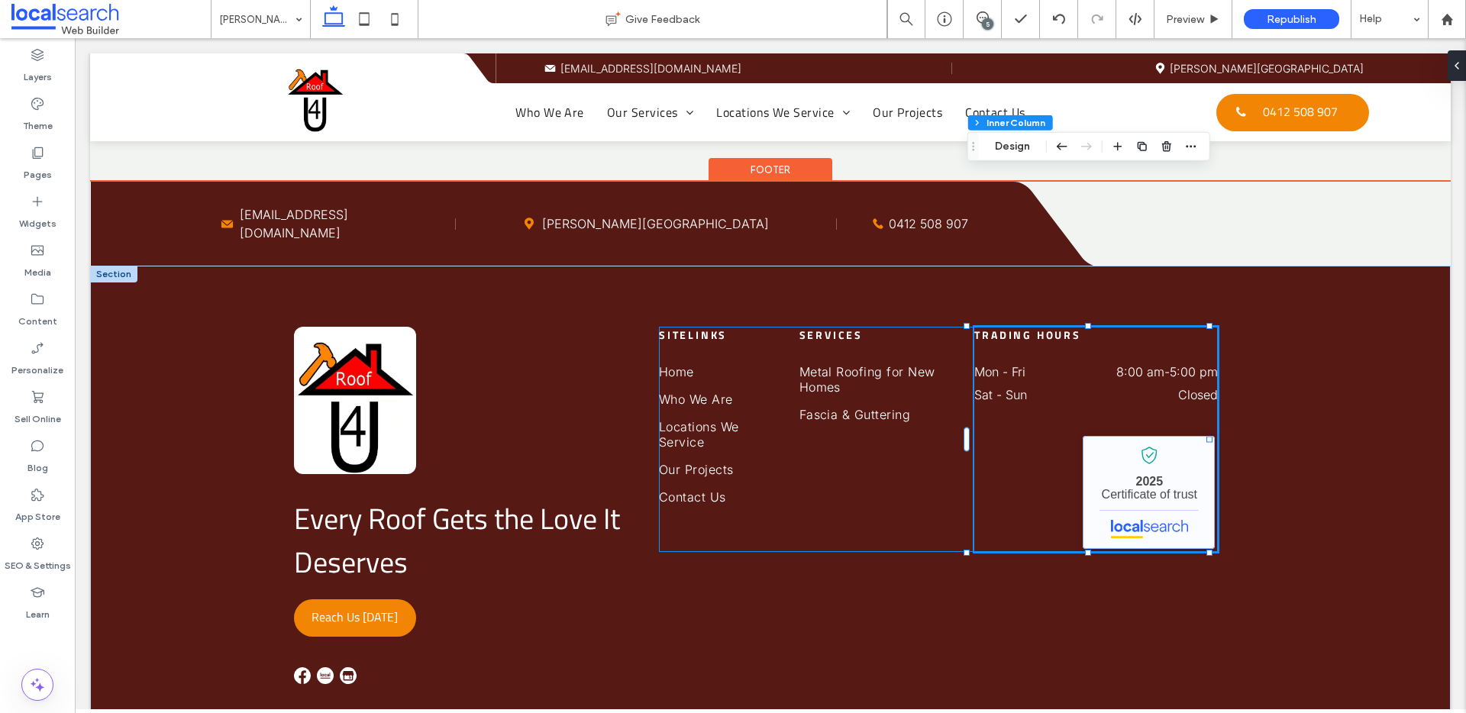
click at [1122, 436] on link "Roof 4 U - Localsearch verified business" at bounding box center [1149, 492] width 132 height 113
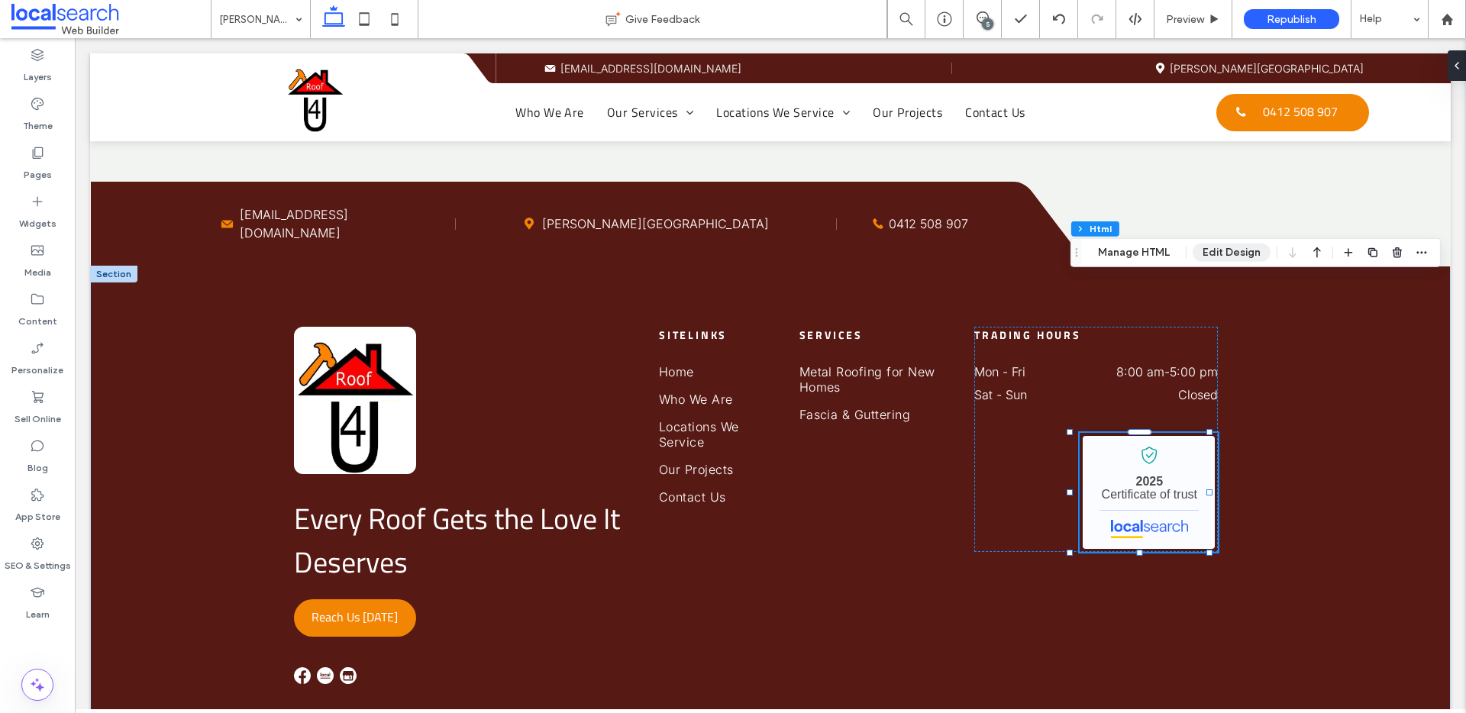
click at [1238, 255] on button "Edit Design" at bounding box center [1232, 253] width 78 height 18
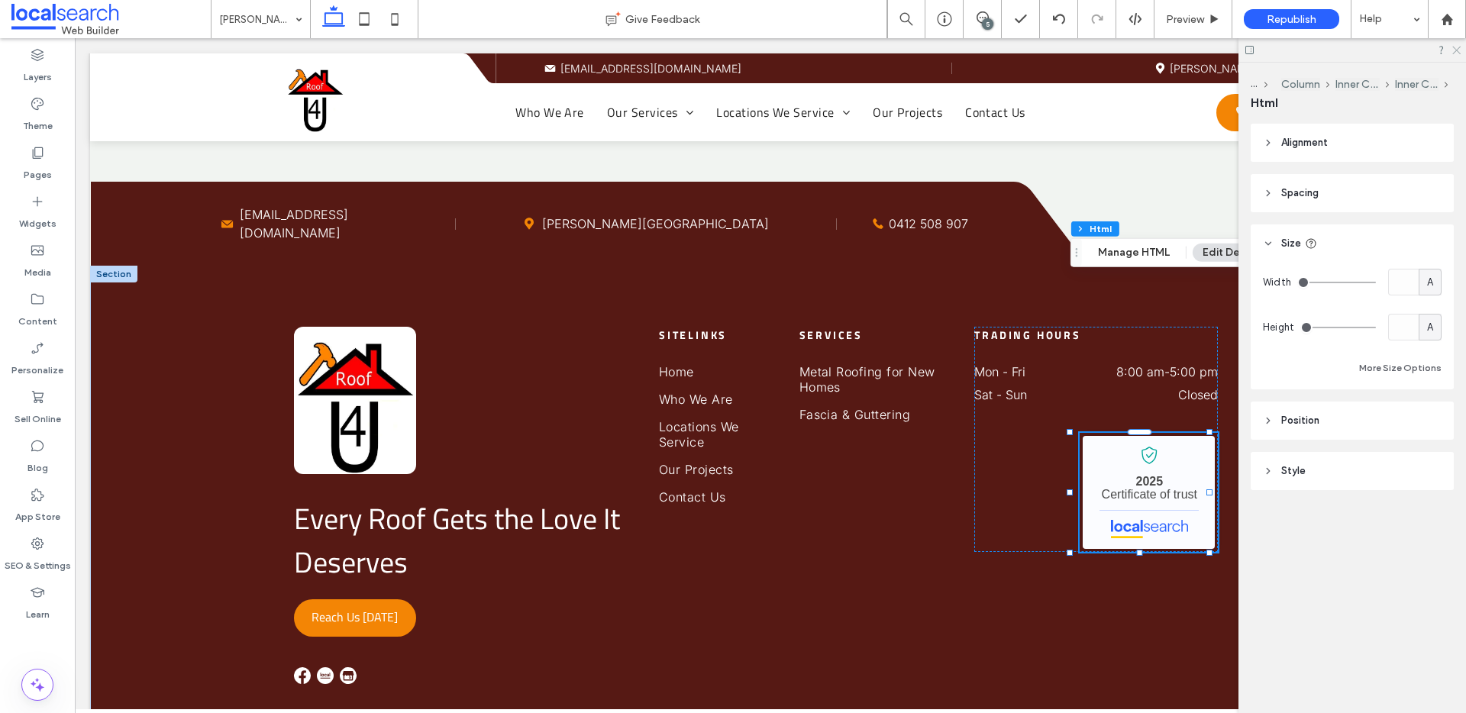
click at [1456, 53] on icon at bounding box center [1456, 49] width 10 height 10
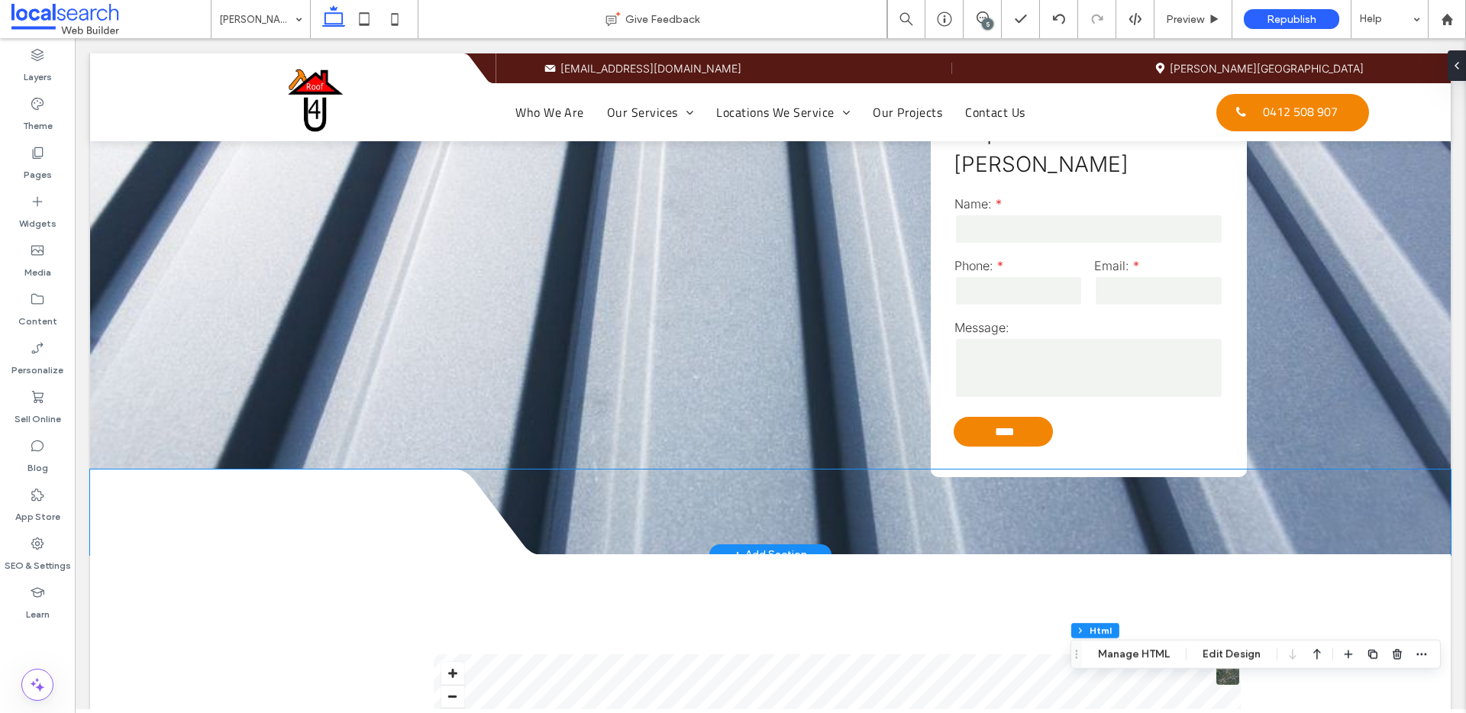
scroll to position [1694, 0]
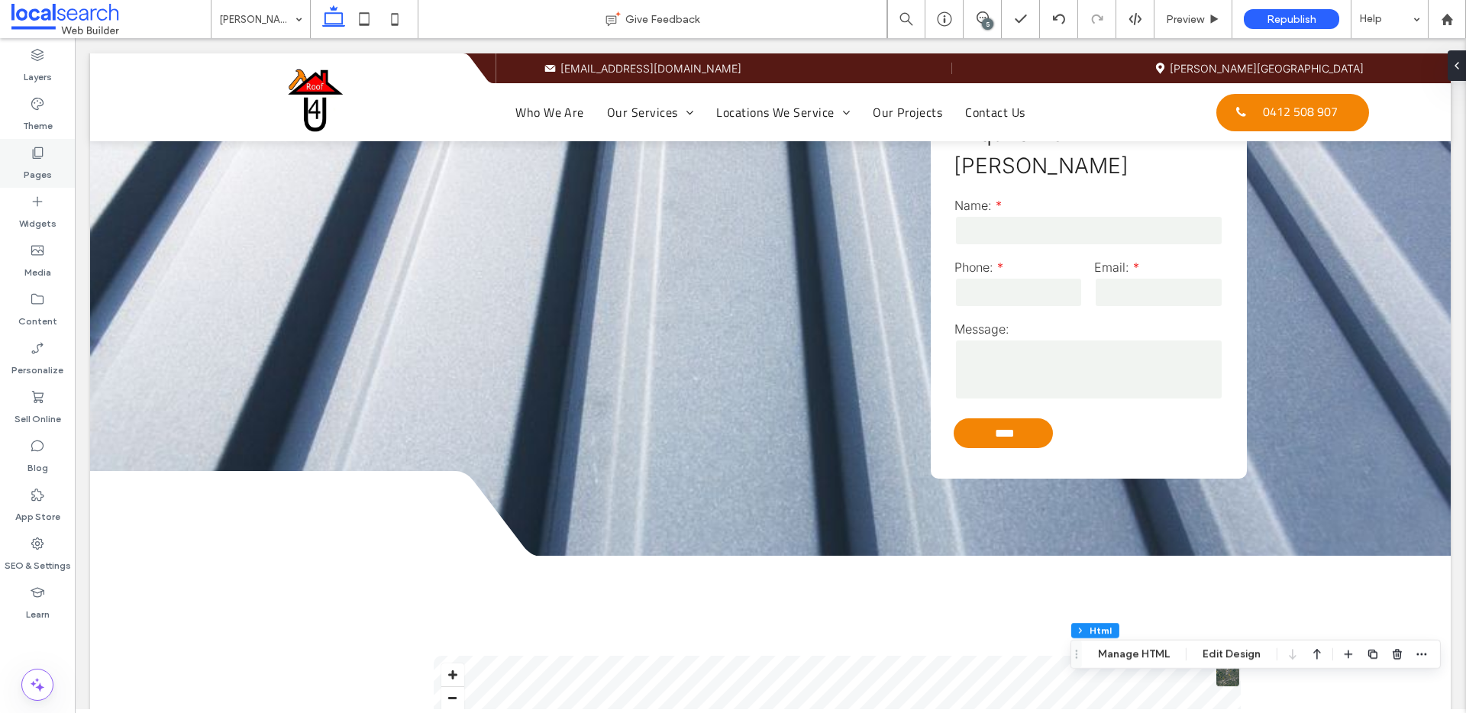
click at [45, 161] on label "Pages" at bounding box center [38, 170] width 28 height 21
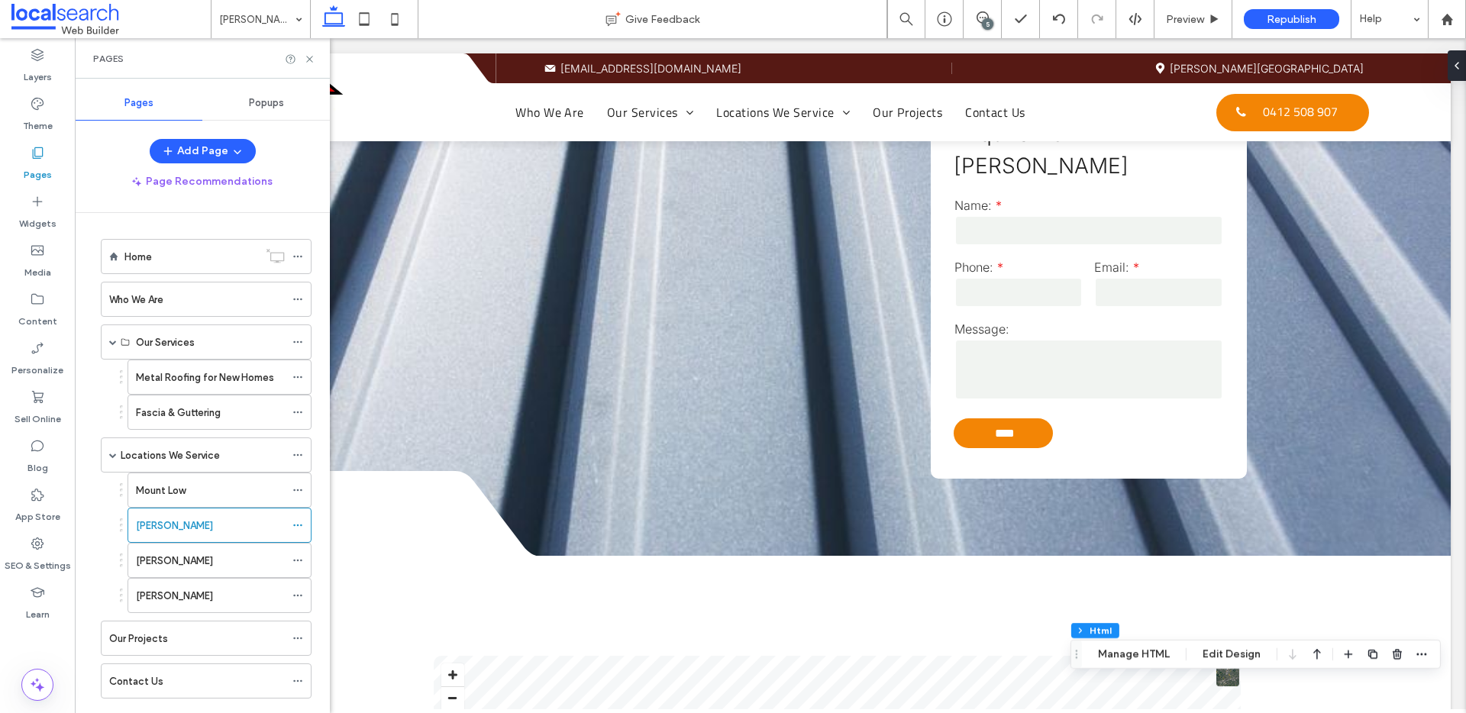
click at [174, 465] on div "Locations We Service" at bounding box center [203, 455] width 164 height 34
click at [309, 59] on use at bounding box center [309, 59] width 6 height 6
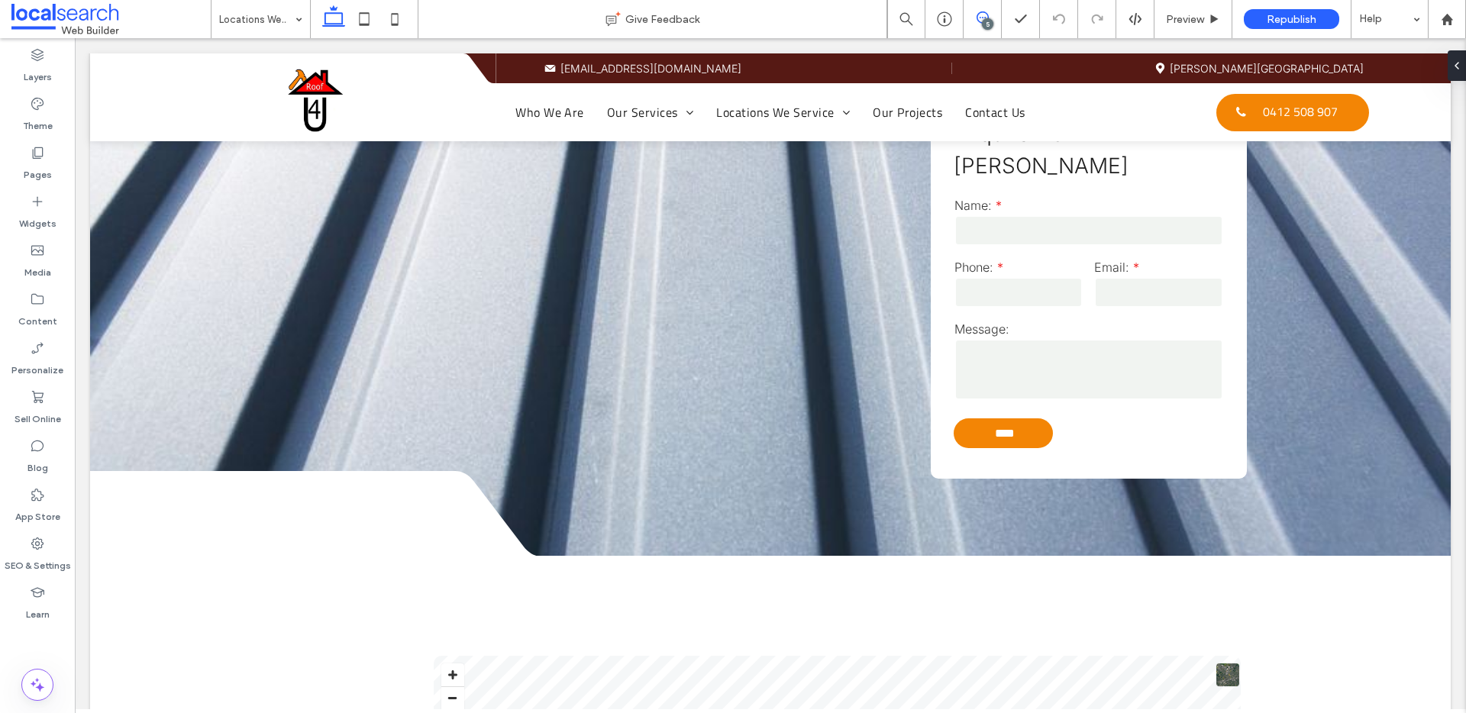
click at [978, 18] on icon at bounding box center [983, 17] width 12 height 12
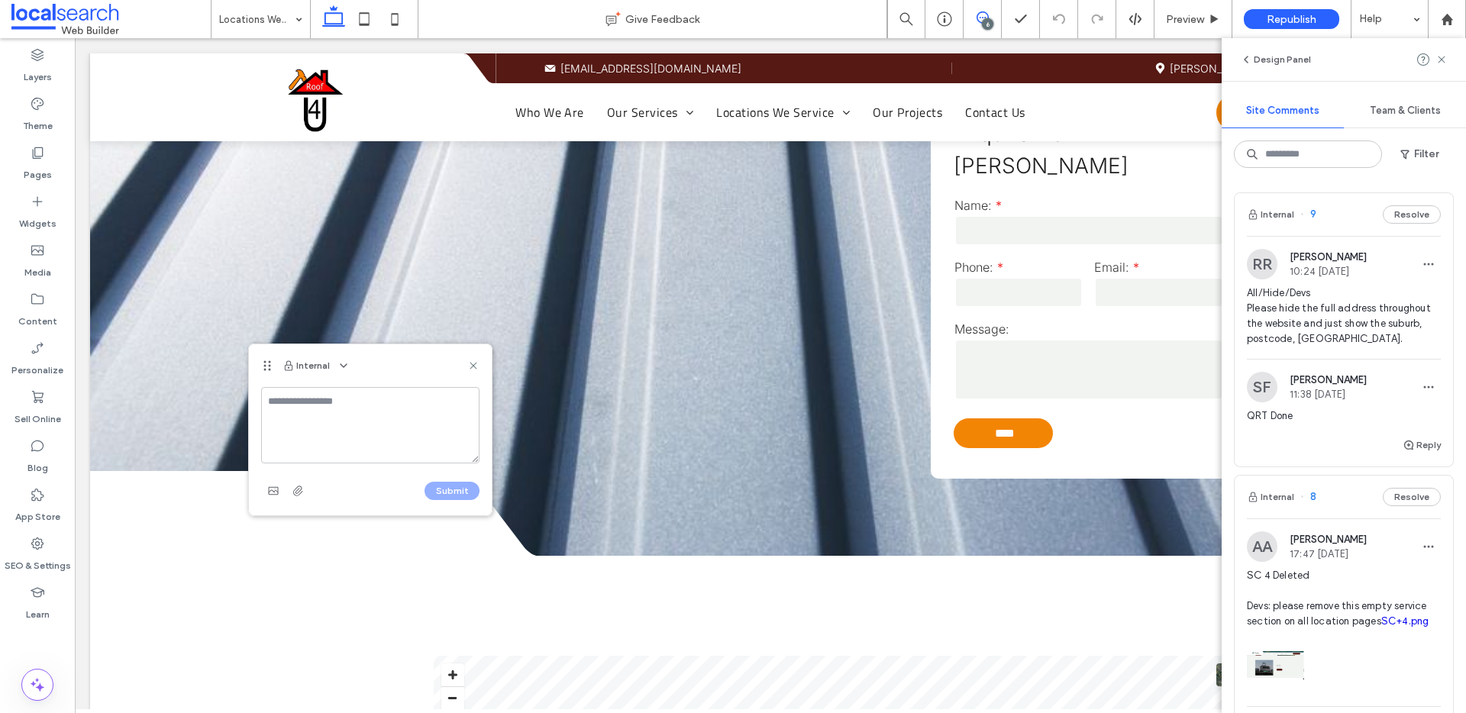
click at [310, 421] on textarea at bounding box center [370, 425] width 218 height 76
type textarea "**********"
click at [449, 485] on button "Submit" at bounding box center [452, 491] width 55 height 18
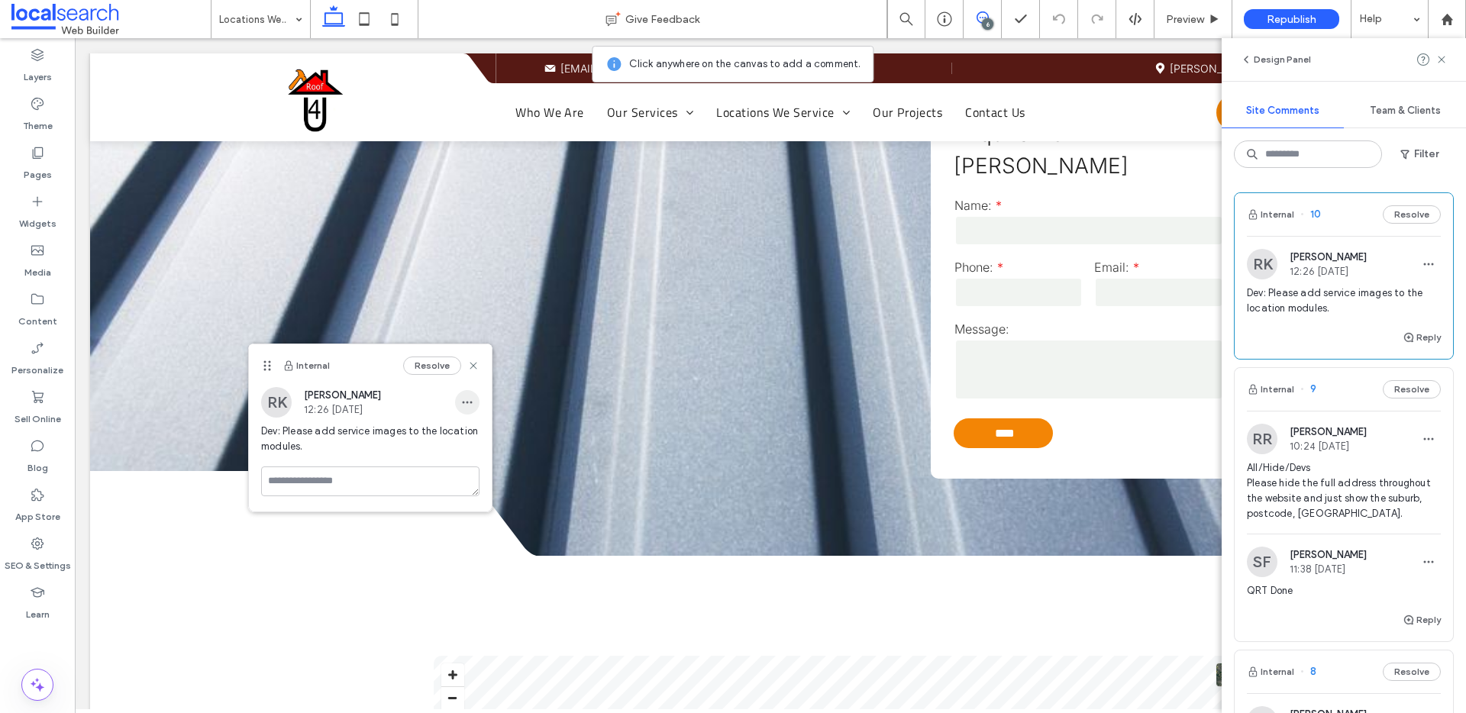
click at [462, 406] on icon "button" at bounding box center [467, 402] width 12 height 12
click at [483, 443] on span "Edit" at bounding box center [478, 442] width 20 height 15
click at [366, 467] on textarea "**********" at bounding box center [370, 478] width 218 height 76
type textarea "**********"
click at [445, 542] on button "Submit" at bounding box center [452, 544] width 55 height 18
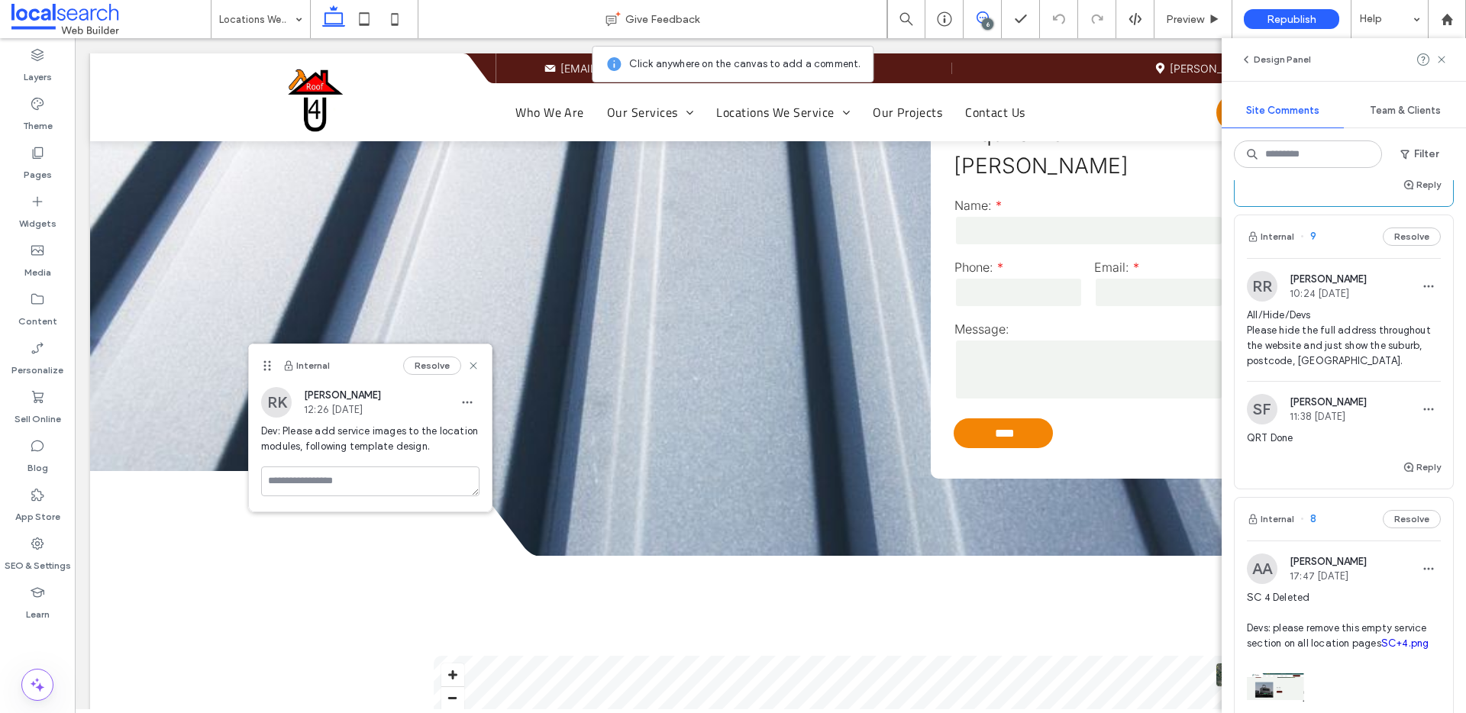
scroll to position [170, 0]
click at [1411, 468] on button "Reply" at bounding box center [1422, 466] width 38 height 18
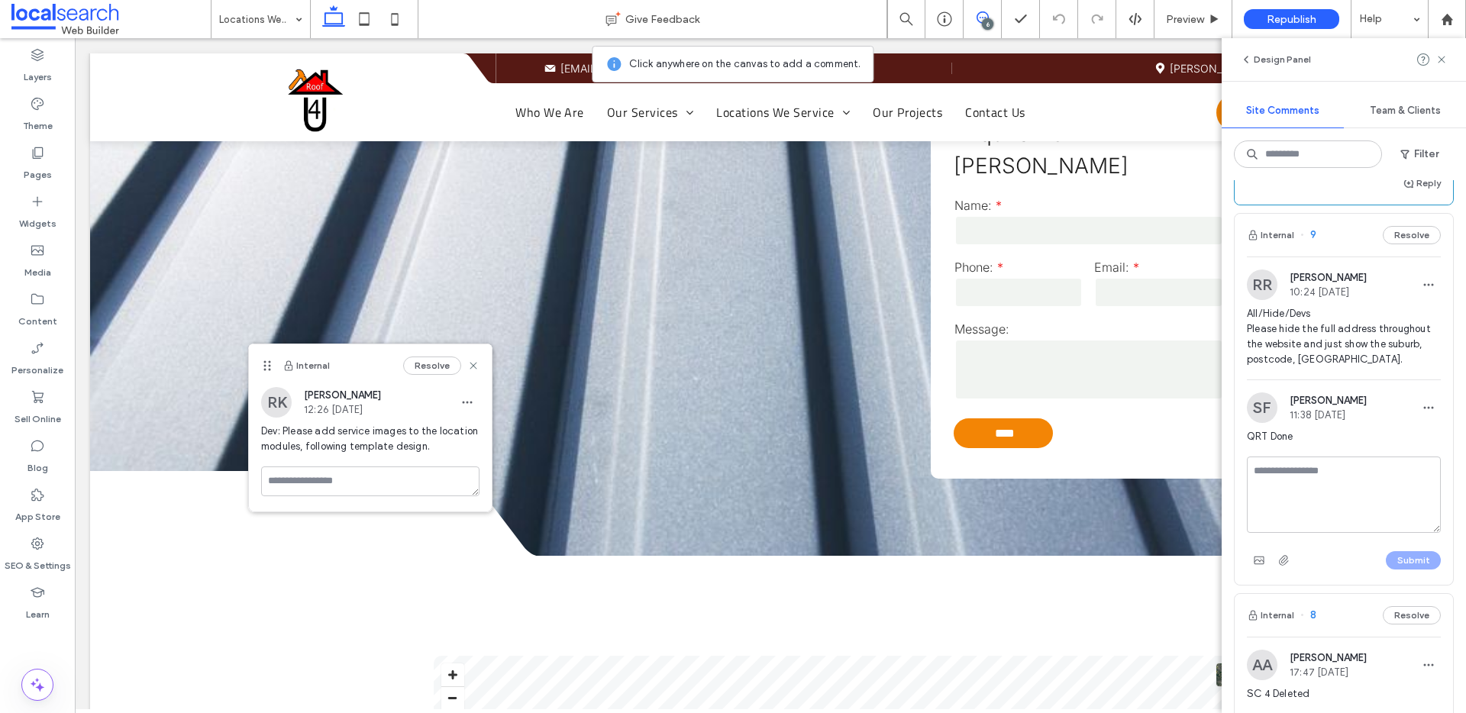
click at [1340, 488] on textarea at bounding box center [1344, 495] width 194 height 76
type textarea "**********"
click at [1398, 559] on button "Submit" at bounding box center [1413, 560] width 55 height 18
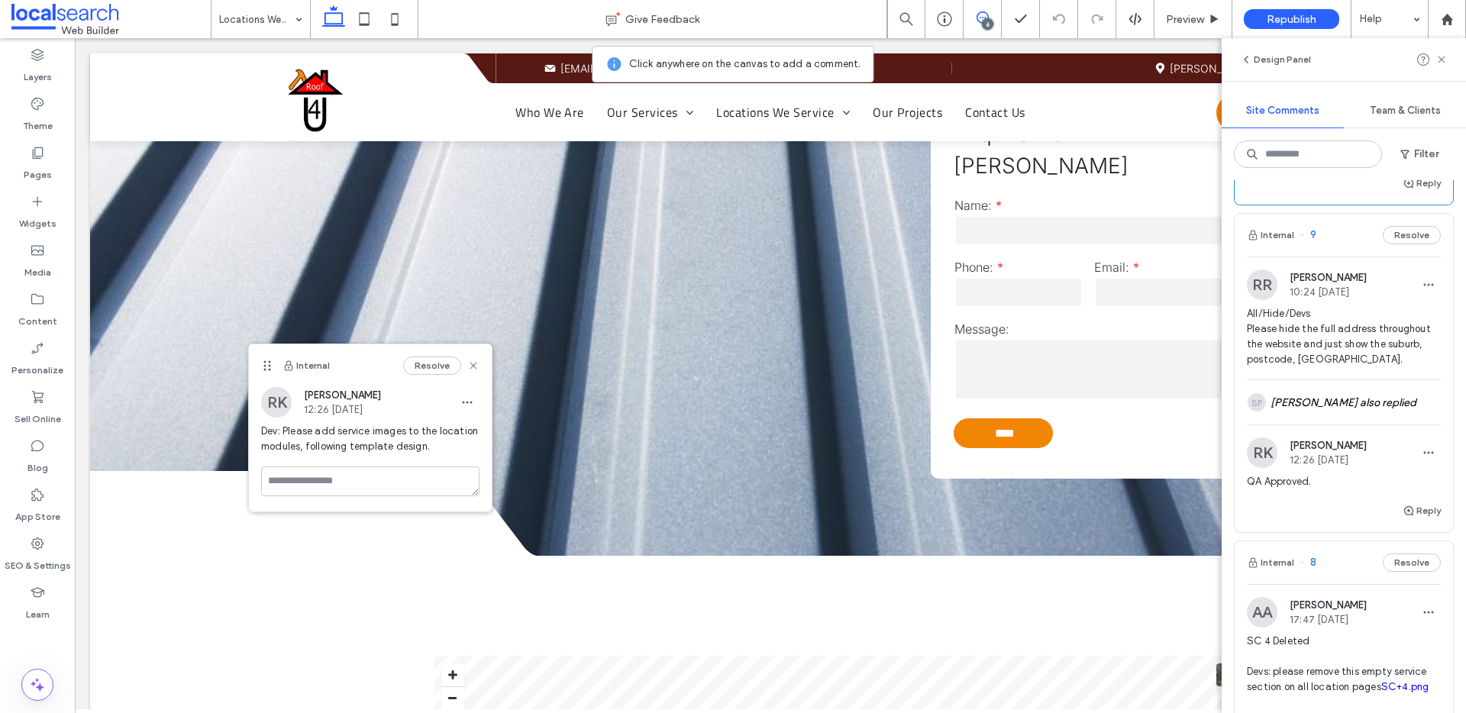
scroll to position [0, 0]
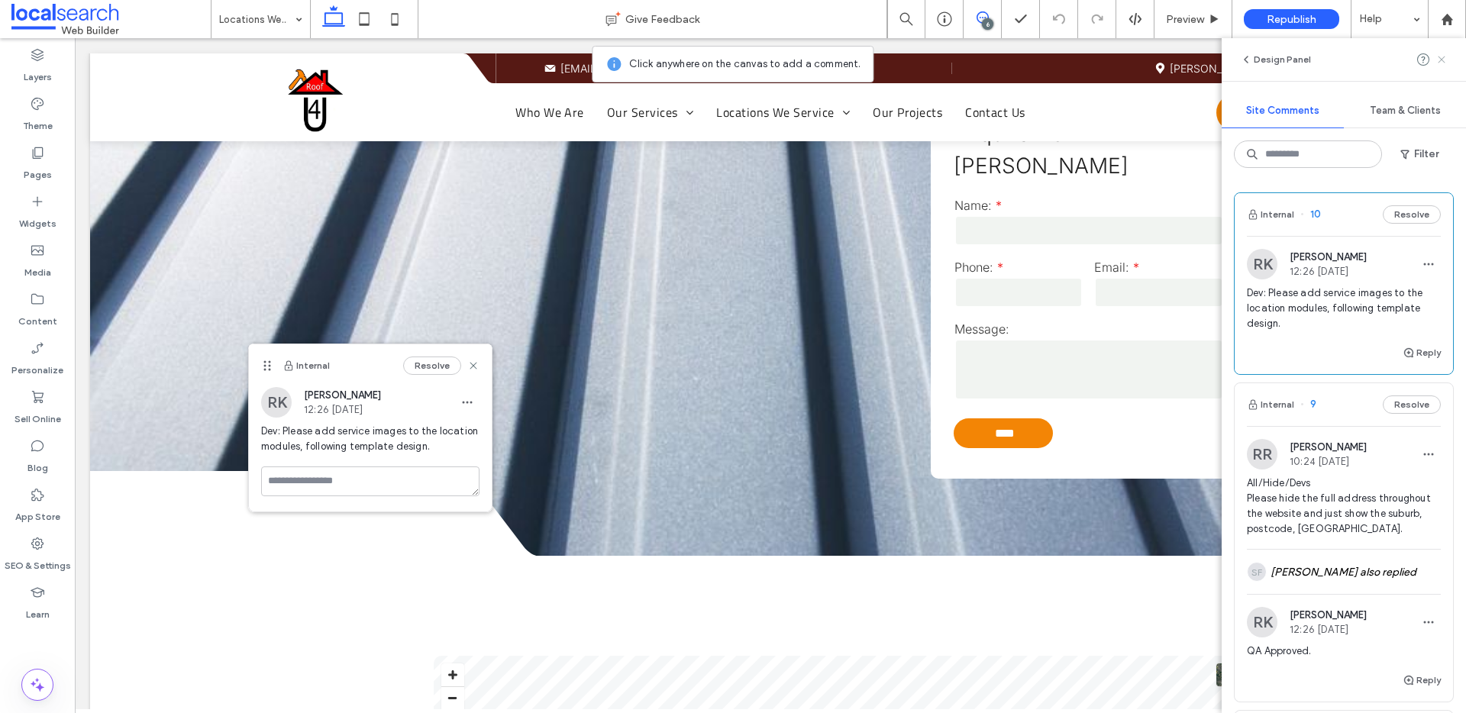
click at [1440, 56] on icon at bounding box center [1442, 59] width 12 height 12
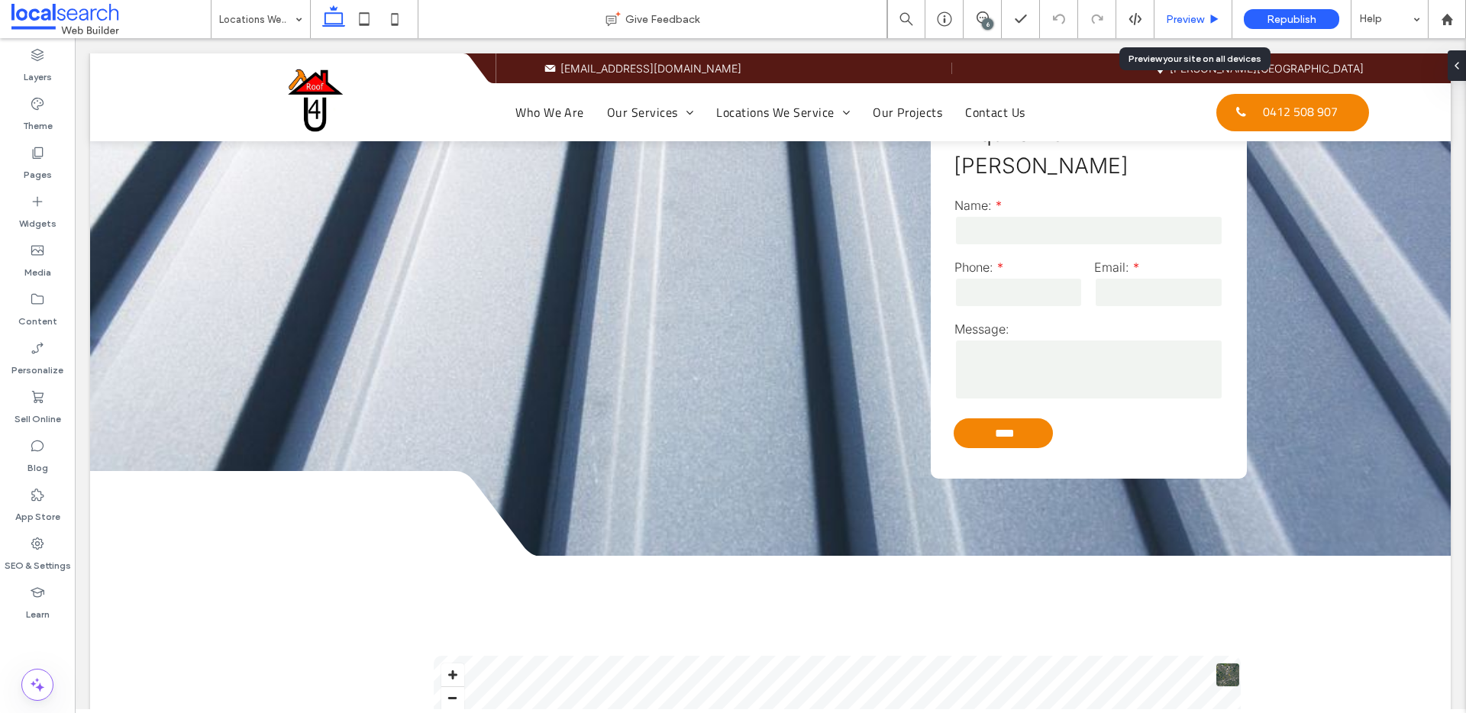
click at [1194, 18] on span "Preview" at bounding box center [1185, 19] width 38 height 13
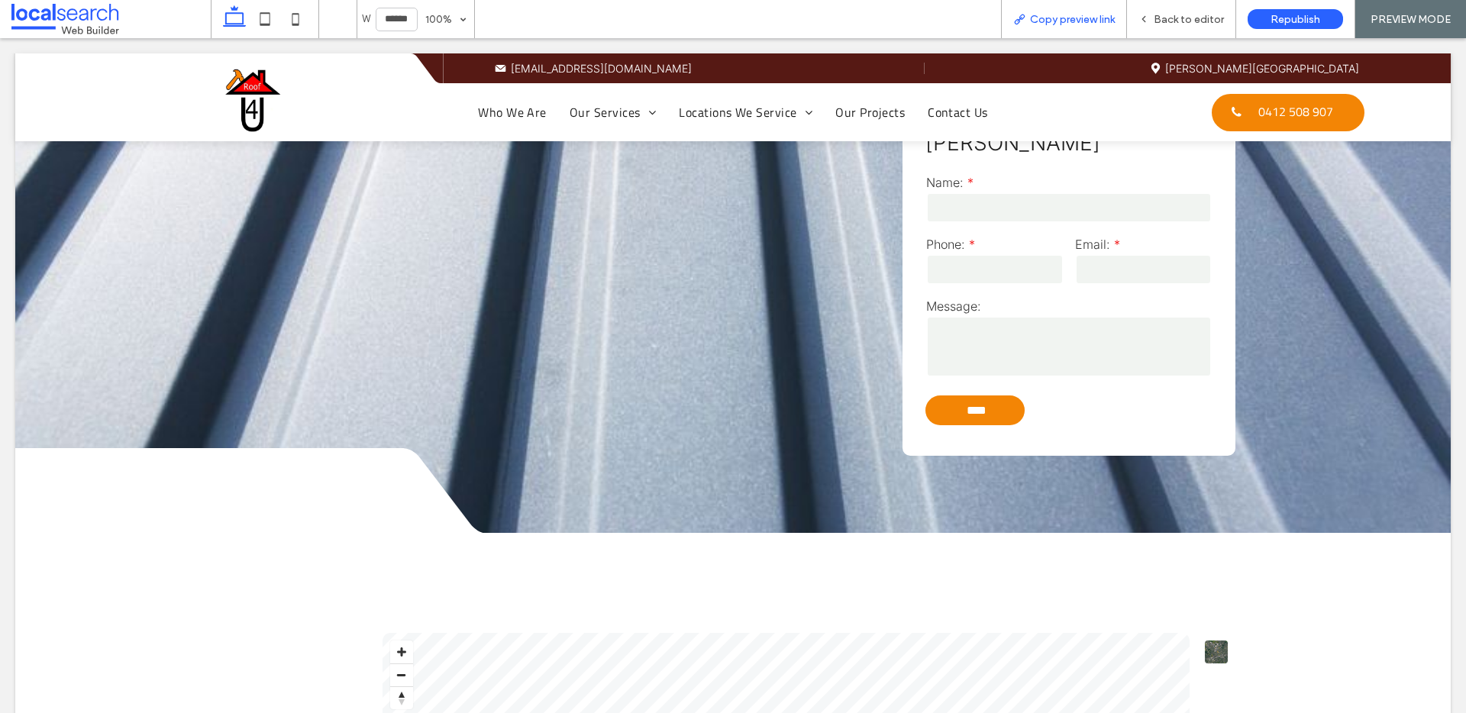
click at [1107, 20] on span "Copy preview link" at bounding box center [1072, 19] width 85 height 13
click at [1175, 17] on span "Back to editor" at bounding box center [1189, 19] width 70 height 13
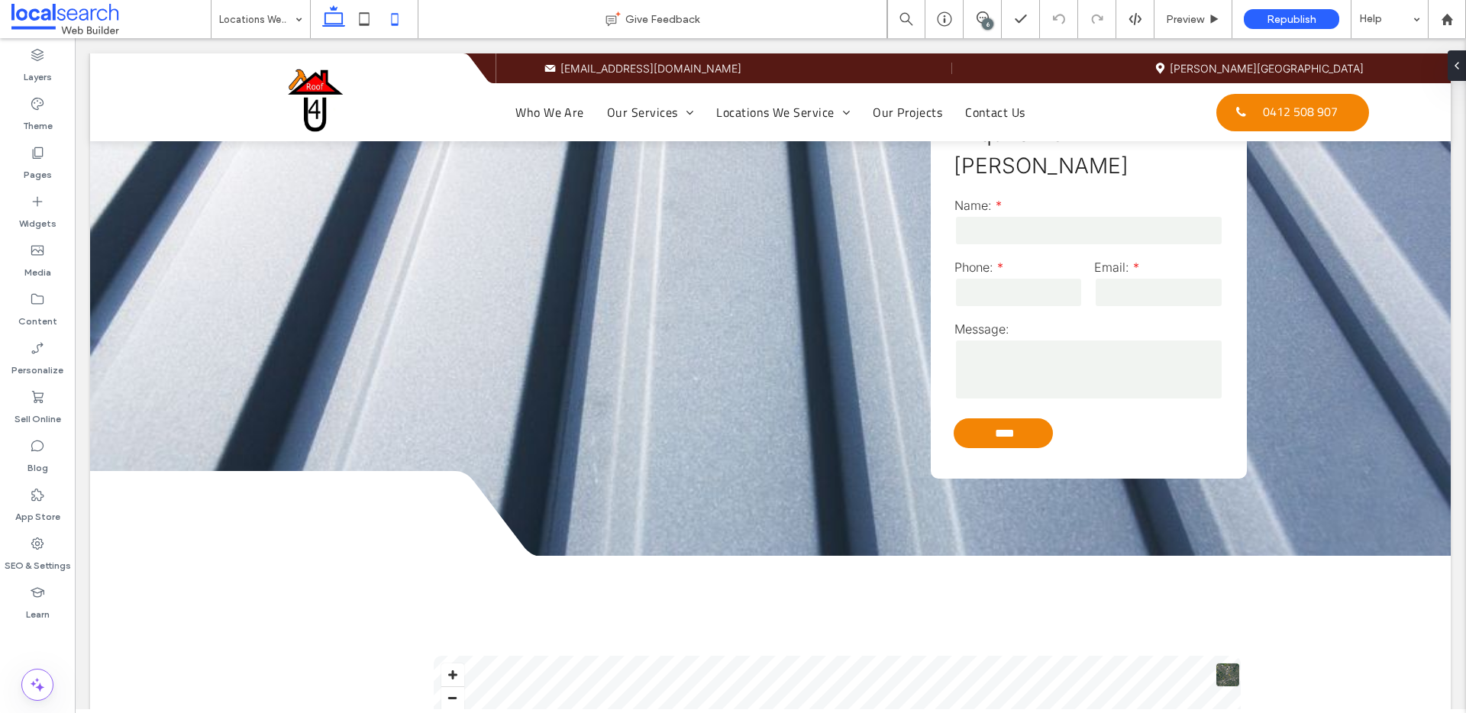
click at [398, 18] on use at bounding box center [395, 19] width 7 height 12
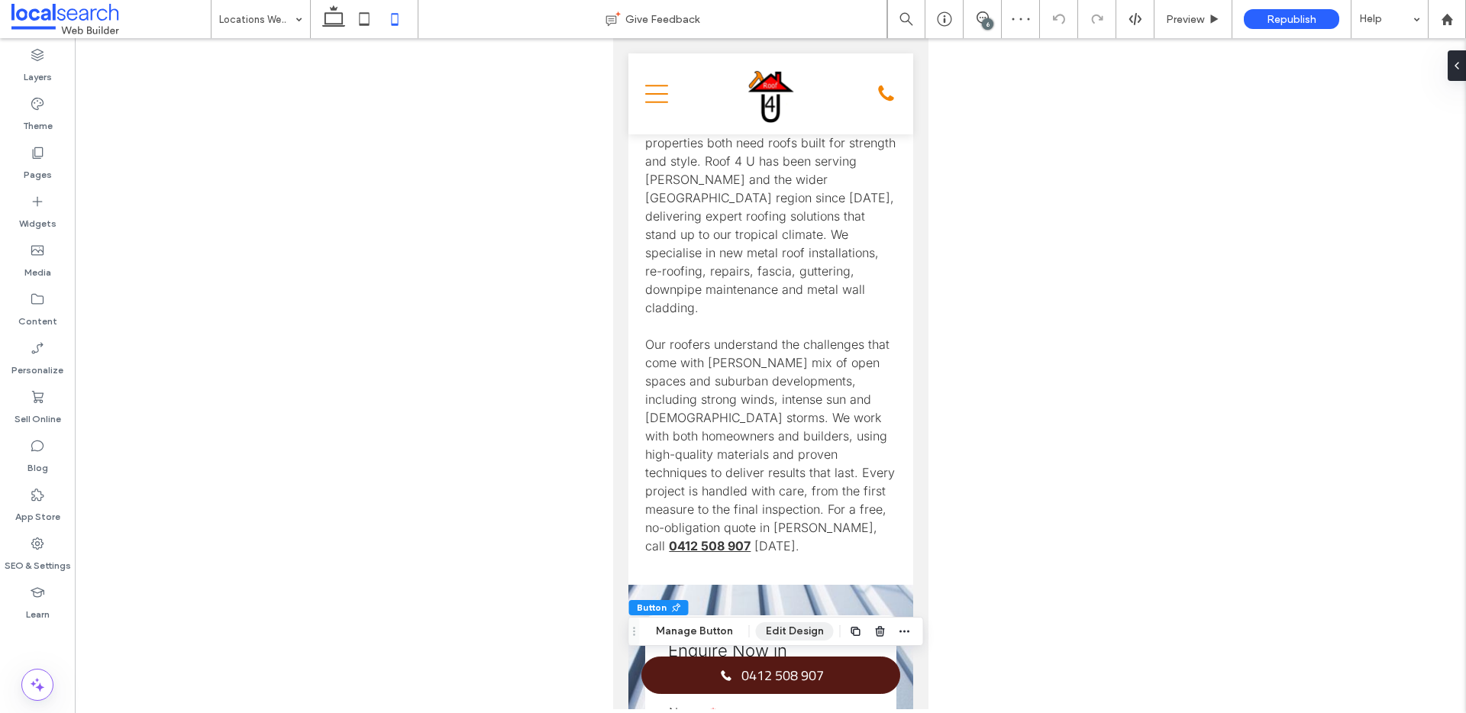
click at [785, 628] on button "Edit Design" at bounding box center [795, 631] width 78 height 18
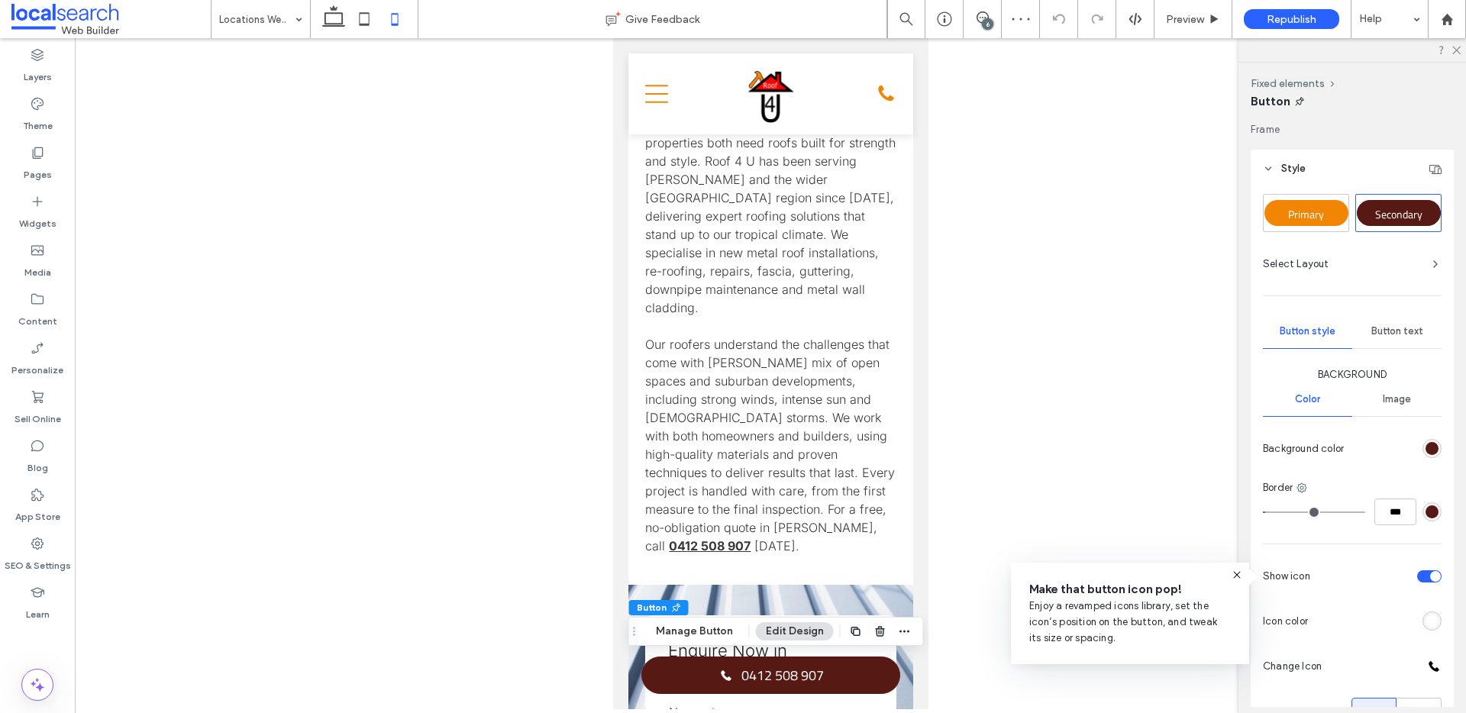
click at [1323, 211] on span "Primary" at bounding box center [1306, 214] width 36 height 16
click at [1415, 564] on div at bounding box center [1379, 557] width 125 height 27
click at [1422, 558] on div "toggle" at bounding box center [1429, 557] width 24 height 12
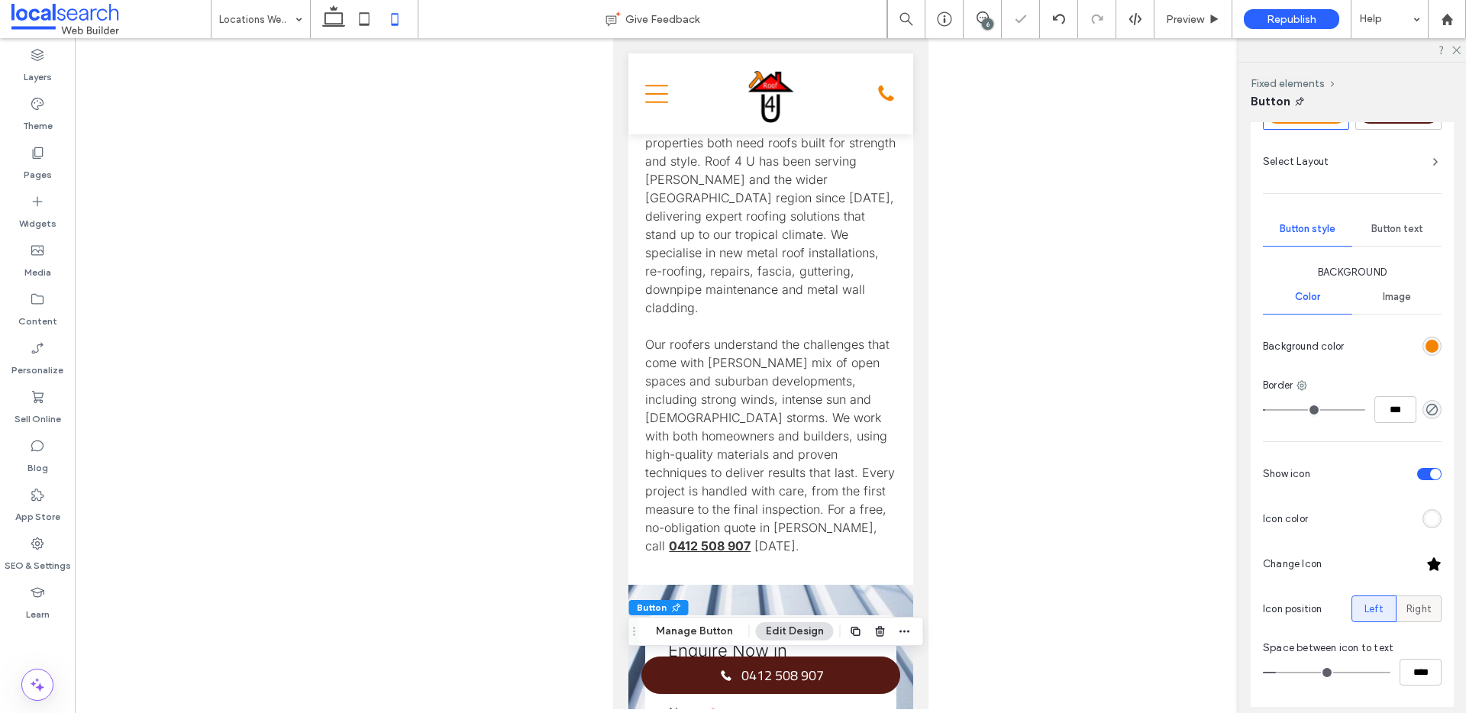
scroll to position [108, 0]
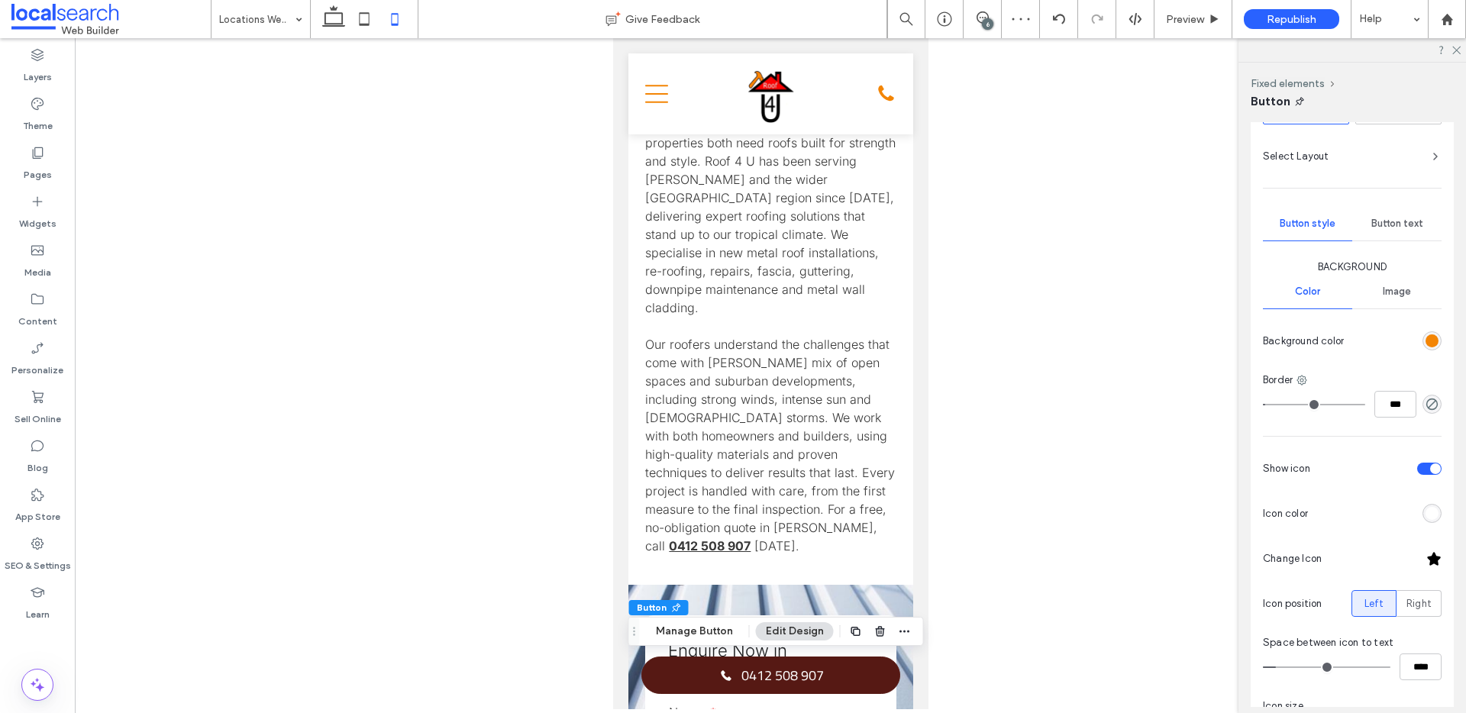
click at [1427, 559] on div at bounding box center [1434, 558] width 15 height 15
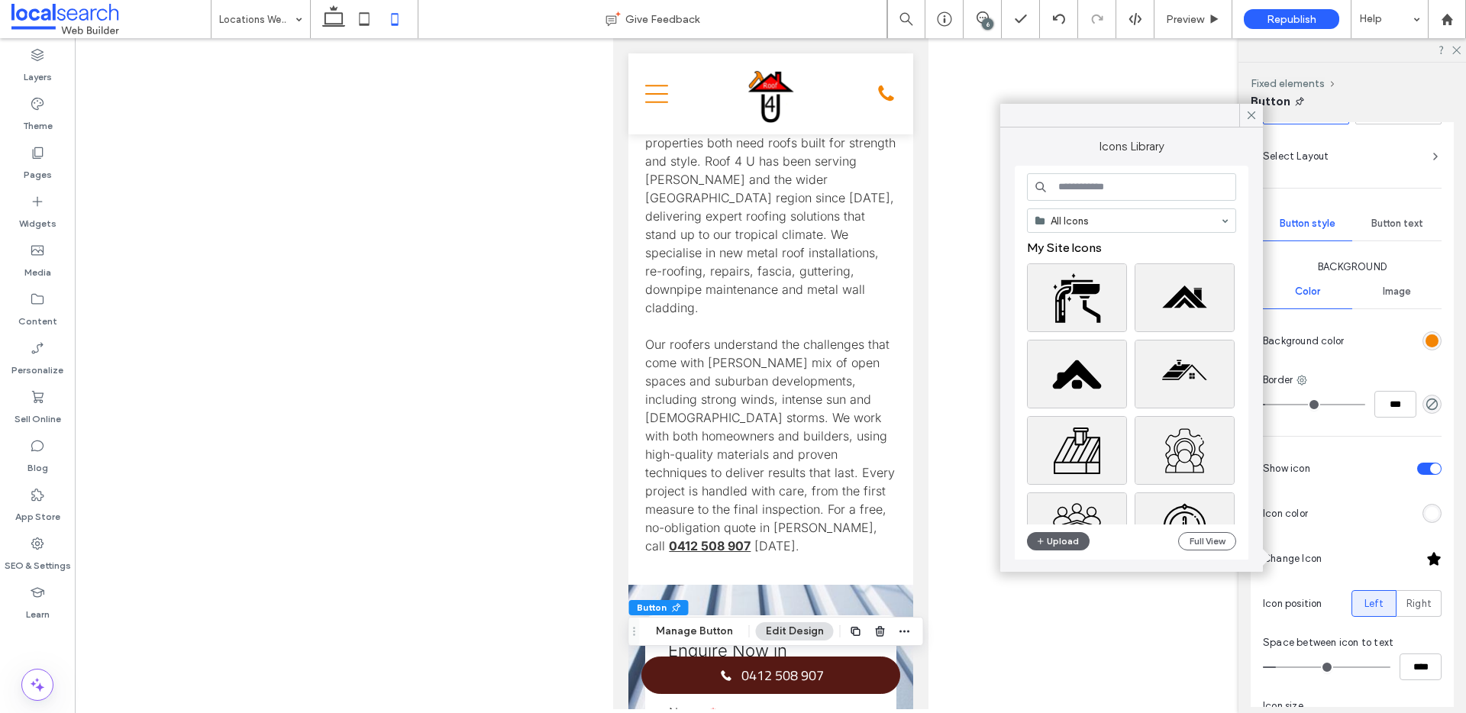
click at [1148, 186] on input at bounding box center [1131, 186] width 209 height 27
type input "*****"
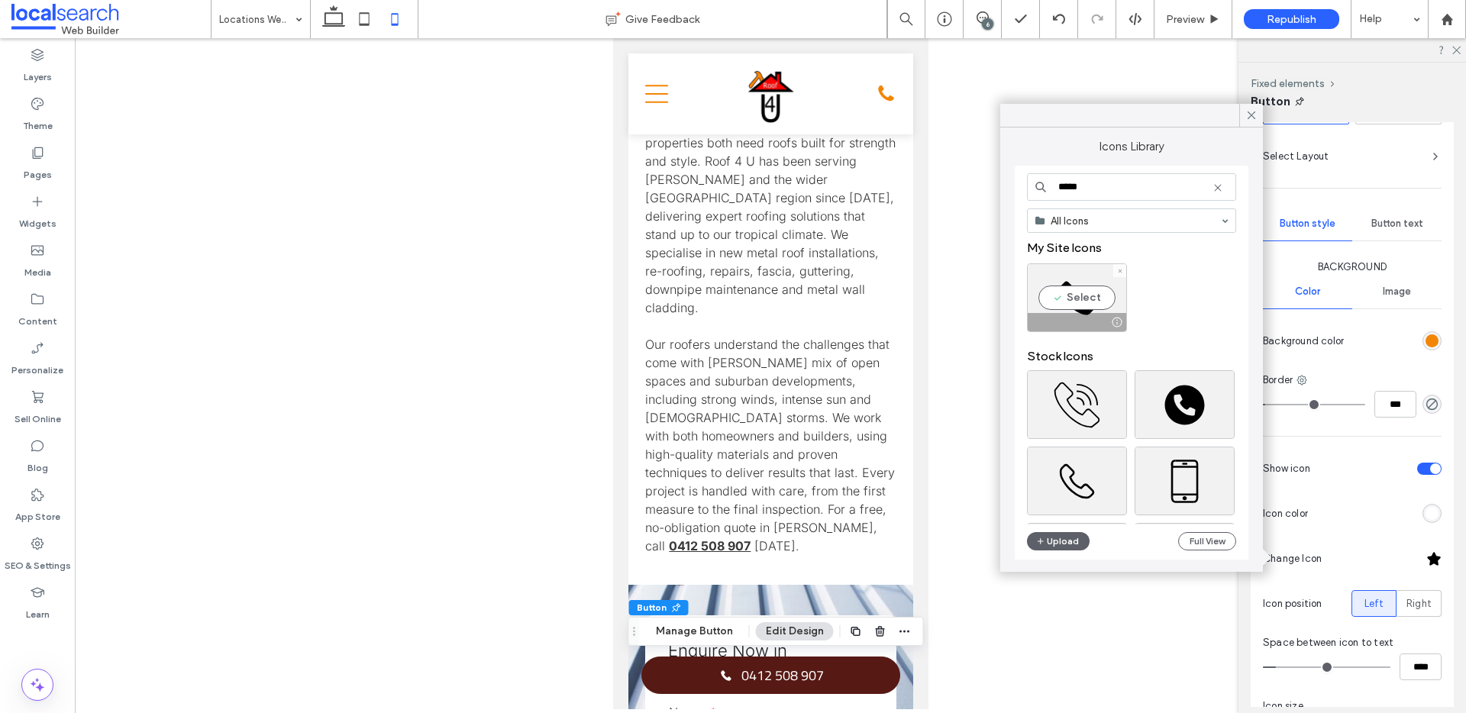
click at [1082, 298] on div "Select" at bounding box center [1077, 297] width 100 height 69
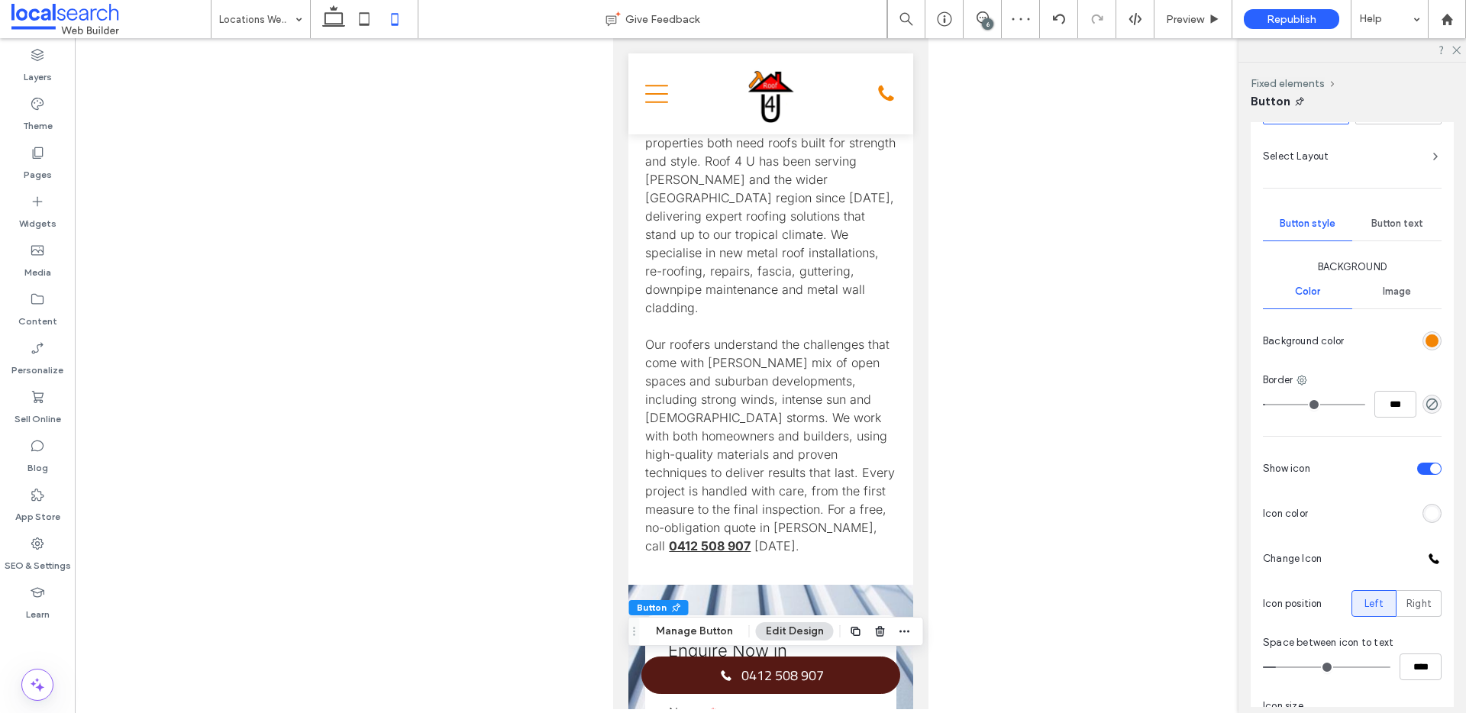
click at [1398, 293] on span "Image" at bounding box center [1397, 292] width 28 height 12
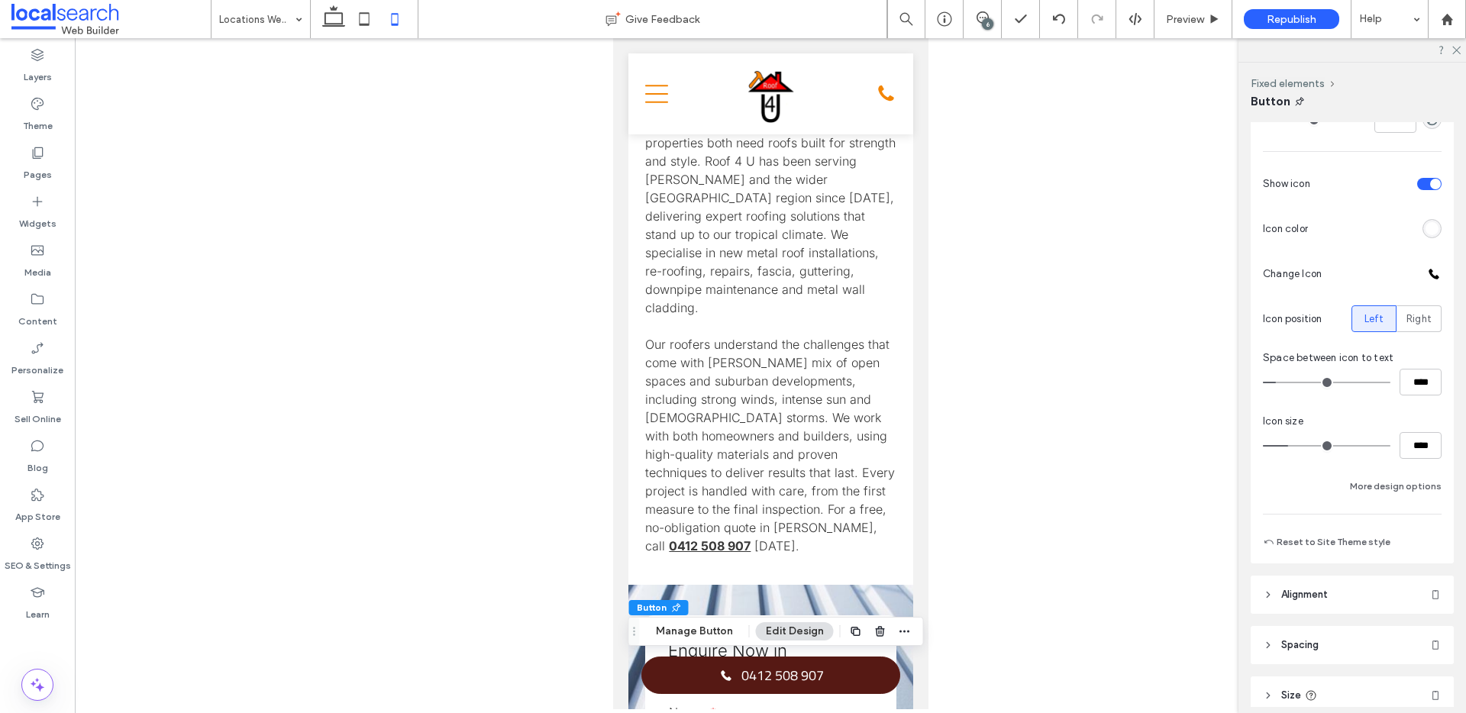
scroll to position [374, 0]
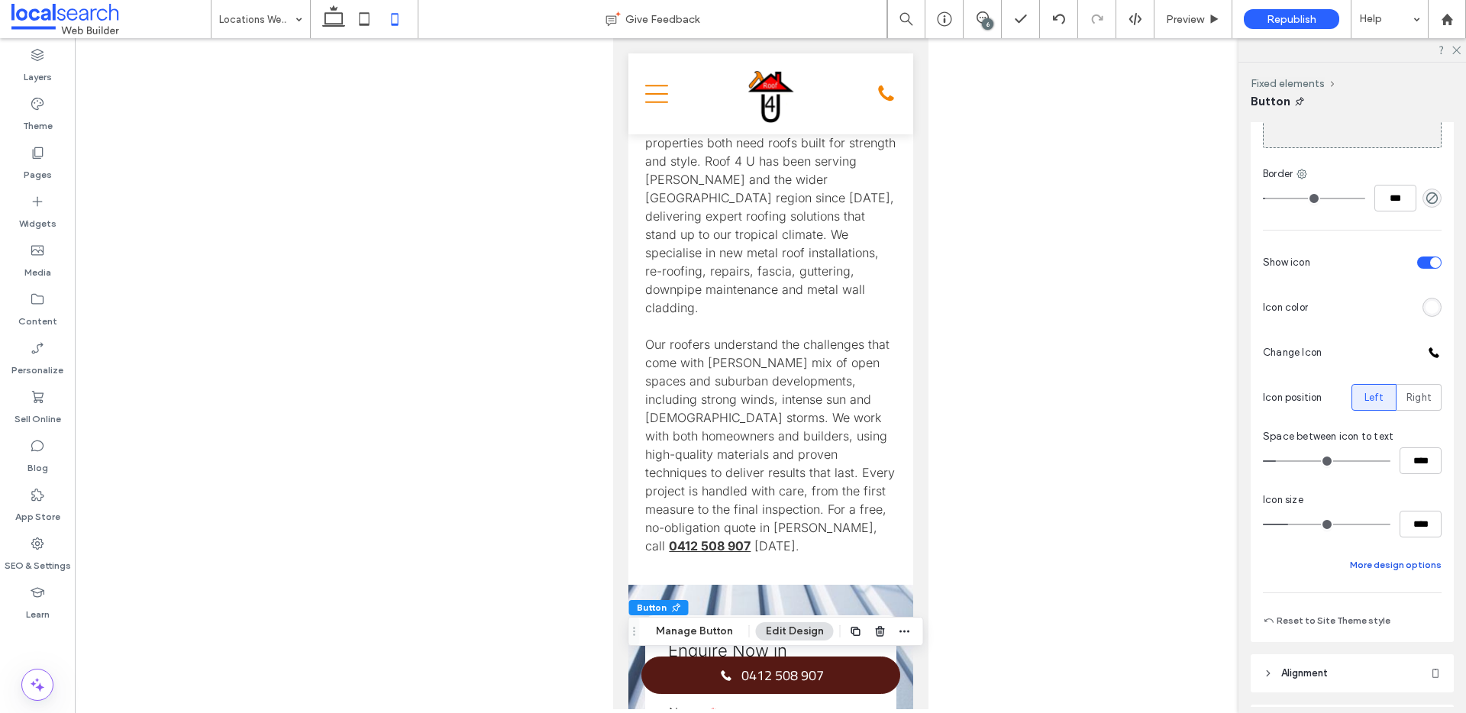
click at [1395, 568] on button "More design options" at bounding box center [1396, 565] width 92 height 18
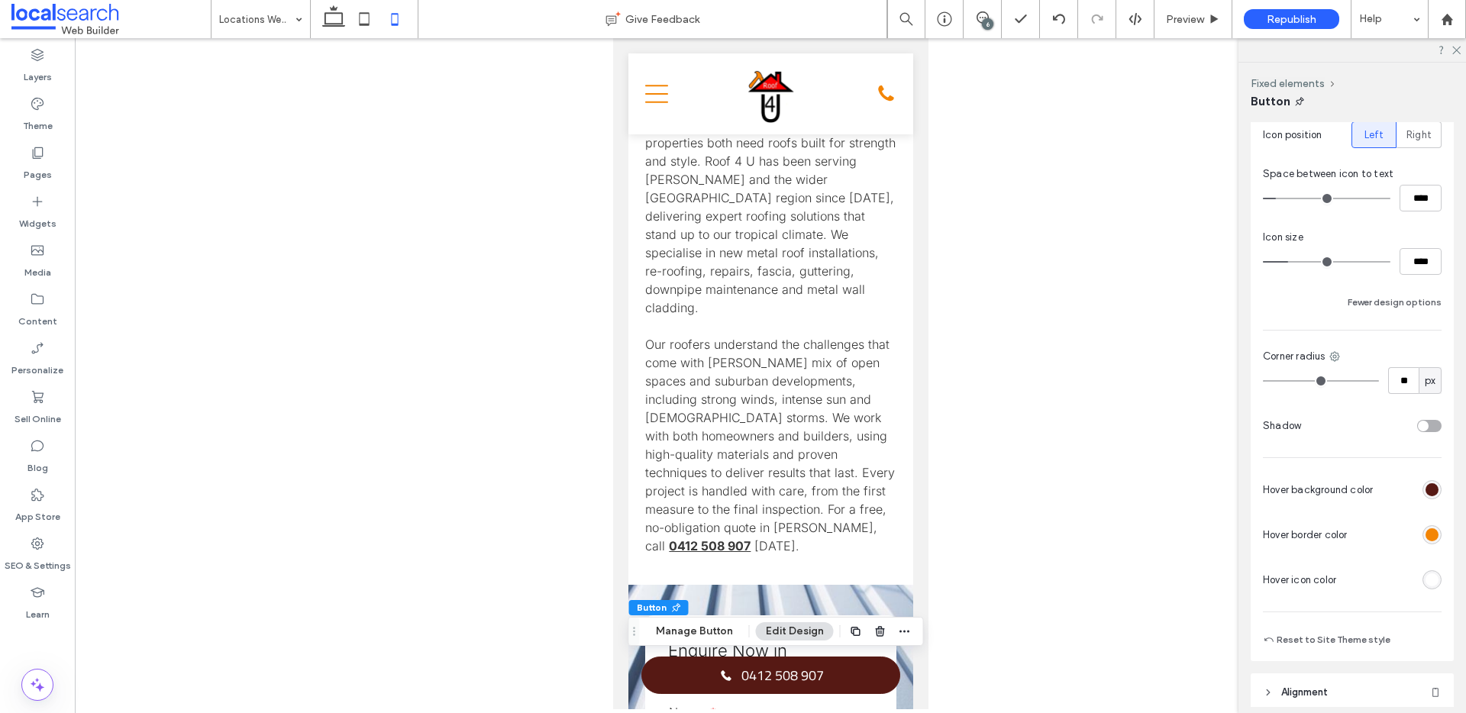
scroll to position [645, 0]
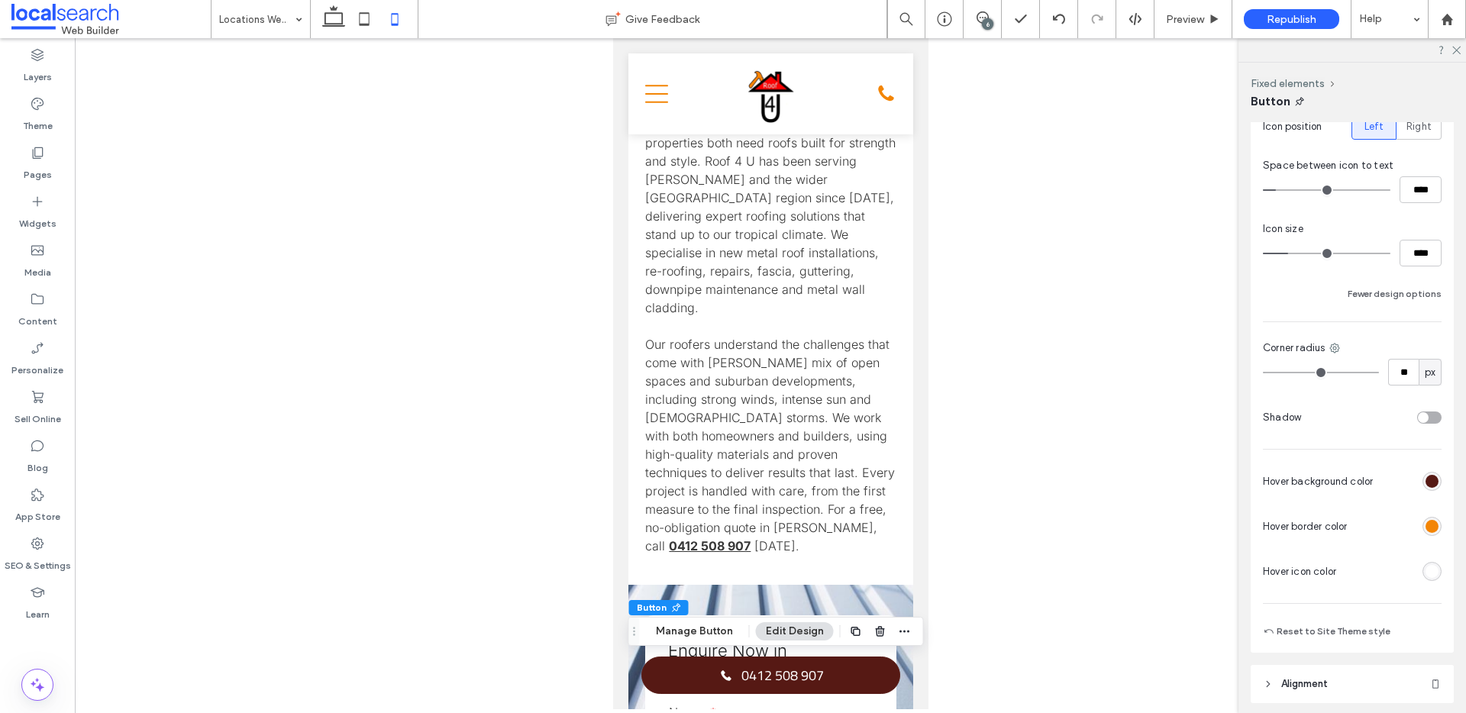
click at [1426, 484] on div "rgb(86, 25, 20)" at bounding box center [1432, 481] width 13 height 13
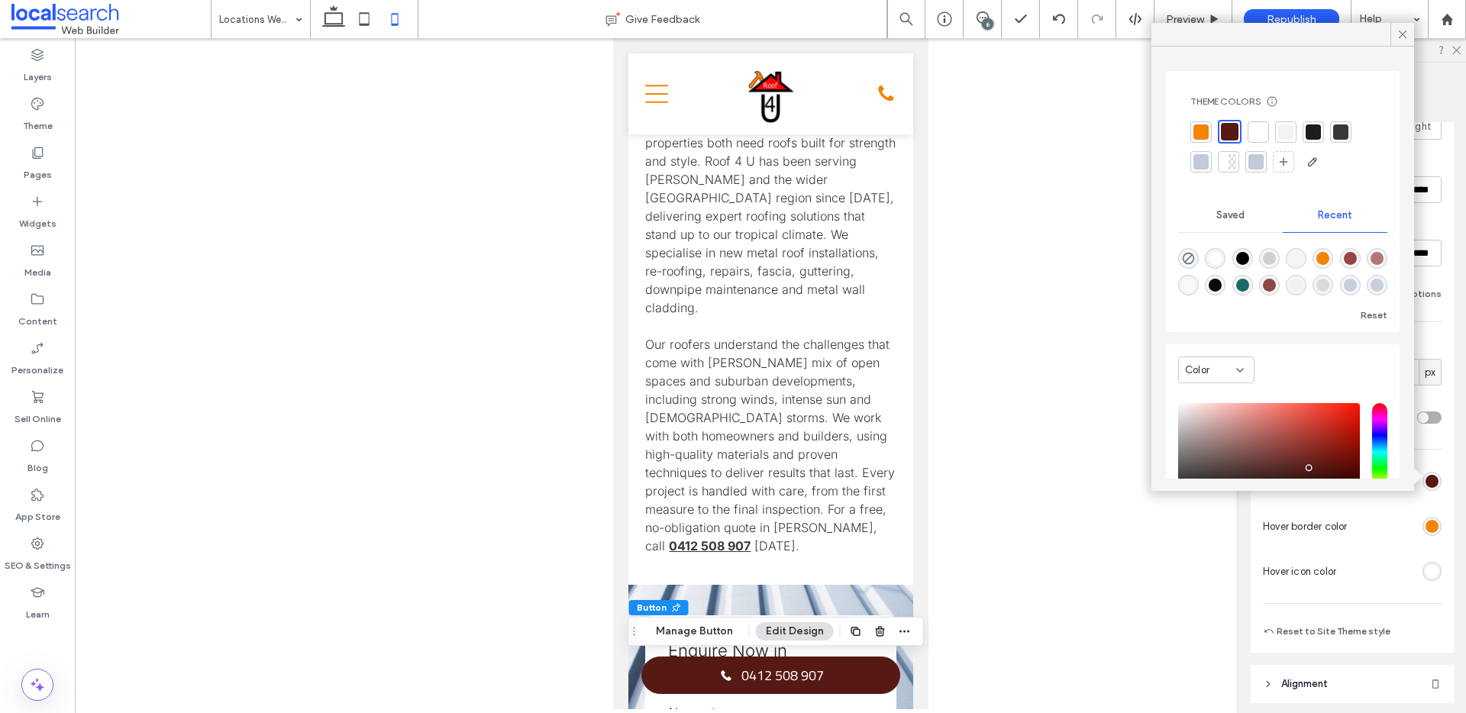
click at [1291, 124] on div at bounding box center [1285, 131] width 15 height 15
click at [1426, 531] on div "rgb(243, 133, 5)" at bounding box center [1432, 526] width 13 height 13
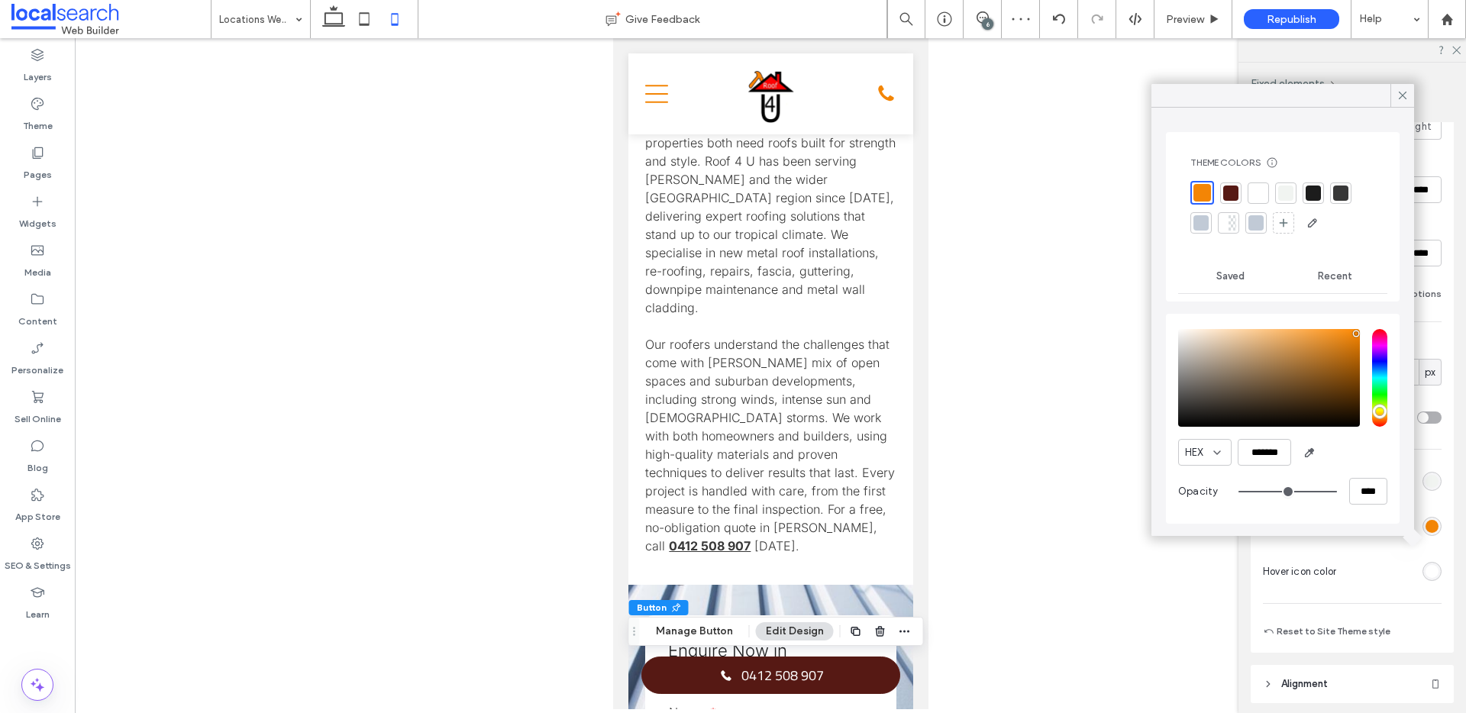
click at [1288, 192] on div at bounding box center [1285, 193] width 15 height 15
click at [1373, 596] on div "Primary Secondary Select Layout Button style Button text Background Color Image…" at bounding box center [1352, 95] width 179 height 1092
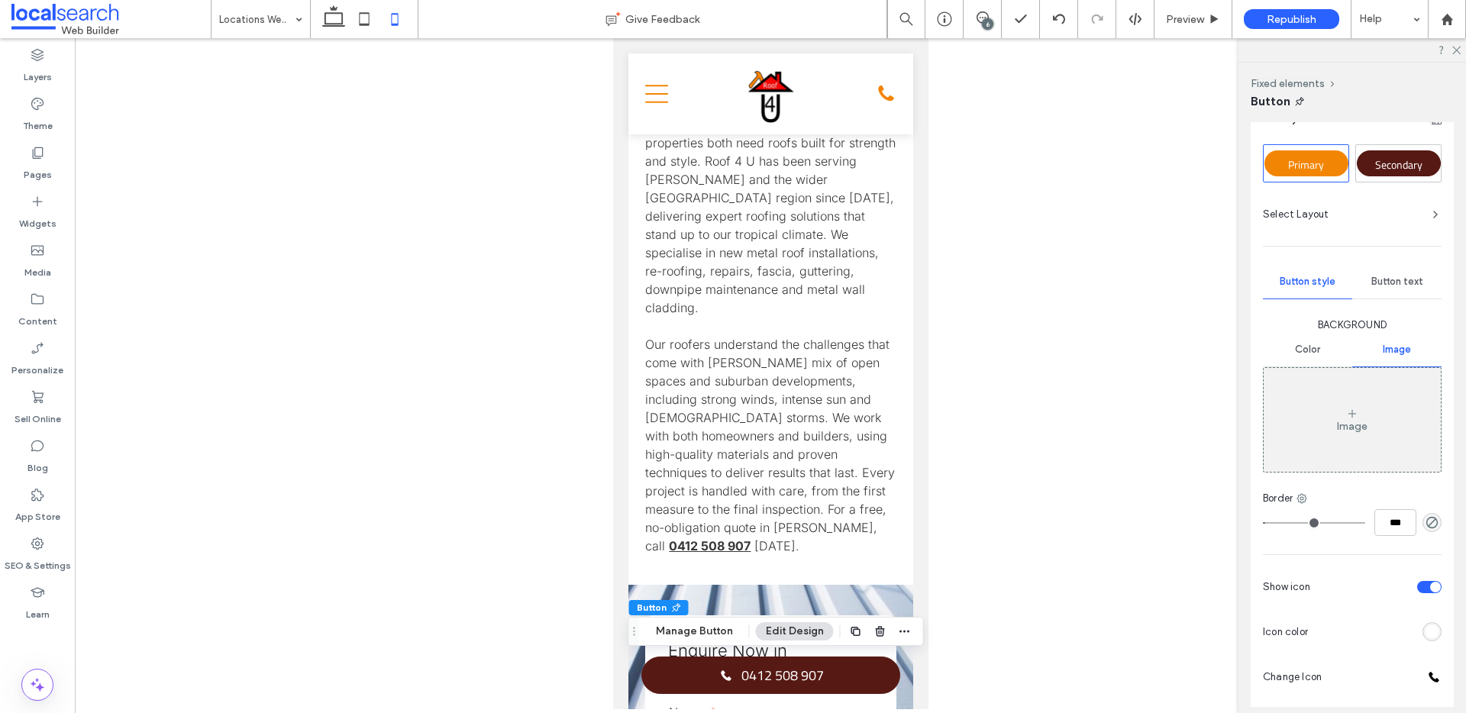
click at [1397, 277] on span "Button text" at bounding box center [1398, 282] width 52 height 12
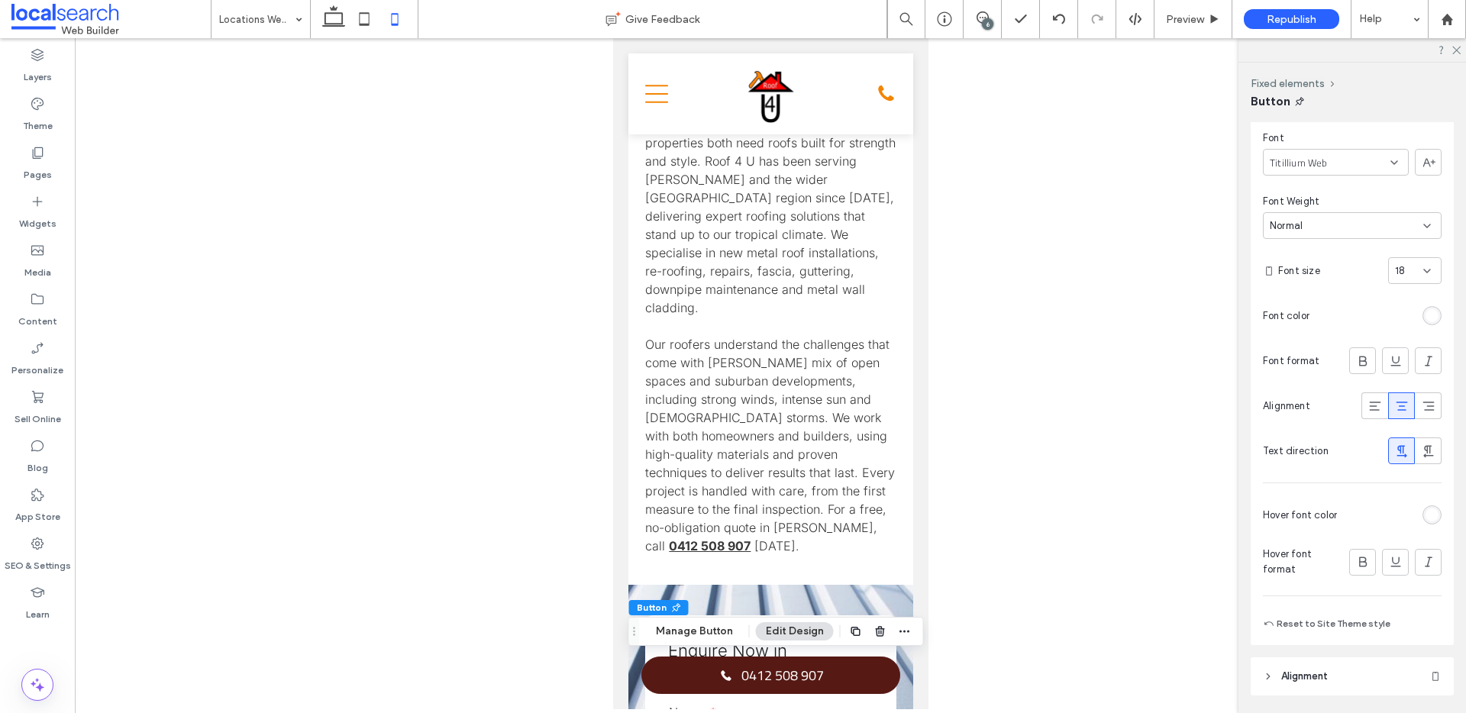
scroll to position [306, 0]
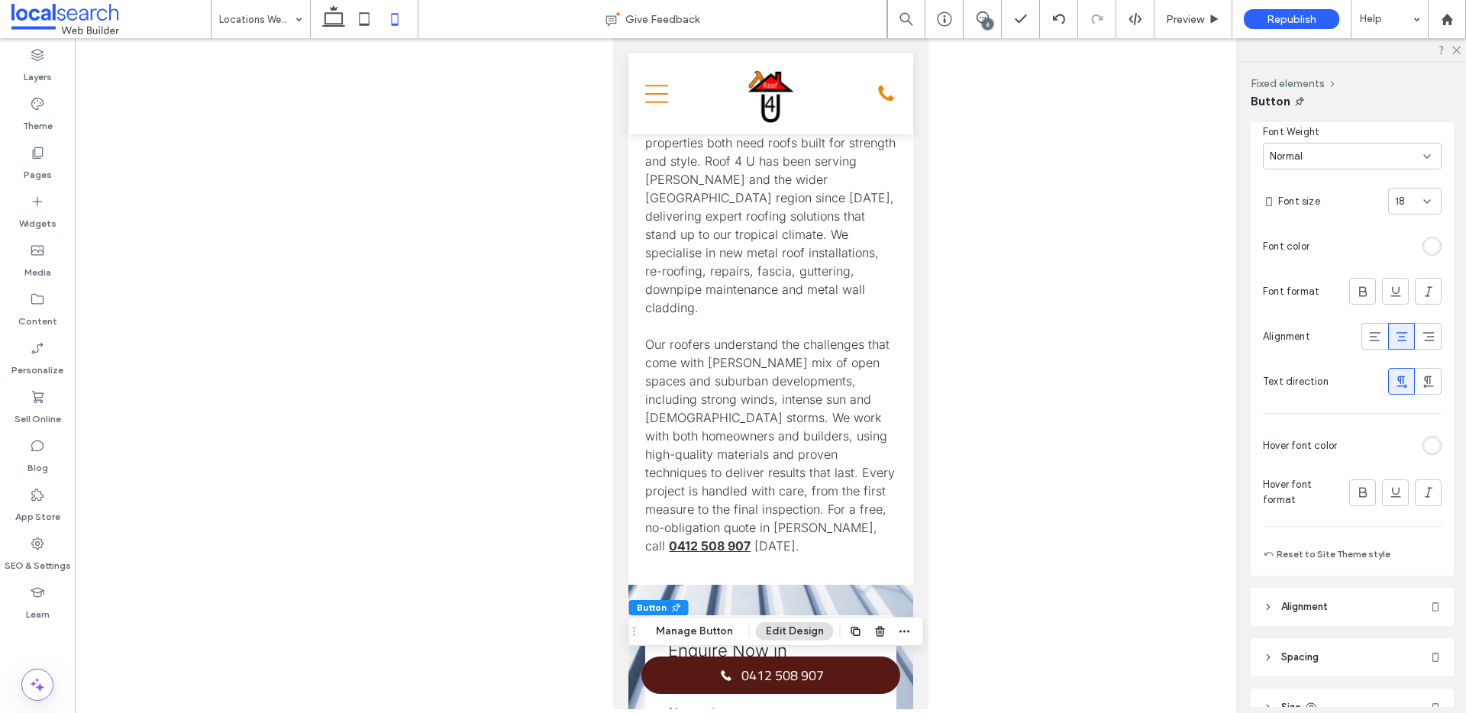
click at [1424, 455] on div at bounding box center [1392, 445] width 99 height 27
click at [1426, 448] on div "rgb(255, 255, 255)" at bounding box center [1432, 445] width 13 height 13
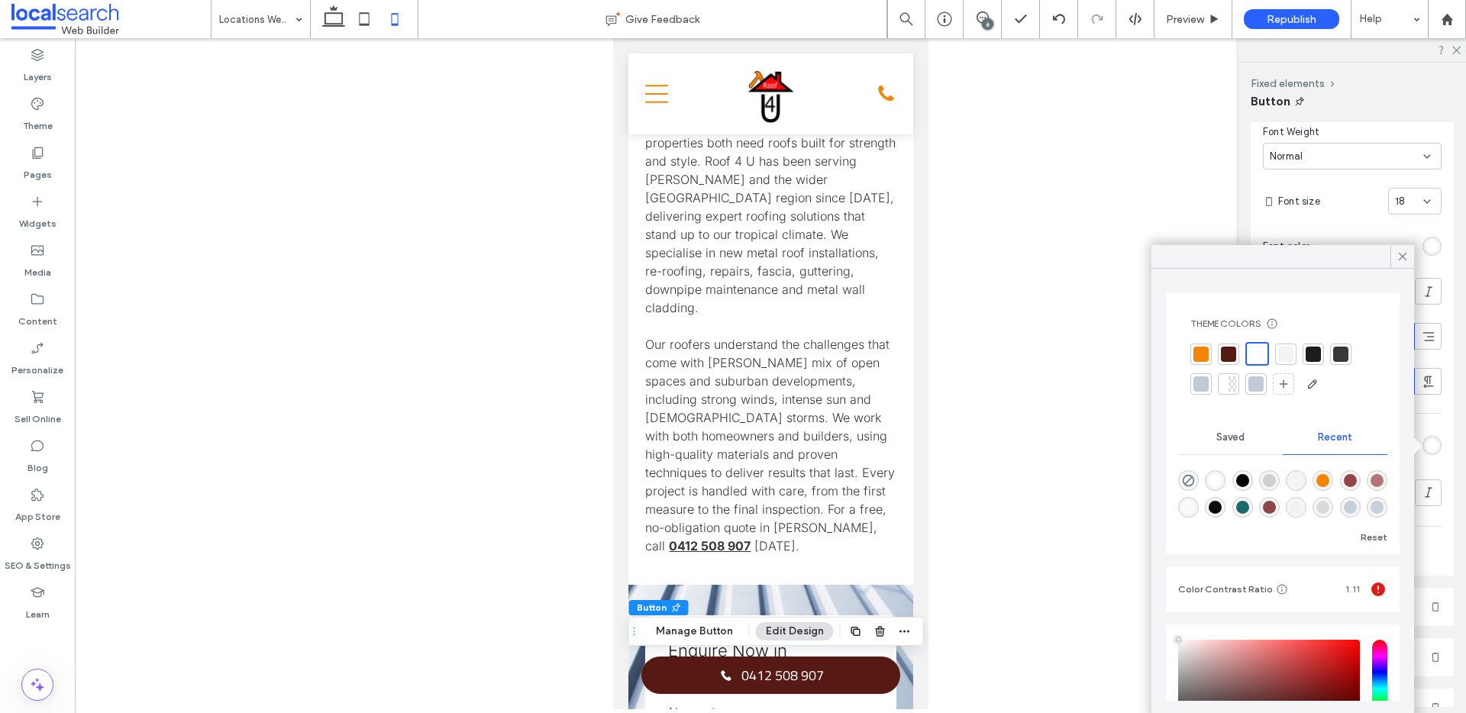
click at [1311, 357] on div at bounding box center [1313, 354] width 15 height 15
click at [1404, 257] on icon at bounding box center [1403, 257] width 14 height 14
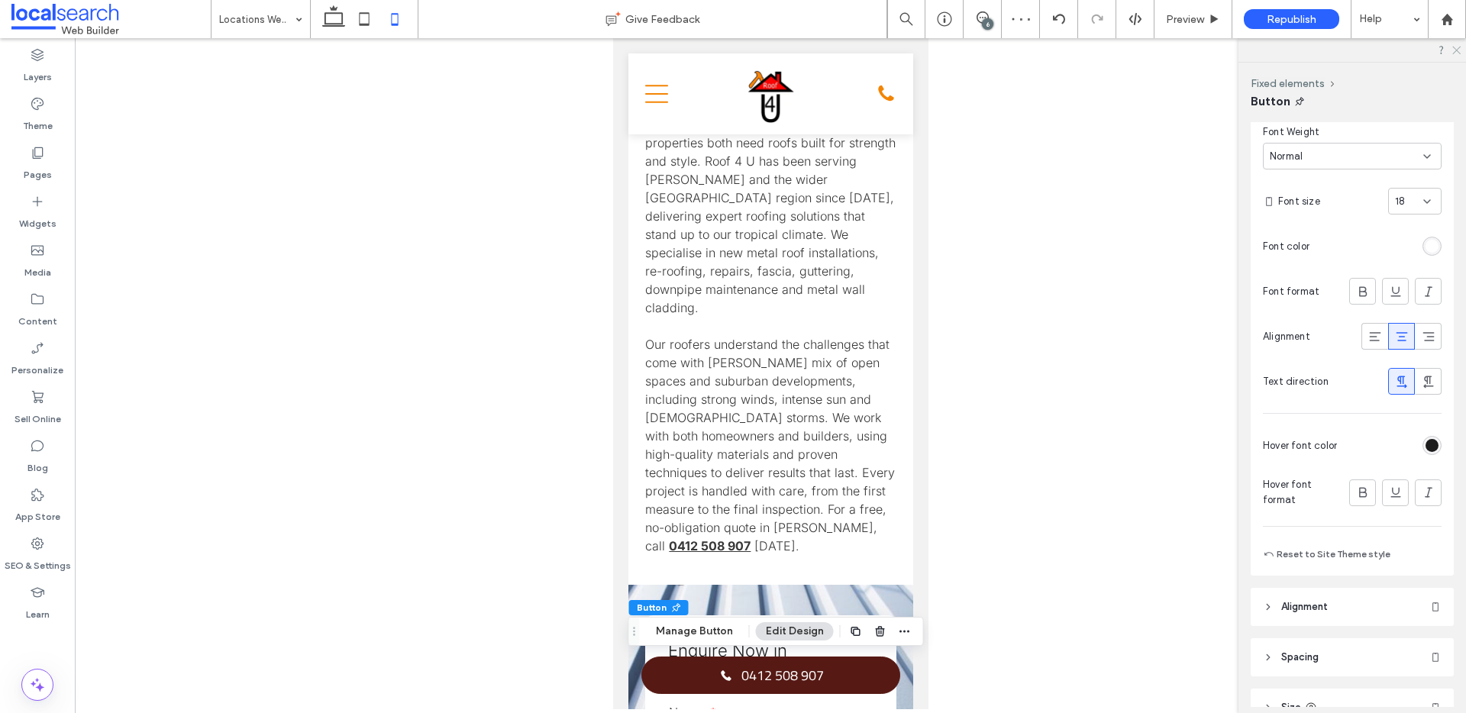
click at [1459, 50] on icon at bounding box center [1456, 49] width 10 height 10
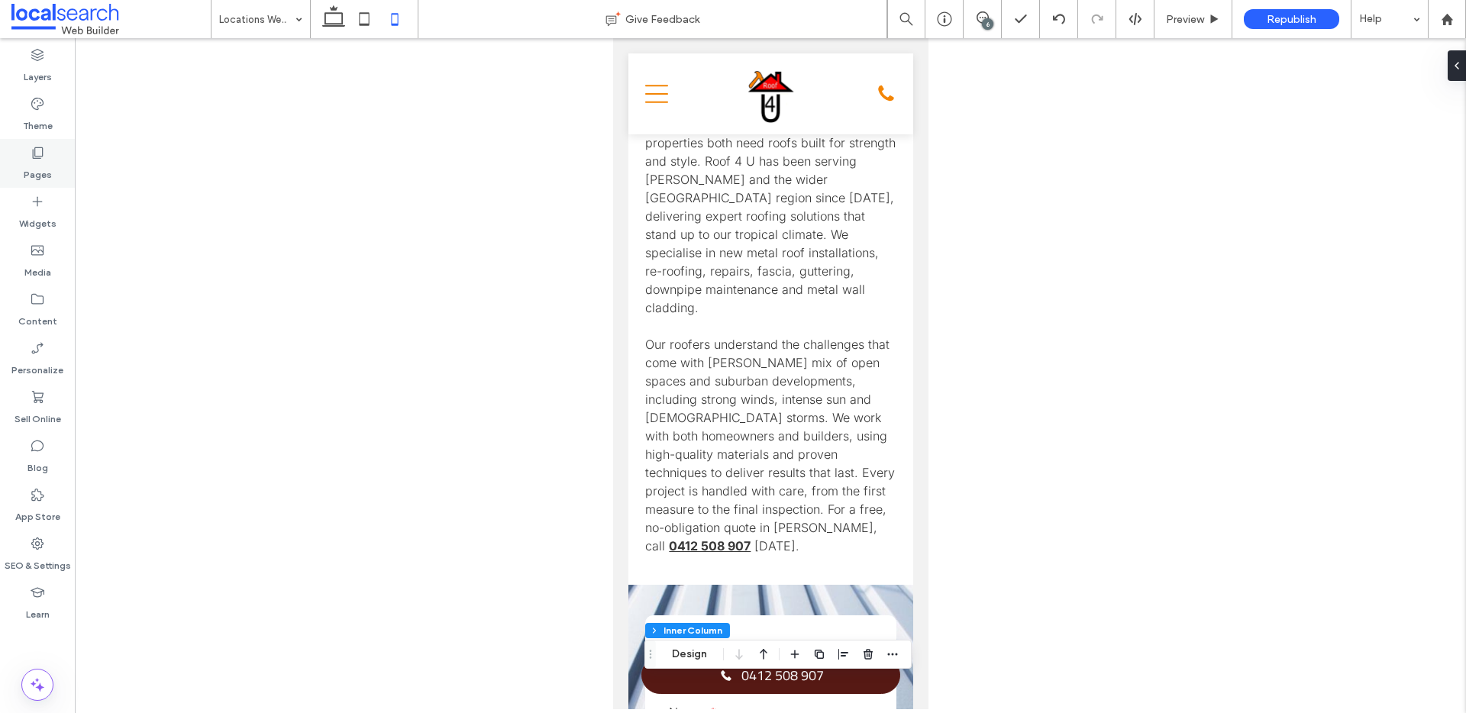
click at [50, 168] on div "Pages" at bounding box center [37, 163] width 75 height 49
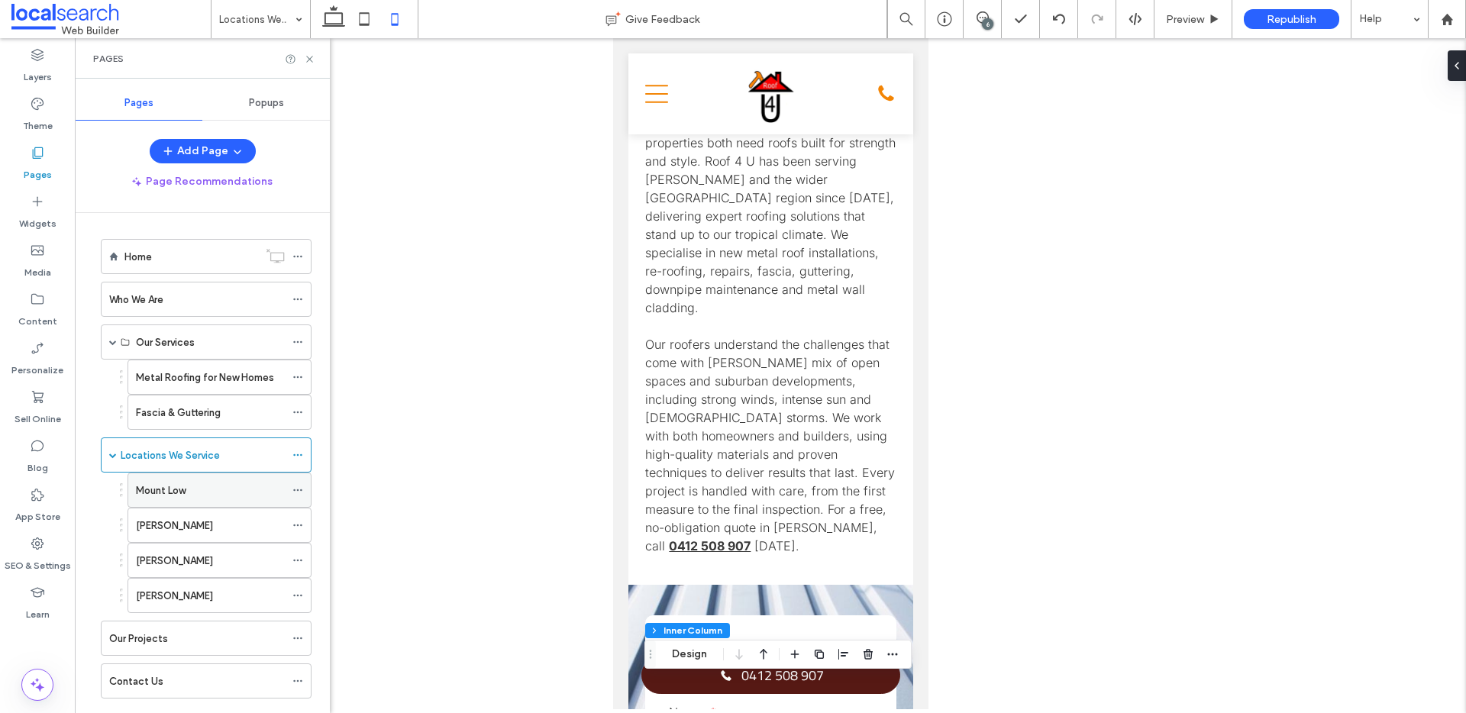
click at [196, 488] on div "Mount Low" at bounding box center [210, 491] width 149 height 16
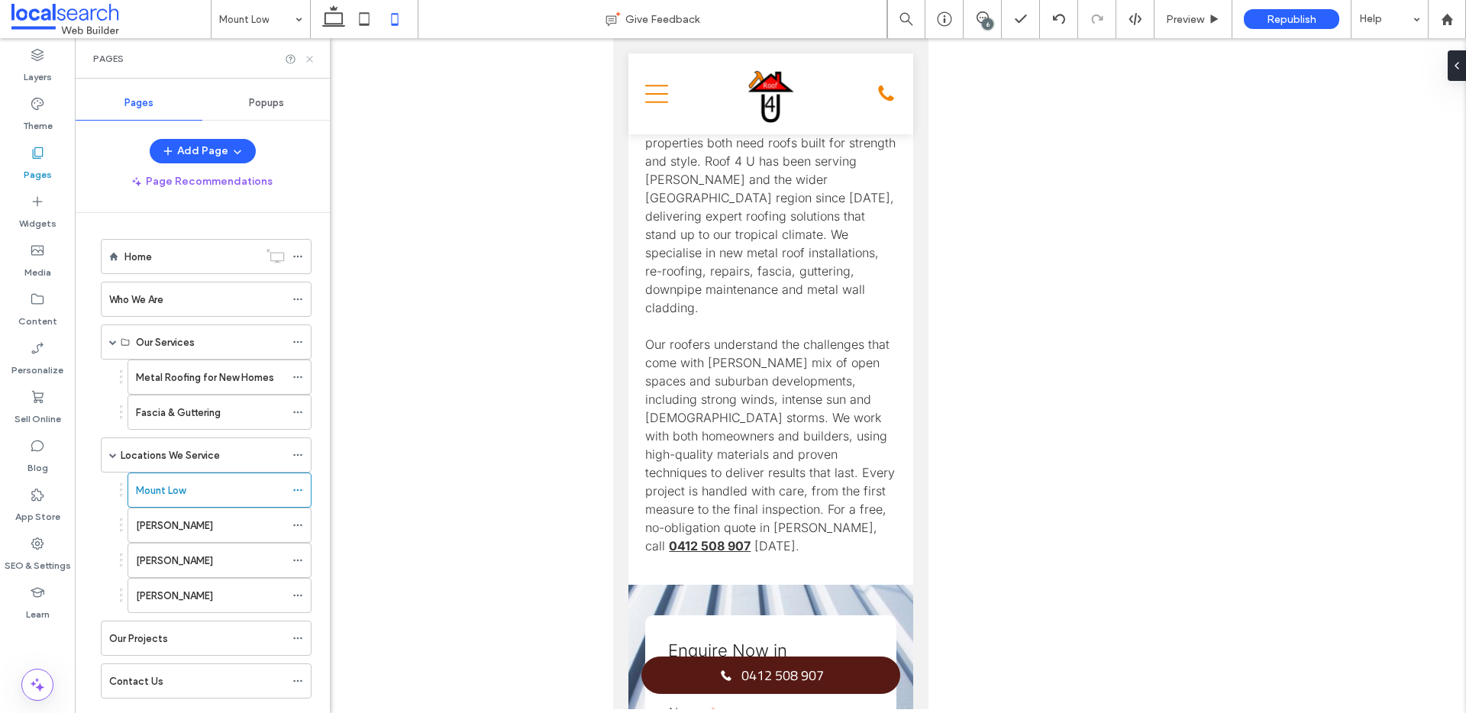
click at [310, 60] on icon at bounding box center [309, 58] width 11 height 11
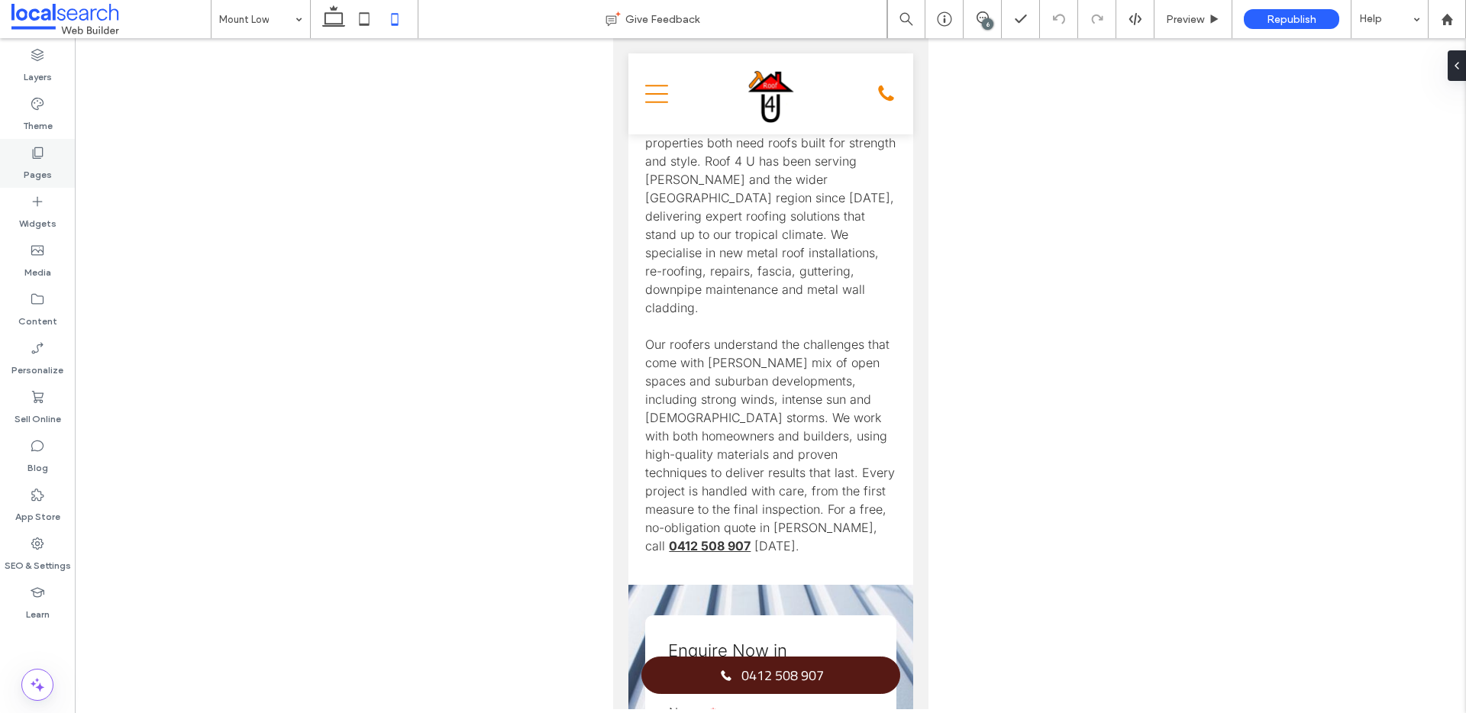
click at [23, 172] on div "Pages" at bounding box center [37, 163] width 75 height 49
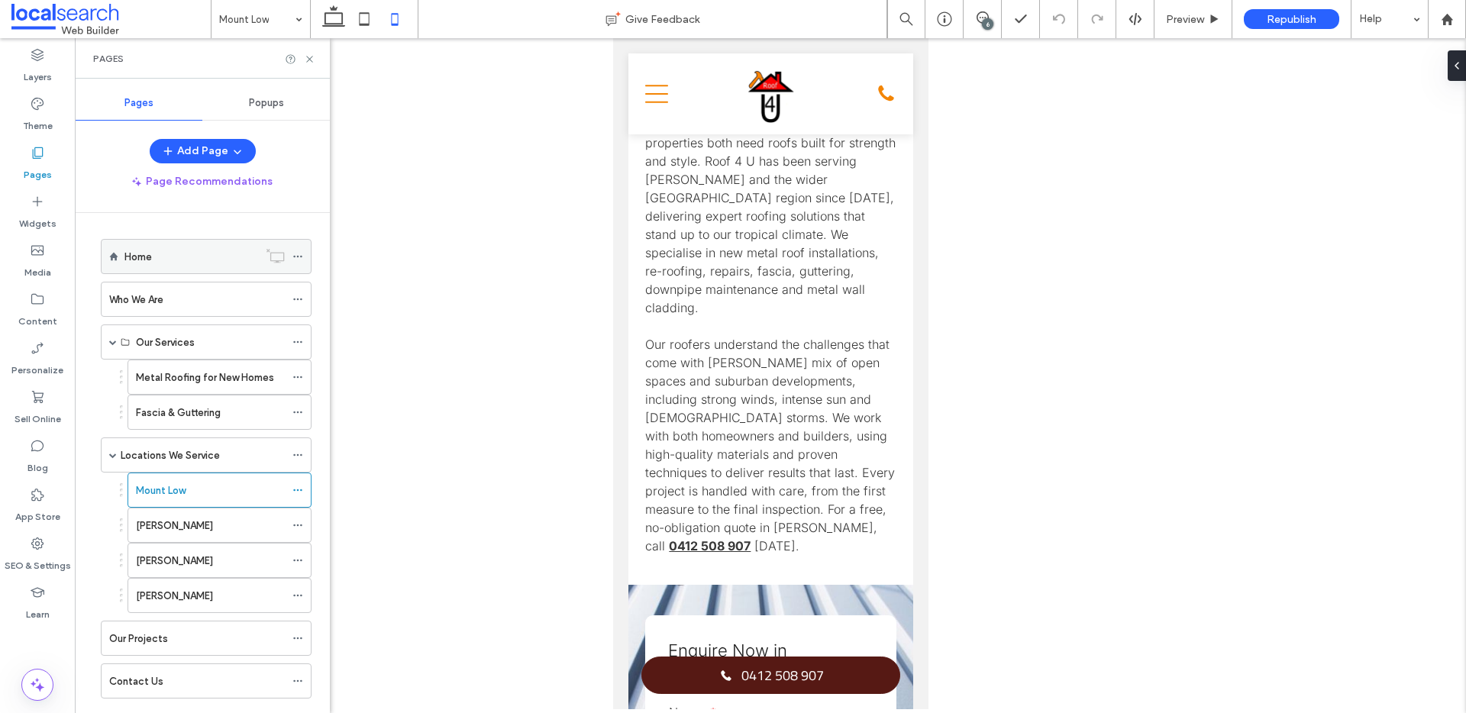
click at [161, 254] on div "Home" at bounding box center [191, 257] width 134 height 16
click at [308, 65] on div "Pages" at bounding box center [202, 58] width 255 height 40
click at [314, 58] on icon at bounding box center [309, 58] width 11 height 11
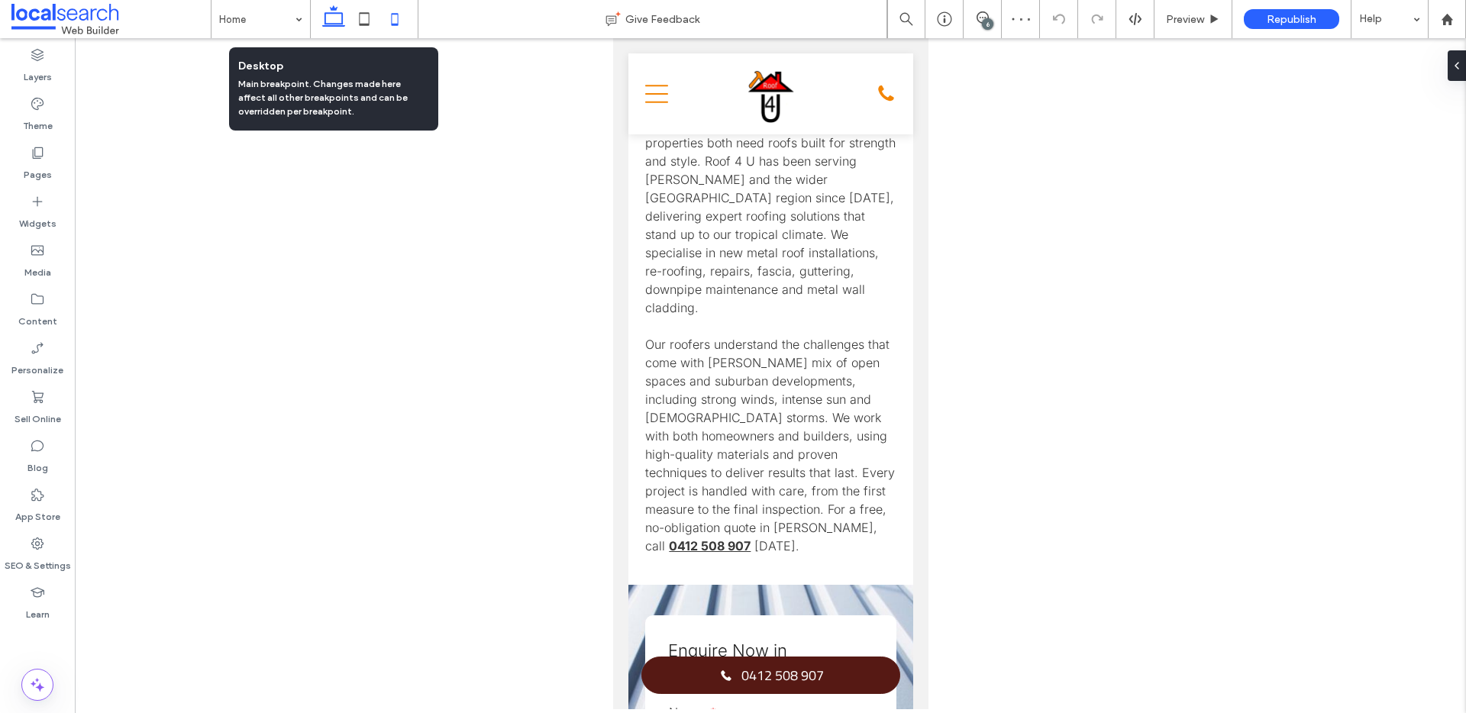
click at [330, 27] on icon at bounding box center [333, 19] width 31 height 31
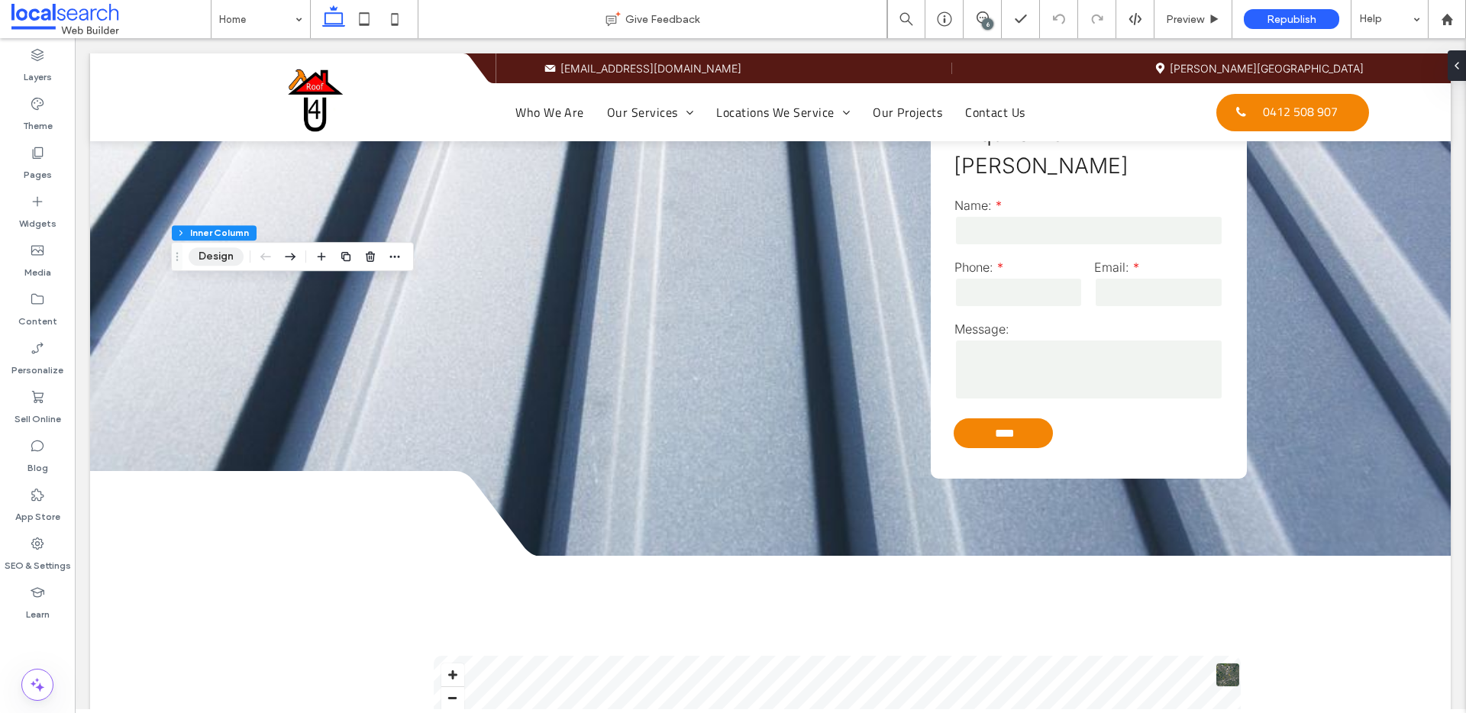
click at [215, 262] on button "Design" at bounding box center [216, 256] width 55 height 18
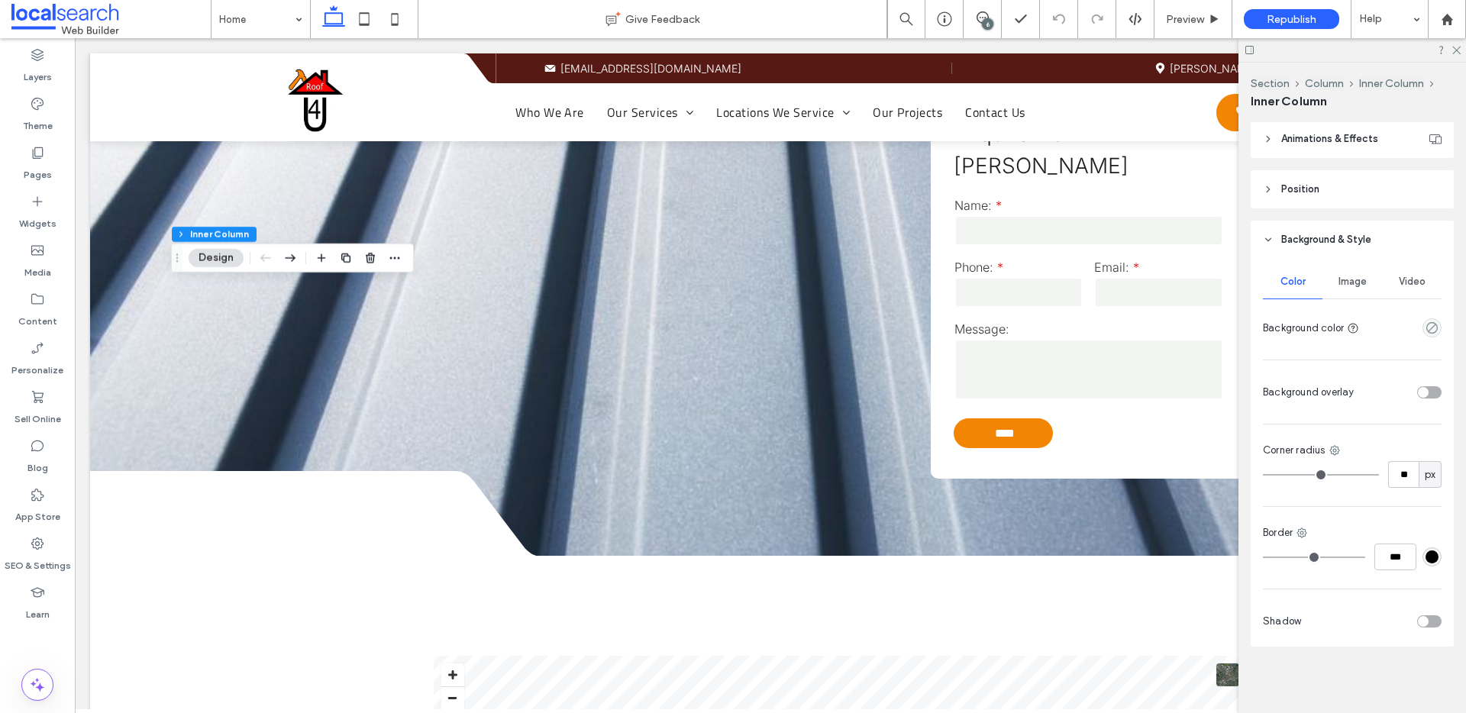
scroll to position [601, 0]
click at [1354, 277] on span "Image" at bounding box center [1353, 281] width 28 height 12
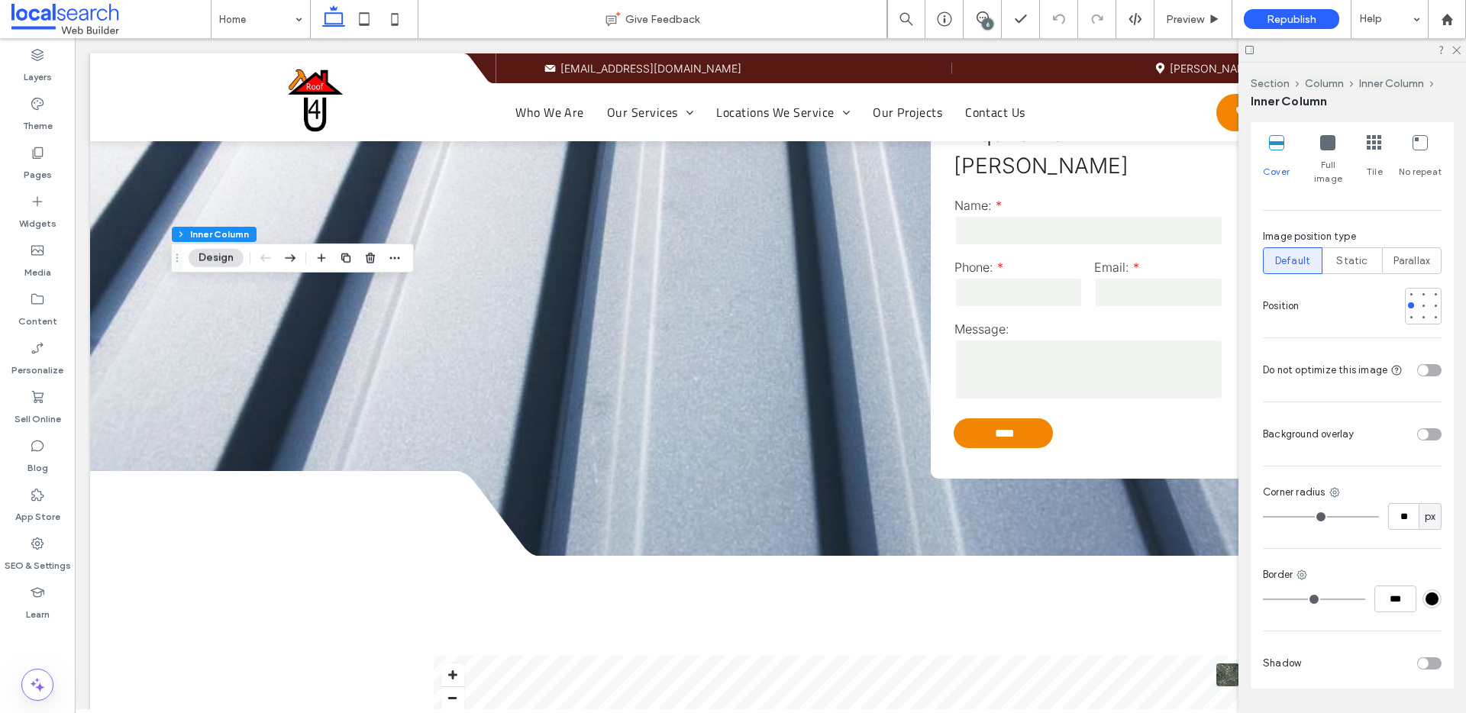
scroll to position [1039, 0]
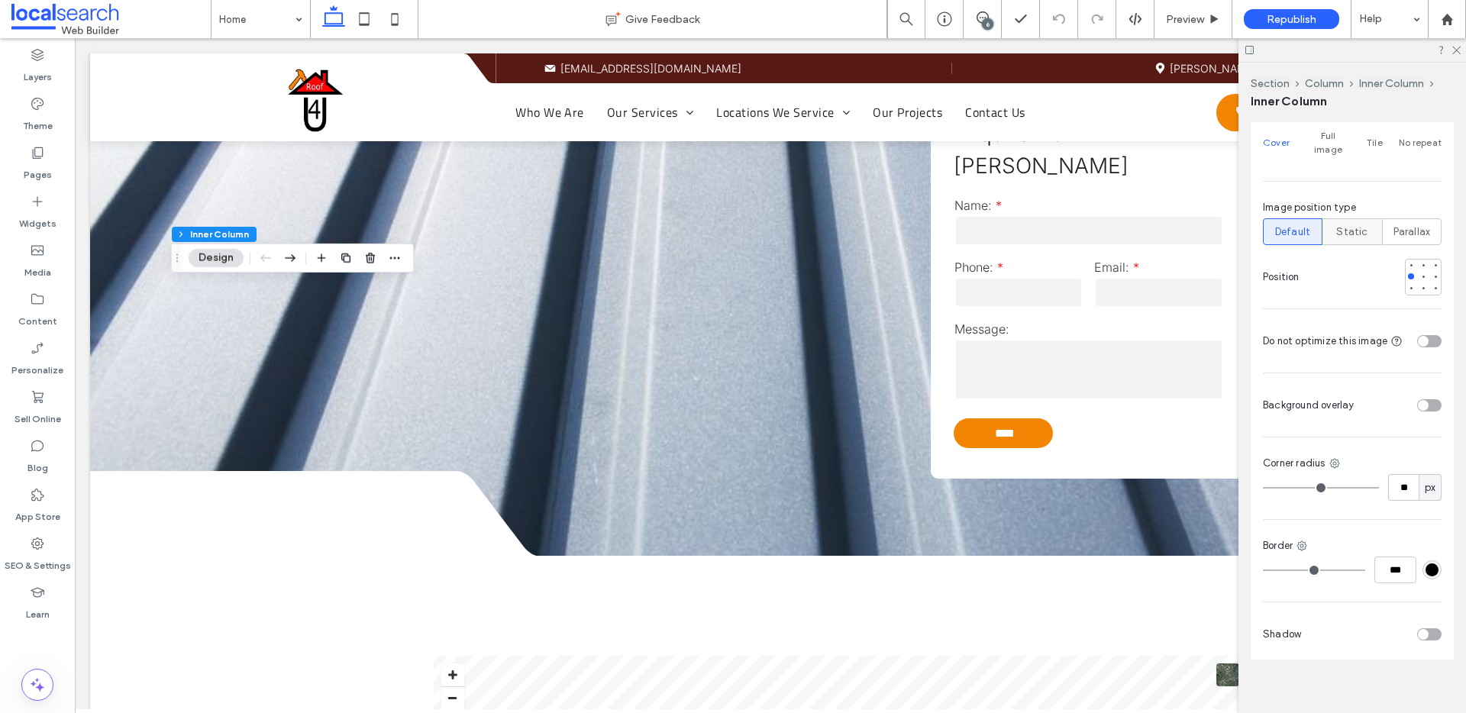
click at [1349, 225] on span "Static" at bounding box center [1352, 232] width 31 height 15
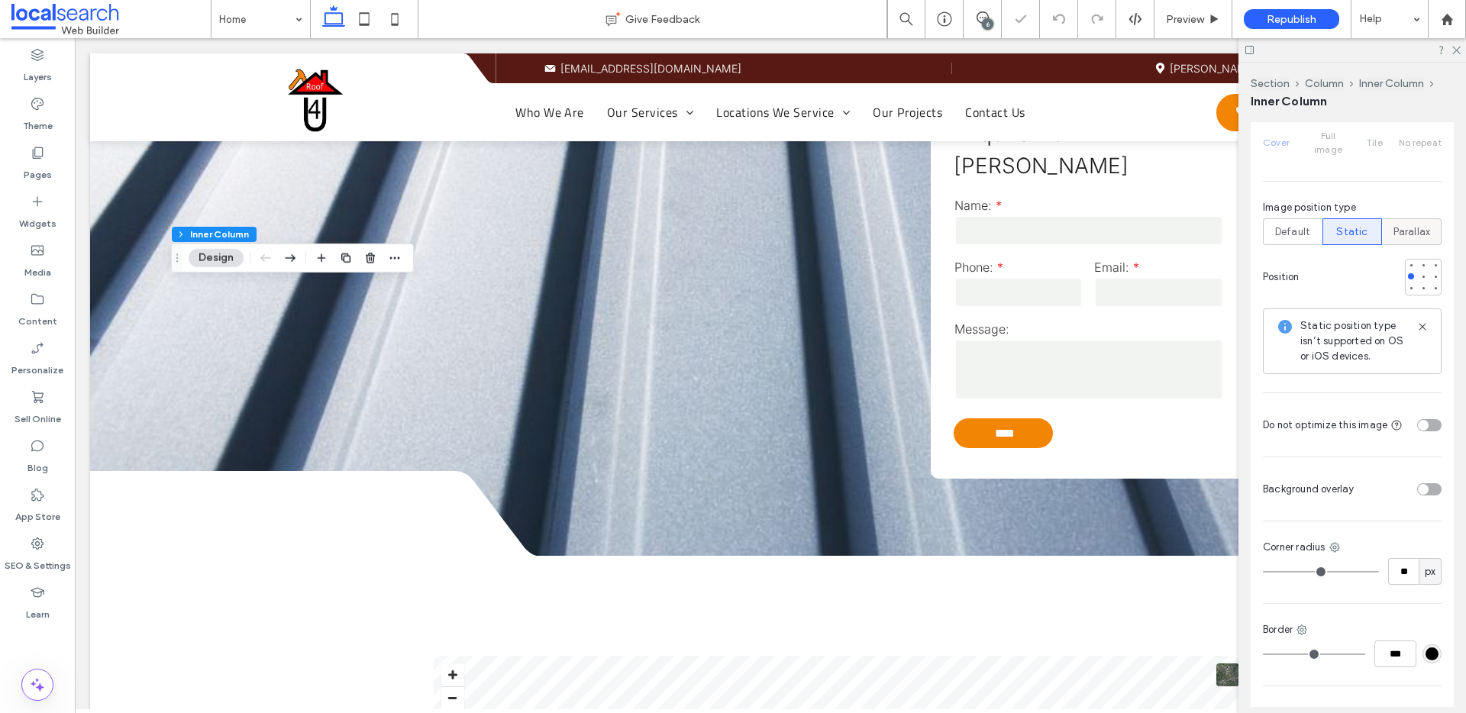
click at [1415, 225] on span "Parallax" at bounding box center [1412, 232] width 37 height 15
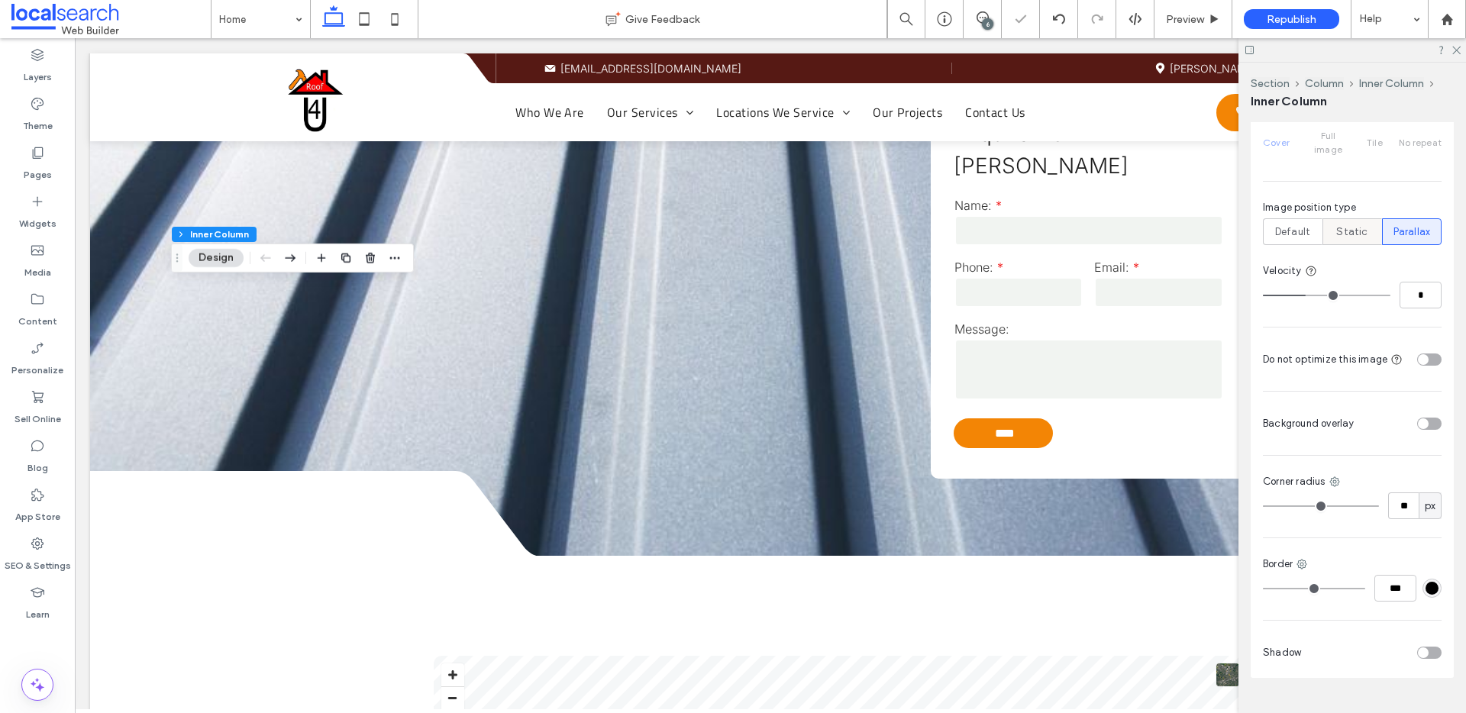
click at [1356, 225] on span "Static" at bounding box center [1352, 232] width 31 height 15
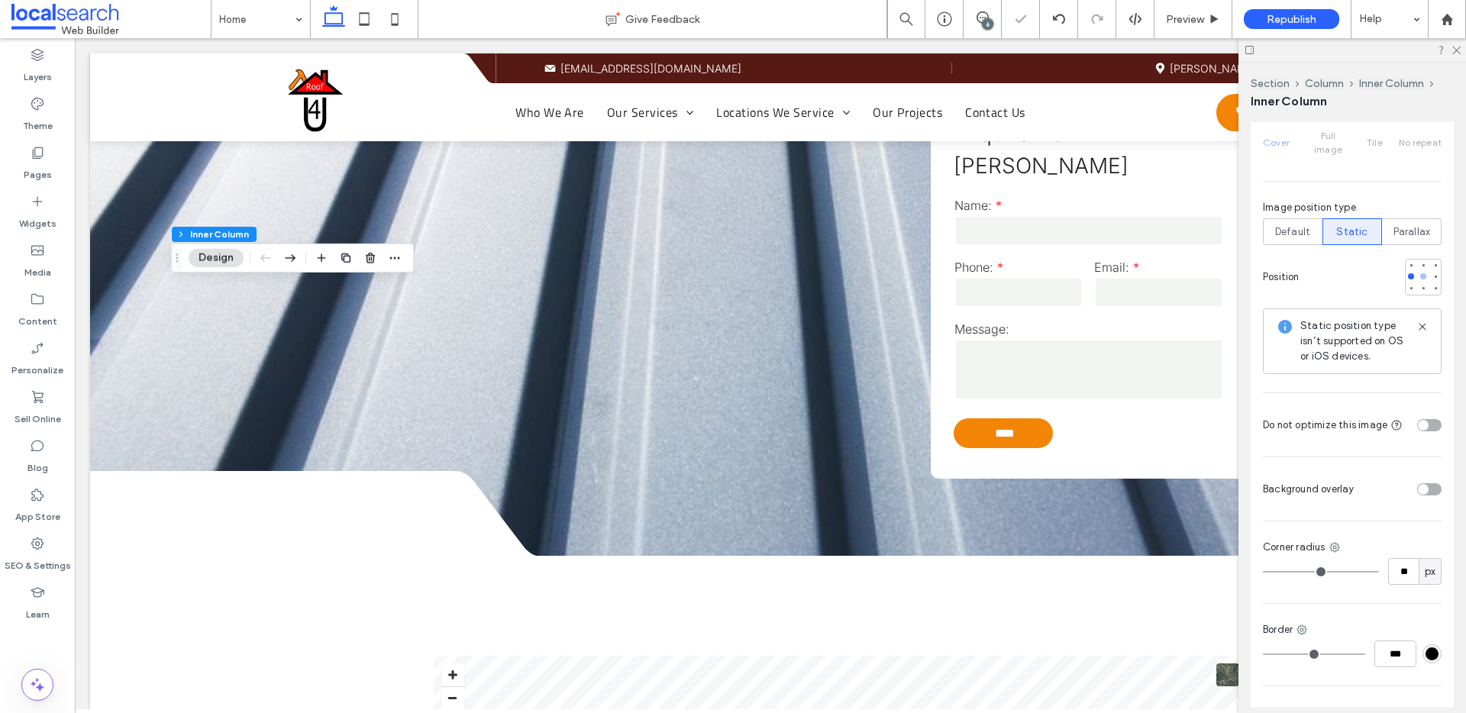
click at [1421, 273] on div at bounding box center [1424, 276] width 6 height 6
click at [1300, 225] on span "Default" at bounding box center [1292, 232] width 35 height 15
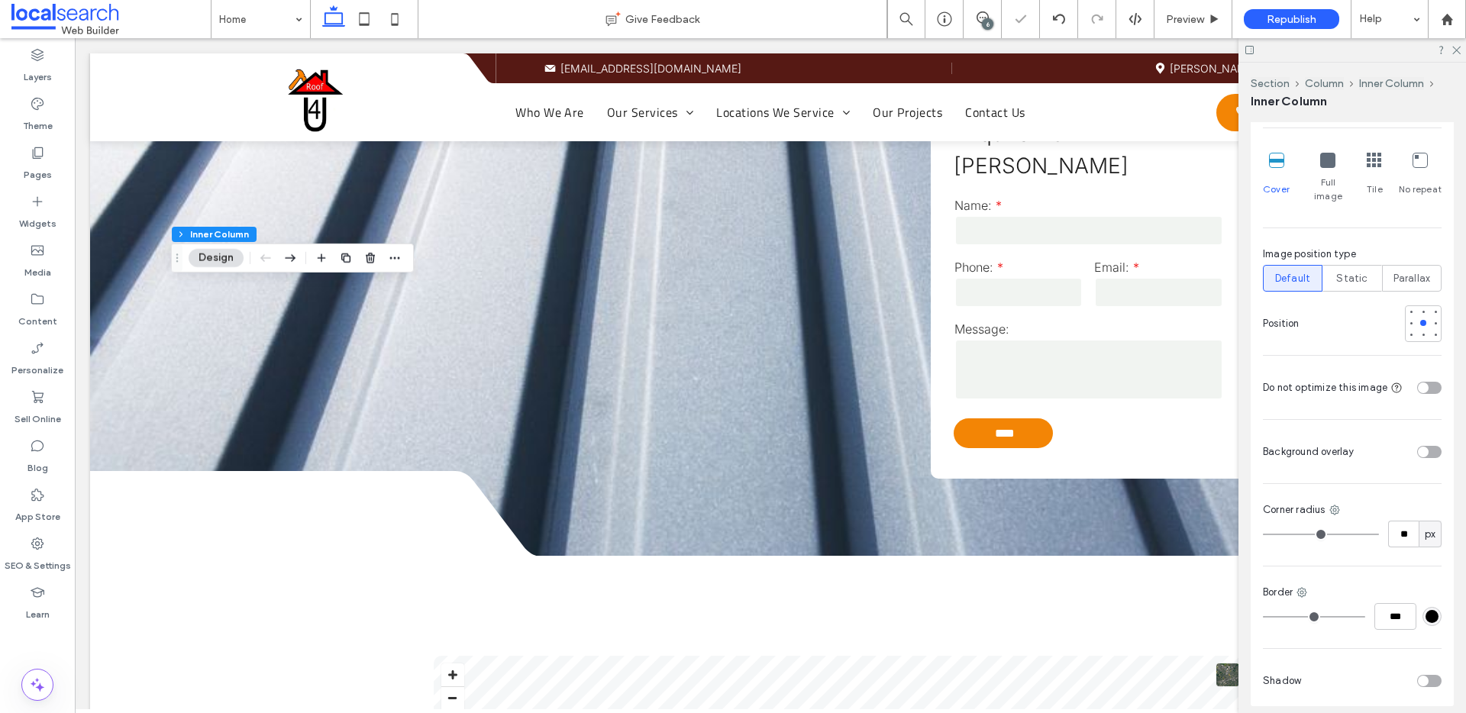
scroll to position [984, 0]
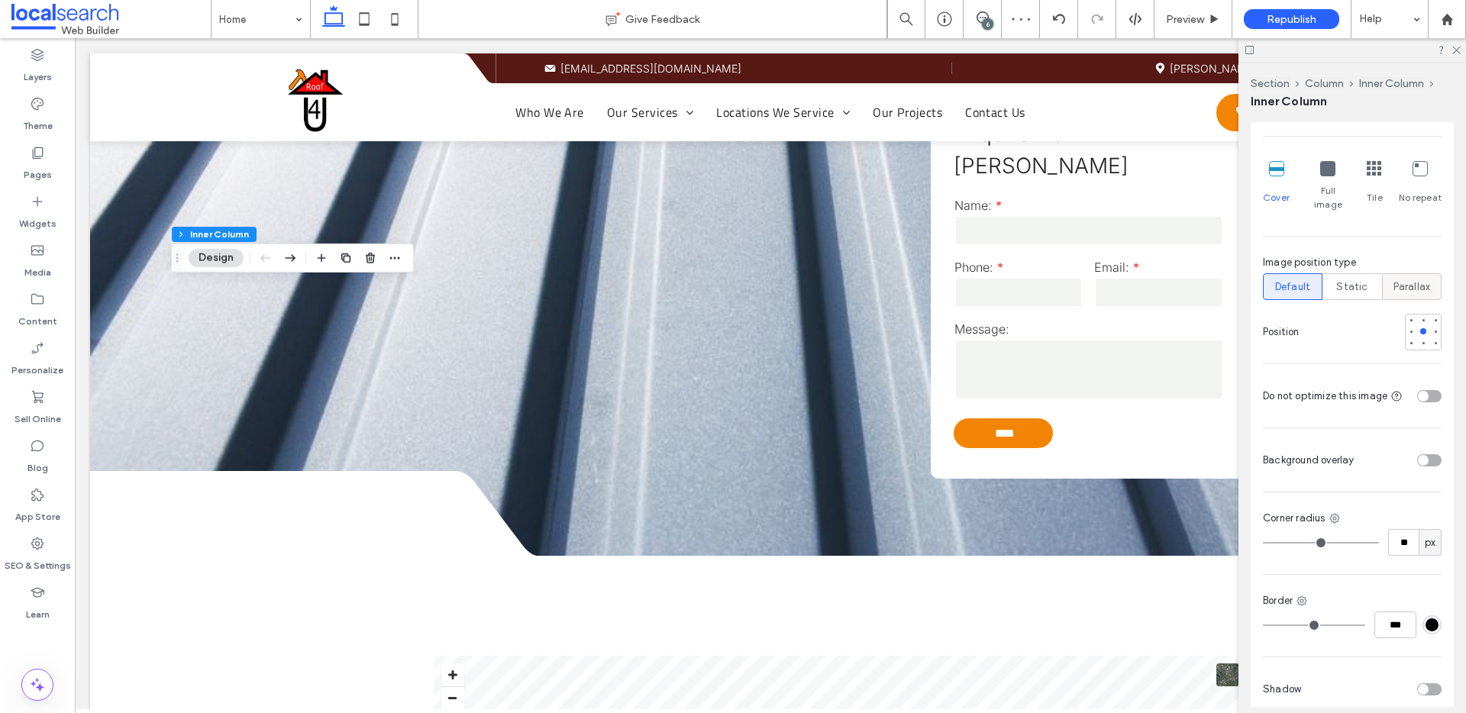
click at [1398, 280] on span "Parallax" at bounding box center [1412, 287] width 37 height 15
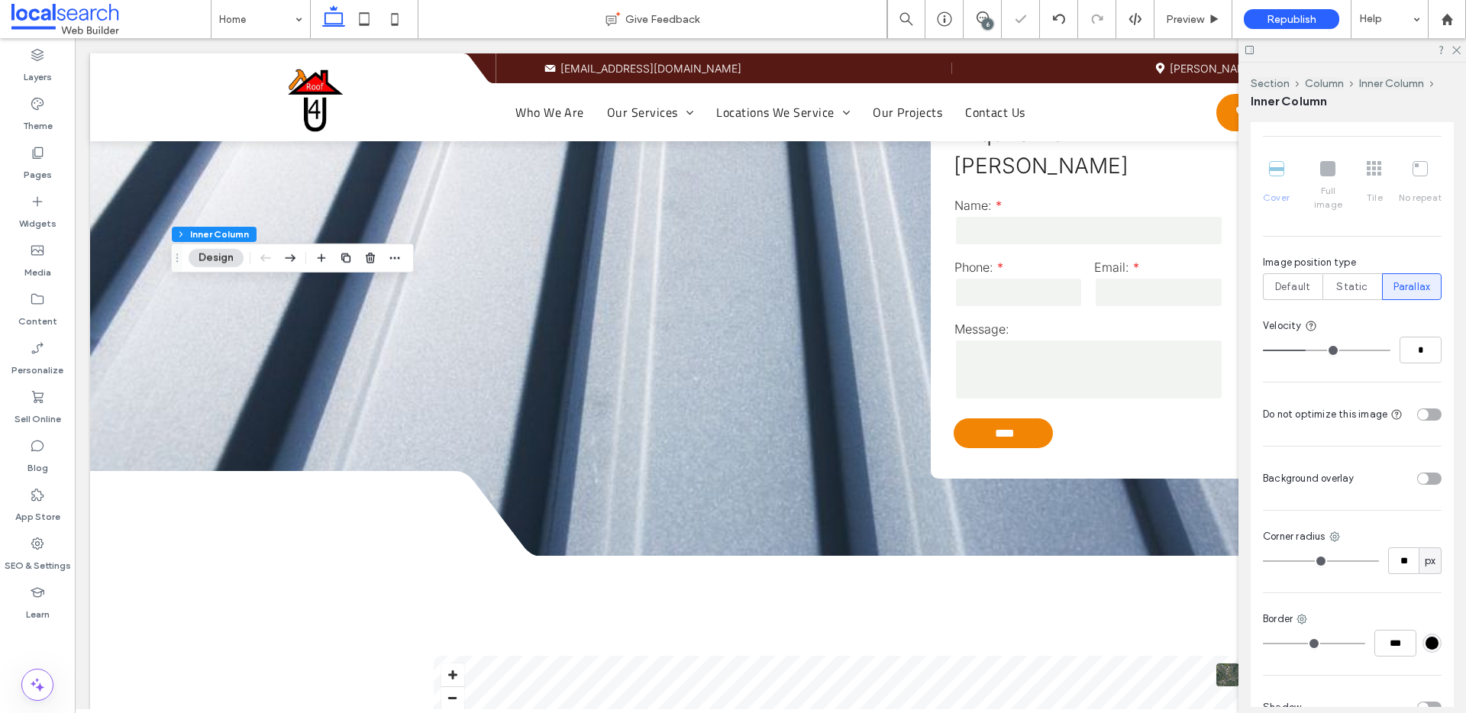
click at [1303, 350] on input "range" at bounding box center [1327, 351] width 128 height 2
type input "*"
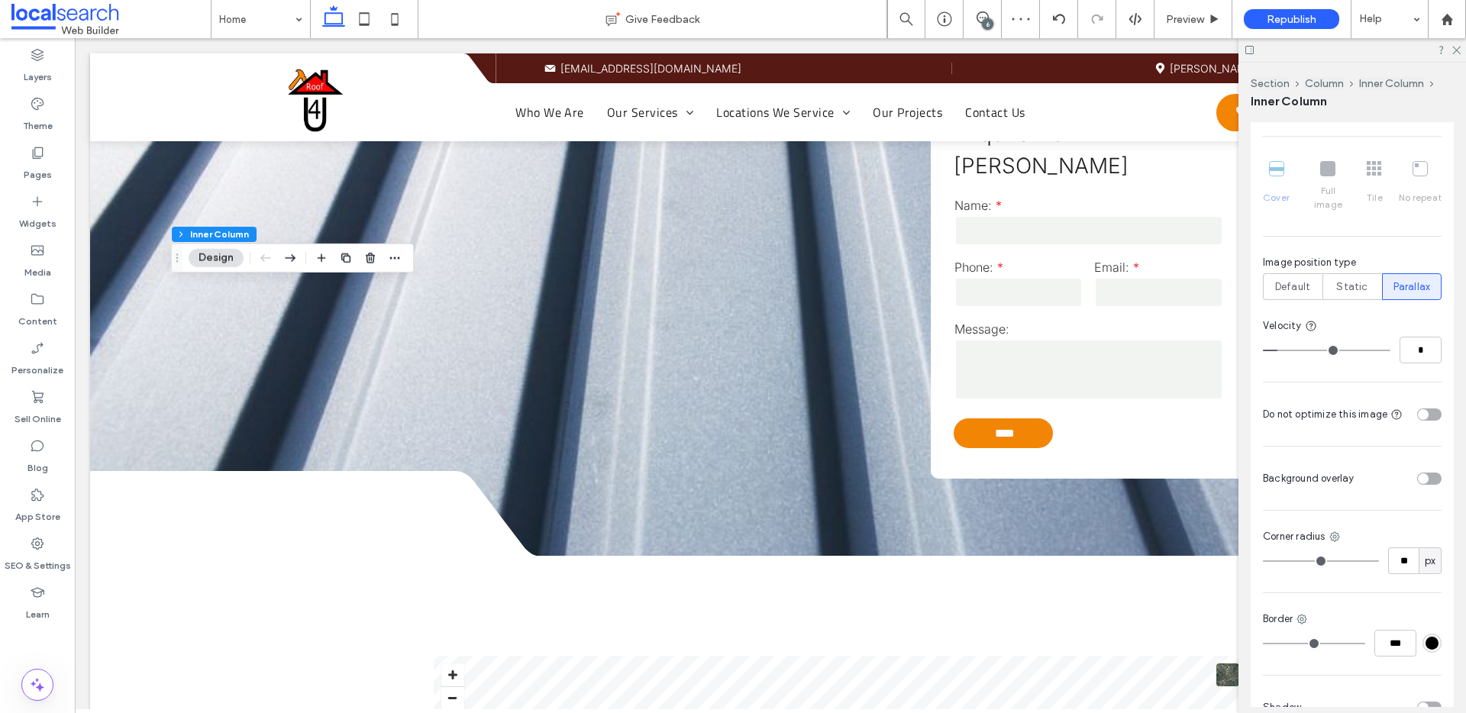
drag, startPoint x: 1302, startPoint y: 337, endPoint x: 1276, endPoint y: 337, distance: 26.0
type input "*"
click at [1276, 350] on input "range" at bounding box center [1327, 351] width 128 height 2
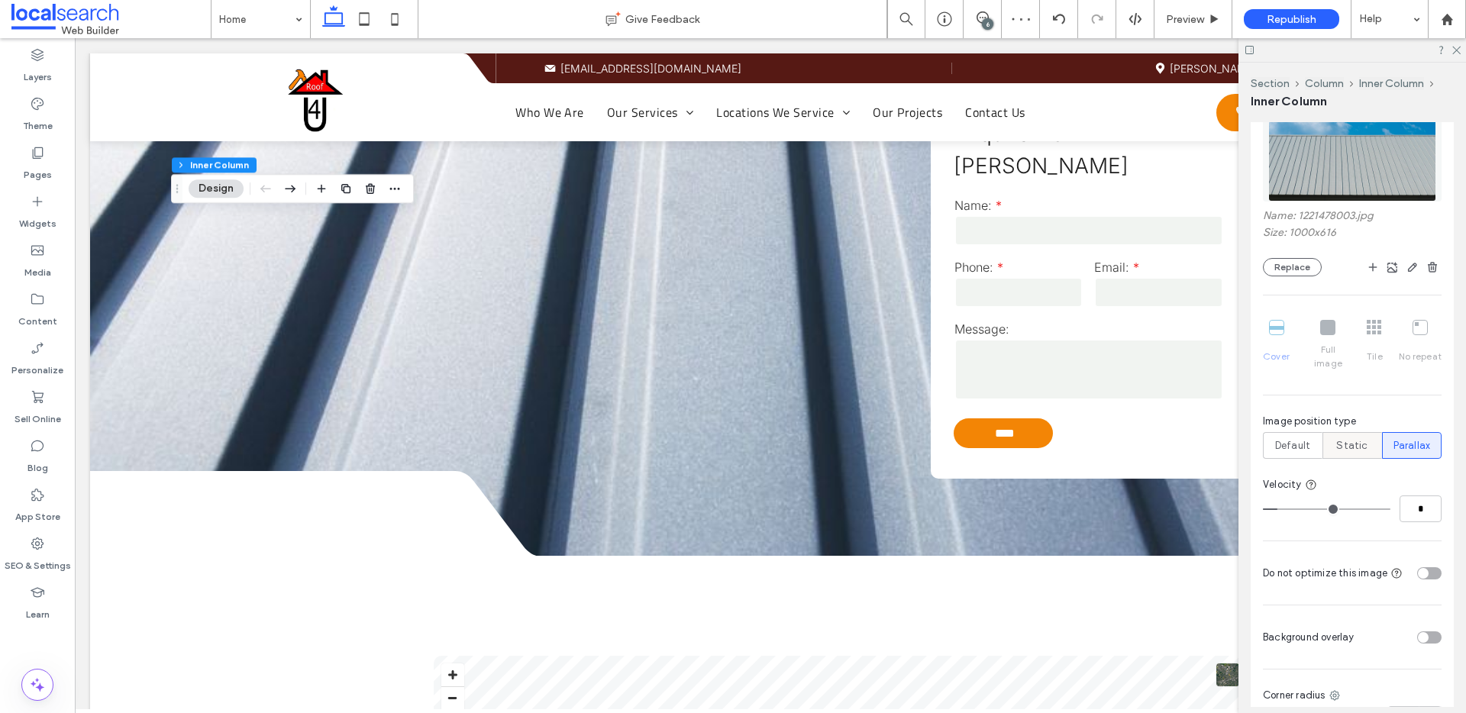
scroll to position [794, 0]
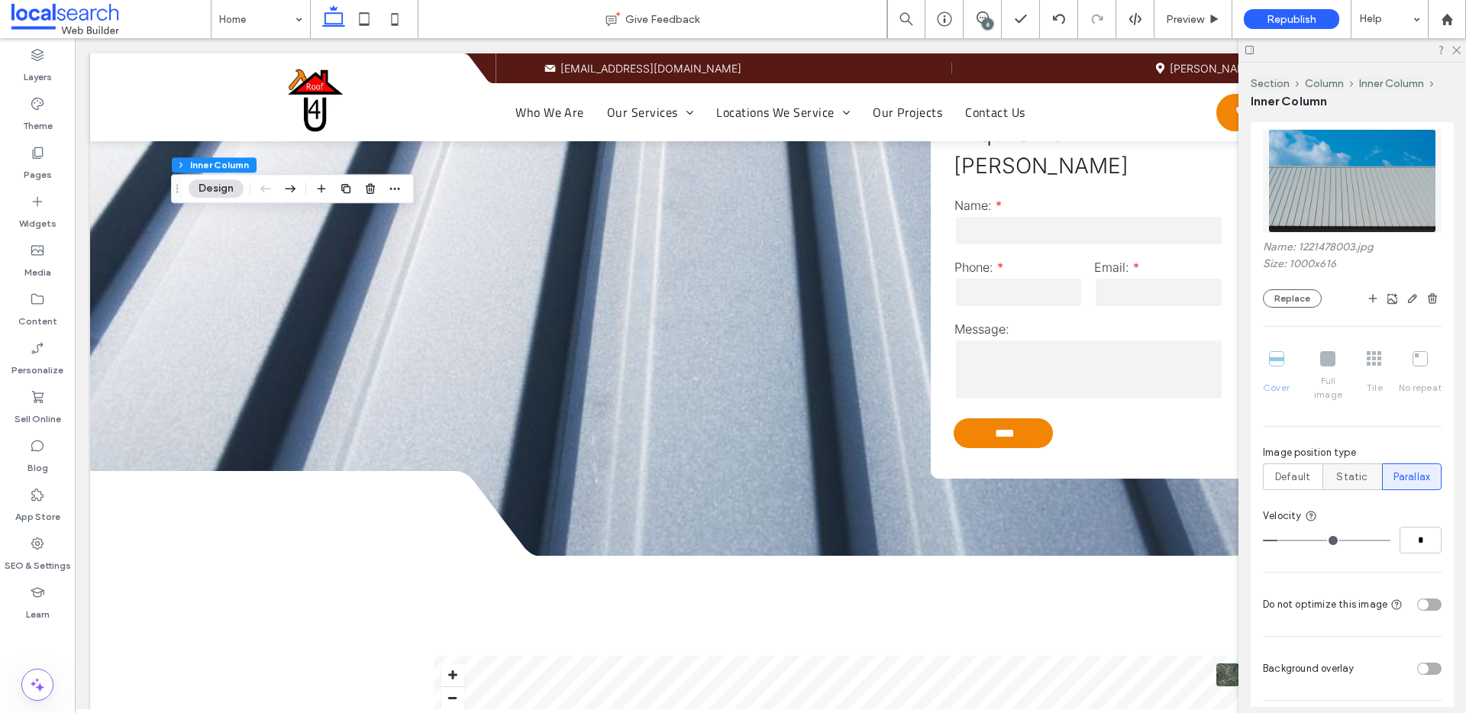
click at [1333, 464] on div "Static" at bounding box center [1353, 476] width 40 height 25
click at [1299, 470] on span "Default" at bounding box center [1292, 477] width 35 height 15
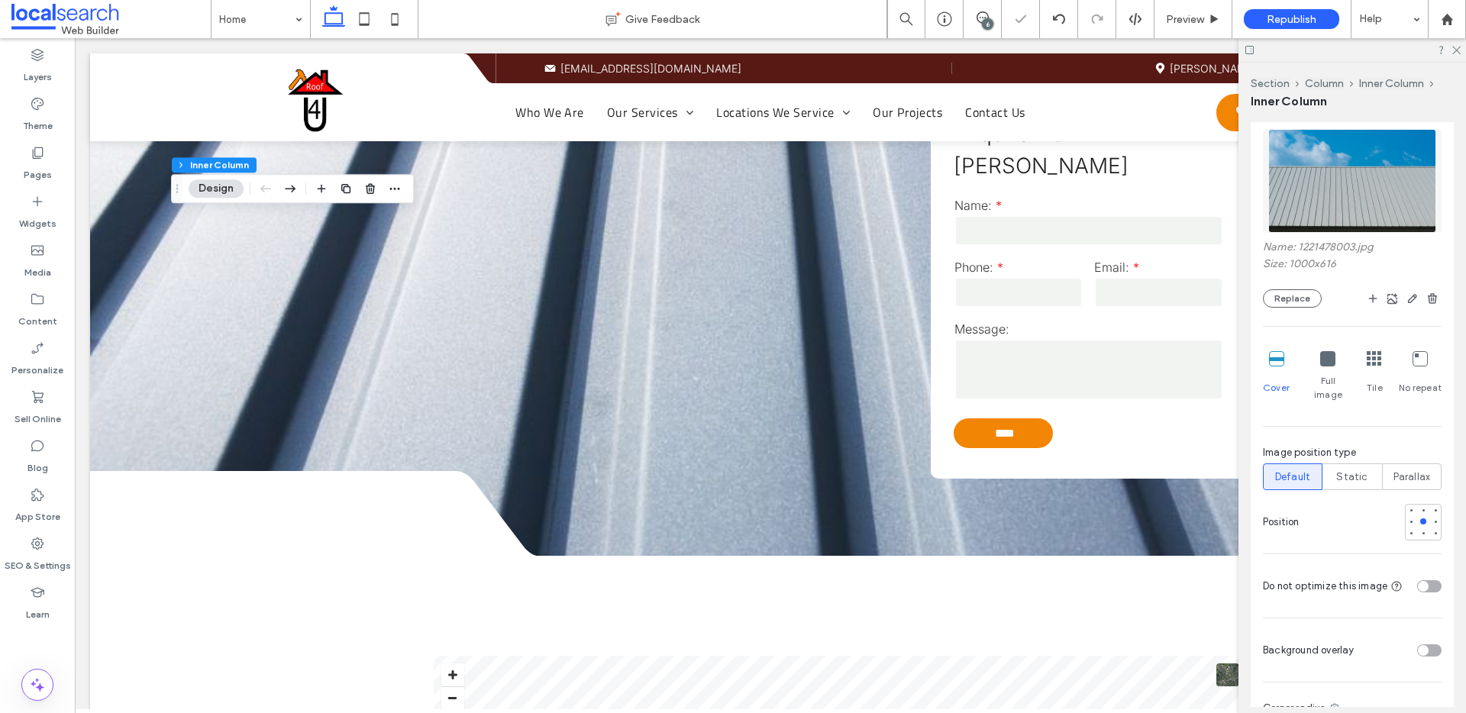
click at [1321, 363] on icon at bounding box center [1327, 358] width 15 height 15
click at [1281, 363] on icon at bounding box center [1276, 358] width 15 height 15
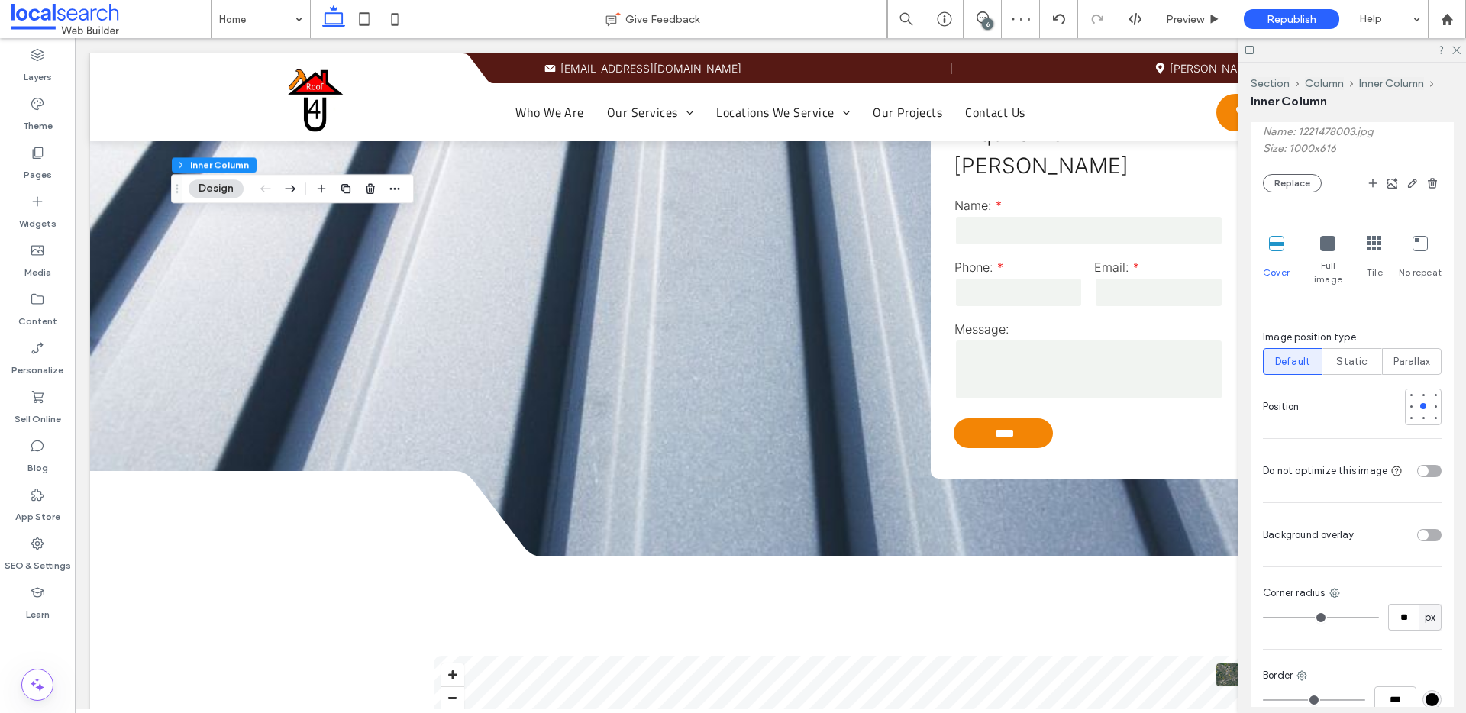
scroll to position [905, 0]
click at [1418, 470] on div "toggle" at bounding box center [1423, 475] width 11 height 11
click at [1430, 470] on div "toggle" at bounding box center [1435, 475] width 11 height 11
click at [1423, 469] on div "toggle" at bounding box center [1429, 475] width 24 height 12
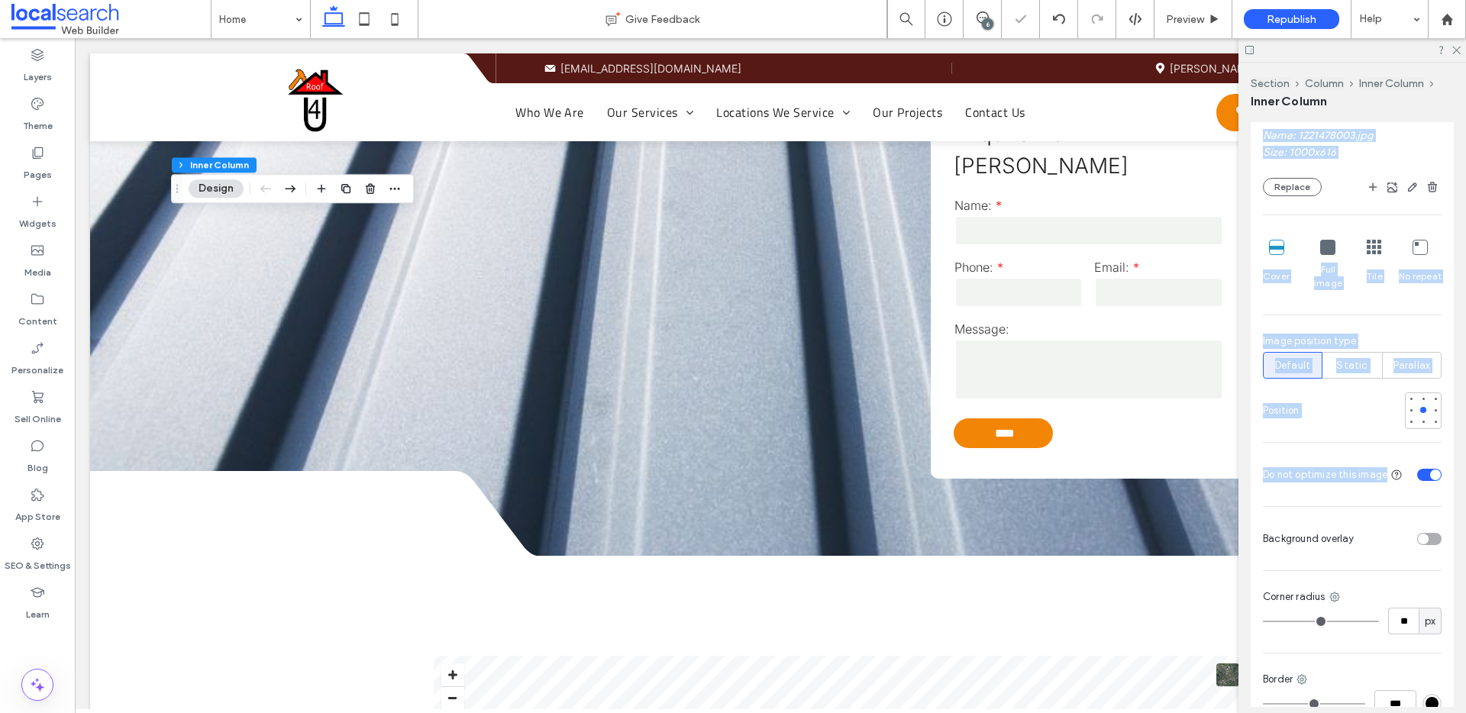
click at [1430, 470] on div "toggle" at bounding box center [1435, 475] width 11 height 11
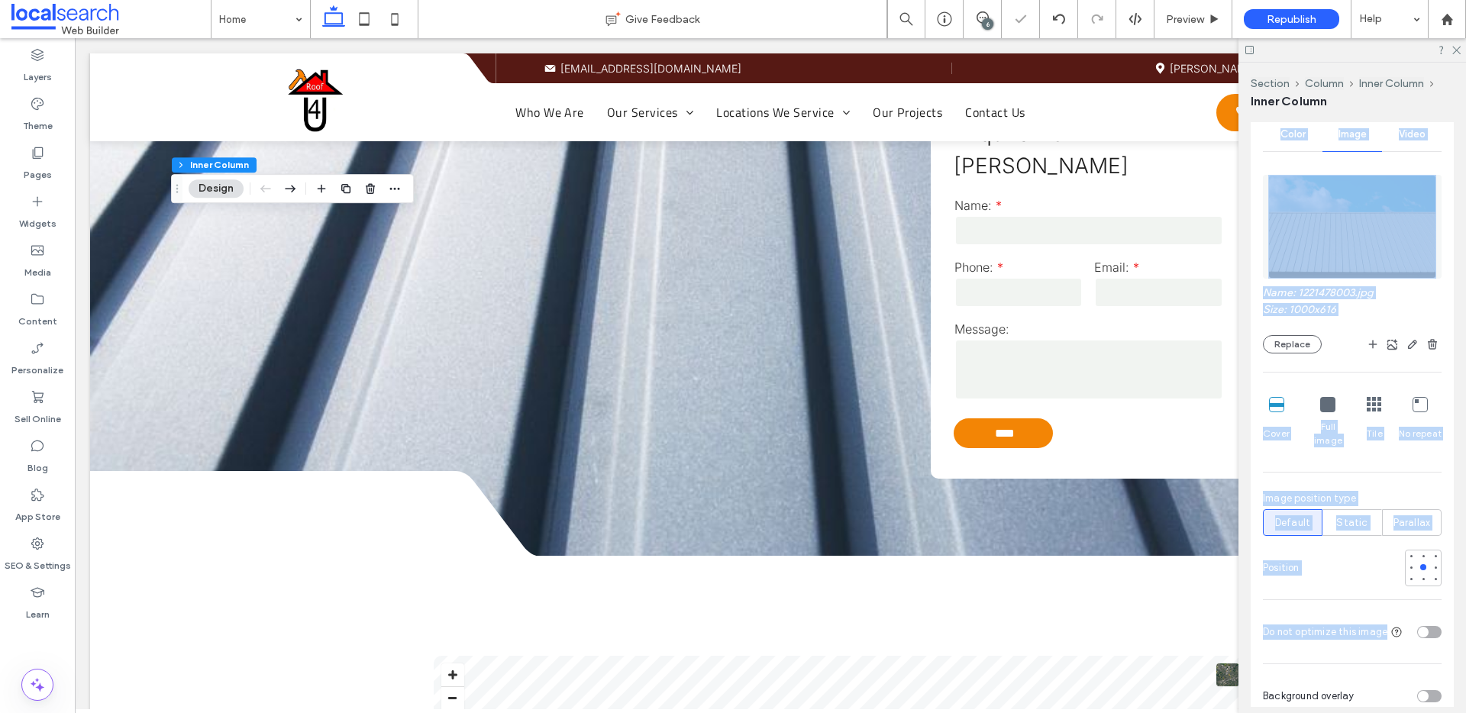
scroll to position [739, 0]
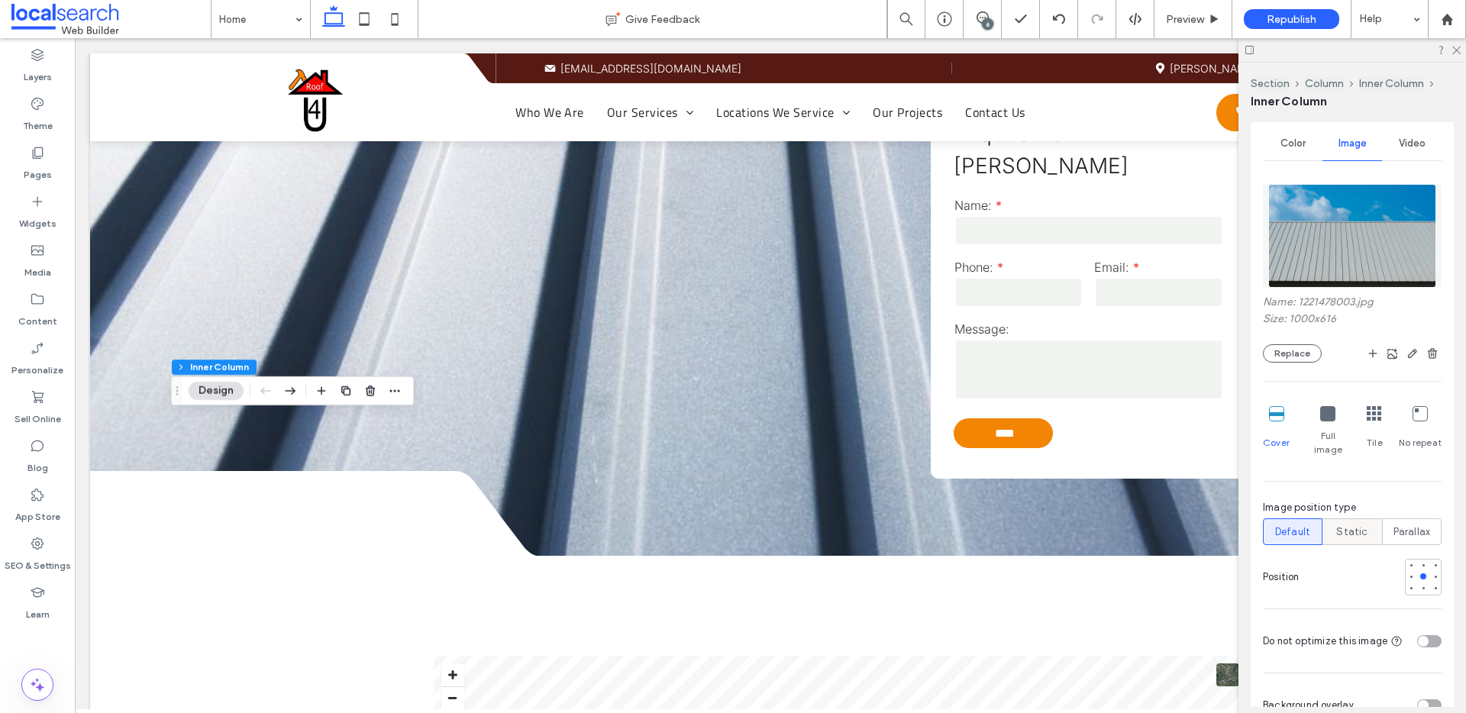
click at [1346, 525] on span "Static" at bounding box center [1352, 532] width 31 height 15
click at [1421, 562] on div at bounding box center [1424, 565] width 6 height 6
click at [387, 19] on icon at bounding box center [395, 19] width 31 height 31
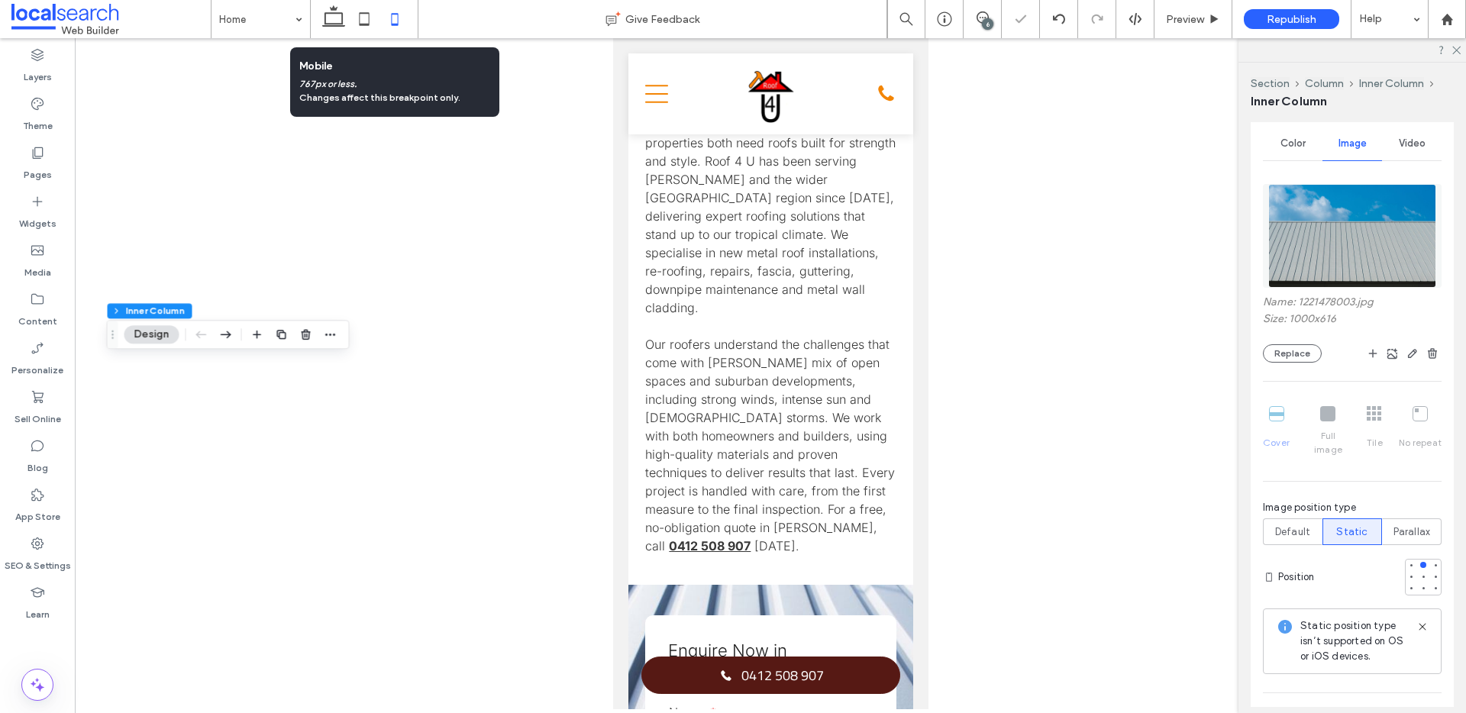
type input "*"
type input "**"
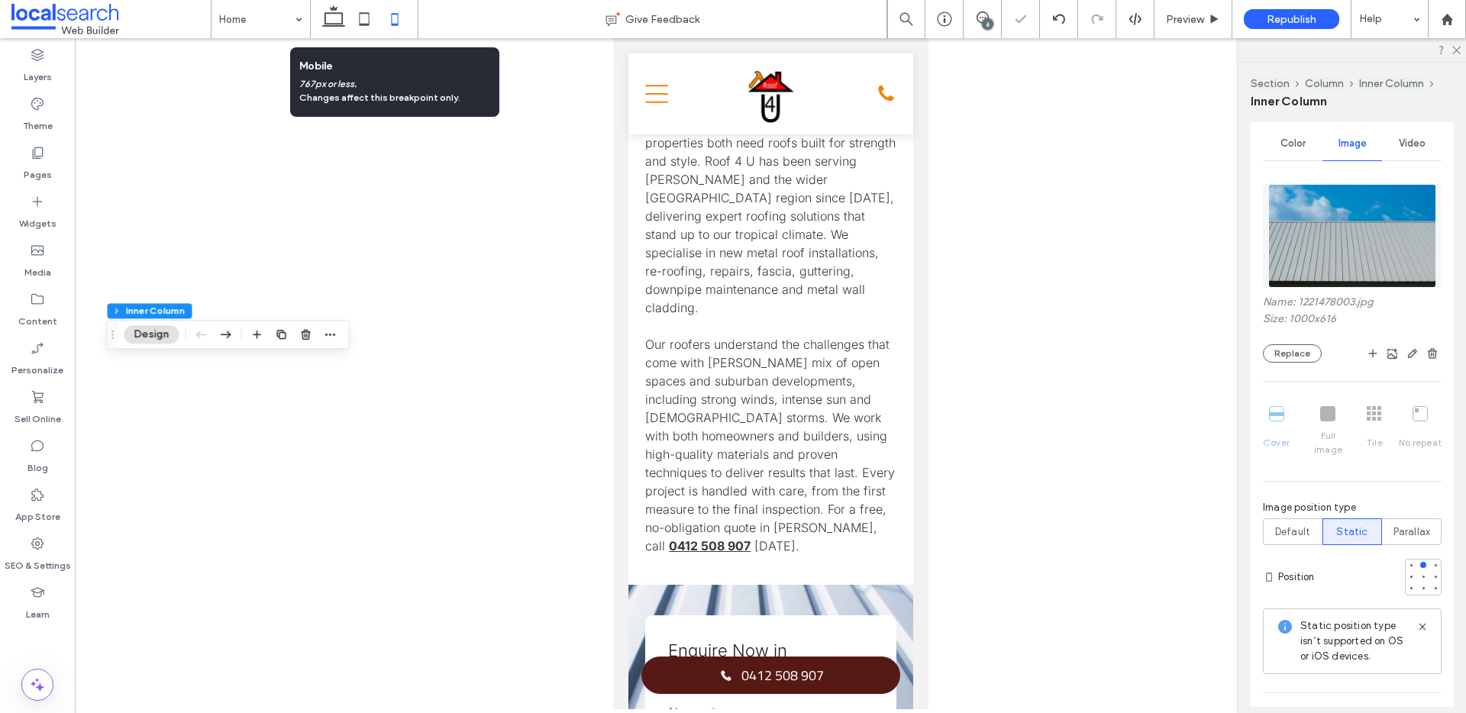
type input "*"
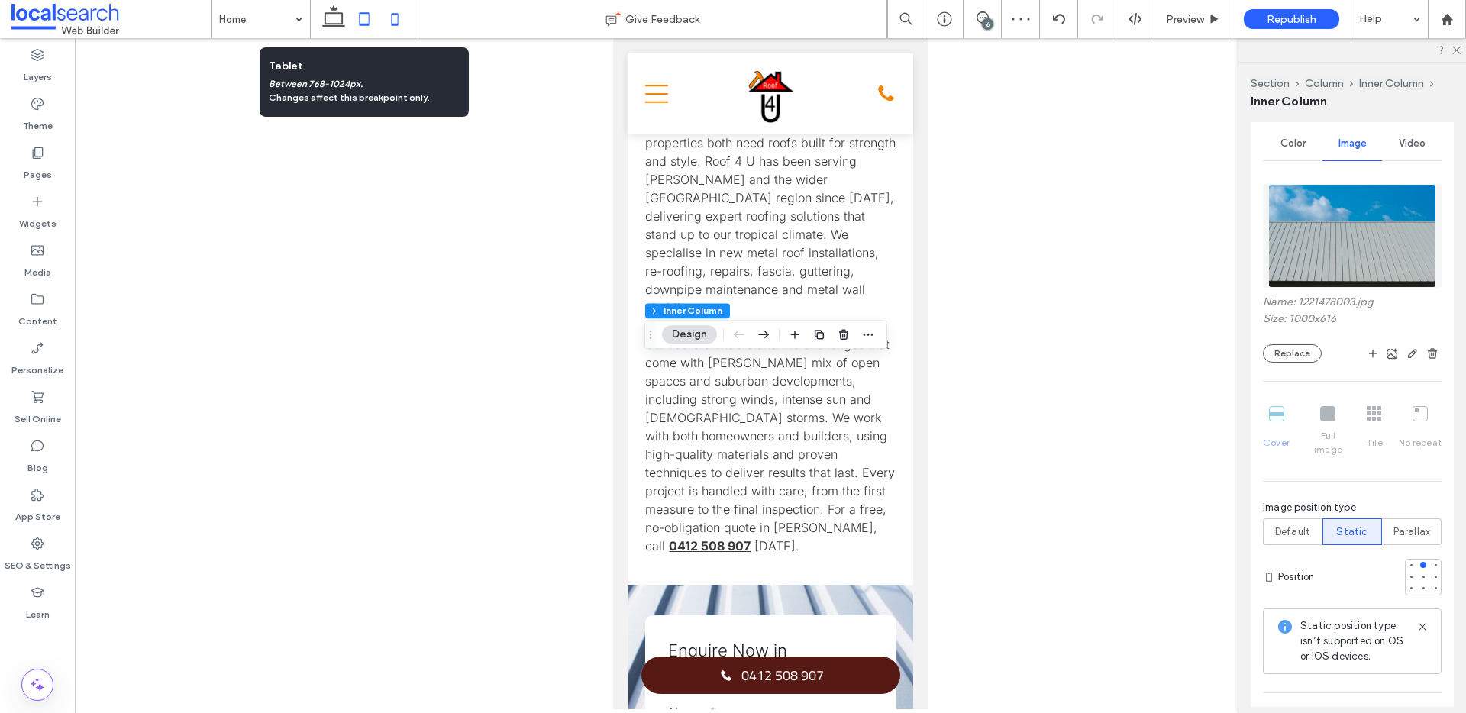
click at [367, 28] on icon at bounding box center [364, 19] width 31 height 31
type input "**"
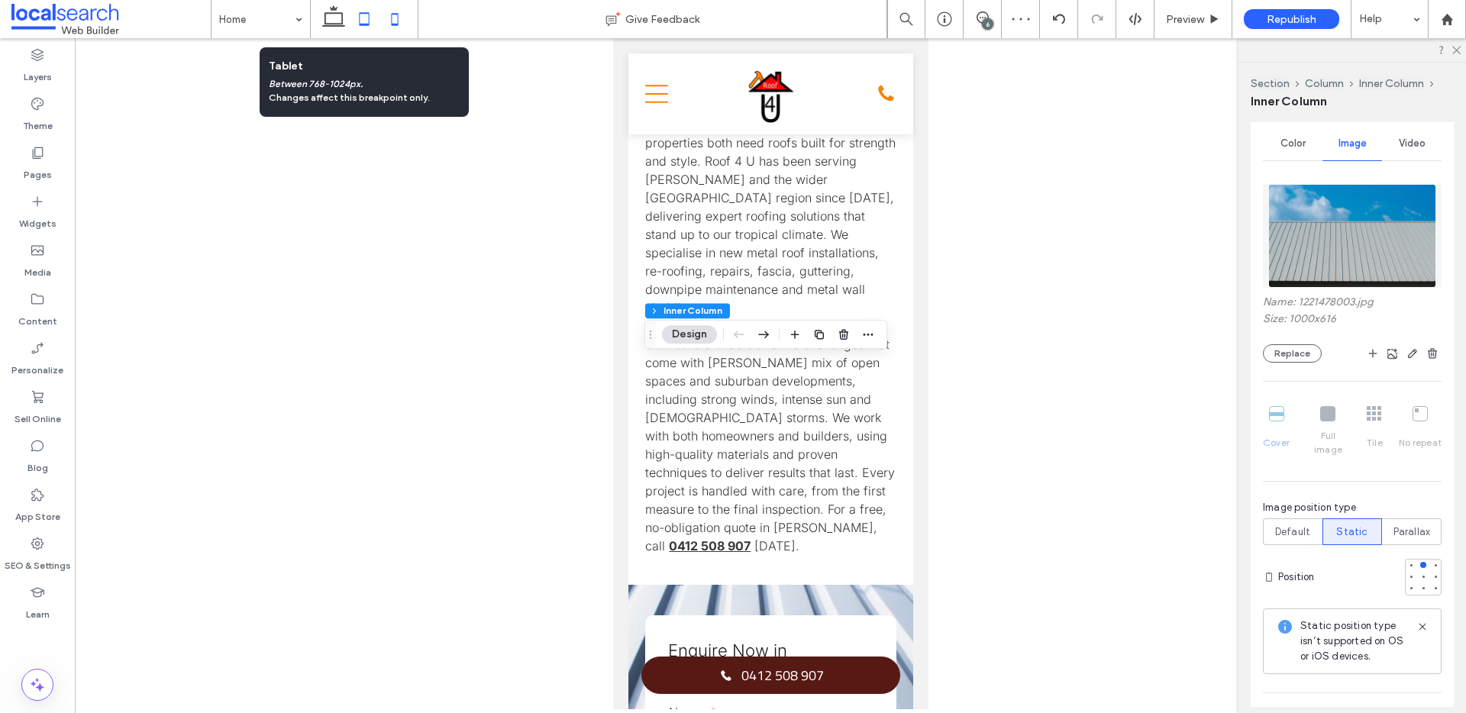
type input "**"
type input "***"
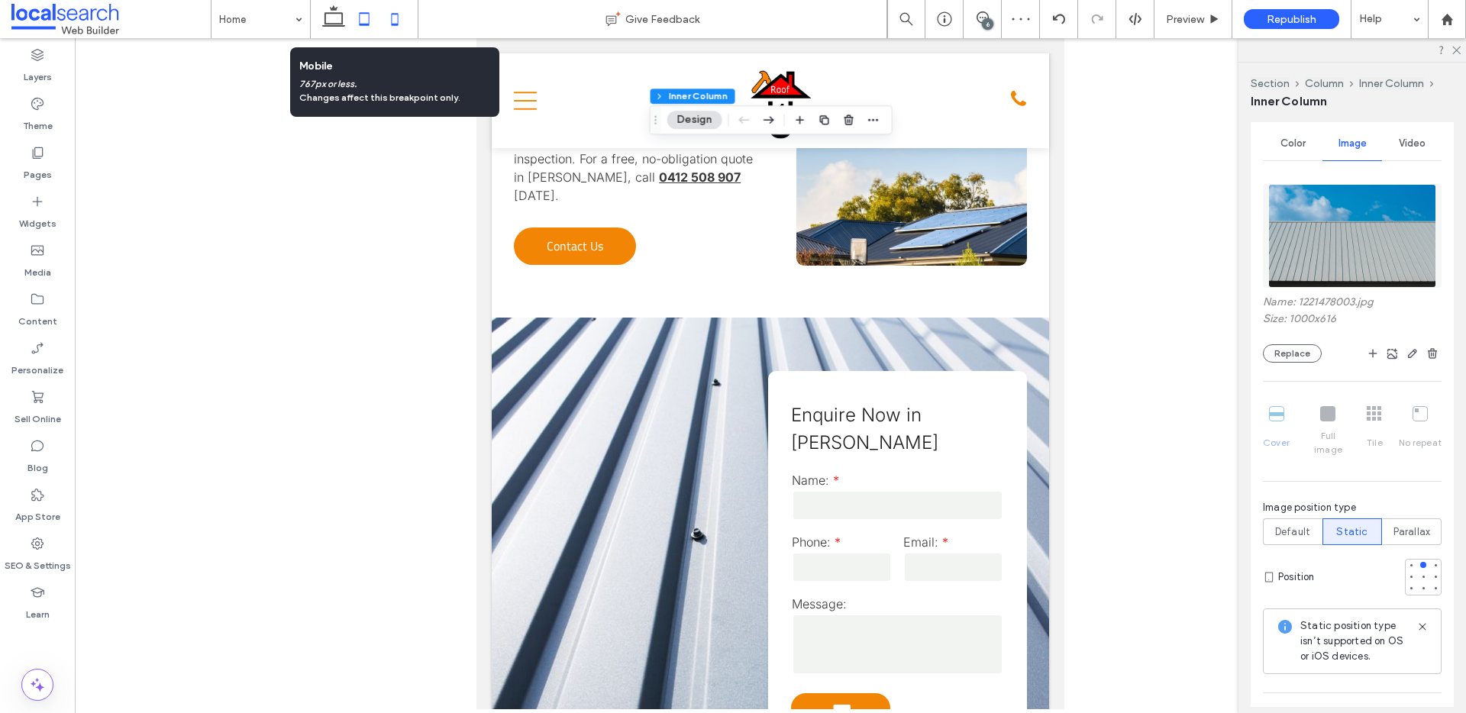
click at [399, 27] on icon at bounding box center [395, 19] width 31 height 31
type input "*"
type input "**"
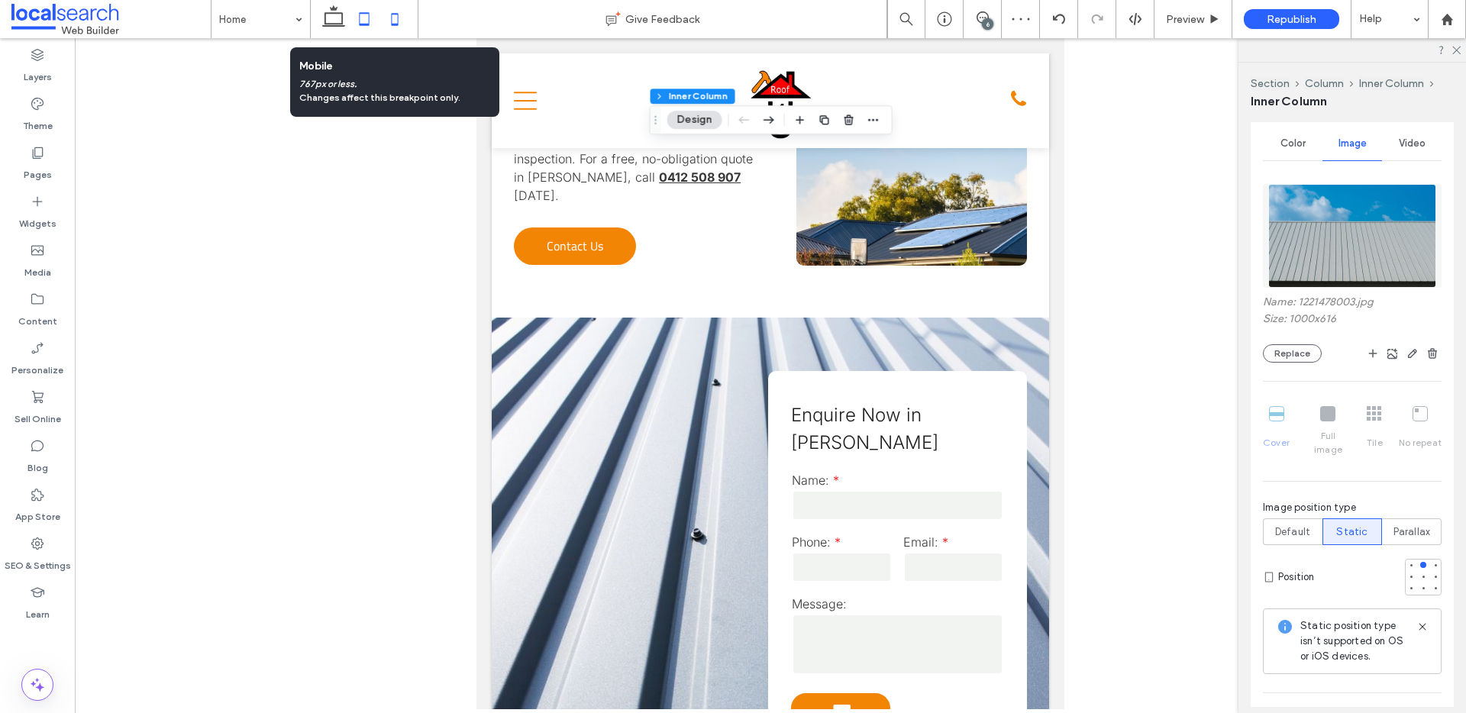
type input "**"
type input "*"
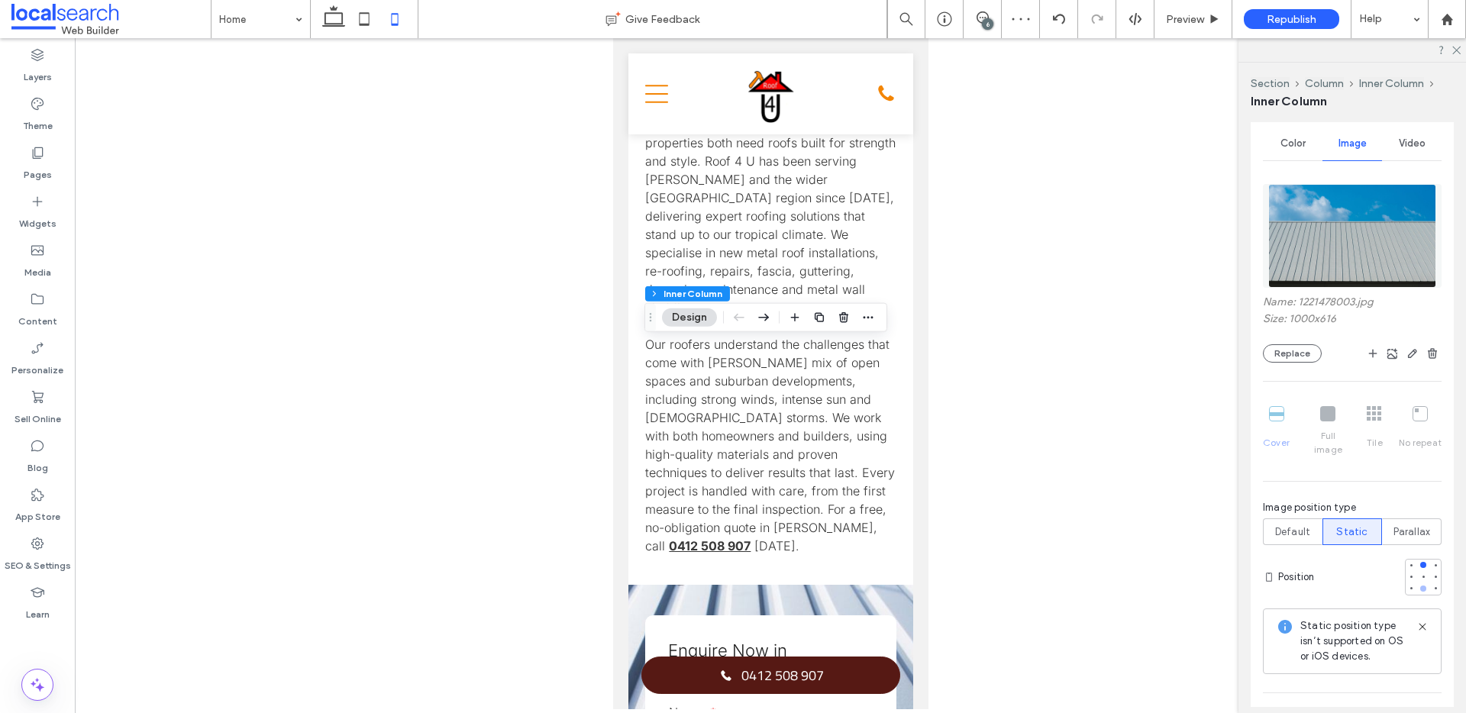
click at [1421, 586] on div at bounding box center [1424, 589] width 6 height 6
click at [1421, 574] on div at bounding box center [1424, 577] width 6 height 6
click at [1421, 562] on div at bounding box center [1424, 565] width 6 height 6
click at [1292, 525] on span "Default" at bounding box center [1292, 532] width 35 height 15
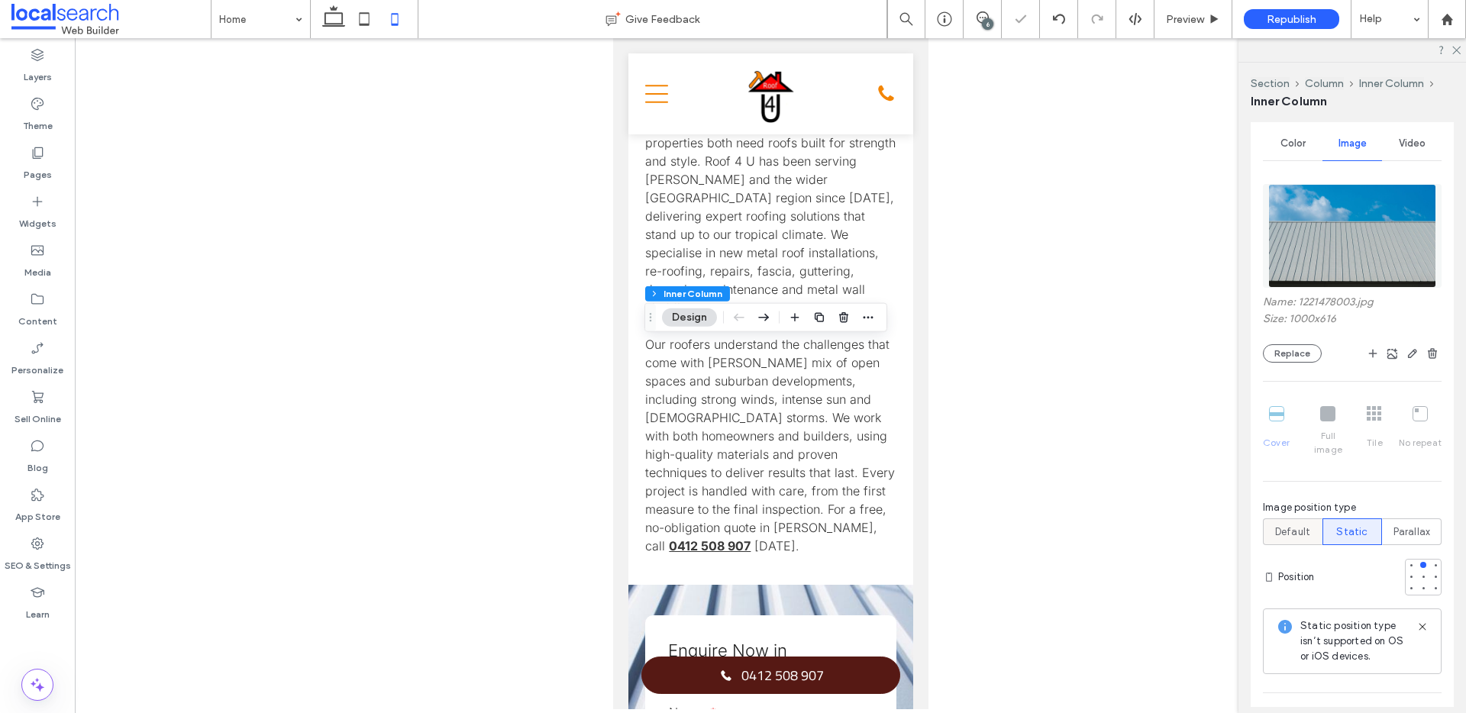
click at [1308, 519] on div "Default" at bounding box center [1293, 531] width 40 height 25
click at [1296, 525] on span "Default" at bounding box center [1292, 532] width 35 height 15
click at [1275, 525] on span "Default" at bounding box center [1292, 532] width 35 height 15
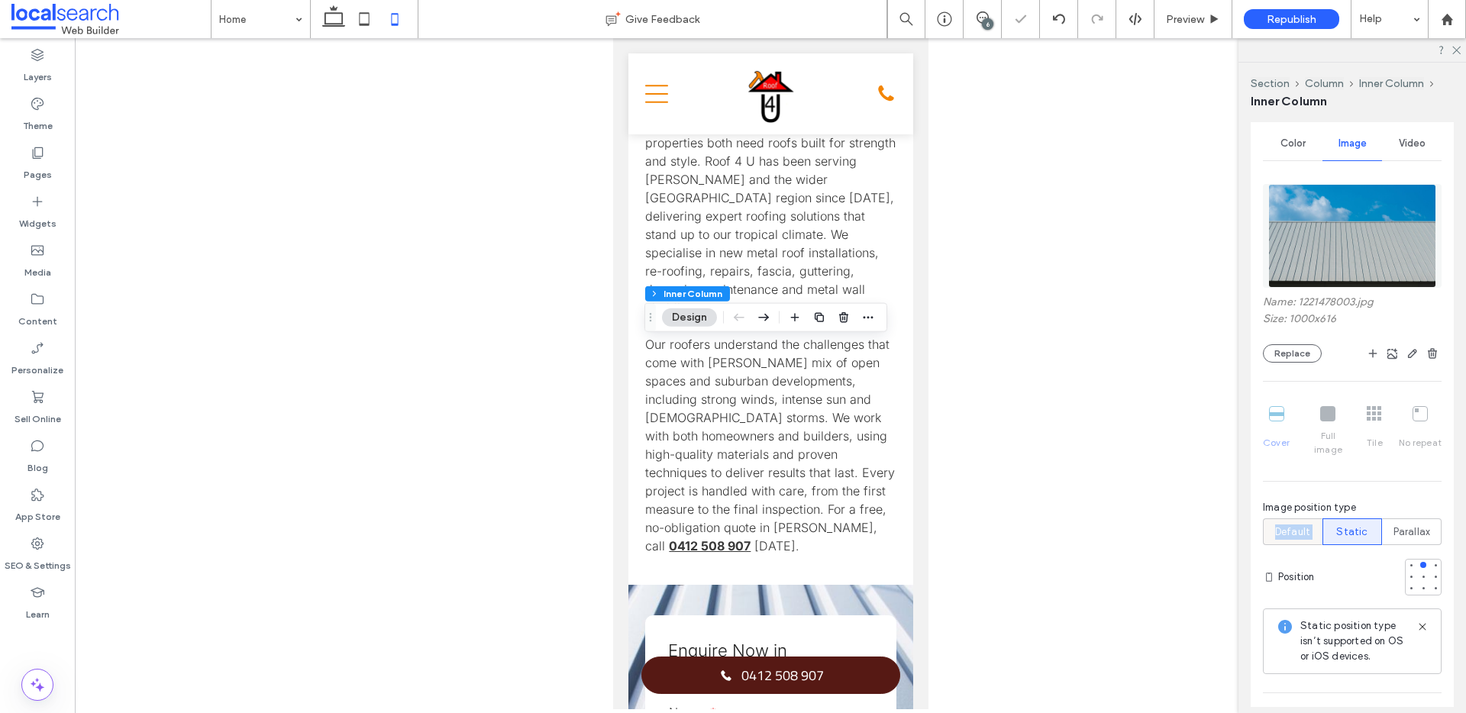
click at [1298, 525] on span "Default" at bounding box center [1292, 532] width 35 height 15
click at [1405, 525] on span "Parallax" at bounding box center [1412, 532] width 37 height 15
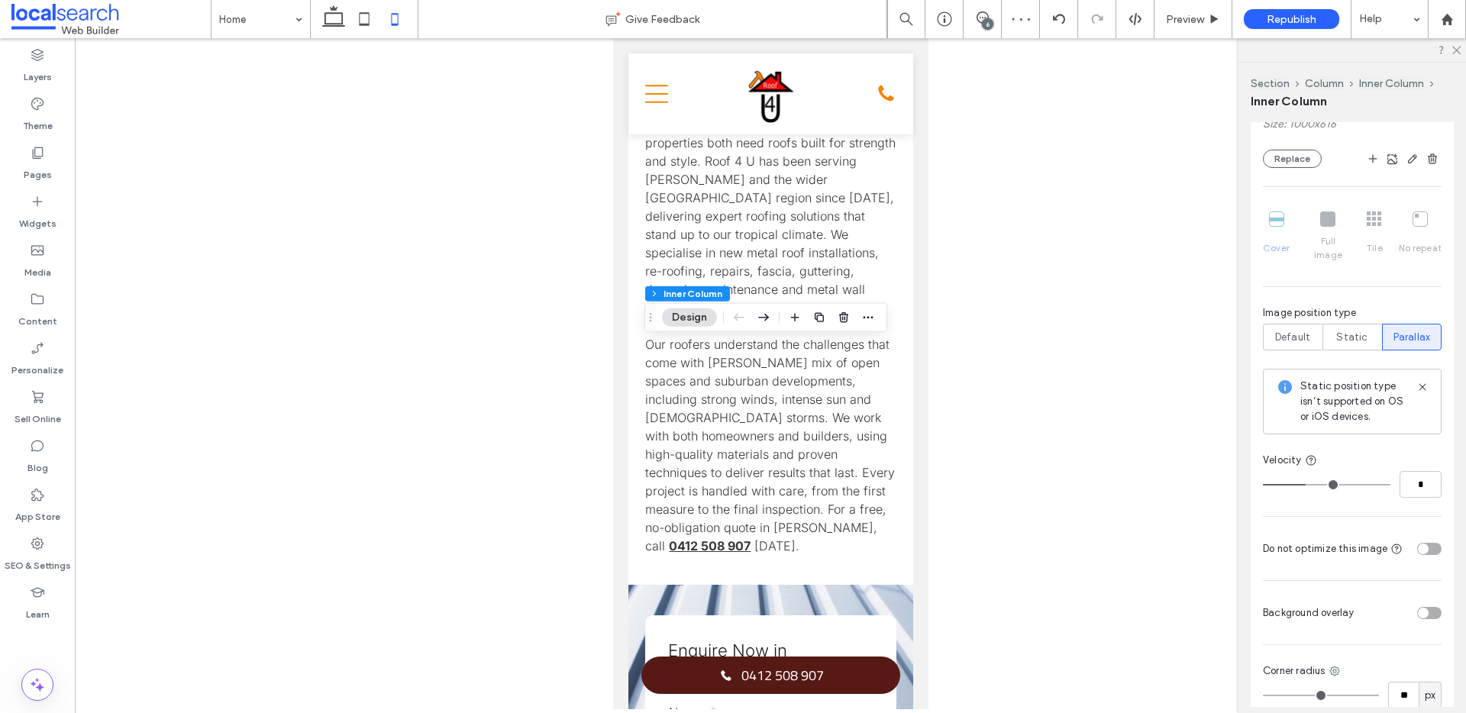
scroll to position [932, 0]
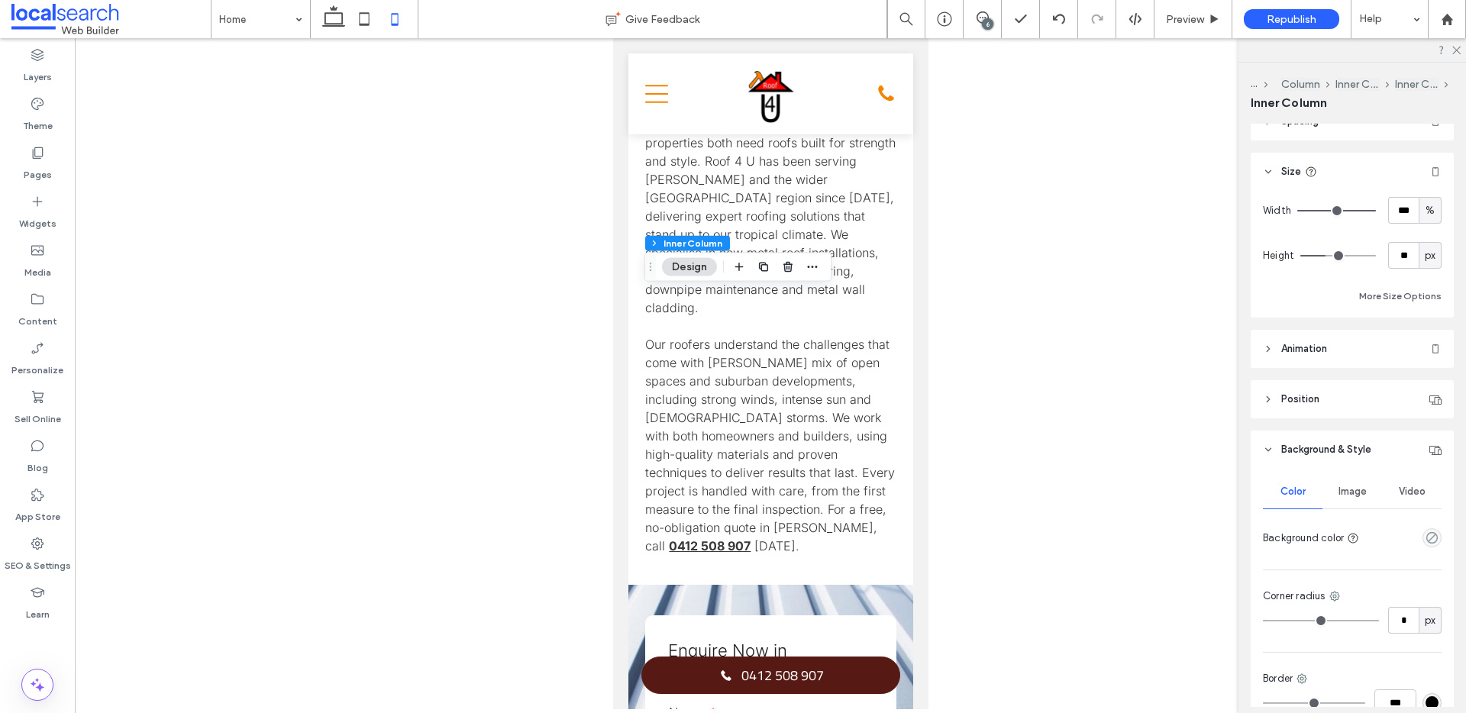
click at [1355, 492] on span "Image" at bounding box center [1353, 492] width 28 height 12
click at [1343, 500] on span "Image" at bounding box center [1353, 498] width 28 height 12
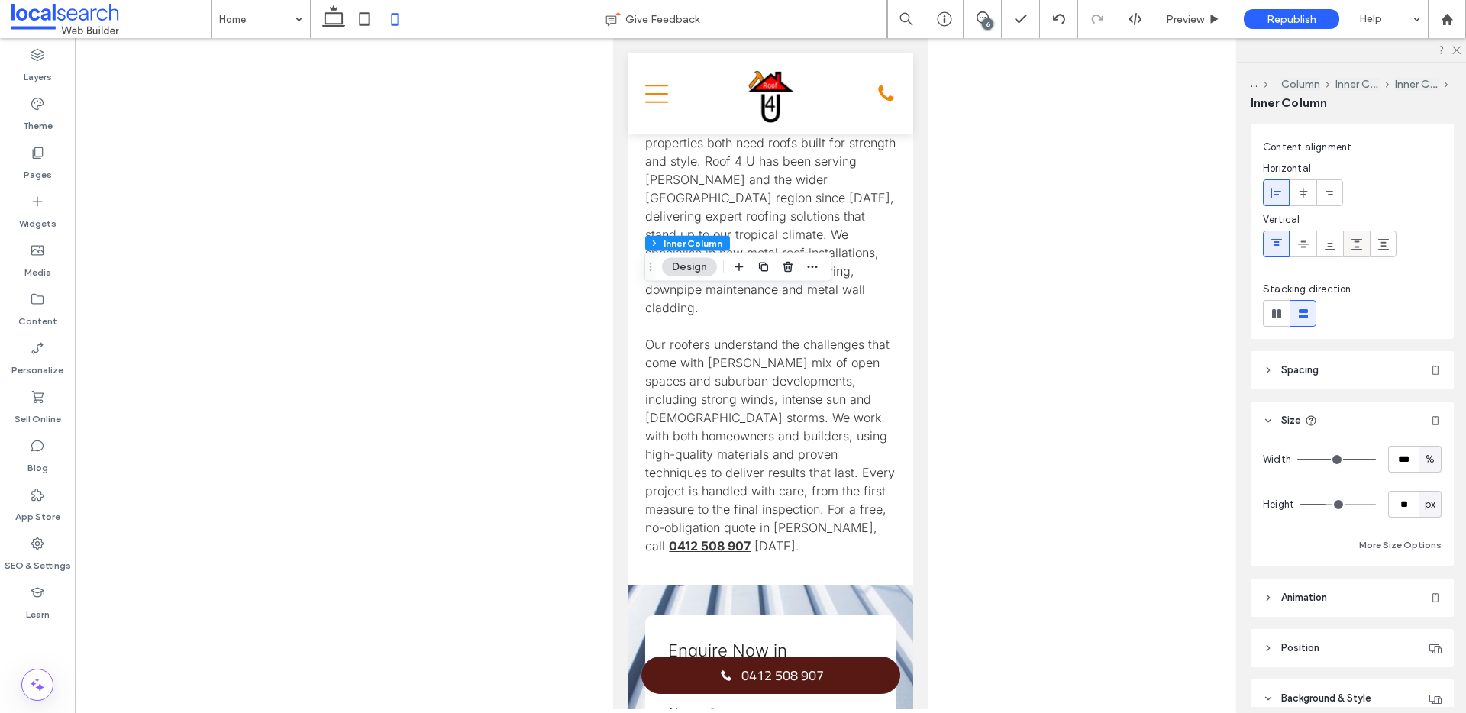
scroll to position [0, 0]
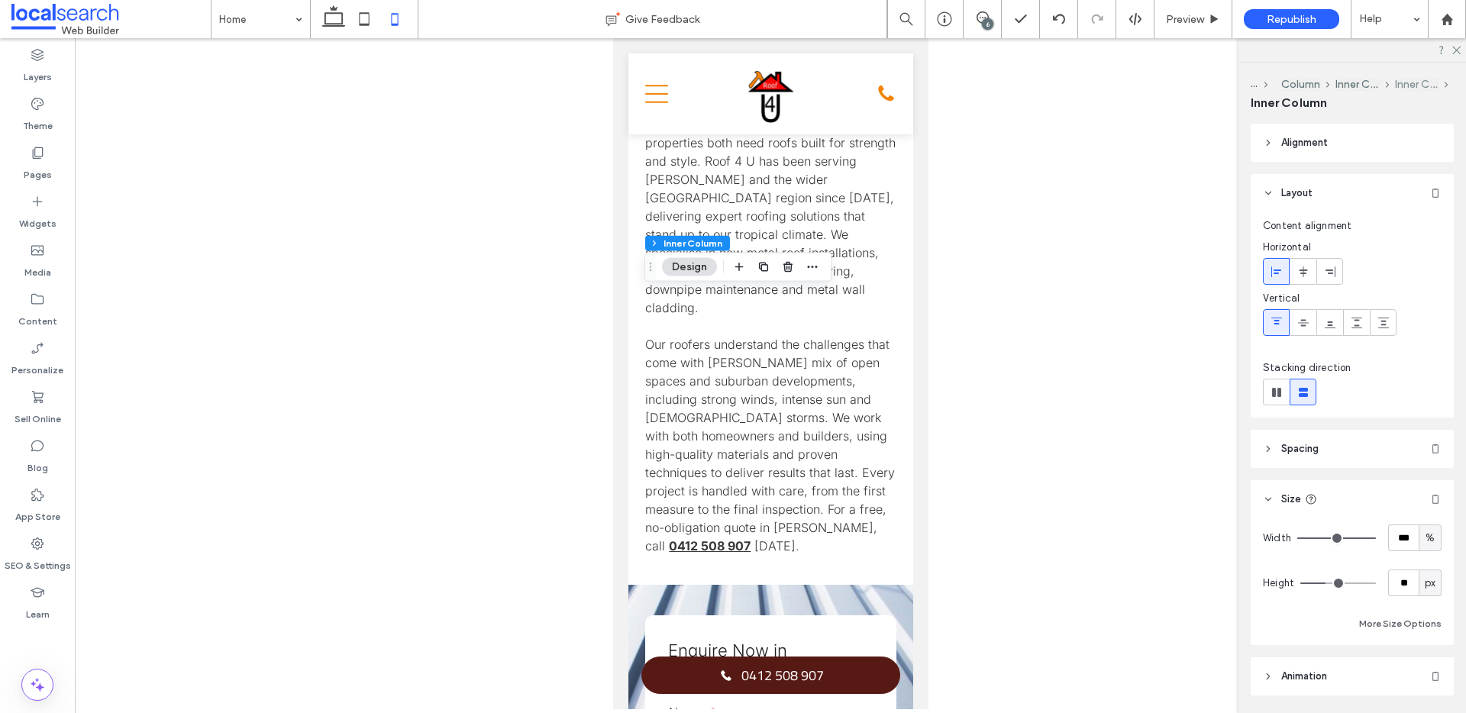
click at [1424, 81] on button "Inner Column" at bounding box center [1417, 84] width 44 height 13
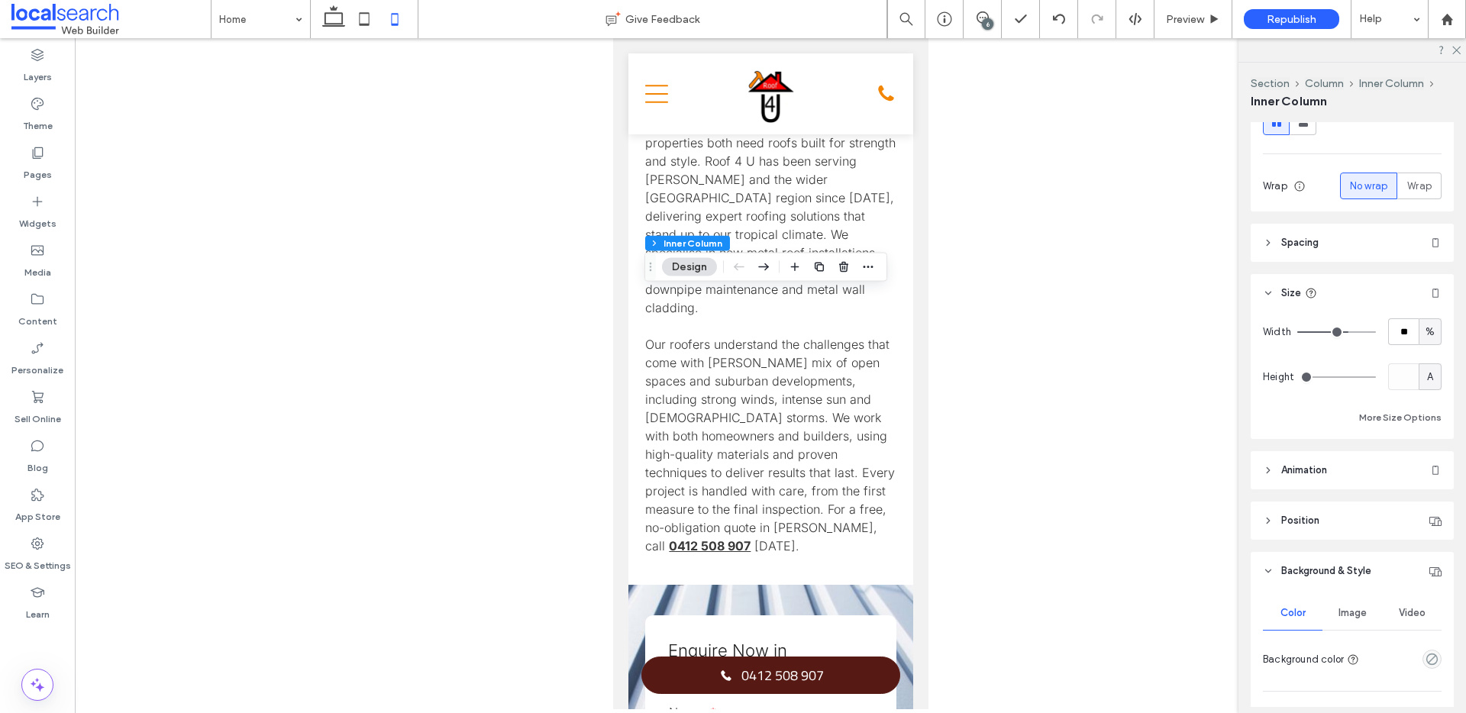
scroll to position [300, 0]
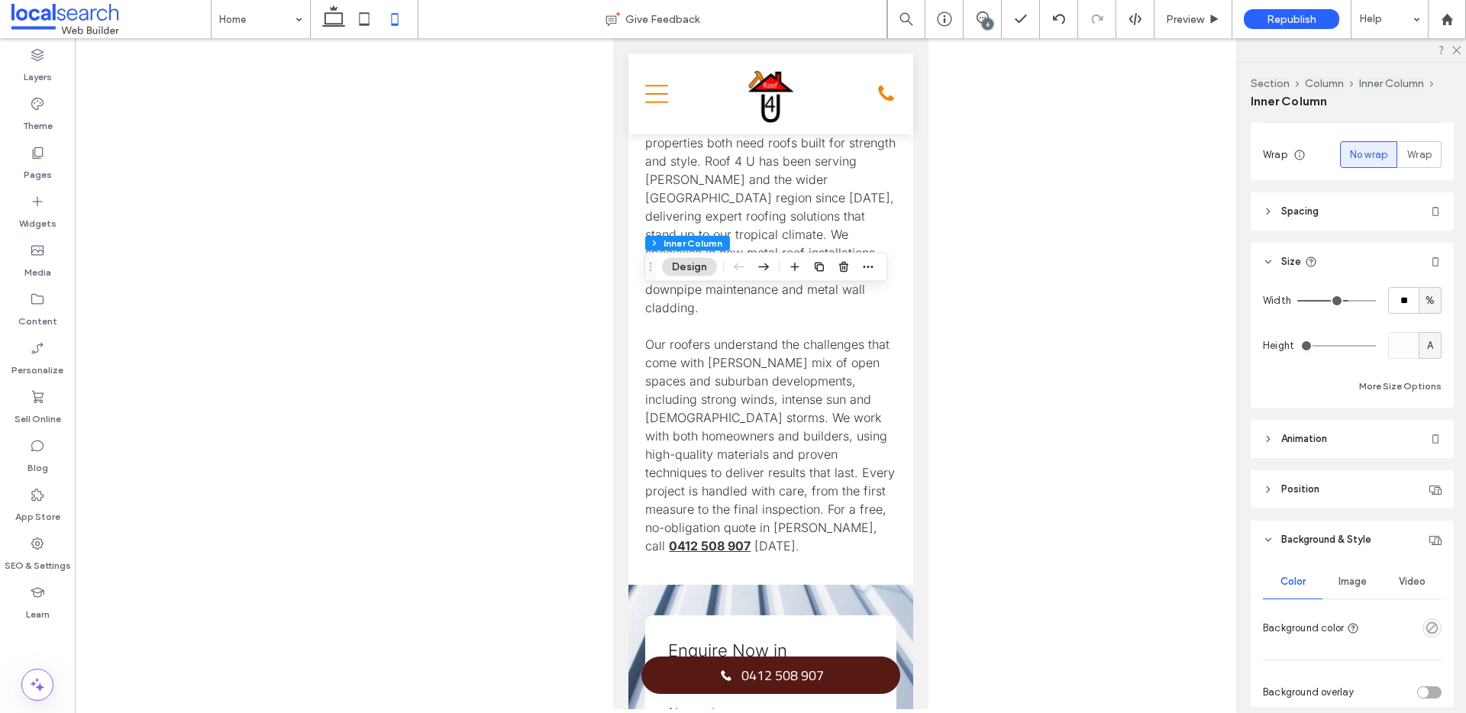
click at [1348, 583] on span "Image" at bounding box center [1353, 582] width 28 height 12
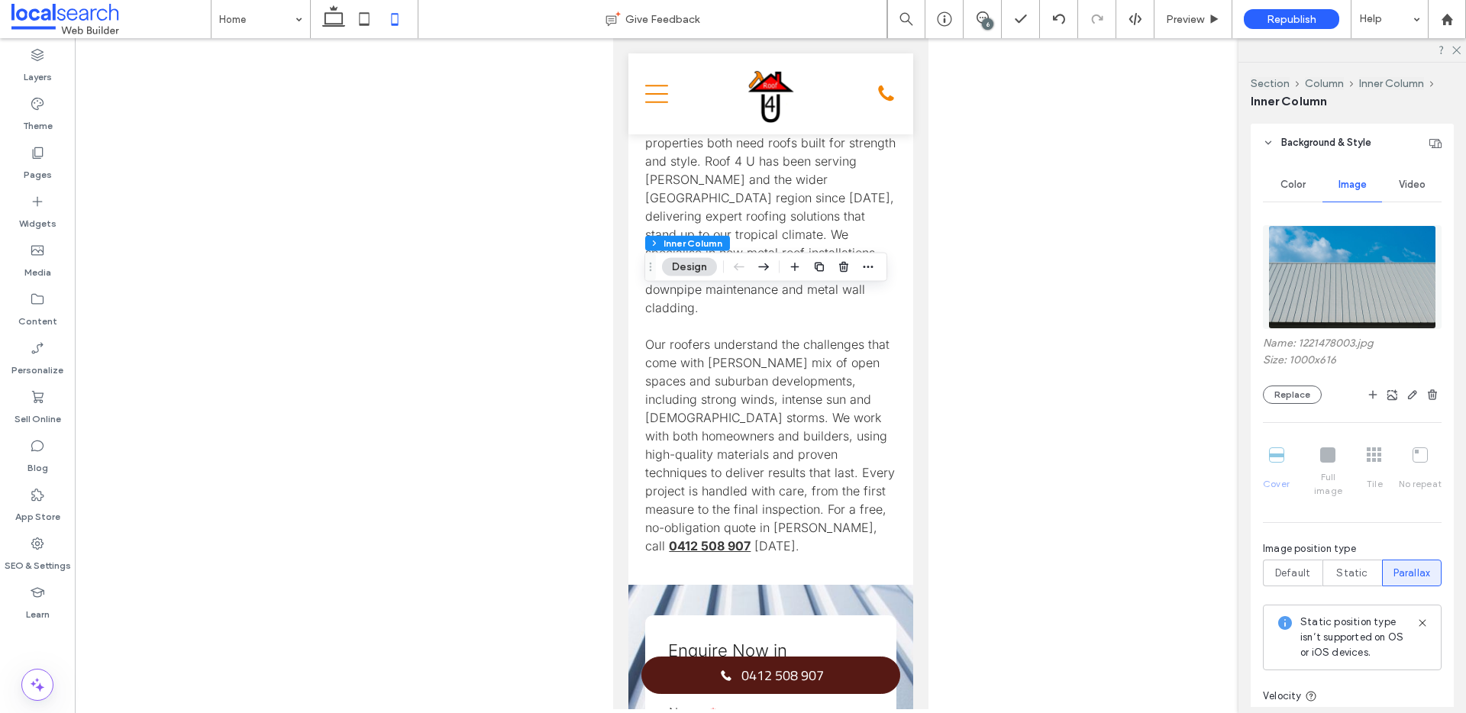
scroll to position [699, 0]
click at [1346, 564] on span "Static" at bounding box center [1352, 571] width 31 height 15
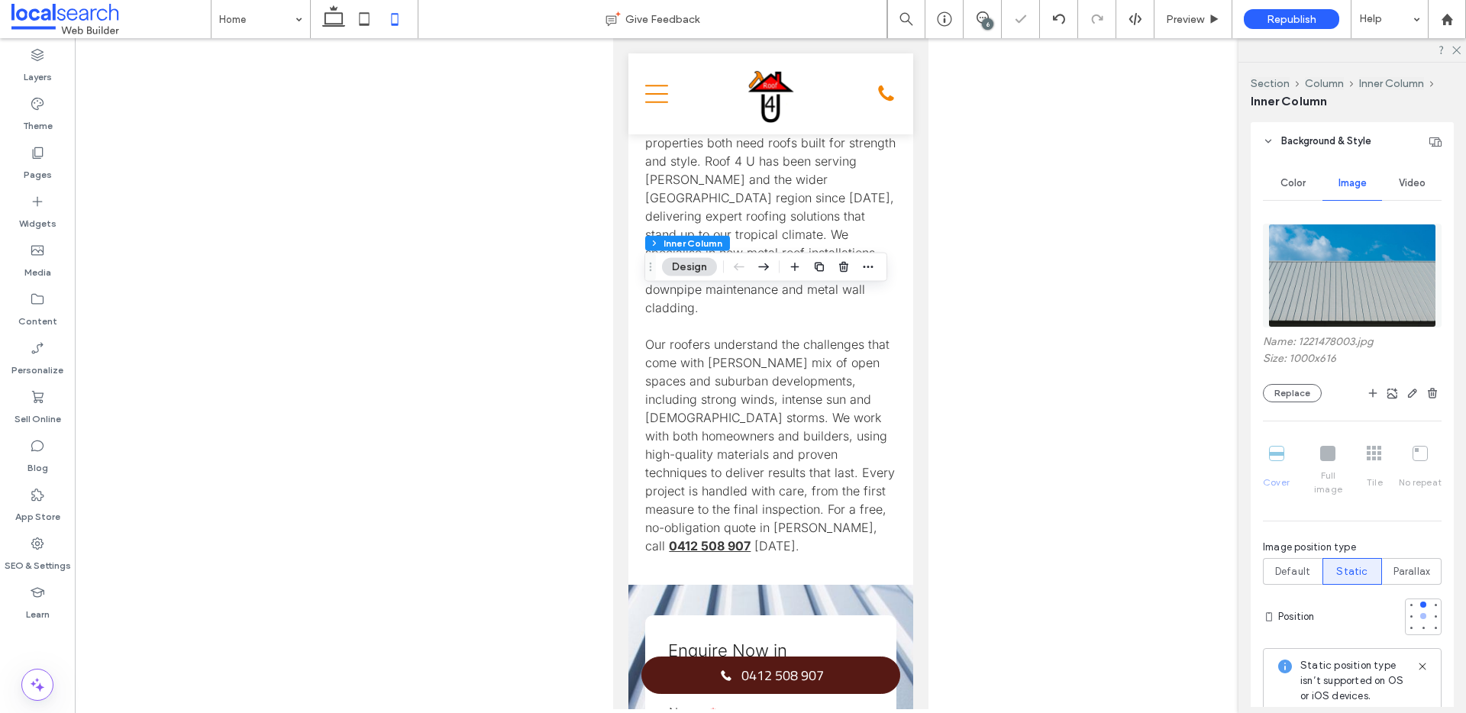
click at [1418, 611] on div at bounding box center [1423, 616] width 11 height 11
click at [1301, 564] on span "Default" at bounding box center [1292, 571] width 35 height 15
click at [1291, 564] on span "Default" at bounding box center [1292, 571] width 35 height 15
click at [1316, 558] on label "Default" at bounding box center [1293, 571] width 60 height 27
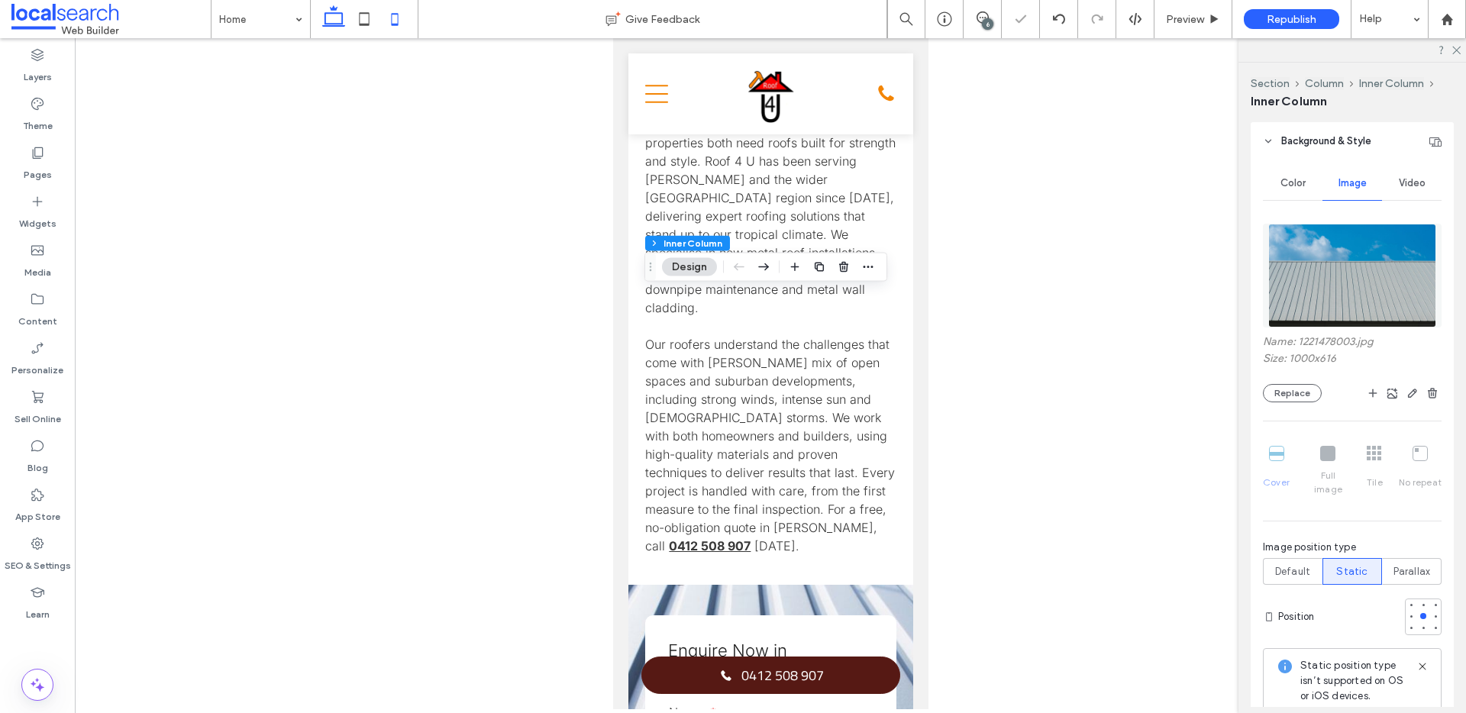
click at [347, 24] on icon at bounding box center [333, 19] width 31 height 31
type input "**"
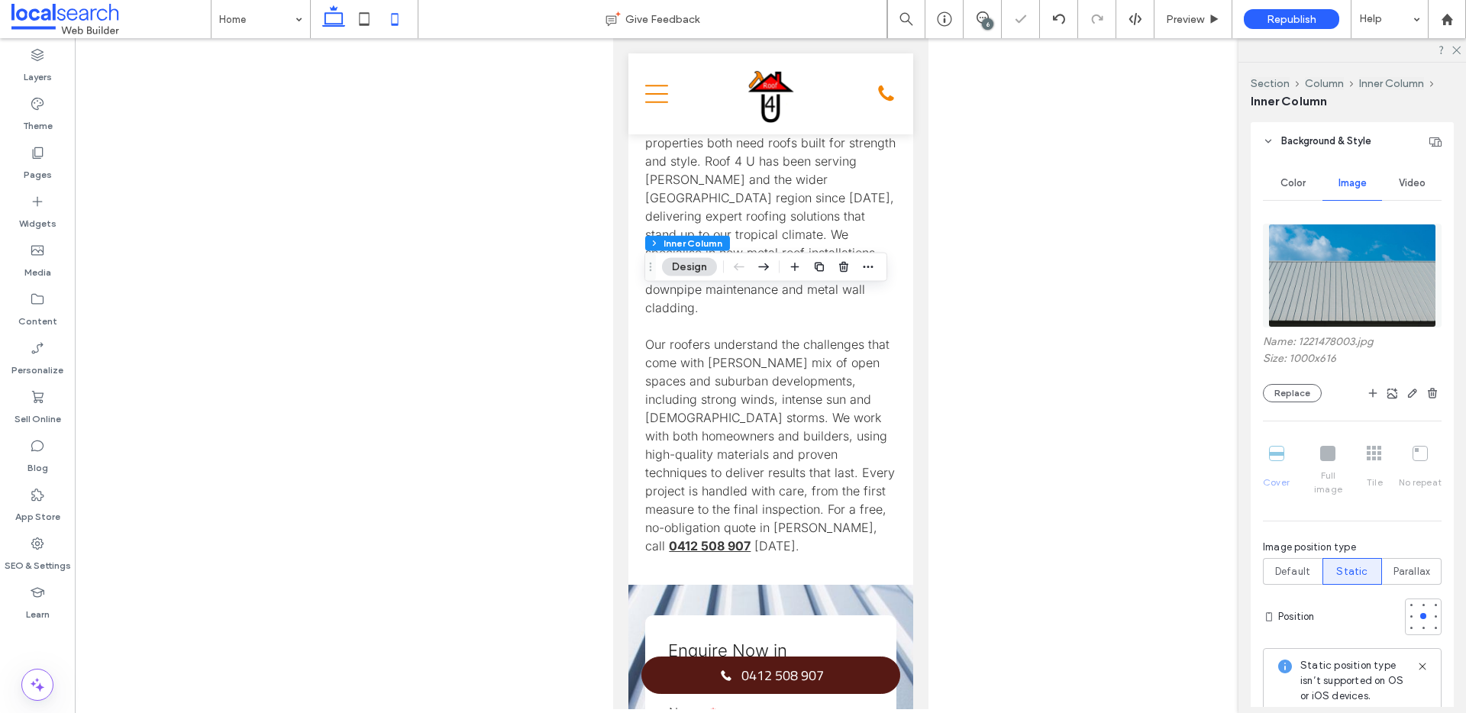
type input "**"
type input "***"
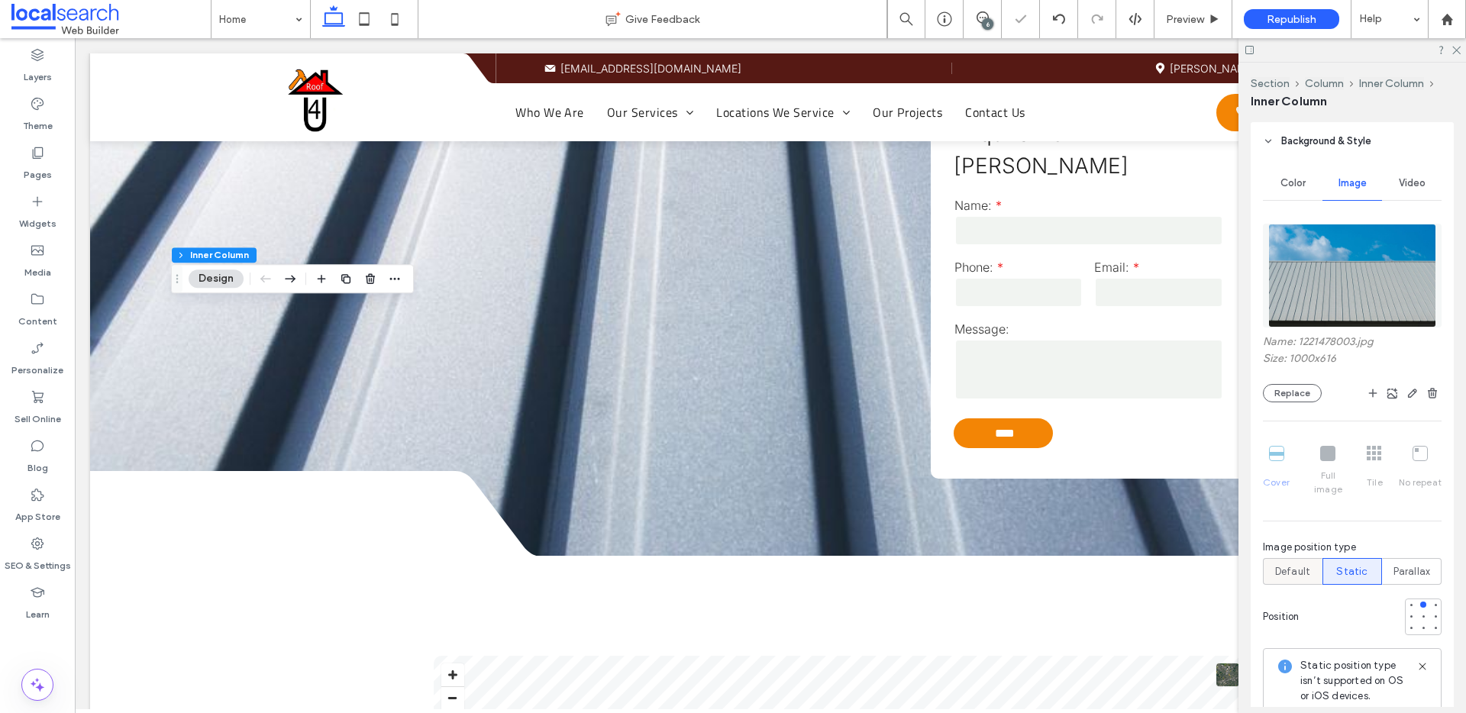
click at [1284, 564] on span "Default" at bounding box center [1292, 571] width 35 height 15
click at [1418, 611] on div at bounding box center [1423, 616] width 11 height 11
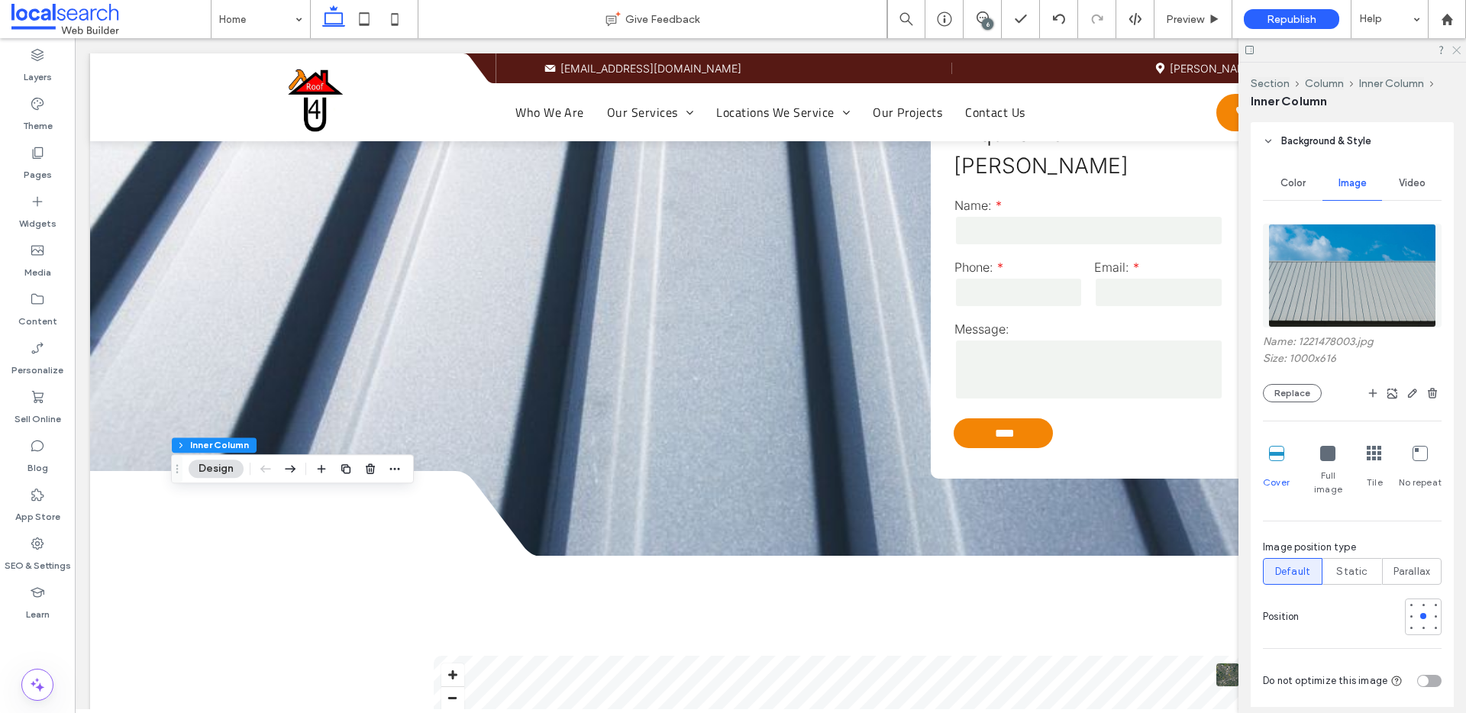
click at [1460, 52] on icon at bounding box center [1456, 49] width 10 height 10
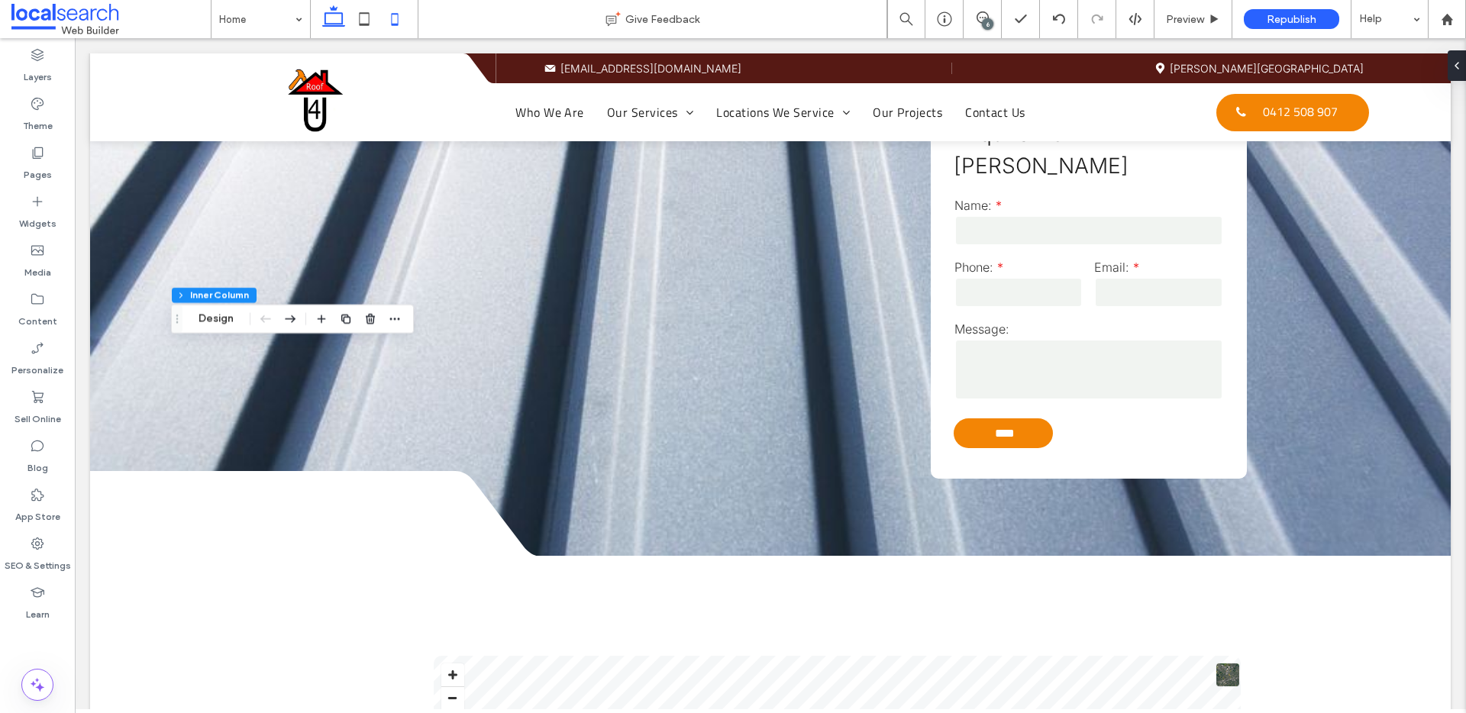
click at [393, 20] on icon at bounding box center [395, 19] width 31 height 31
type input "*"
type input "**"
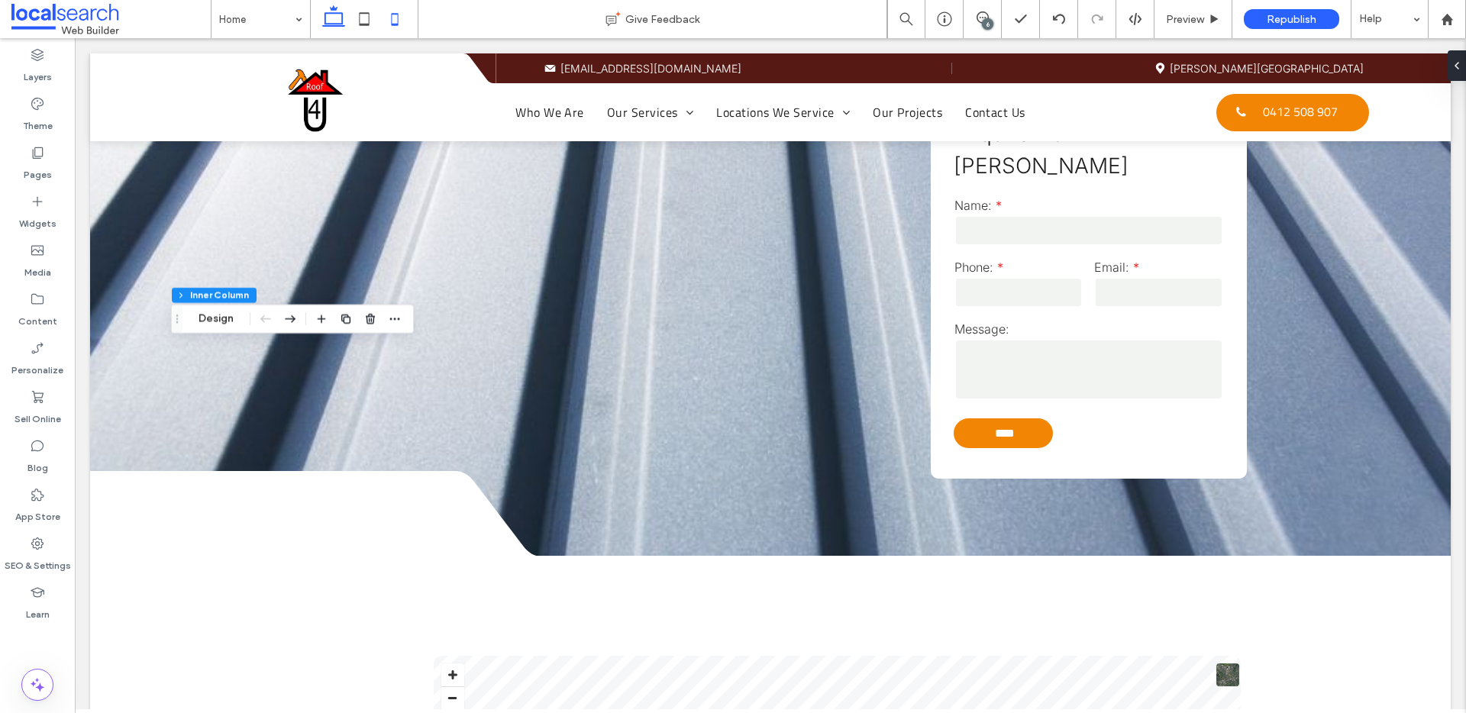
type input "**"
type input "*"
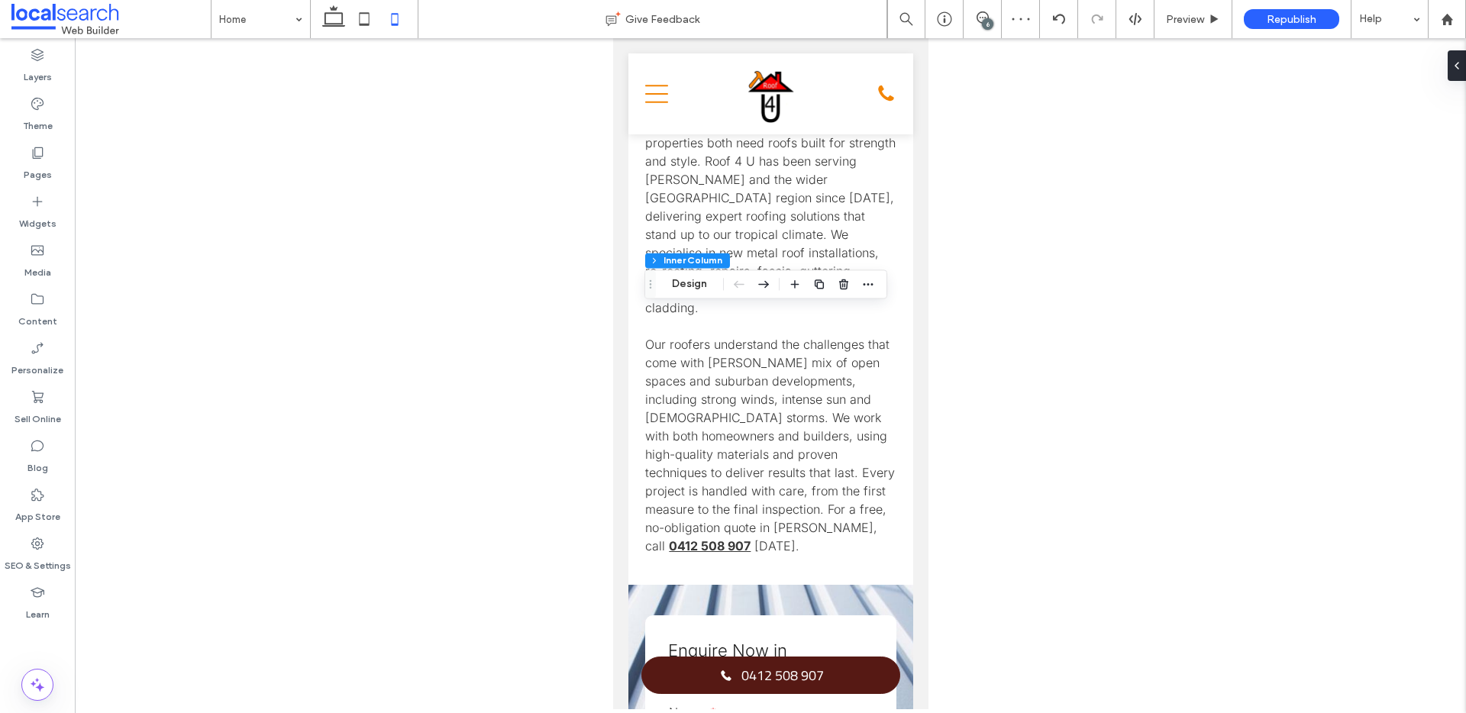
click at [695, 296] on div "Section Column Inner Column Inner Column Design" at bounding box center [766, 284] width 243 height 29
click at [694, 291] on button "Design" at bounding box center [689, 284] width 55 height 18
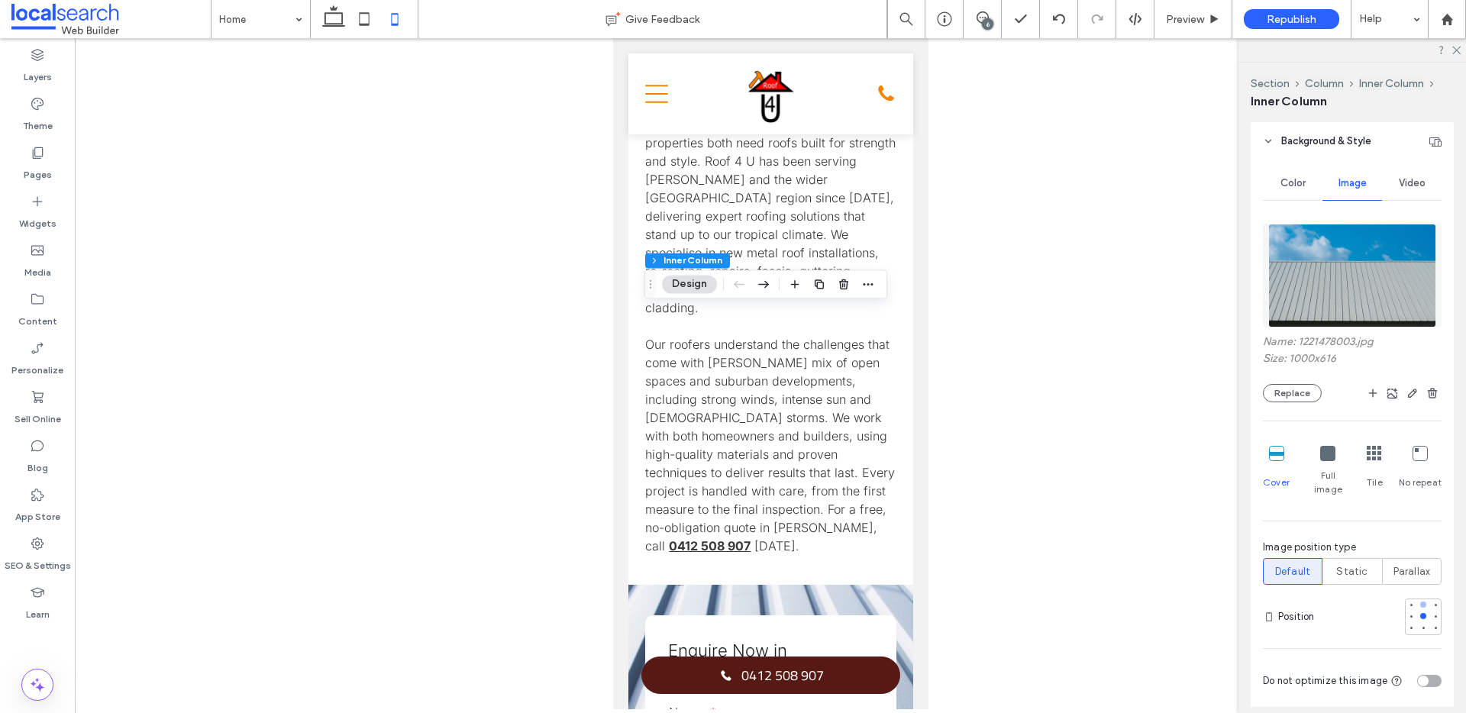
click at [1421, 602] on div at bounding box center [1424, 605] width 6 height 6
click at [1457, 50] on icon at bounding box center [1456, 49] width 10 height 10
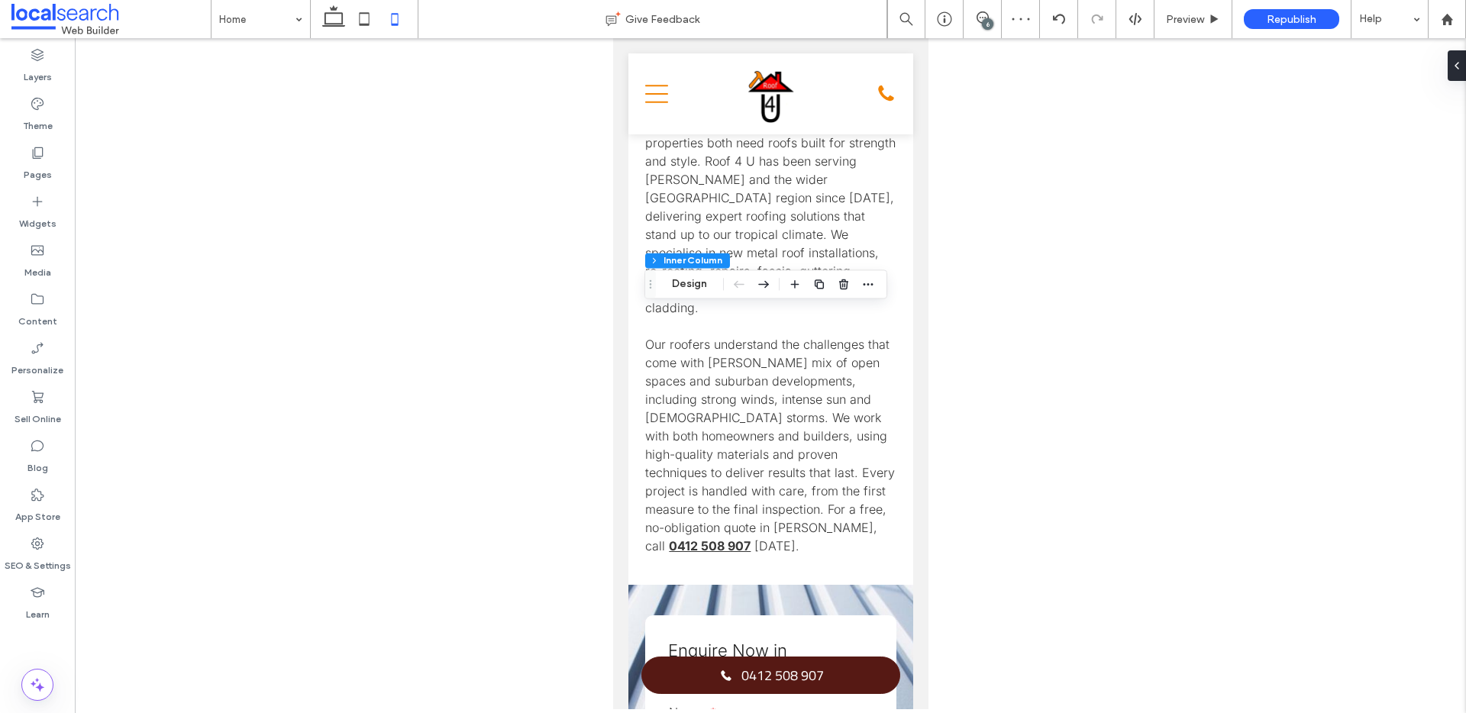
click at [986, 21] on div "6" at bounding box center [987, 23] width 11 height 11
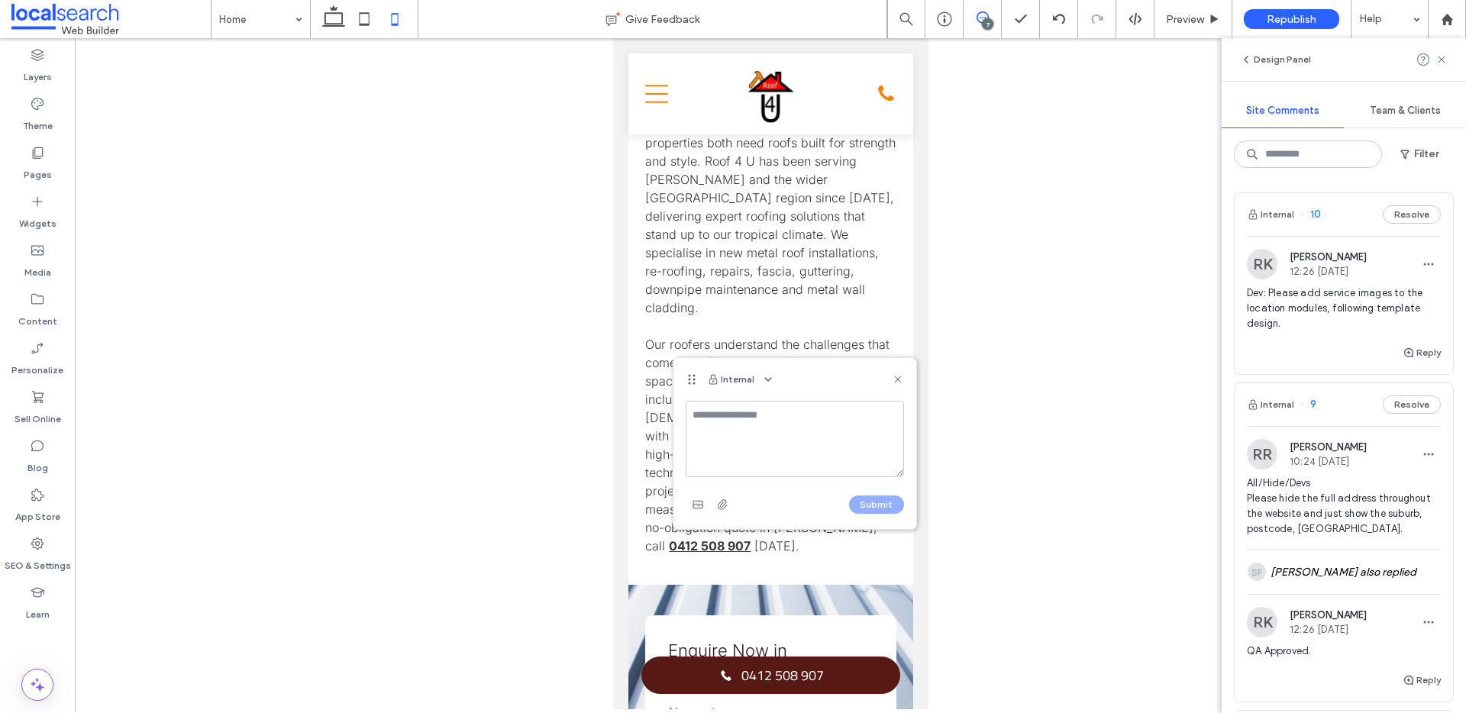
click at [833, 449] on textarea at bounding box center [795, 439] width 218 height 76
type textarea "**********"
click at [878, 508] on button "Submit" at bounding box center [876, 505] width 55 height 18
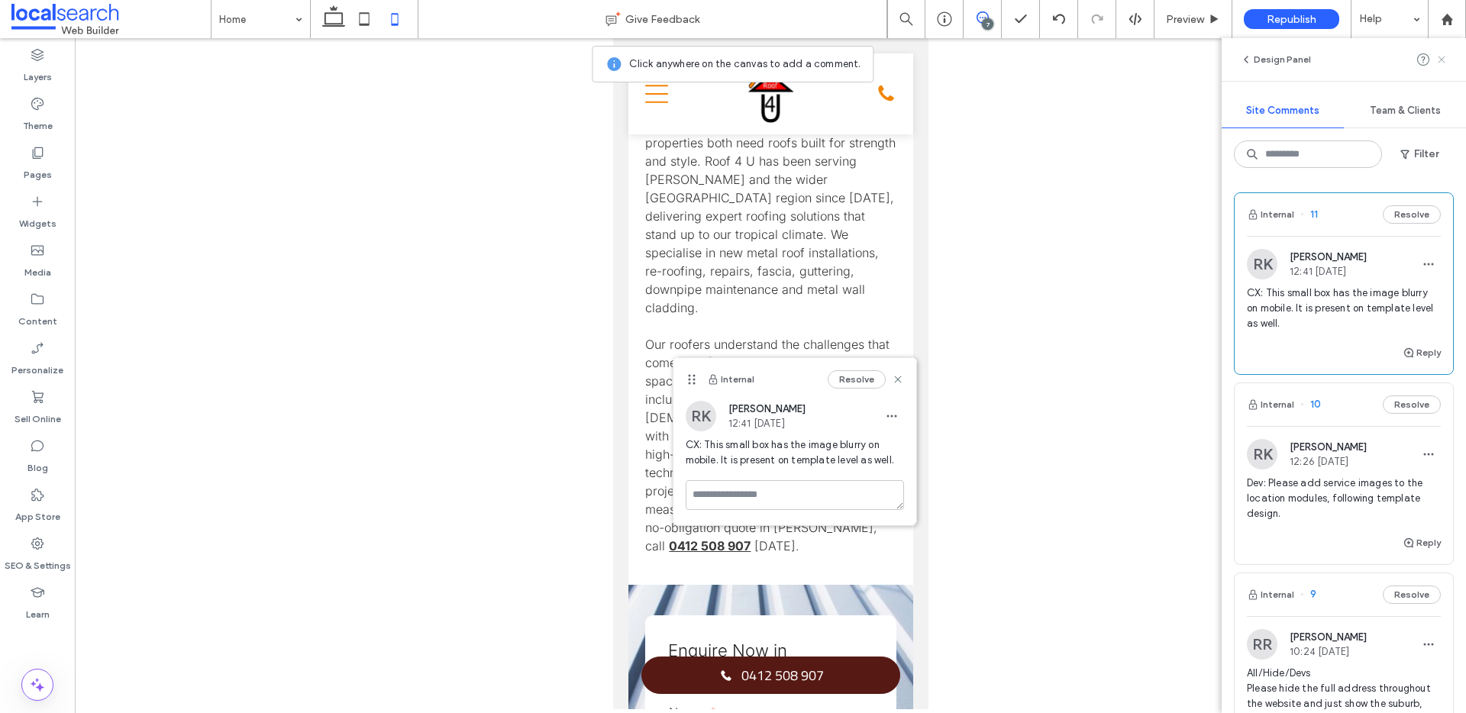
click at [1439, 56] on icon at bounding box center [1442, 59] width 12 height 12
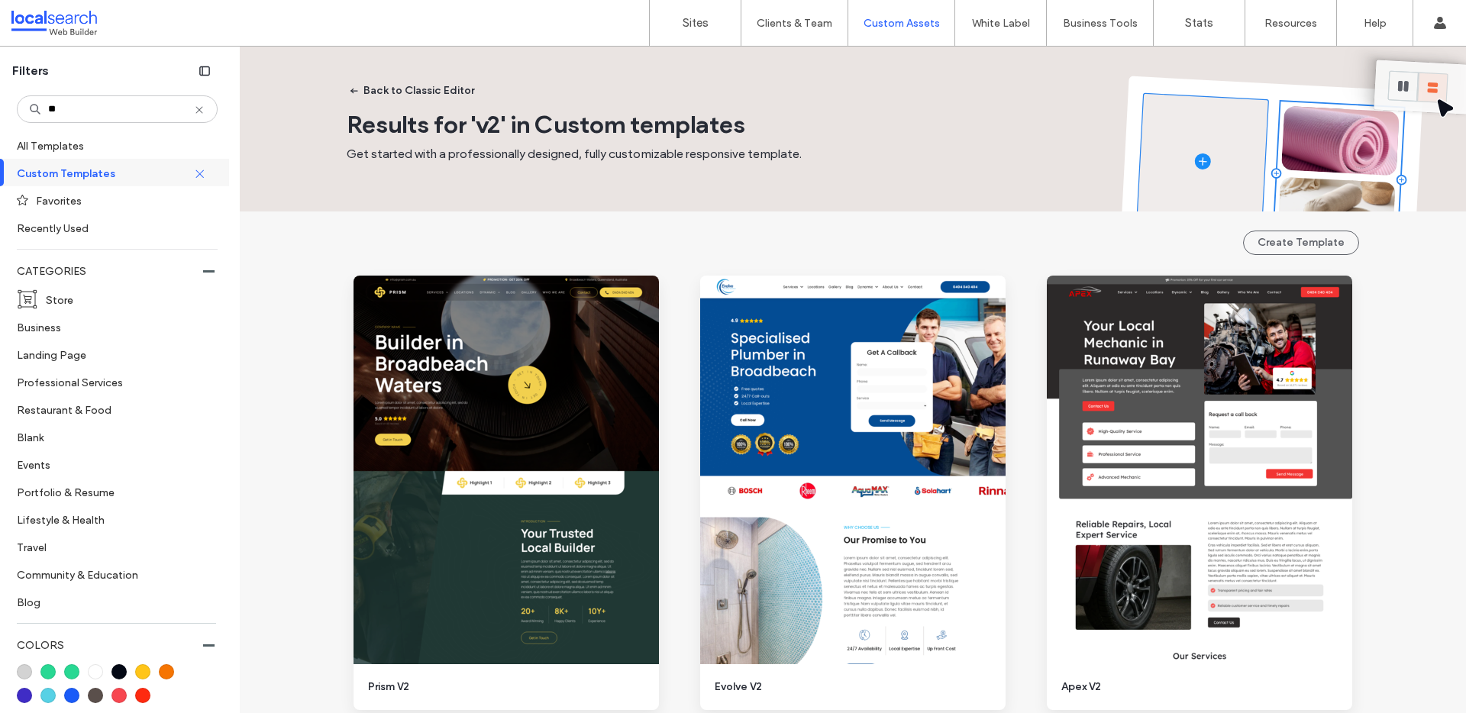
scroll to position [1091, 0]
